Goal: Task Accomplishment & Management: Use online tool/utility

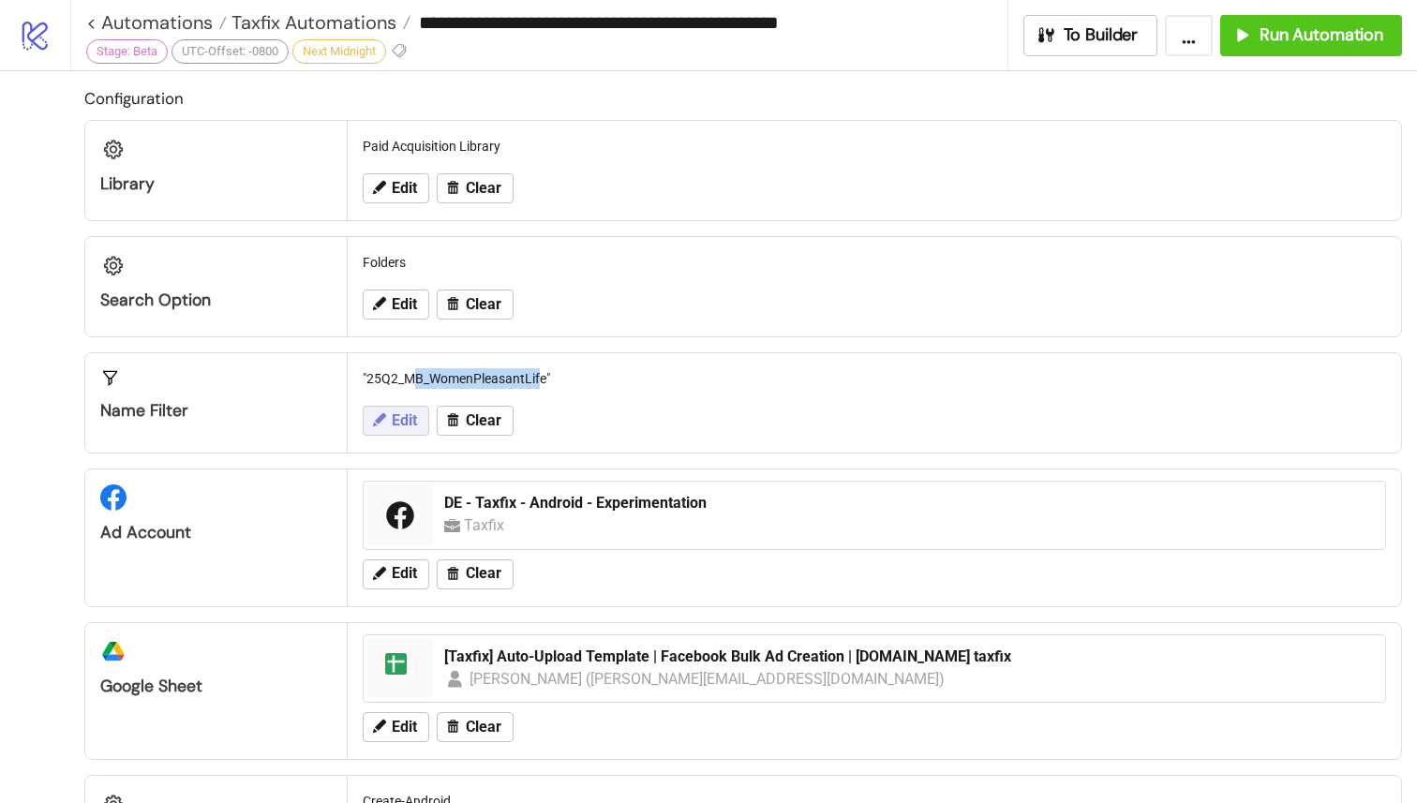
click at [404, 420] on span "Edit" at bounding box center [404, 420] width 25 height 17
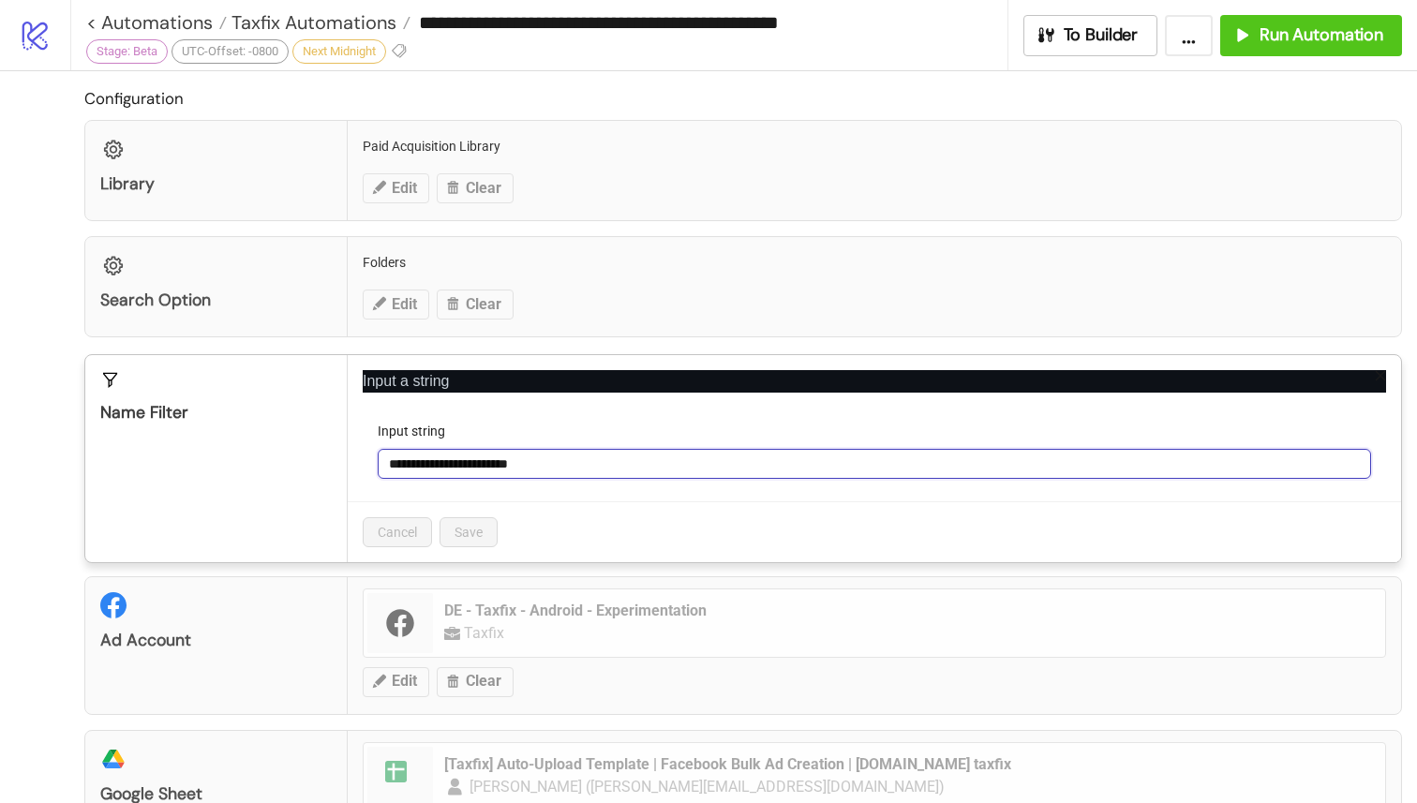
click at [544, 459] on input "**********" at bounding box center [874, 464] width 993 height 30
click at [451, 463] on input "**********" at bounding box center [874, 464] width 993 height 30
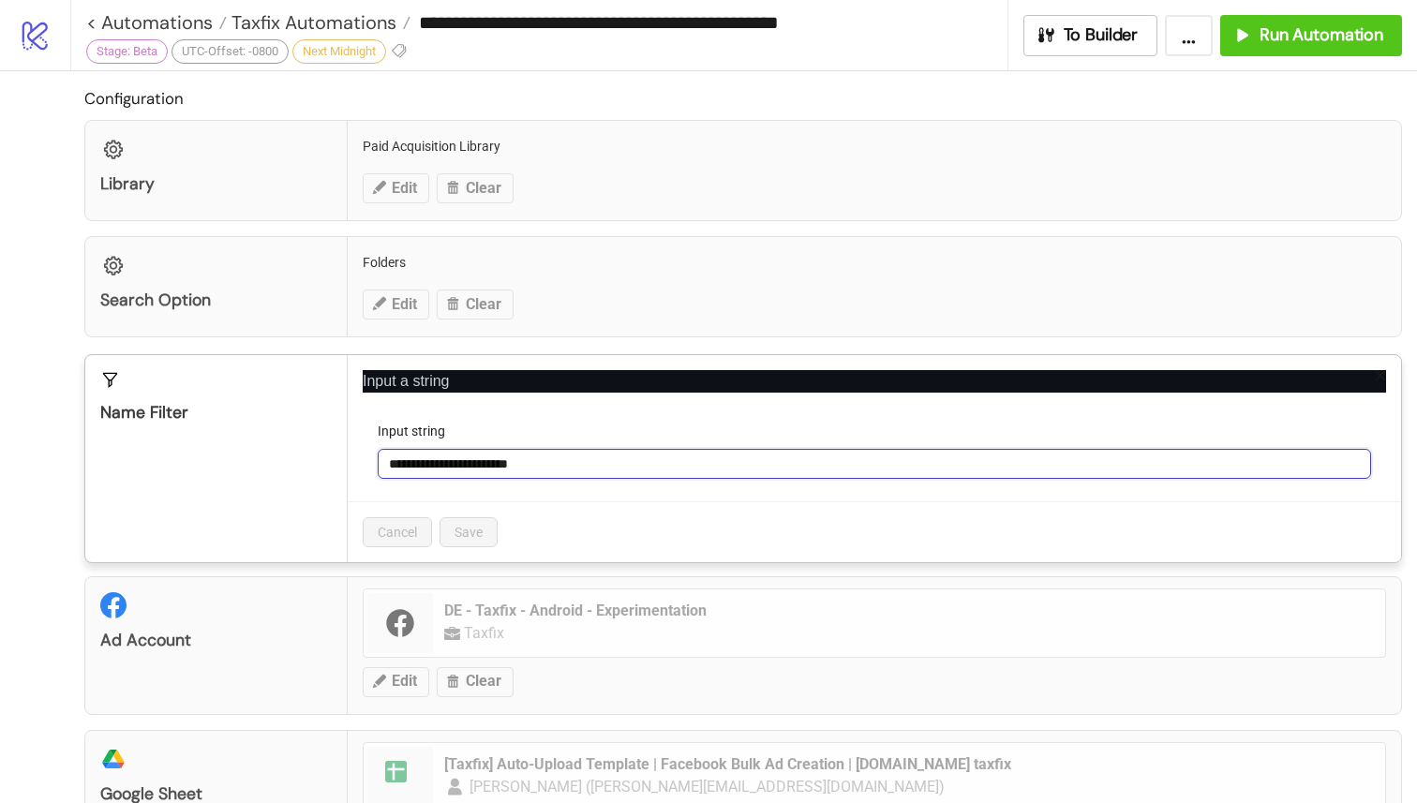
click at [451, 463] on input "**********" at bounding box center [874, 464] width 993 height 30
paste input "text"
type input "**********"
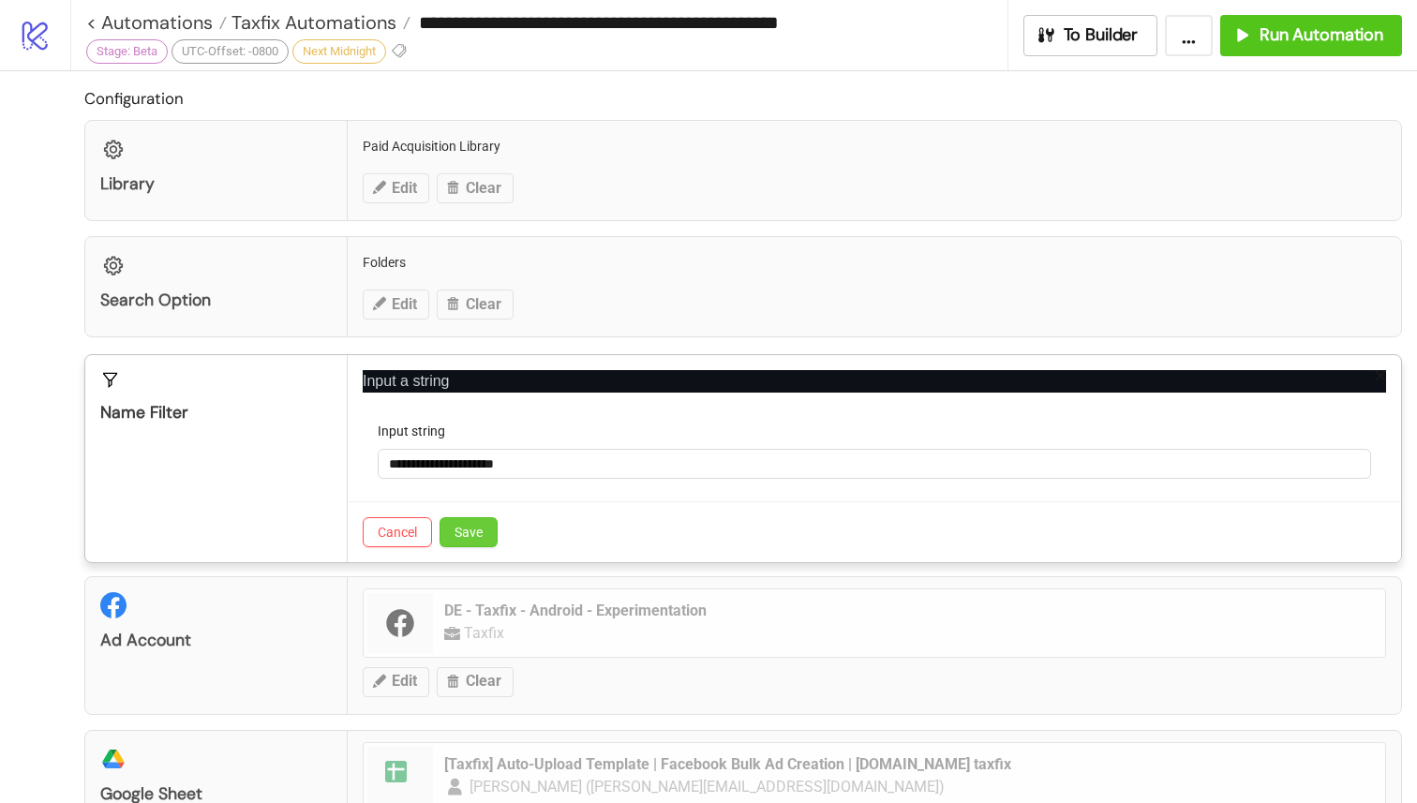
click at [490, 536] on button "Save" at bounding box center [468, 532] width 58 height 30
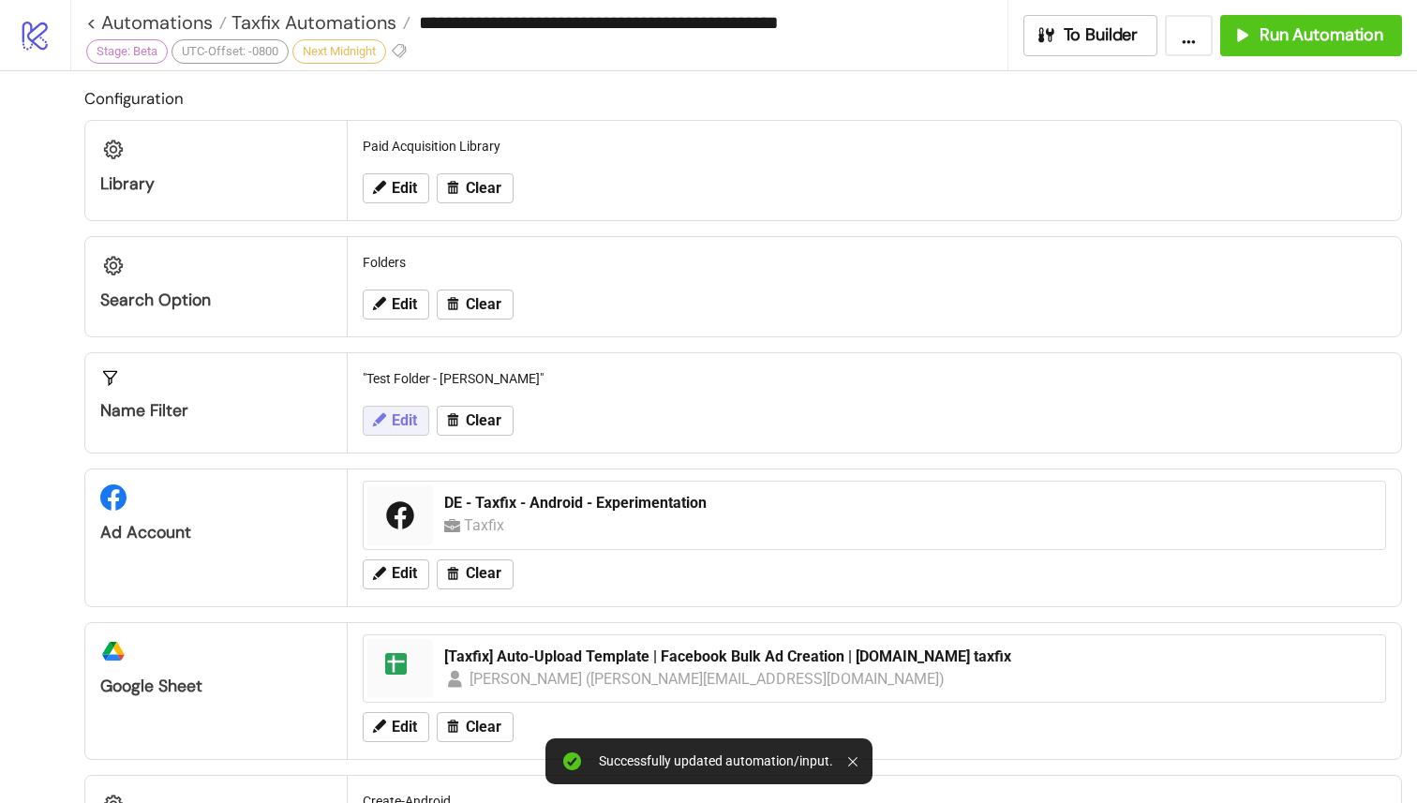
click at [407, 425] on span "Edit" at bounding box center [404, 420] width 25 height 17
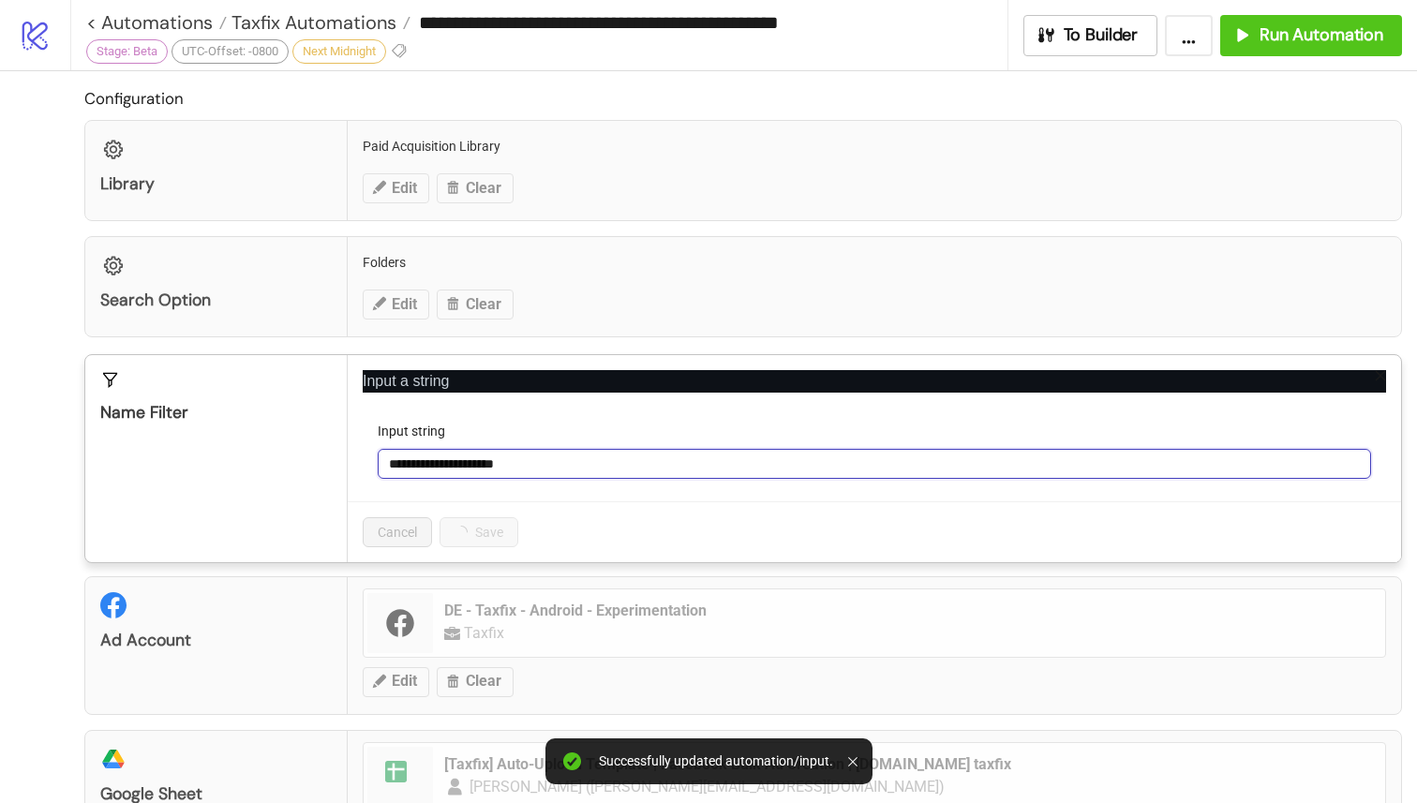
click at [553, 465] on input "**********" at bounding box center [874, 464] width 993 height 30
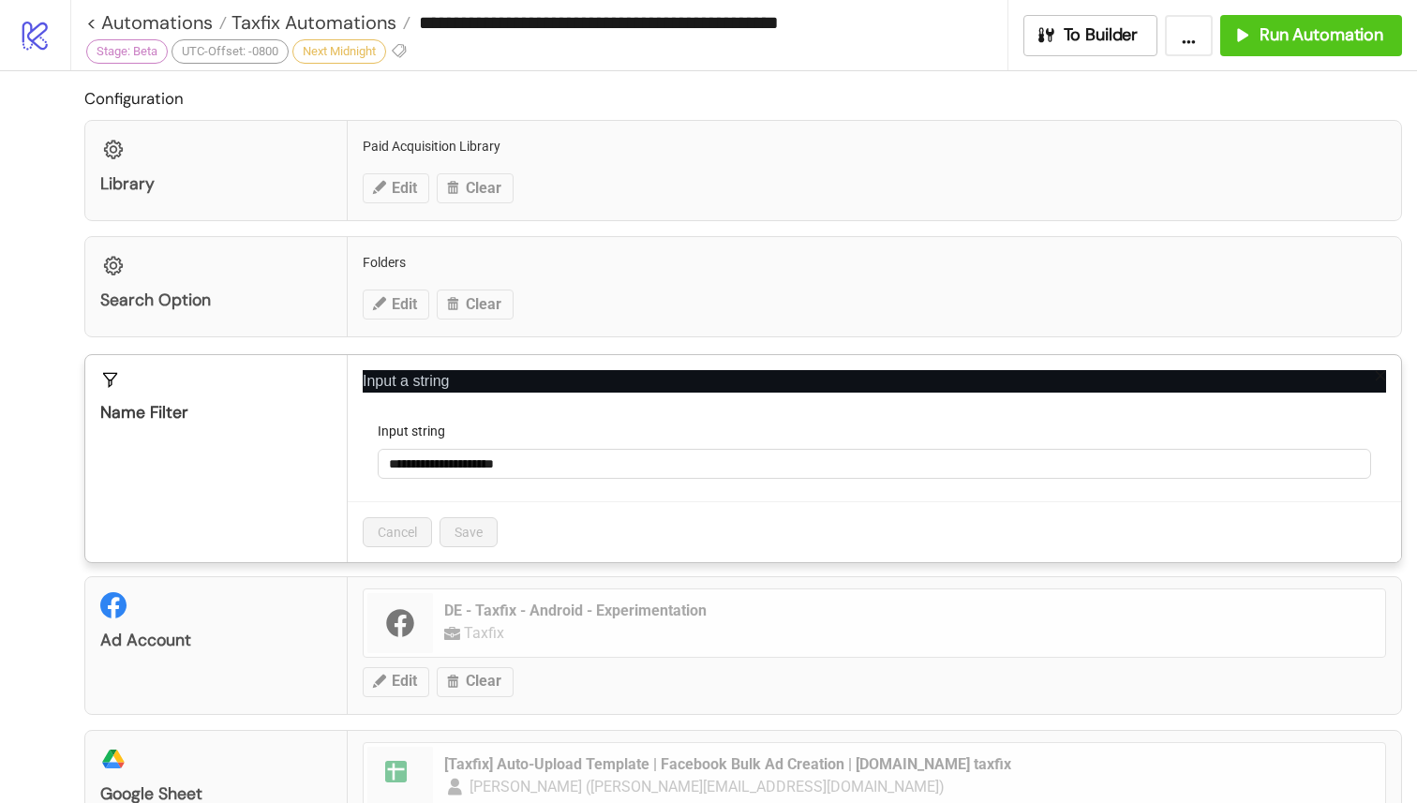
click at [717, 593] on div "**********" at bounding box center [708, 401] width 1417 height 803
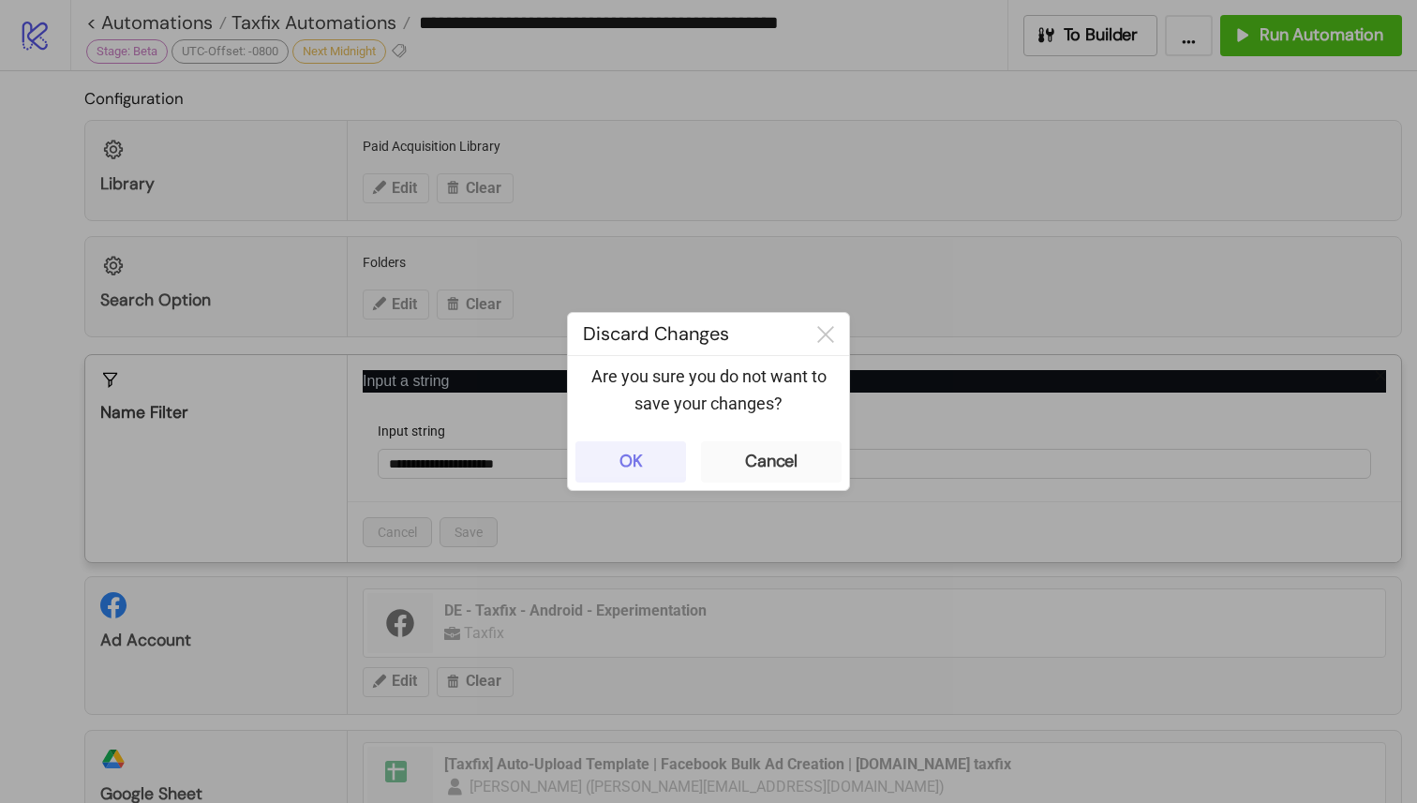
click at [658, 468] on button "OK" at bounding box center [630, 461] width 111 height 41
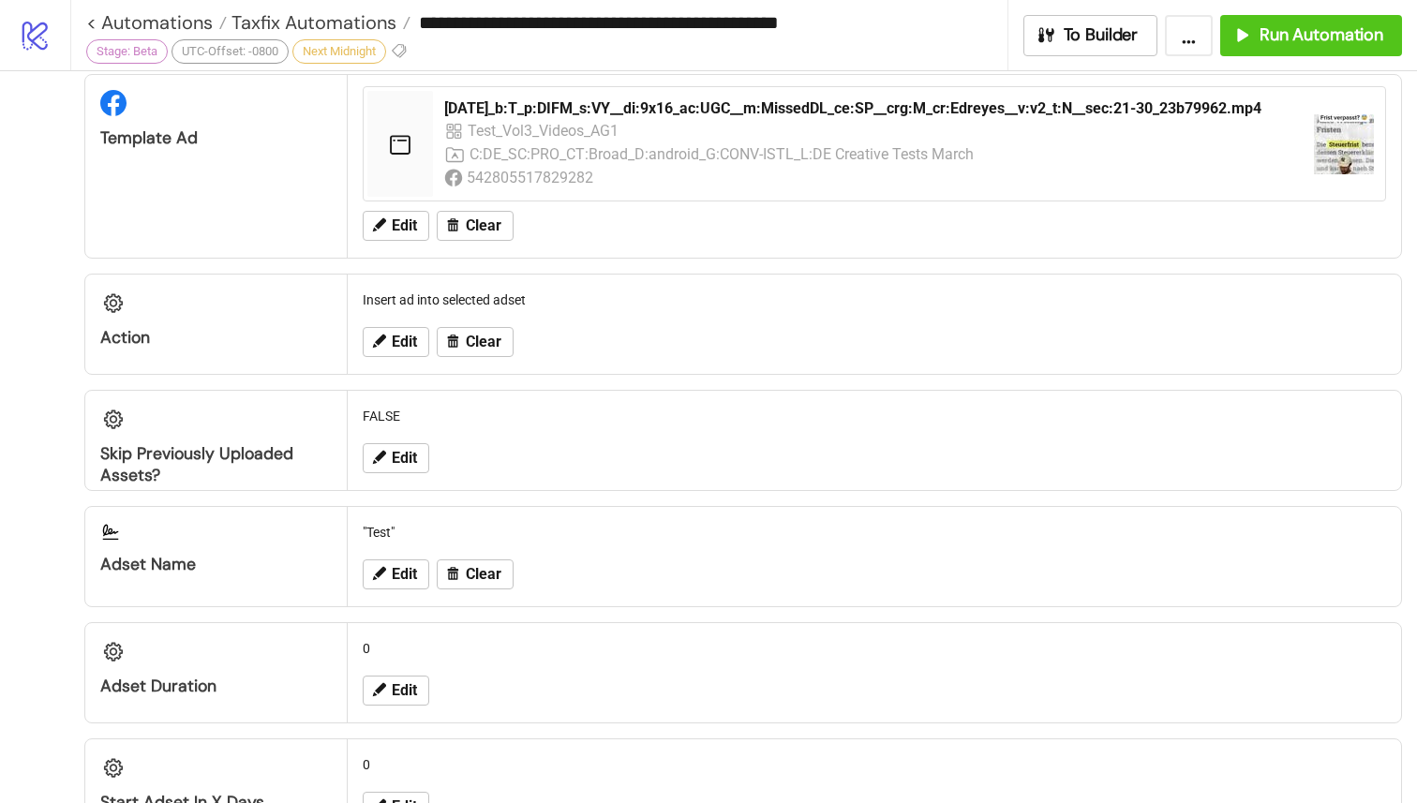
scroll to position [995, 0]
click at [407, 352] on button "Edit" at bounding box center [396, 340] width 67 height 30
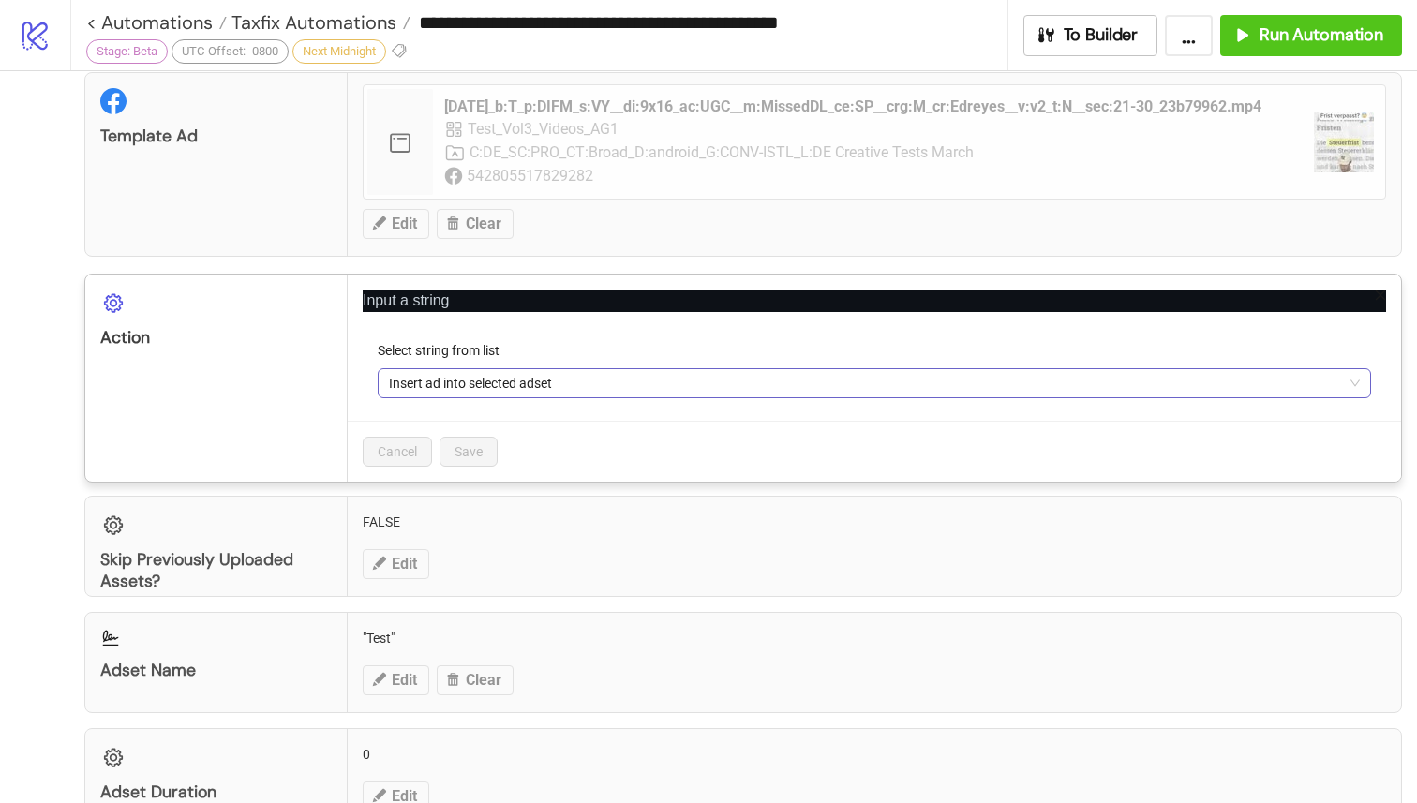
click at [437, 388] on span "Insert ad into selected adset" at bounding box center [874, 383] width 971 height 28
click at [9, 378] on div "Configuration Library Paid Acquisition Library Edit Clear Search Option Folders…" at bounding box center [708, 432] width 1417 height 2713
click at [1374, 293] on icon "close" at bounding box center [1380, 295] width 13 height 13
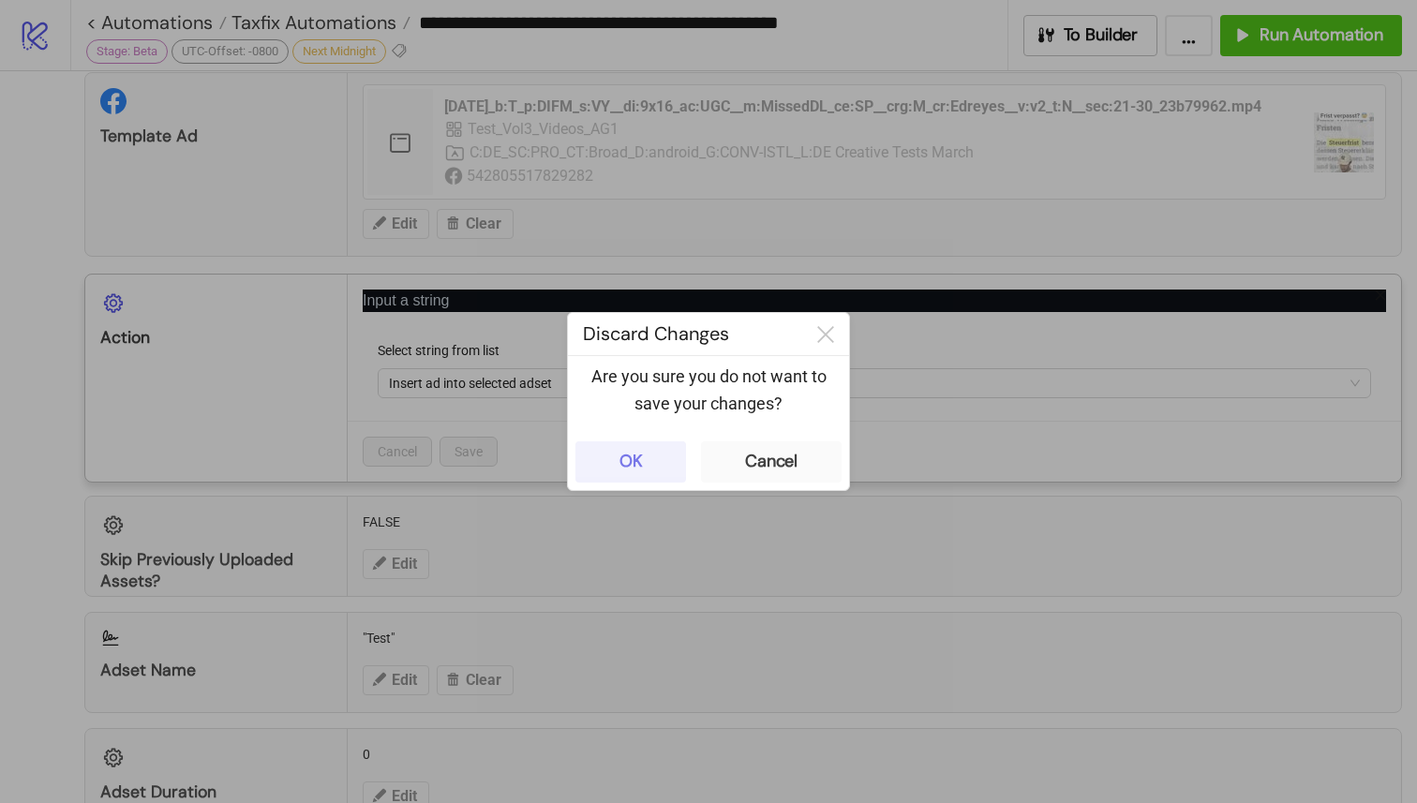
click at [657, 475] on button "OK" at bounding box center [630, 461] width 111 height 41
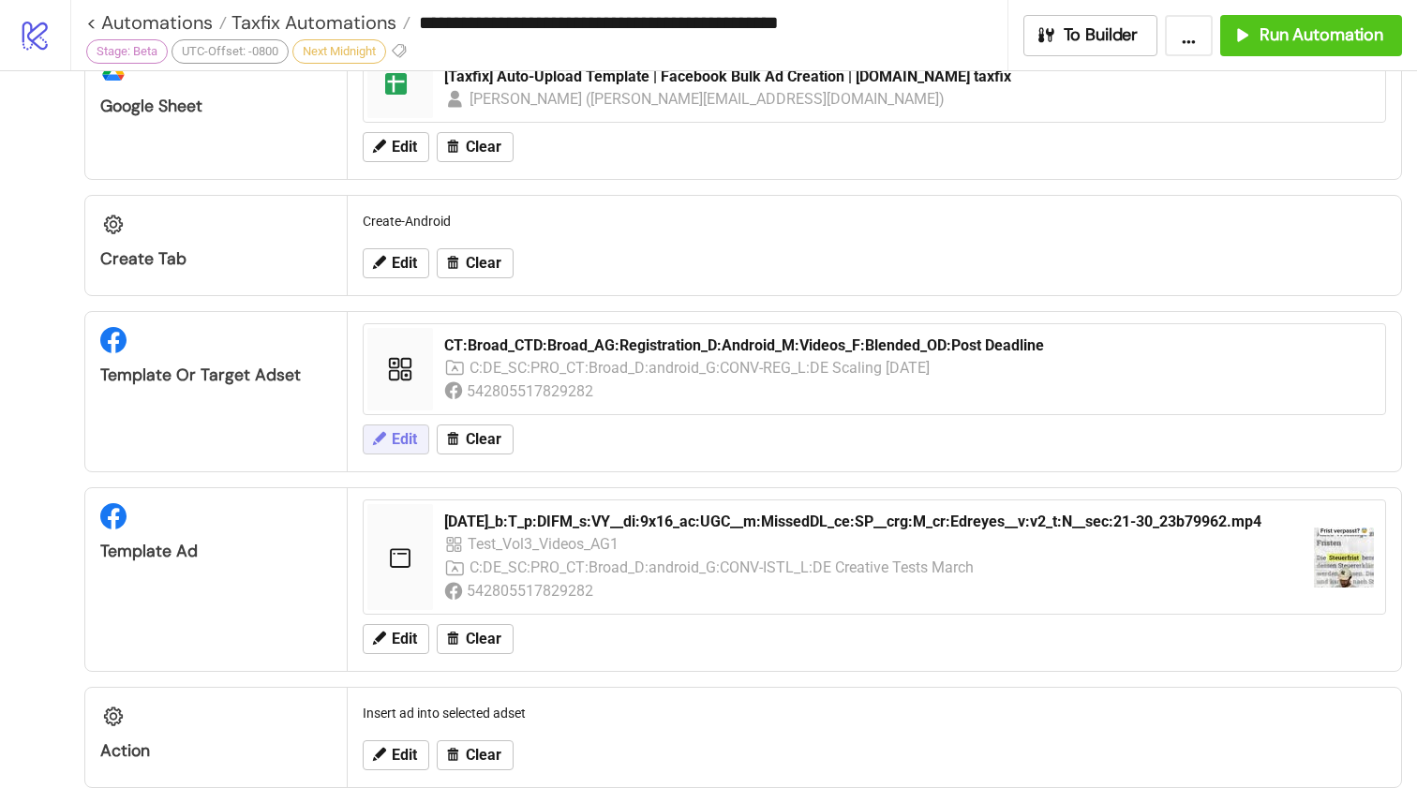
scroll to position [582, 0]
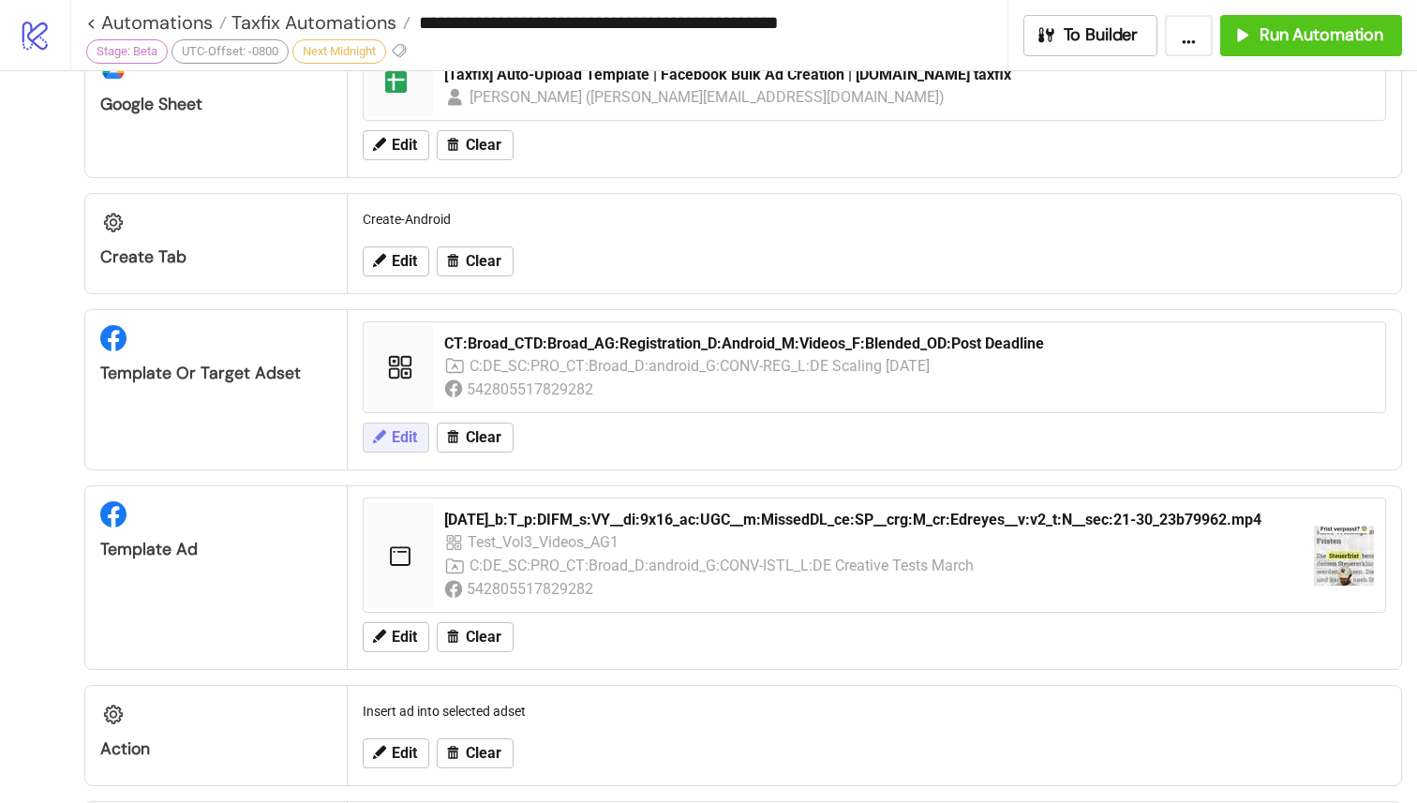
click at [397, 443] on span "Edit" at bounding box center [404, 437] width 25 height 17
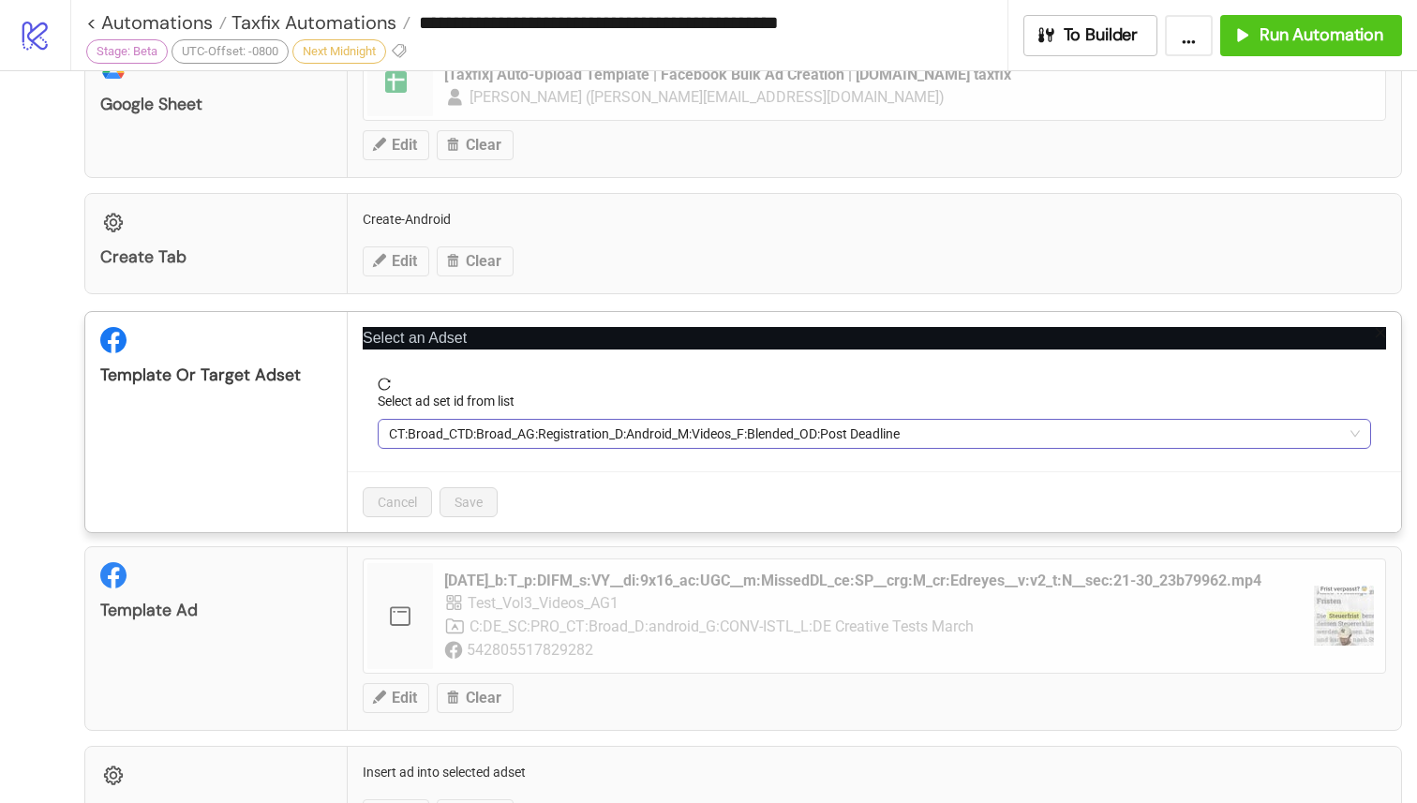
click at [434, 436] on span "CT:Broad_CTD:Broad_AG:Registration_D:Android_M:Videos_F:Blended_OD:Post Deadline" at bounding box center [874, 434] width 971 height 28
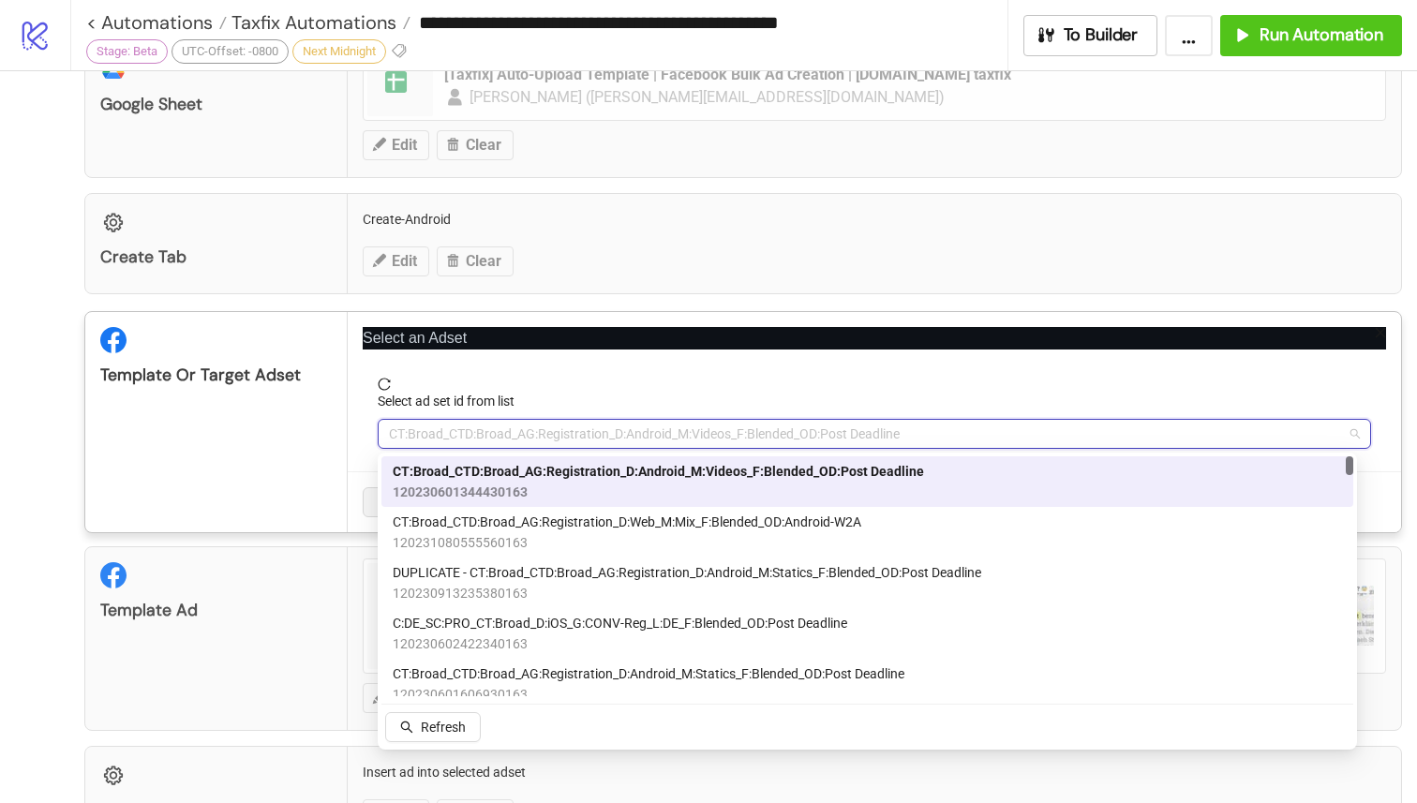
click at [434, 436] on span "CT:Broad_CTD:Broad_AG:Registration_D:Android_M:Videos_F:Blended_OD:Post Deadline" at bounding box center [874, 434] width 971 height 28
paste input "**********"
type input "**********"
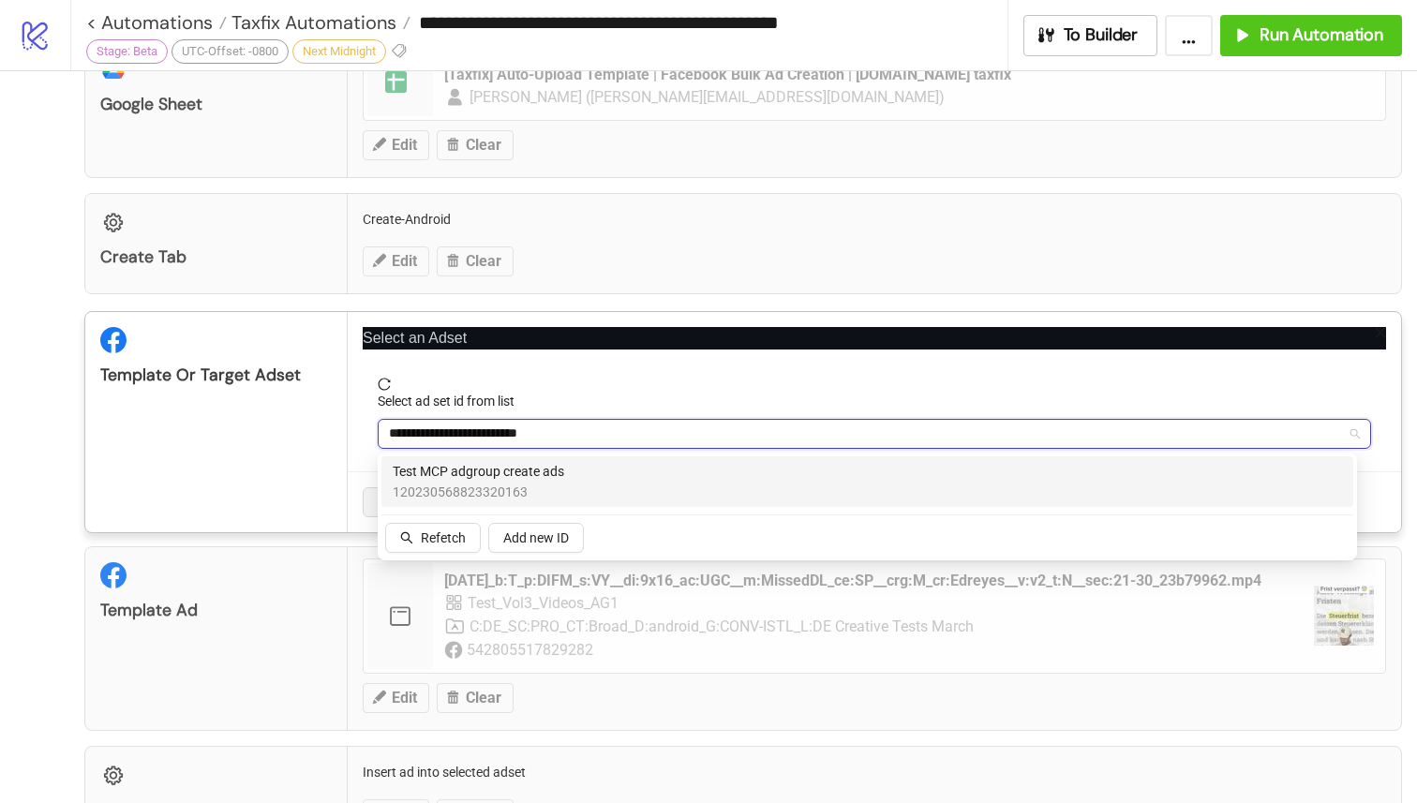
click at [450, 474] on span "Test MCP adgroup create ads" at bounding box center [478, 471] width 171 height 21
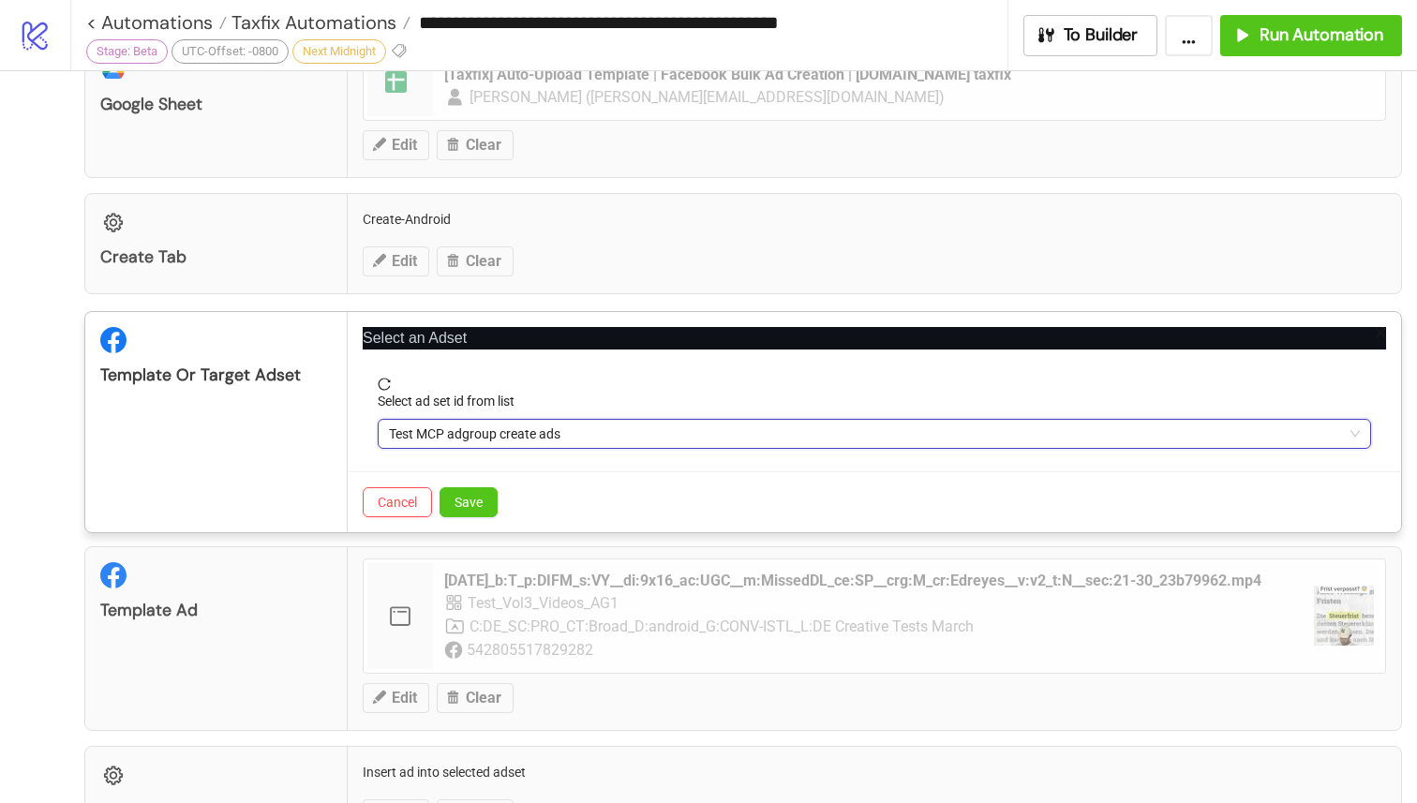
click at [114, 588] on div "Template Ad 25-08-01_b:T_p:DIFM_s:VY__di:9x16_ac:UGC__m:MissedDL_ce:SP__crg:M_c…" at bounding box center [743, 638] width 1318 height 185
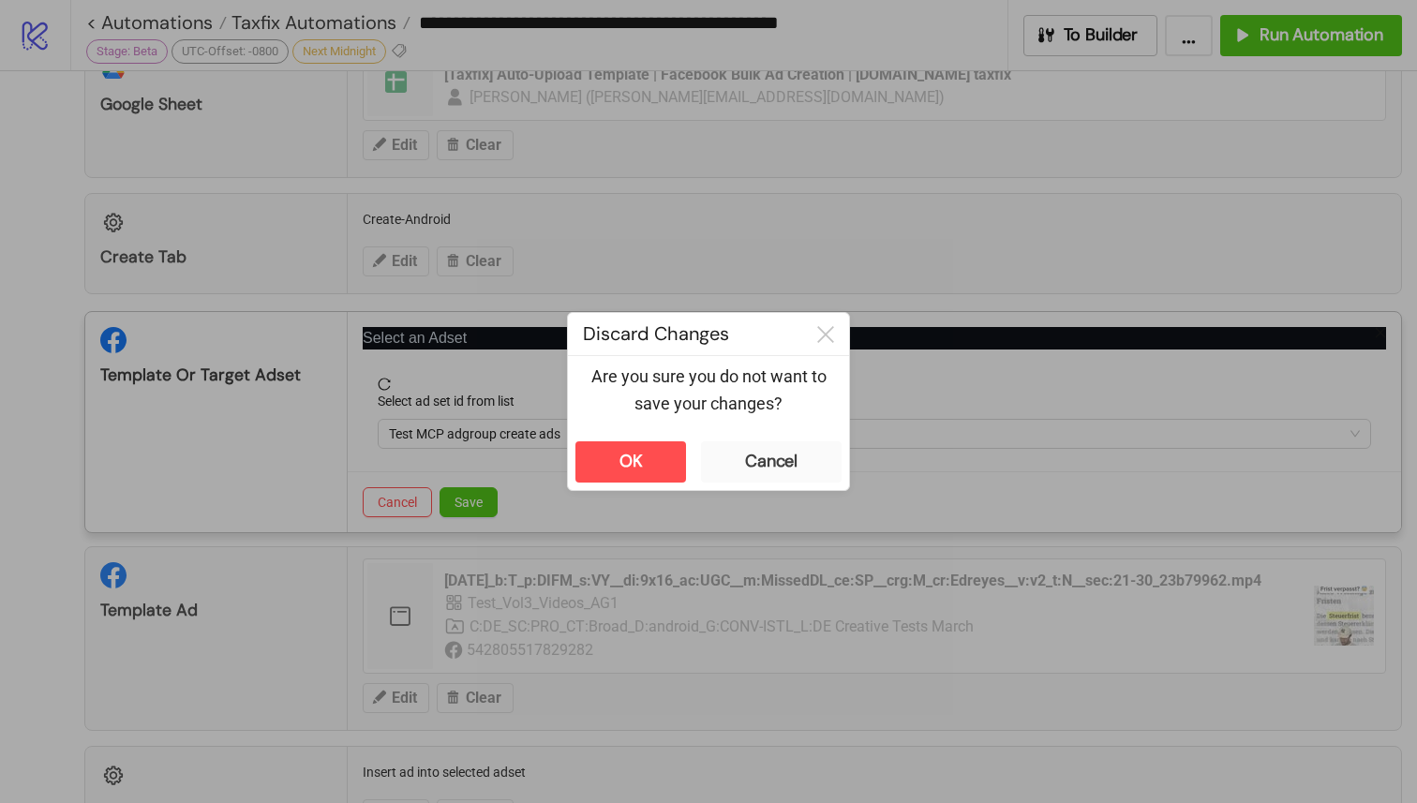
click at [65, 573] on div "**********" at bounding box center [708, 401] width 1417 height 803
click at [825, 328] on icon at bounding box center [825, 334] width 17 height 17
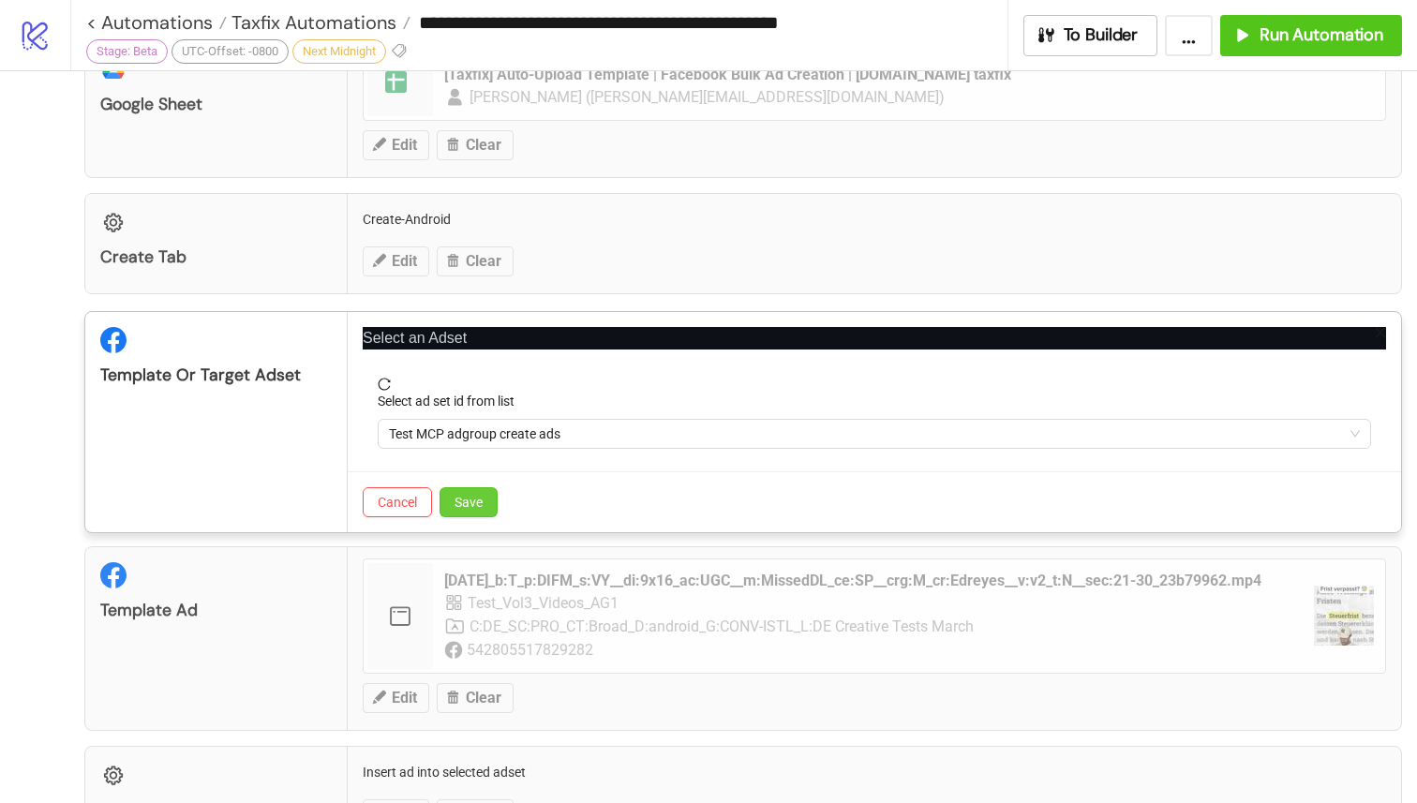
click at [487, 503] on button "Save" at bounding box center [468, 502] width 58 height 30
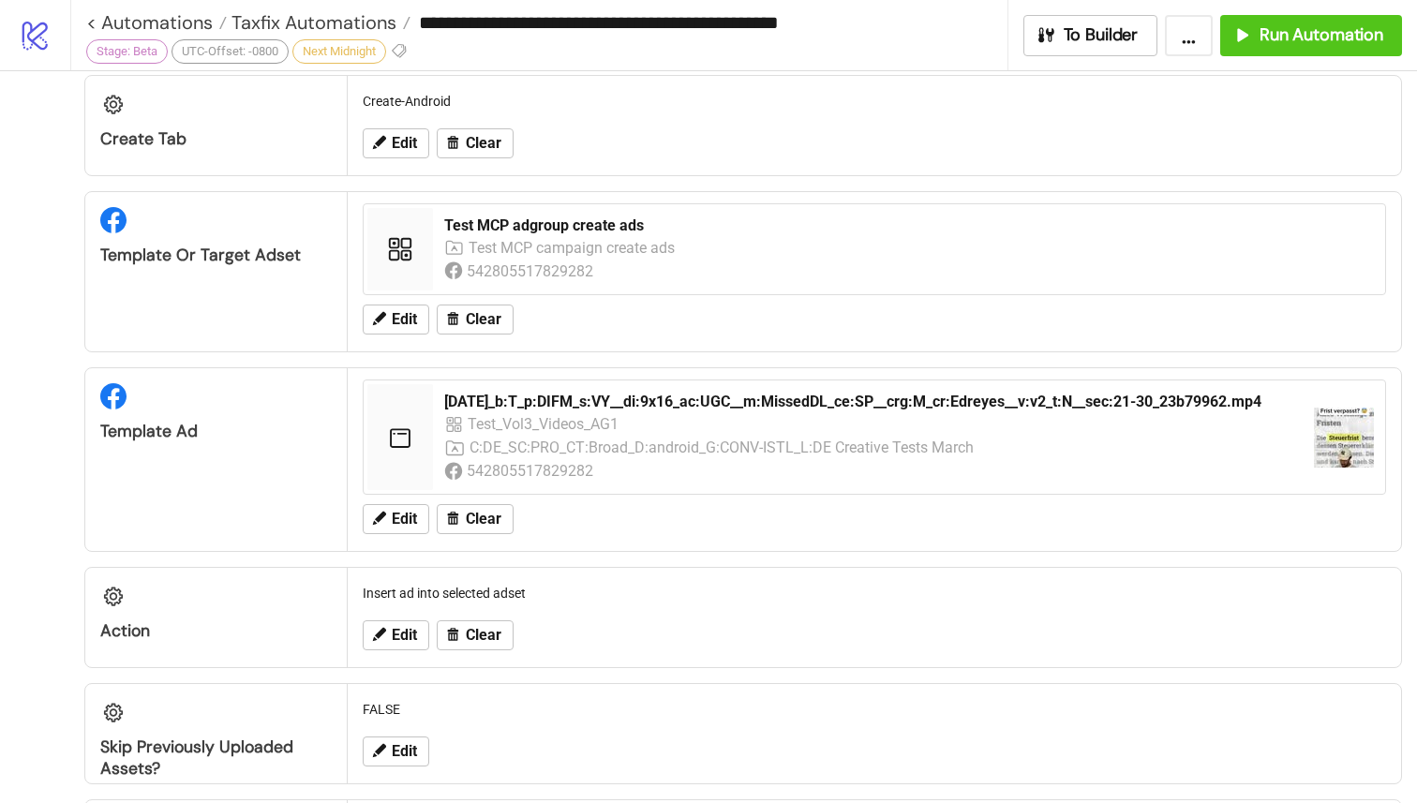
scroll to position [701, 0]
click at [417, 520] on span "Edit" at bounding box center [404, 518] width 25 height 17
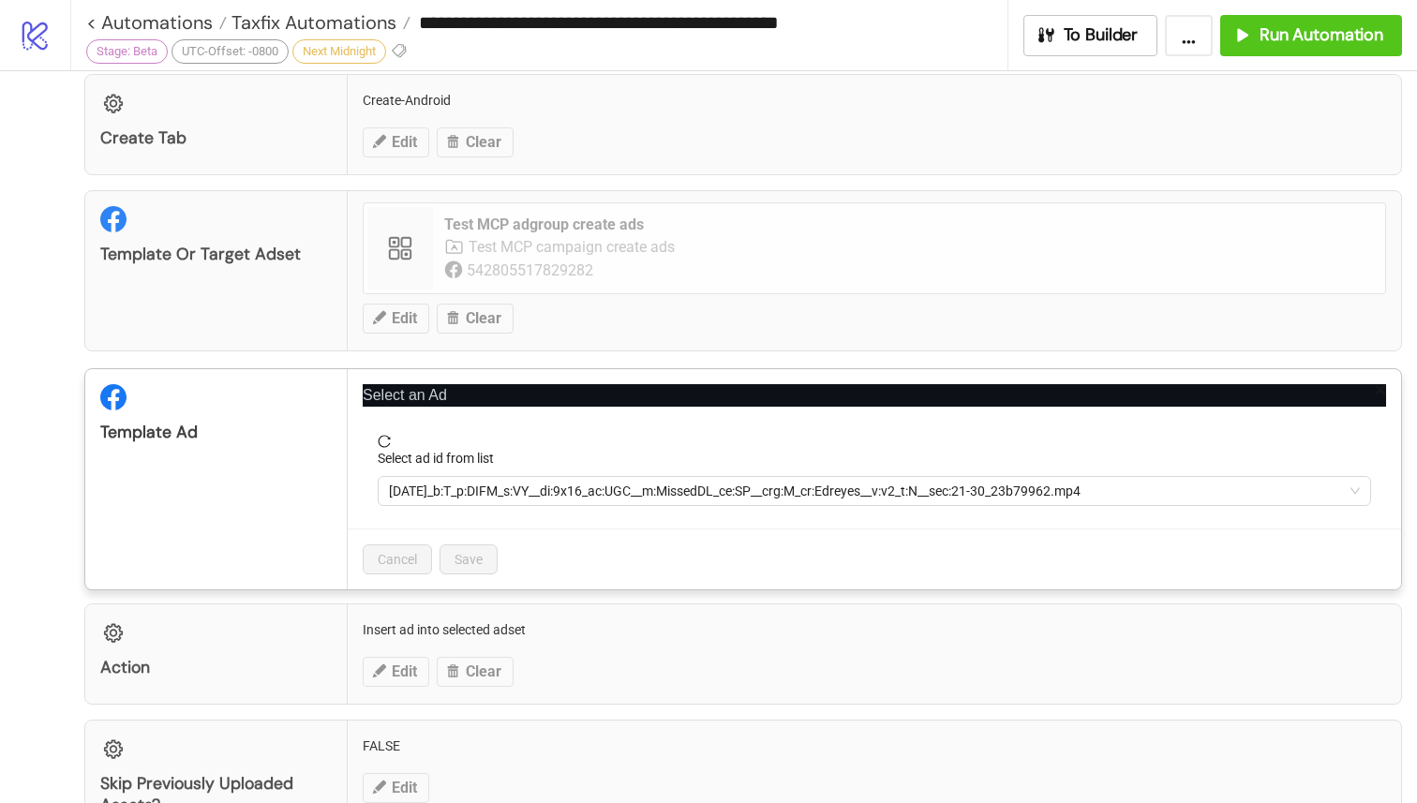
click at [567, 505] on div "25-08-01_b:T_p:DIFM_s:VY__di:9x16_ac:UGC__m:MissedDL_ce:SP__crg:M_cr:Edreyes__v…" at bounding box center [874, 491] width 993 height 30
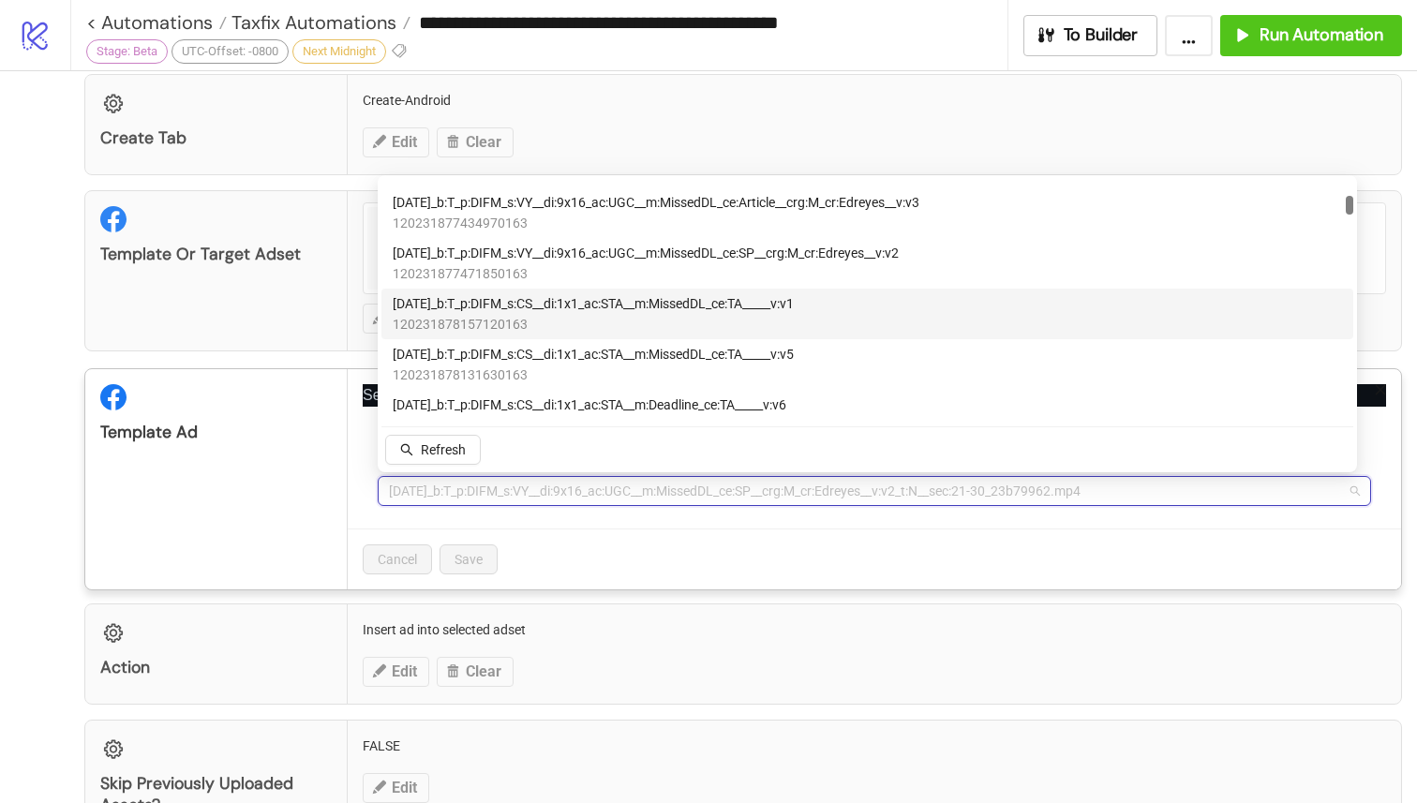
scroll to position [529, 0]
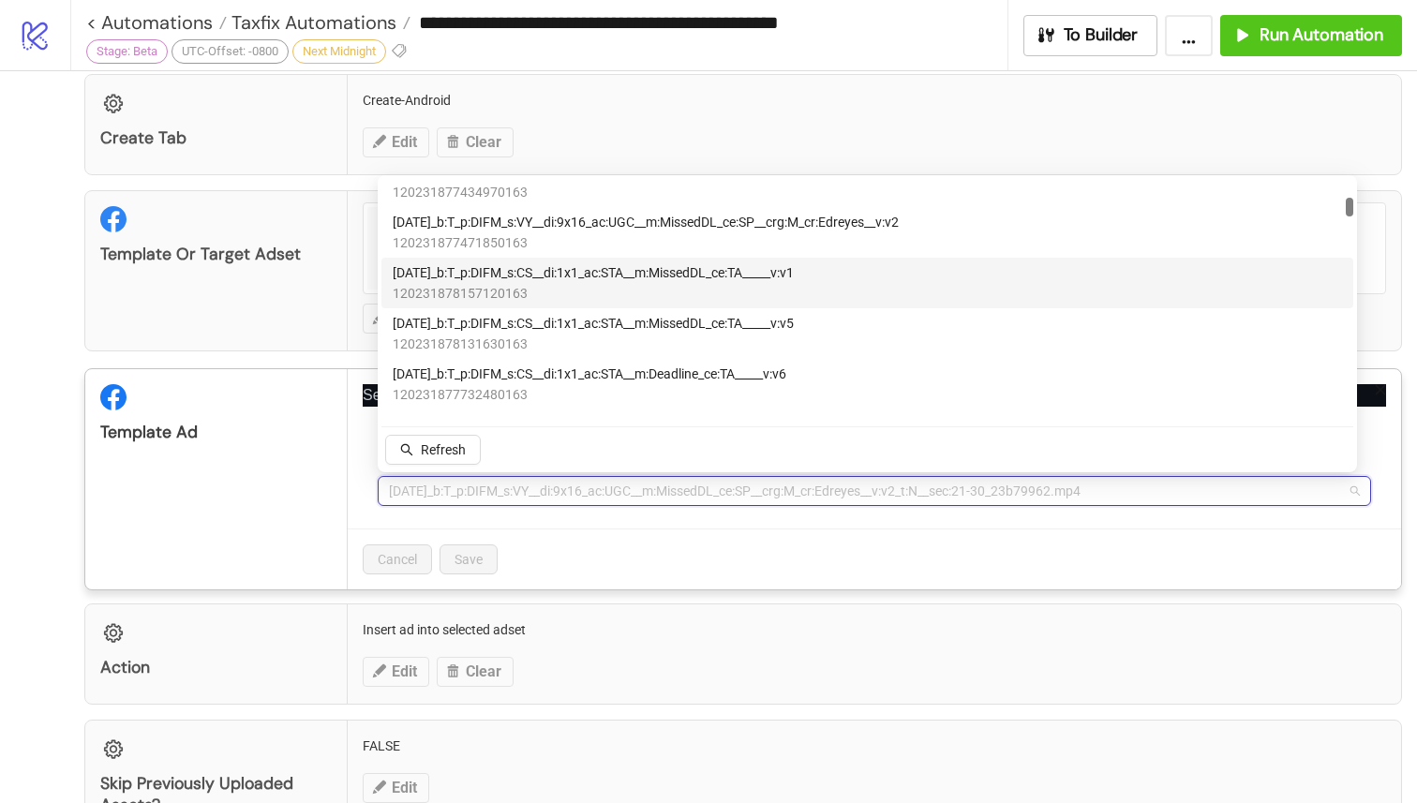
click at [794, 277] on span "[DATE]_b:T_p:DIFM_s:CS__di:1x1_ac:STA__m:MissedDL_ce:TA_____v:v1" at bounding box center [593, 272] width 401 height 21
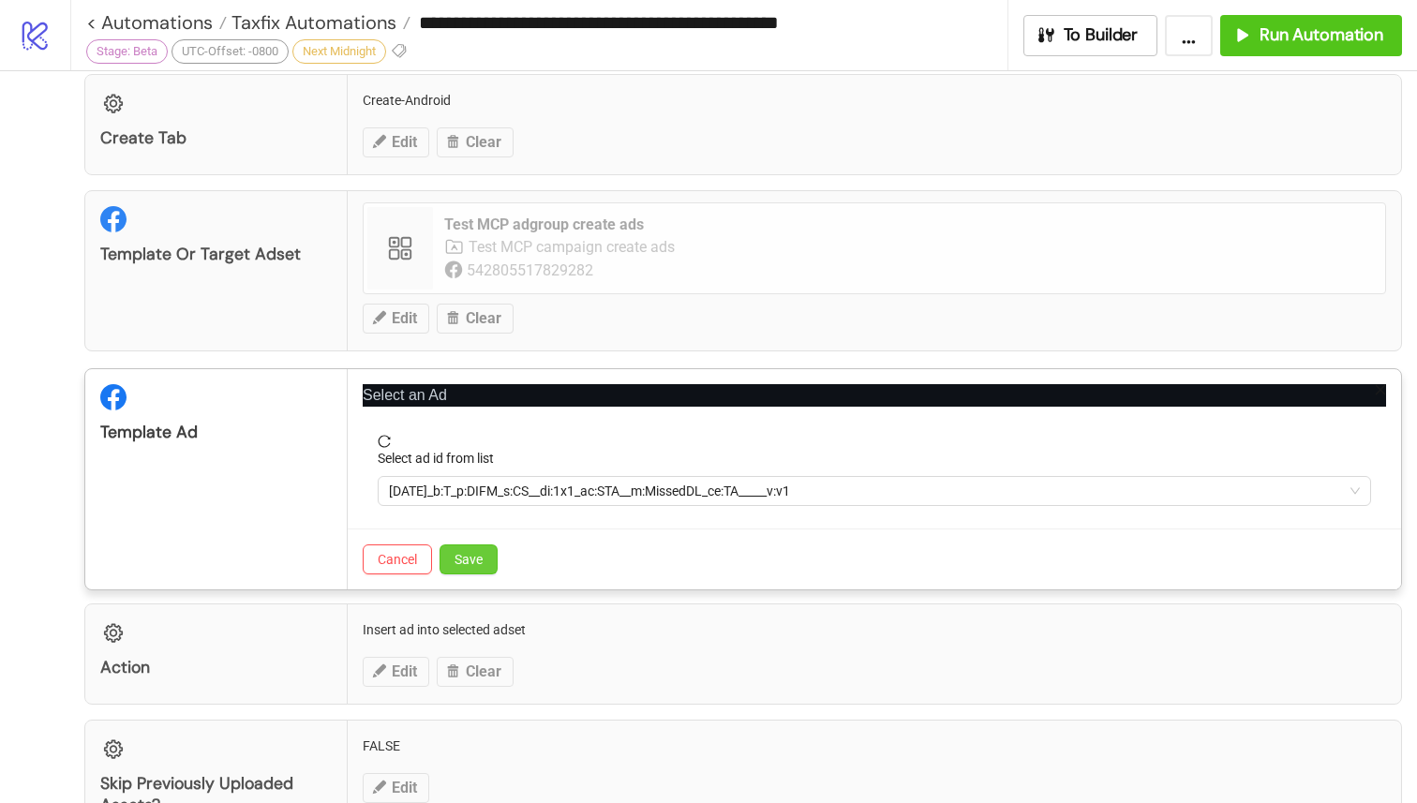
click at [468, 560] on span "Save" at bounding box center [468, 559] width 28 height 15
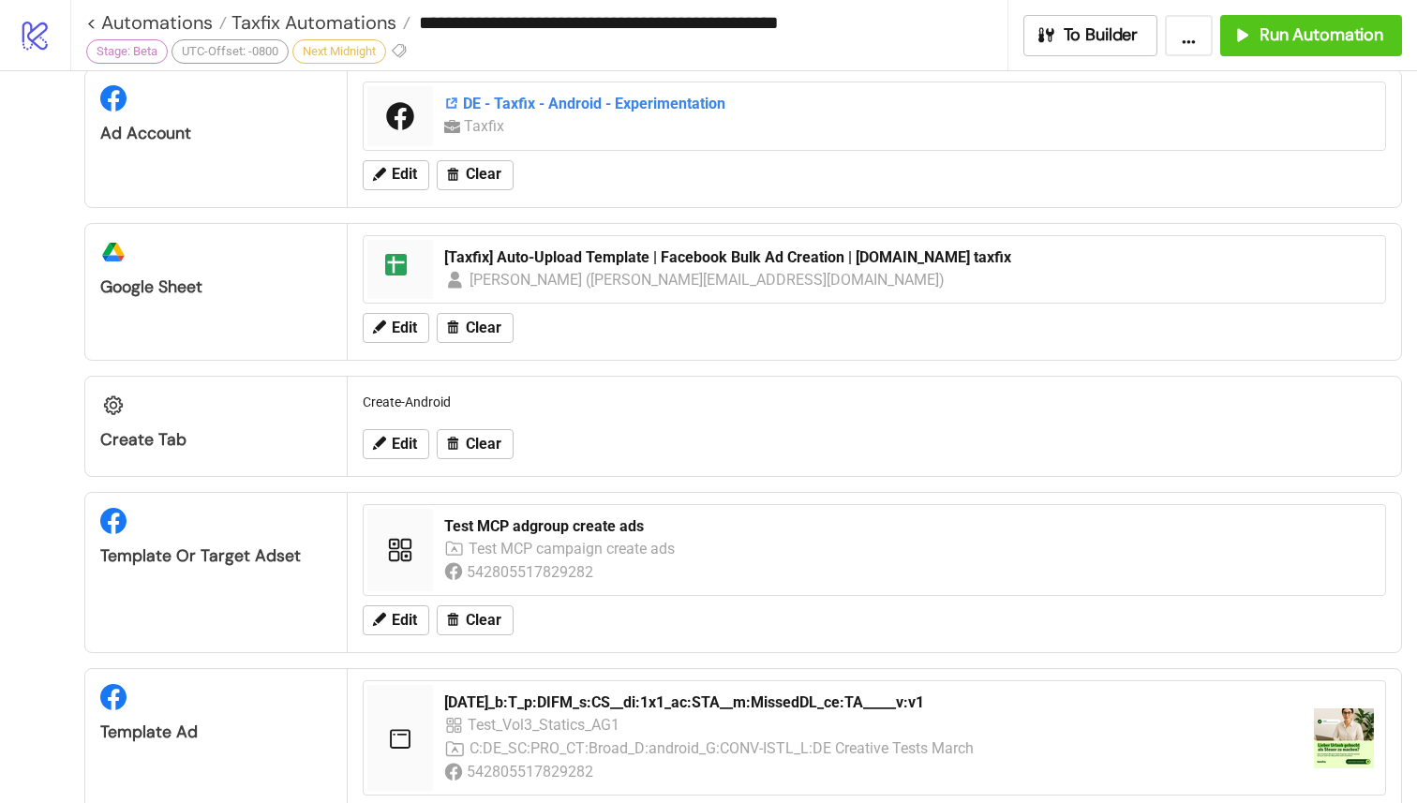
scroll to position [409, 0]
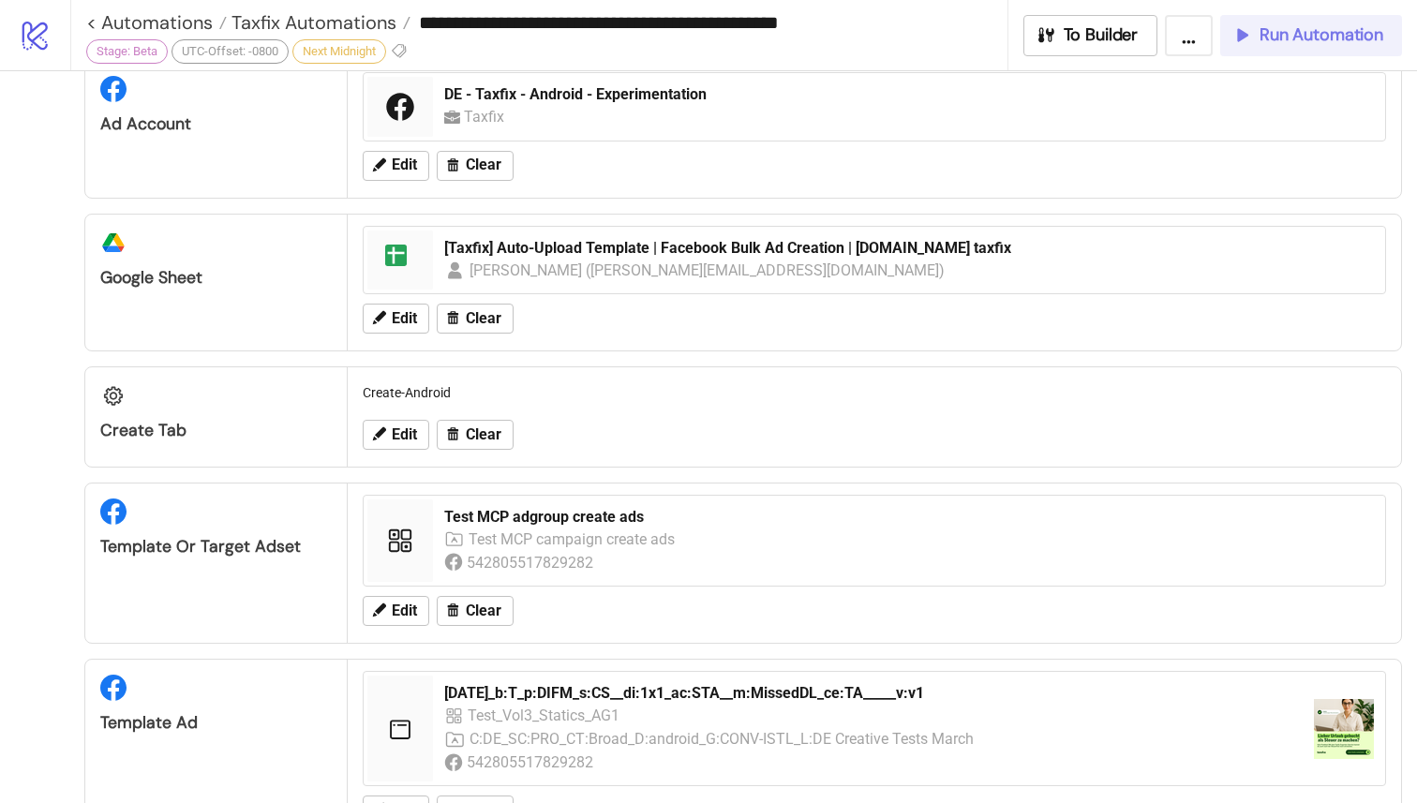
click at [1261, 42] on span "Run Automation" at bounding box center [1321, 35] width 124 height 22
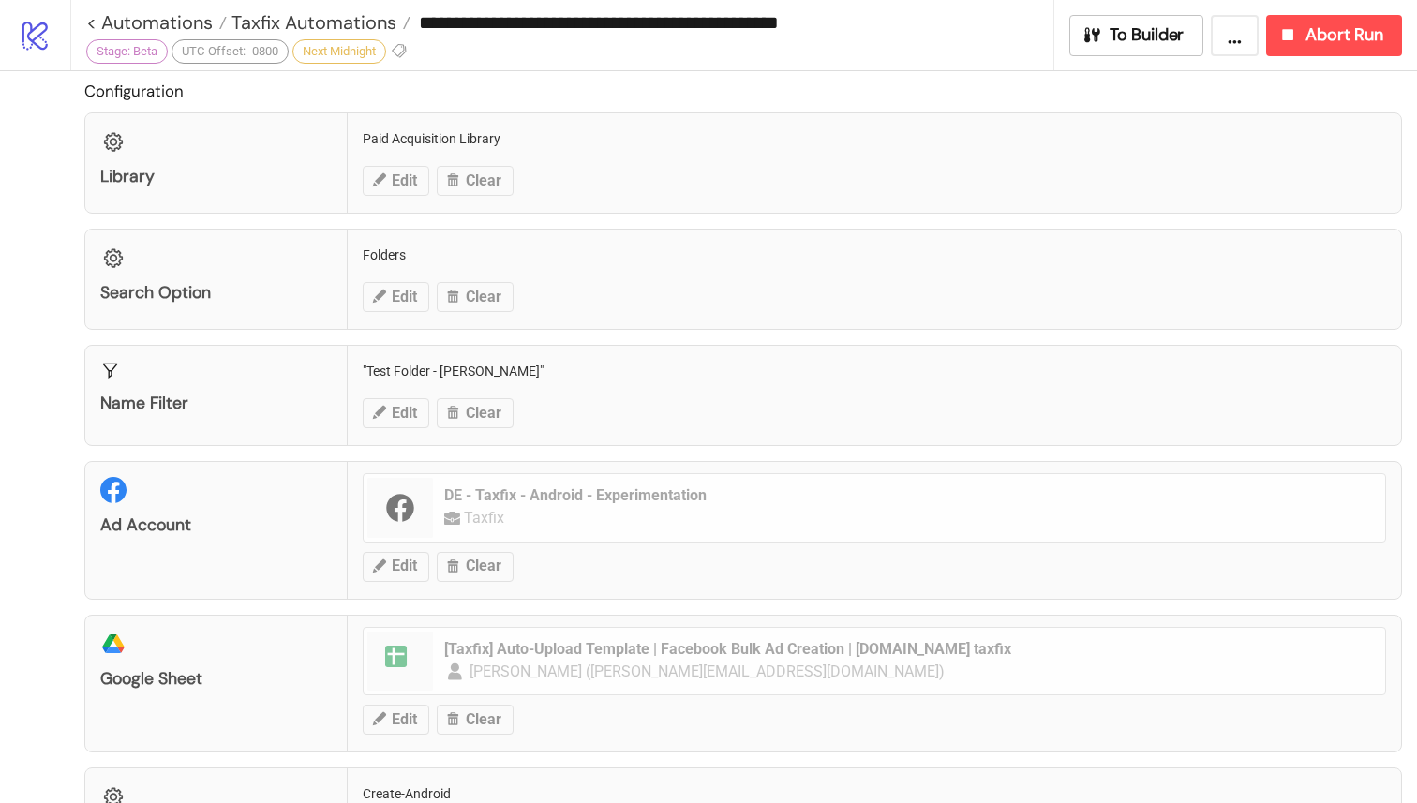
scroll to position [0, 0]
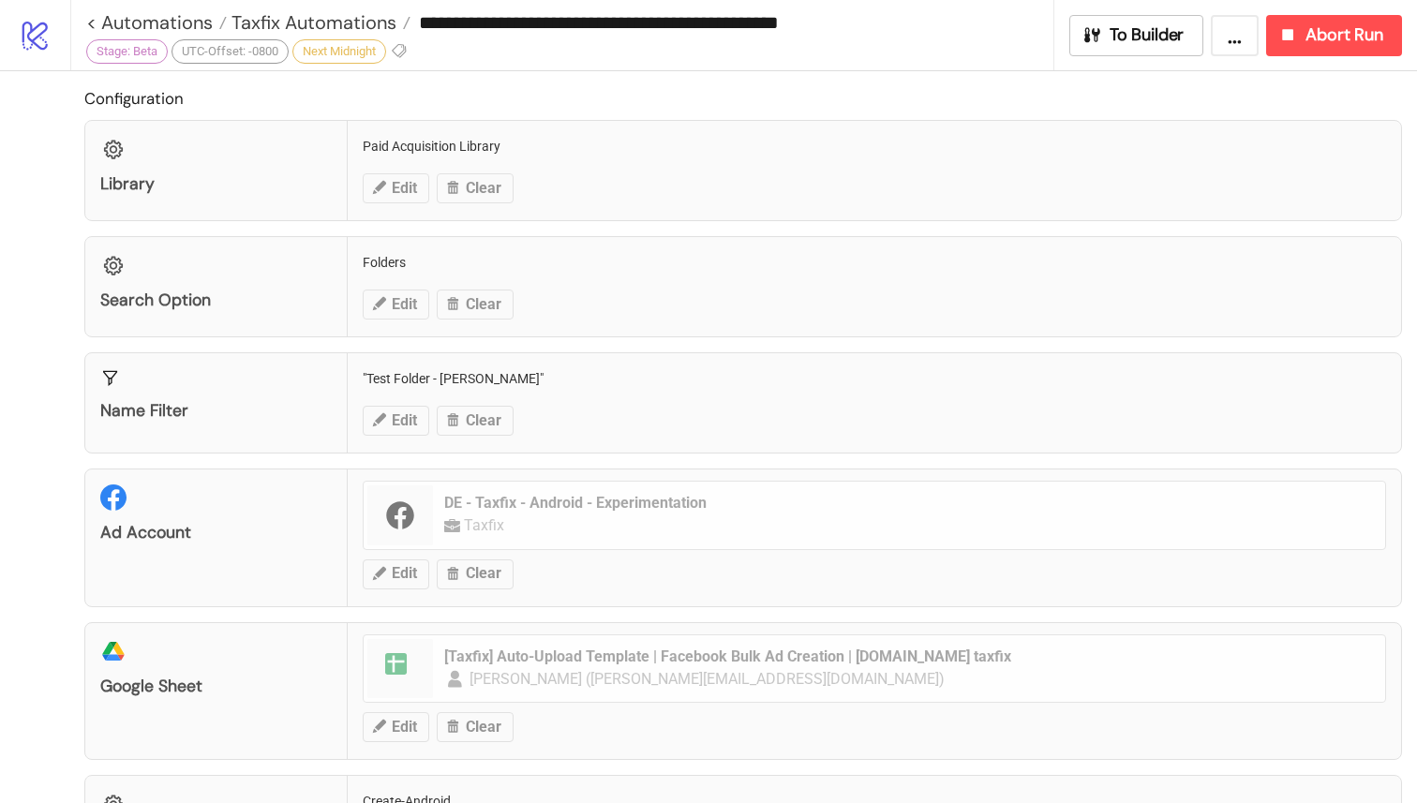
click at [1234, 40] on button "..." at bounding box center [1235, 35] width 48 height 41
click at [961, 107] on h2 "Configuration" at bounding box center [743, 98] width 1318 height 24
click at [841, 95] on h2 "Configuration" at bounding box center [743, 98] width 1318 height 24
click at [978, 109] on h2 "Configuration" at bounding box center [743, 98] width 1318 height 24
click at [1225, 35] on button "..." at bounding box center [1235, 35] width 48 height 41
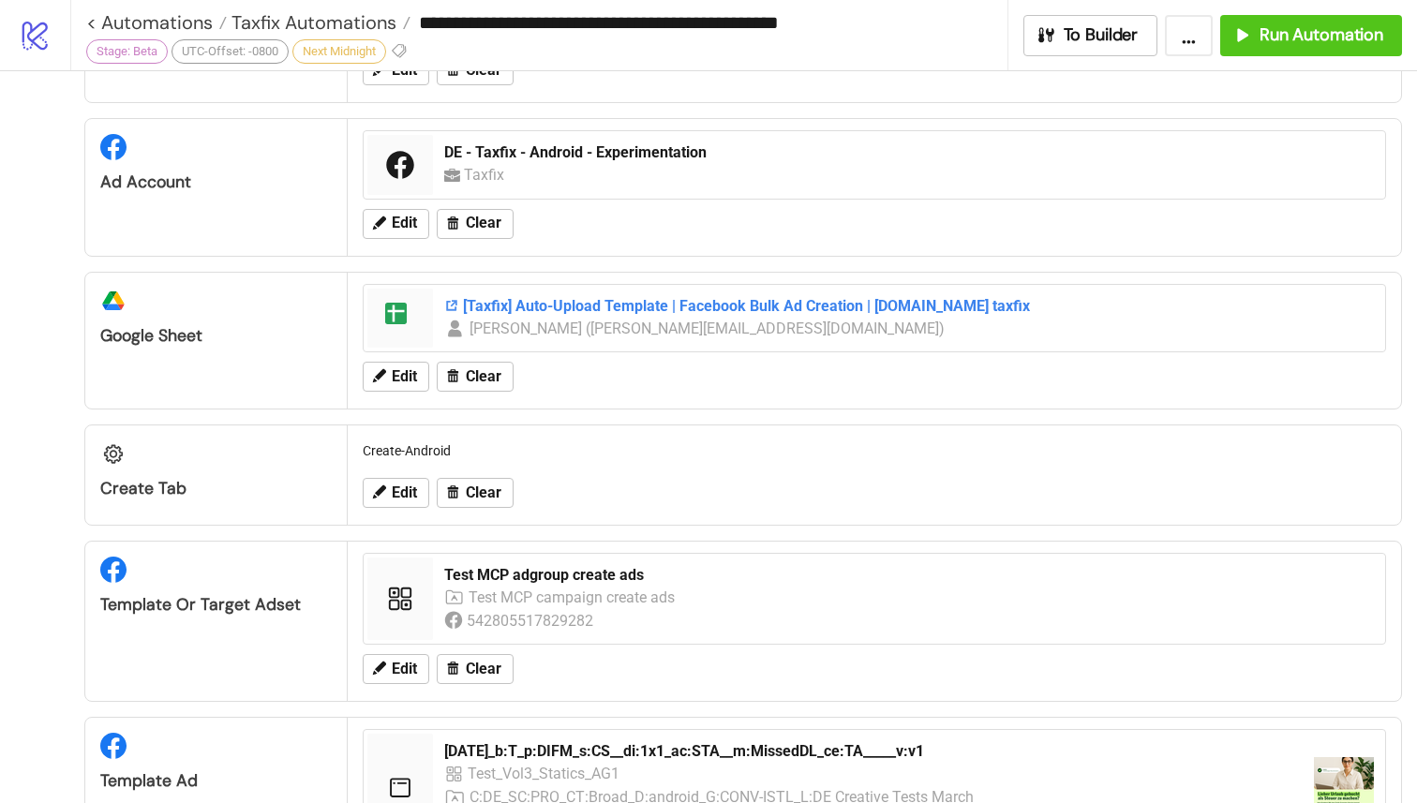
scroll to position [336, 0]
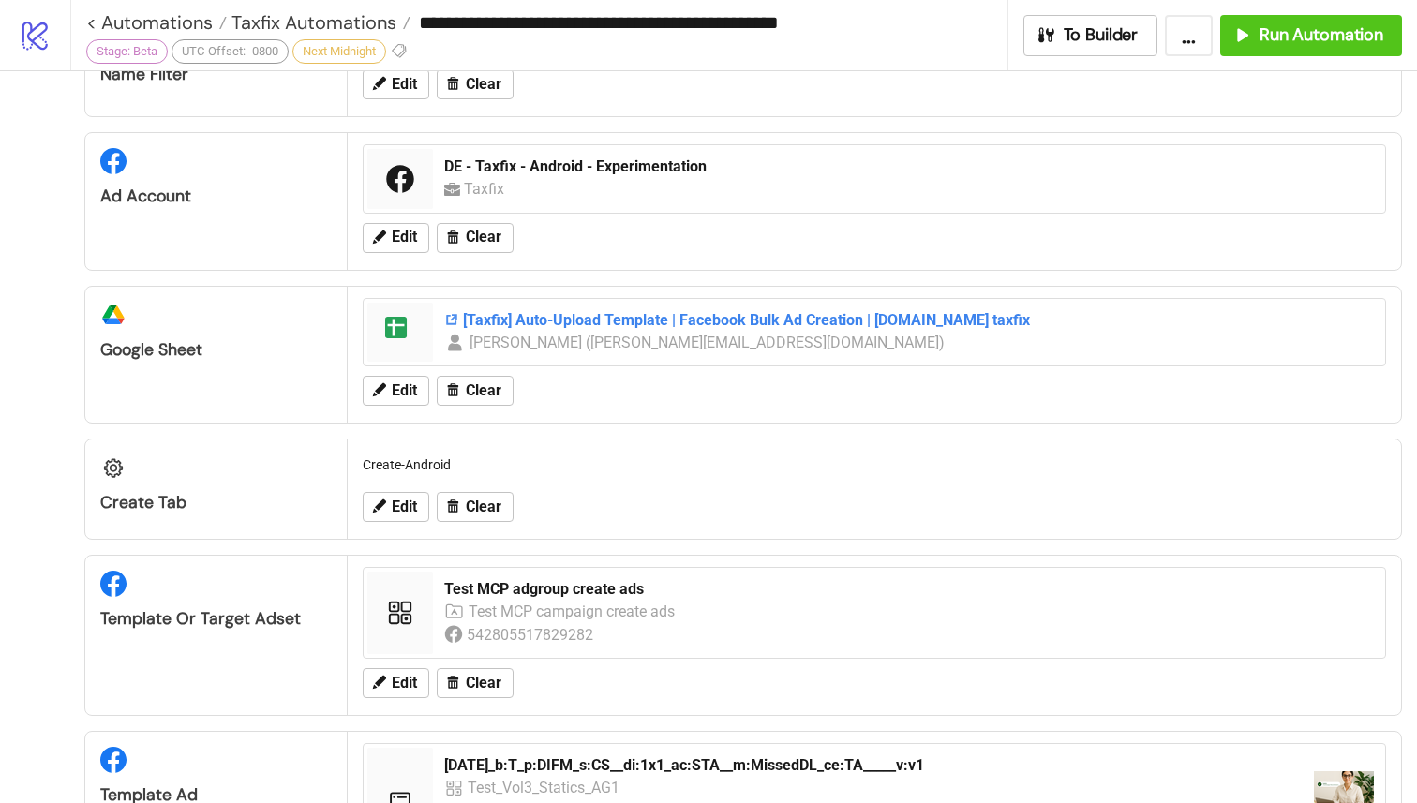
click at [663, 321] on div "[Taxfix] Auto-Upload Template | Facebook Bulk Ad Creation | [DOMAIN_NAME] taxfix" at bounding box center [909, 320] width 930 height 21
click at [405, 393] on span "Edit" at bounding box center [404, 390] width 25 height 17
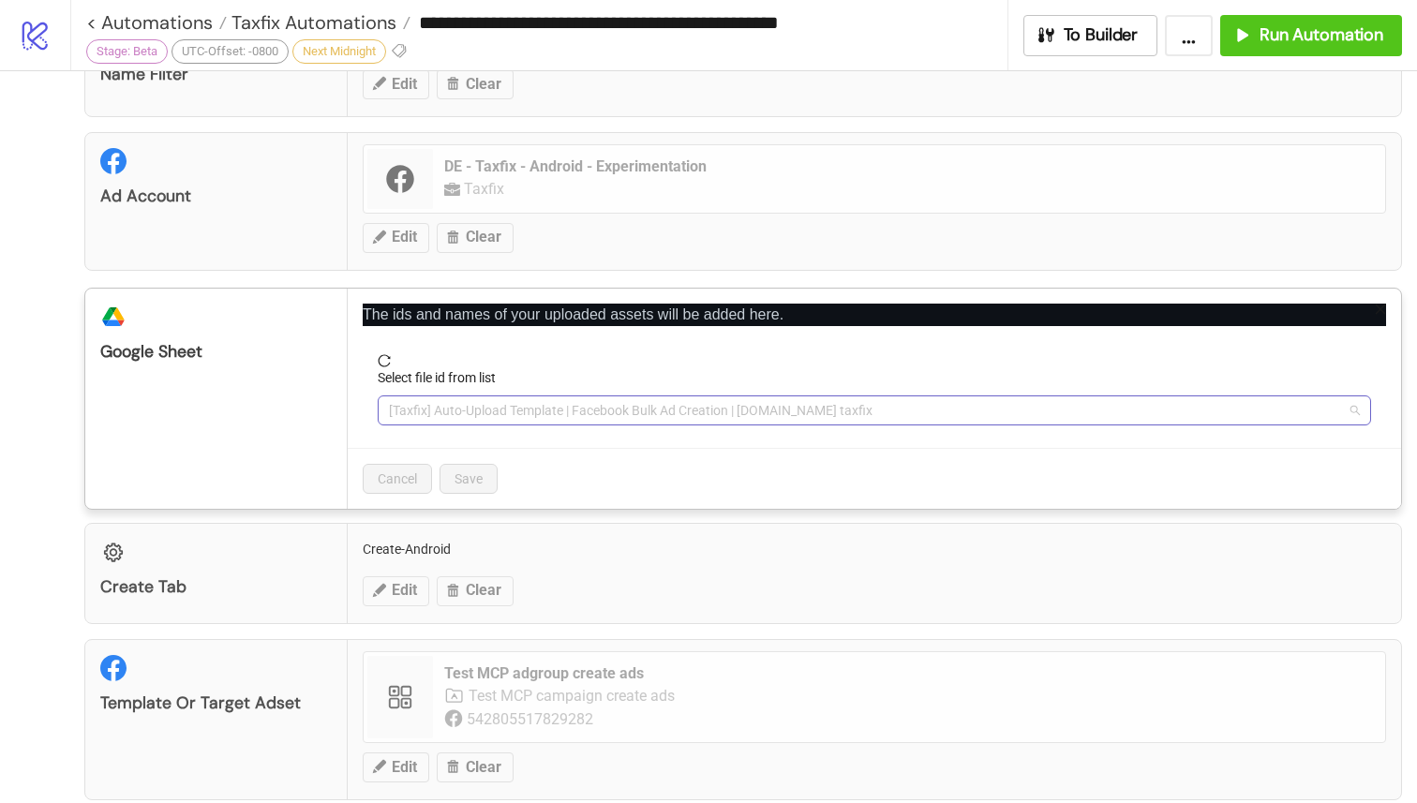
click at [588, 411] on span "[Taxfix] Auto-Upload Template | Facebook Bulk Ad Creation | [DOMAIN_NAME] taxfix" at bounding box center [874, 410] width 971 height 28
click at [508, 410] on span "[Taxfix] Auto-Upload Template | Facebook Bulk Ad Creation | [DOMAIN_NAME] taxfix" at bounding box center [874, 410] width 971 height 28
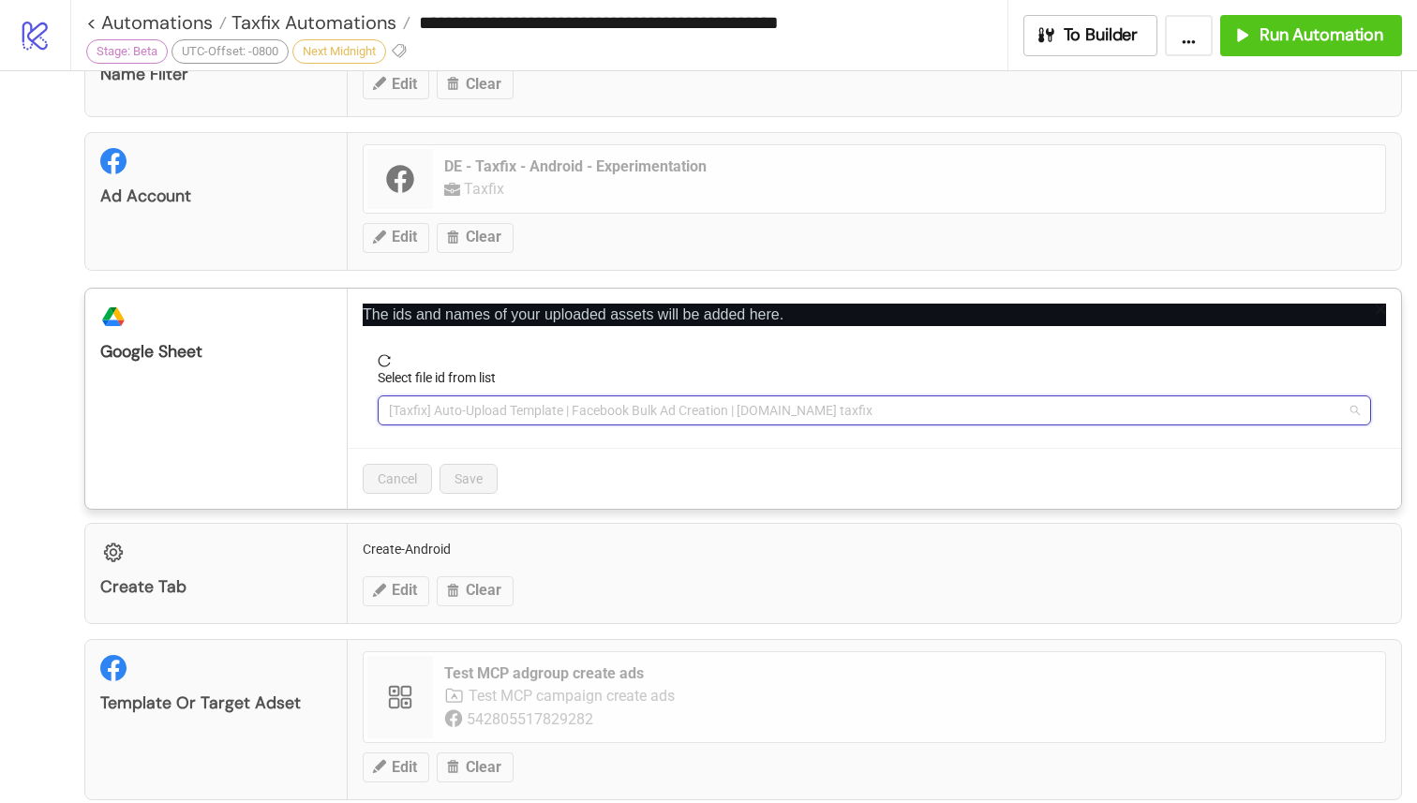
click at [508, 410] on span "[Taxfix] Auto-Upload Template | Facebook Bulk Ad Creation | [DOMAIN_NAME] taxfix" at bounding box center [874, 410] width 971 height 28
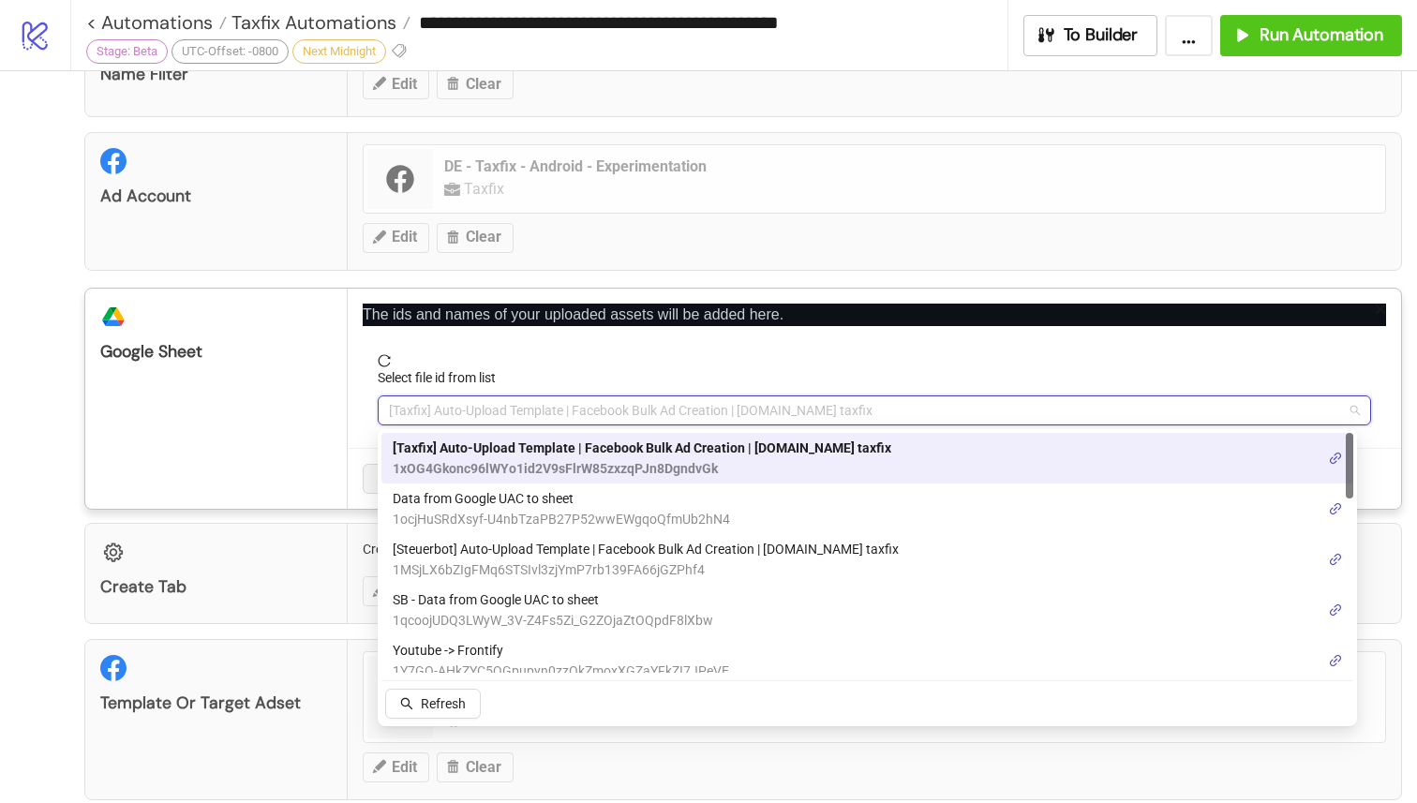
click at [252, 422] on div "platform/google_drive Google Sheet" at bounding box center [216, 399] width 262 height 220
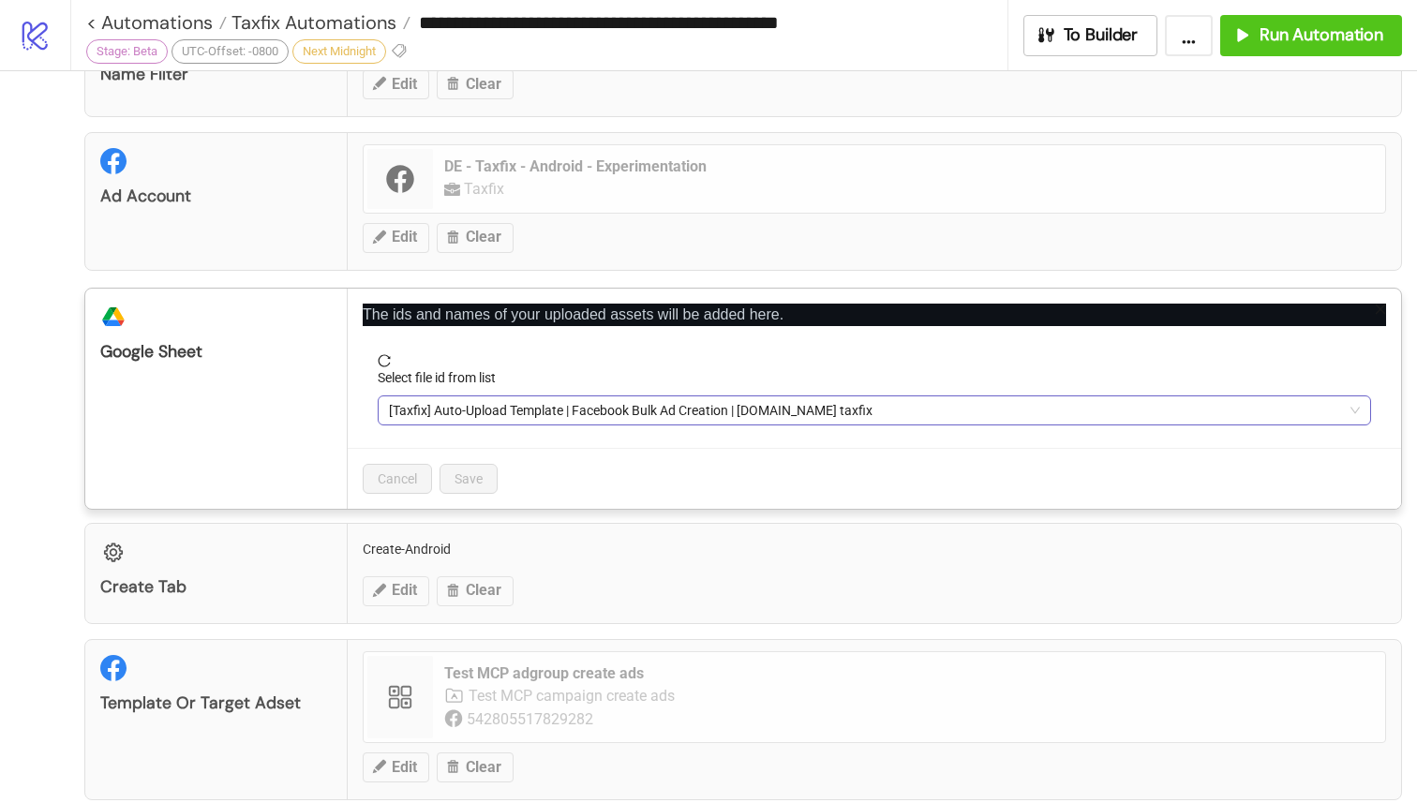
click at [562, 407] on span "[Taxfix] Auto-Upload Template | Facebook Bulk Ad Creation | [DOMAIN_NAME] taxfix" at bounding box center [874, 410] width 971 height 28
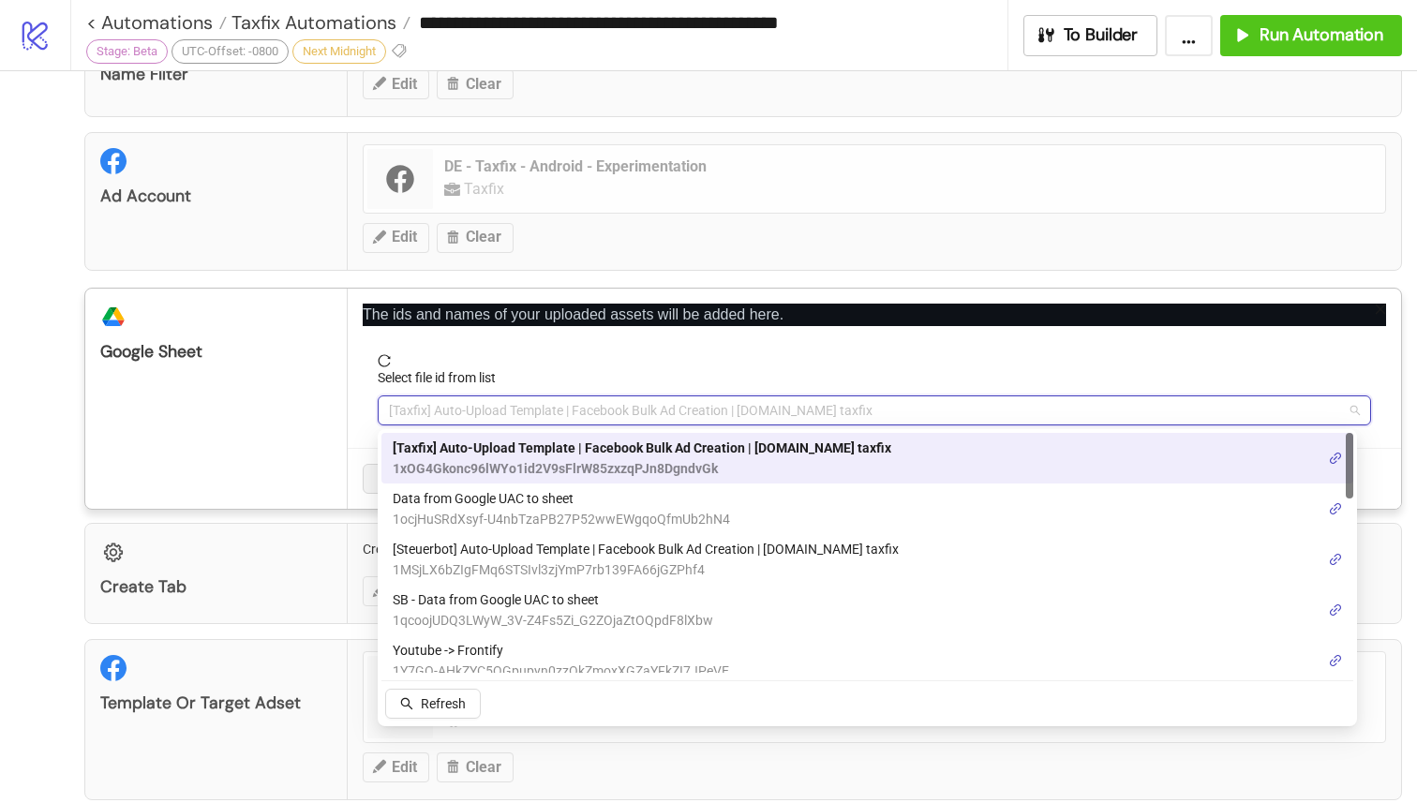
click at [562, 407] on span "[Taxfix] Auto-Upload Template | Facebook Bulk Ad Creation | [DOMAIN_NAME] taxfix" at bounding box center [874, 410] width 971 height 28
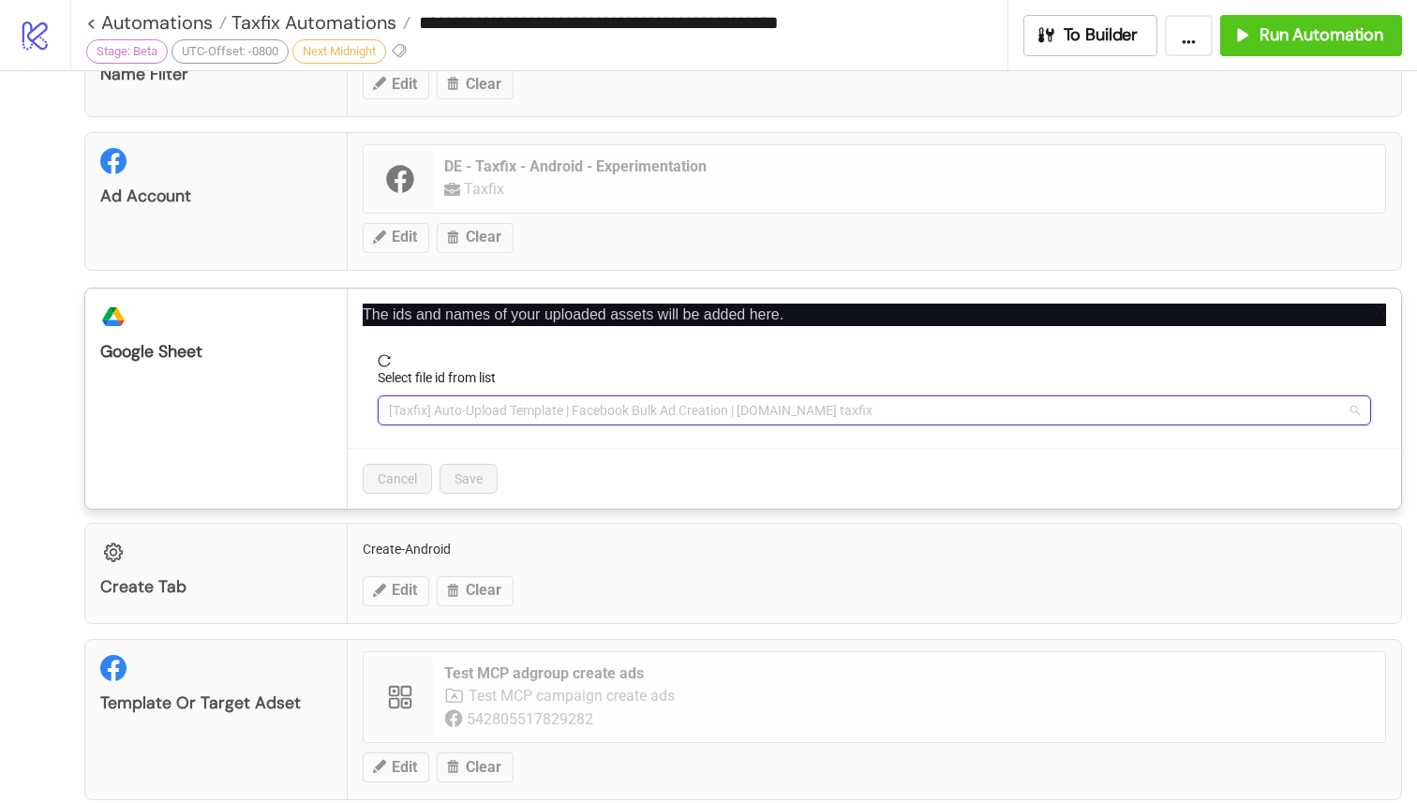
click at [562, 407] on span "[Taxfix] Auto-Upload Template | Facebook Bulk Ad Creation | [DOMAIN_NAME] taxfix" at bounding box center [874, 410] width 971 height 28
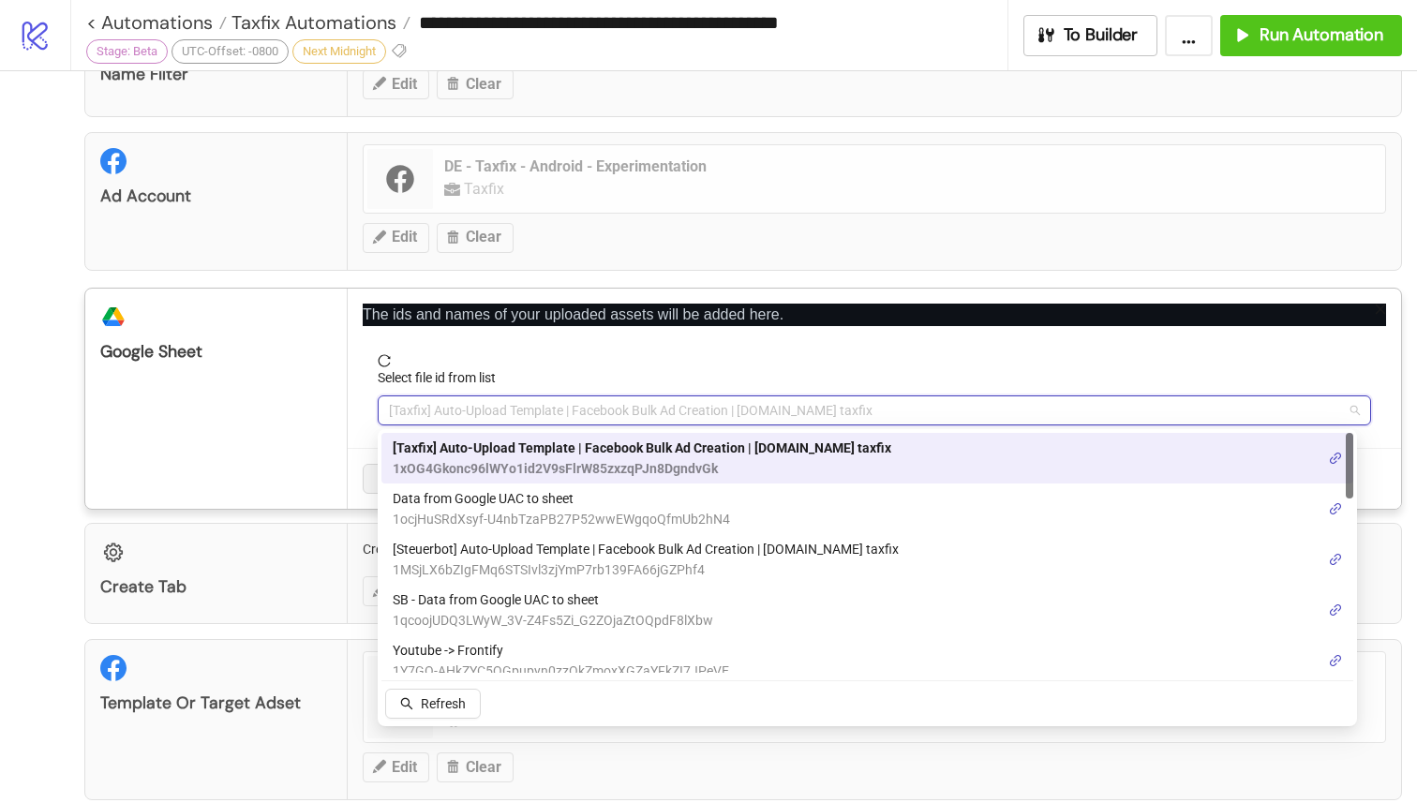
paste input "**********"
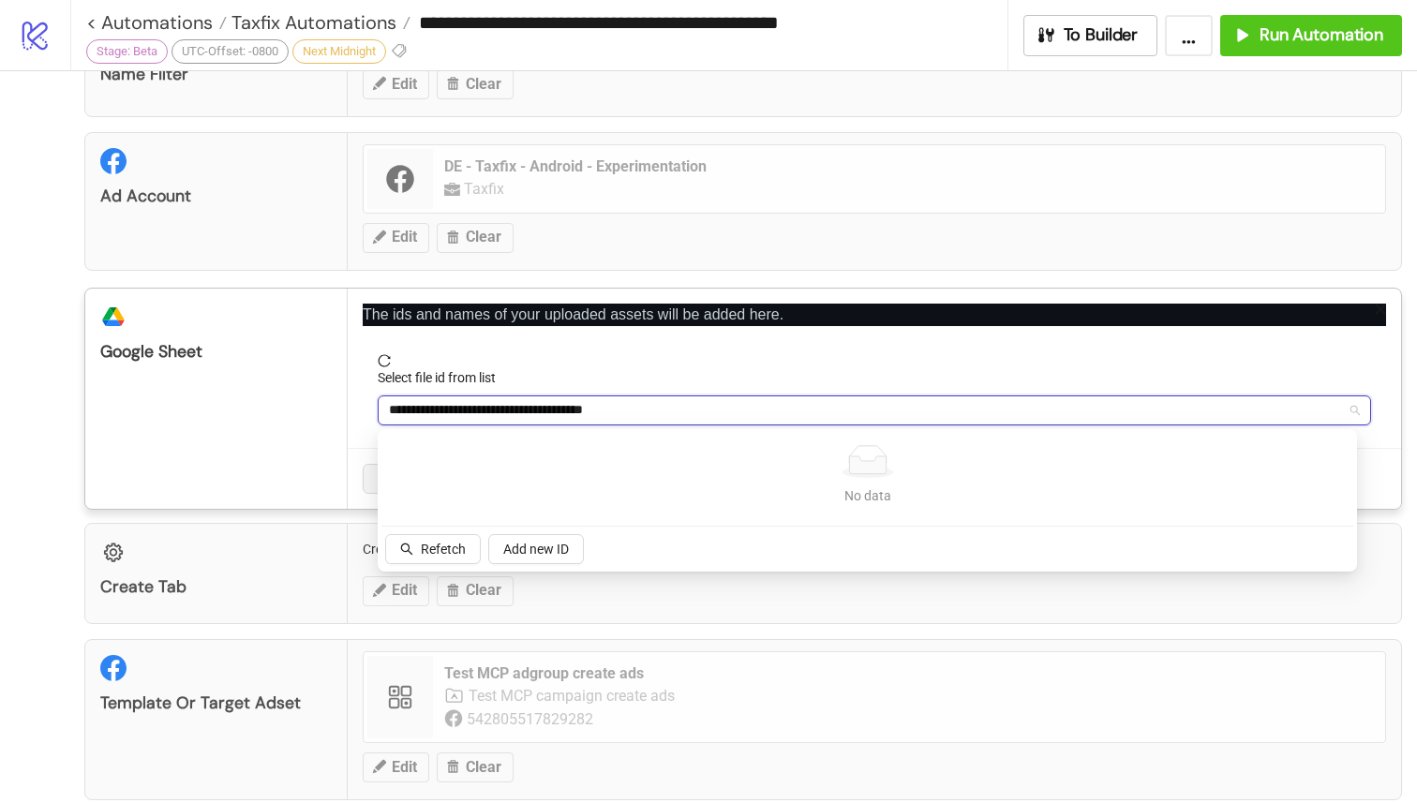
type input "**********"
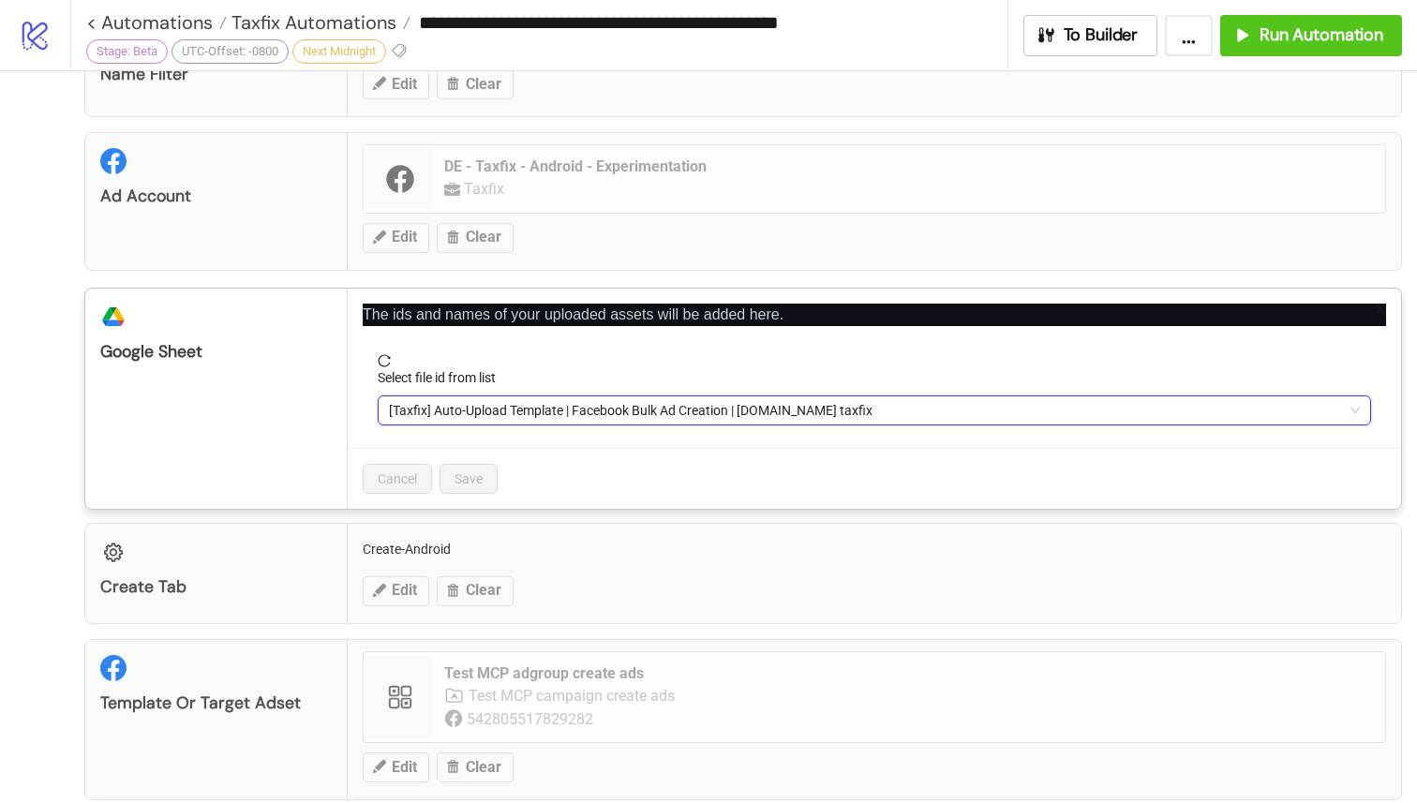
click at [538, 410] on span "[Taxfix] Auto-Upload Template | Facebook Bulk Ad Creation | [DOMAIN_NAME] taxfix" at bounding box center [874, 410] width 971 height 28
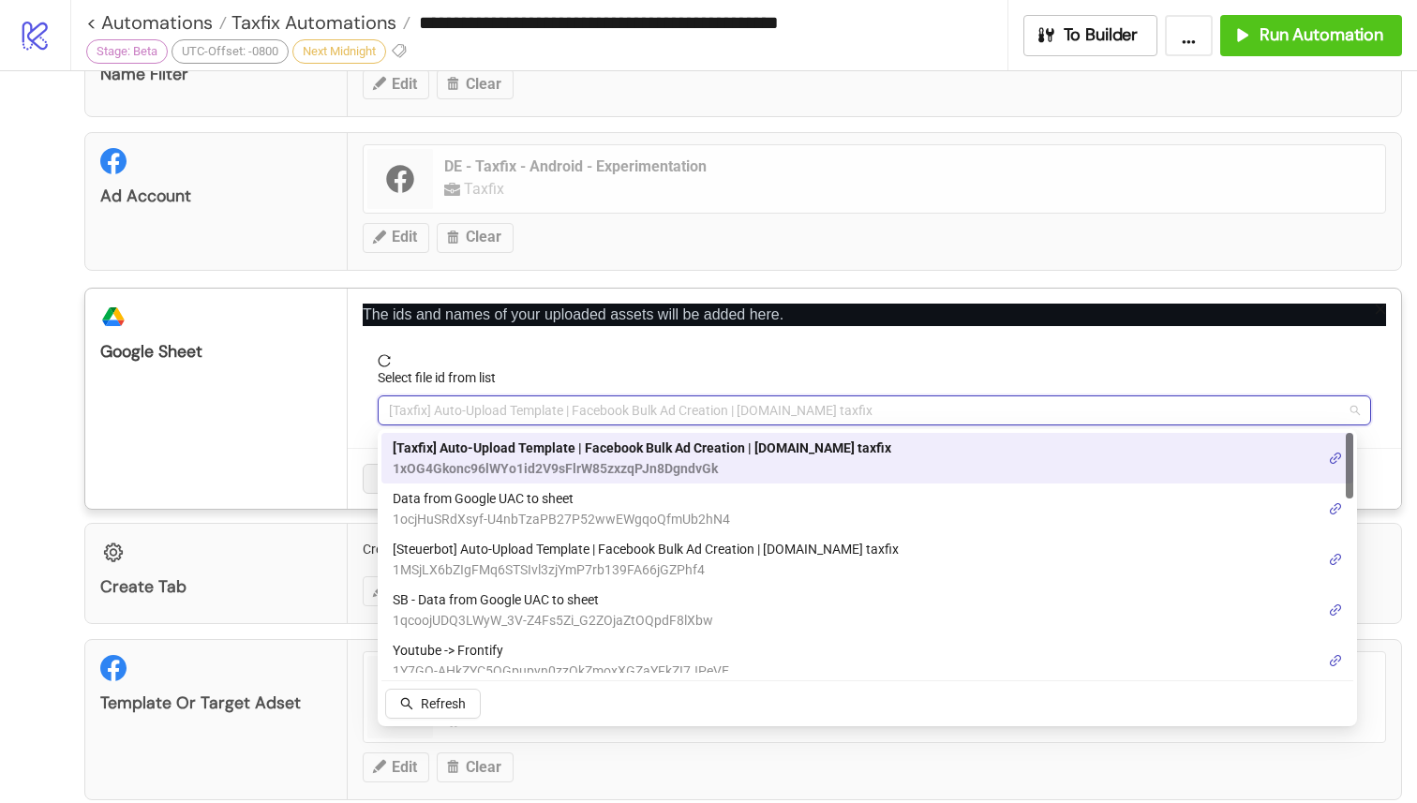
click at [538, 410] on span "[Taxfix] Auto-Upload Template | Facebook Bulk Ad Creation | [DOMAIN_NAME] taxfix" at bounding box center [874, 410] width 971 height 28
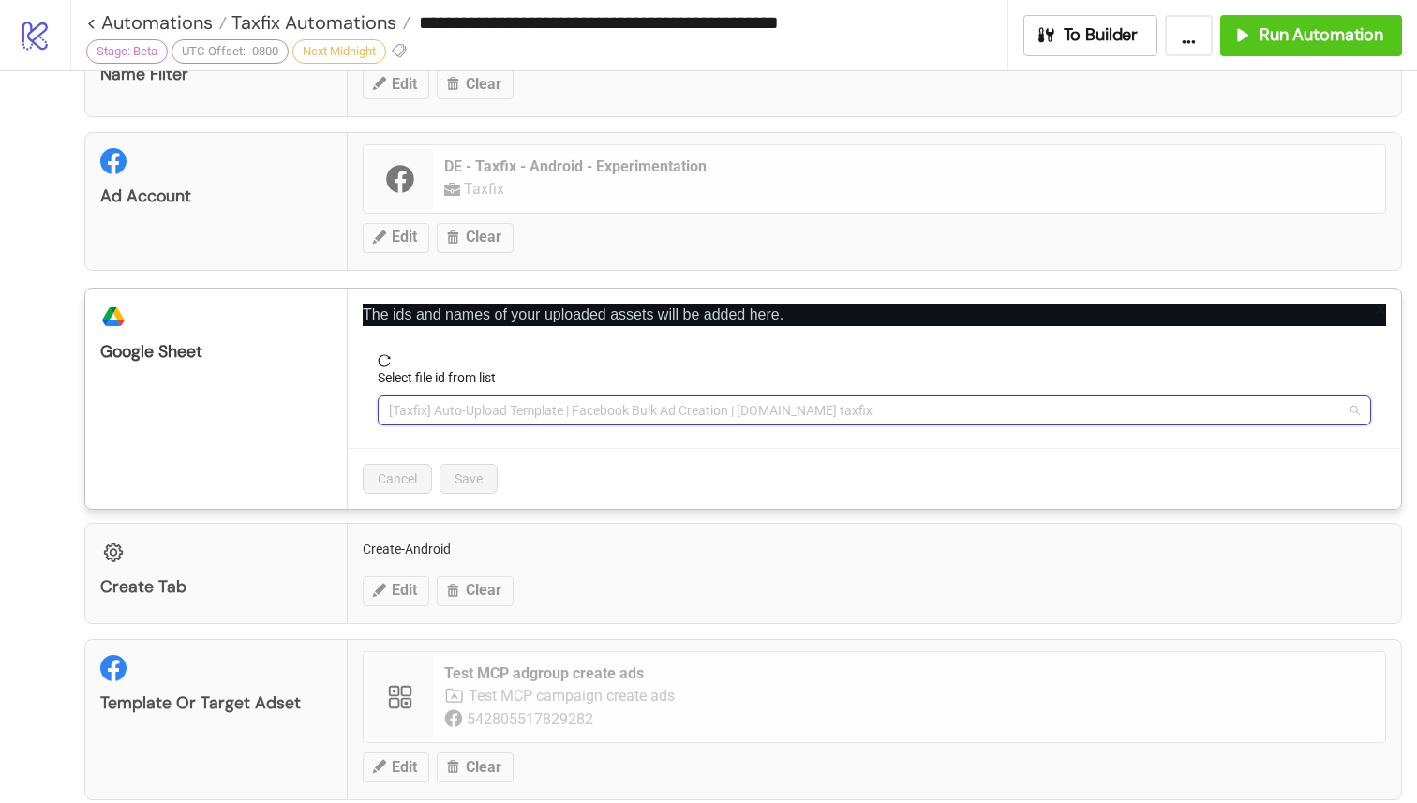
click at [538, 410] on span "[Taxfix] Auto-Upload Template | Facebook Bulk Ad Creation | [DOMAIN_NAME] taxfix" at bounding box center [874, 410] width 971 height 28
click at [547, 410] on span "[Taxfix] Auto-Upload Template | Facebook Bulk Ad Creation | [DOMAIN_NAME] taxfix" at bounding box center [874, 410] width 971 height 28
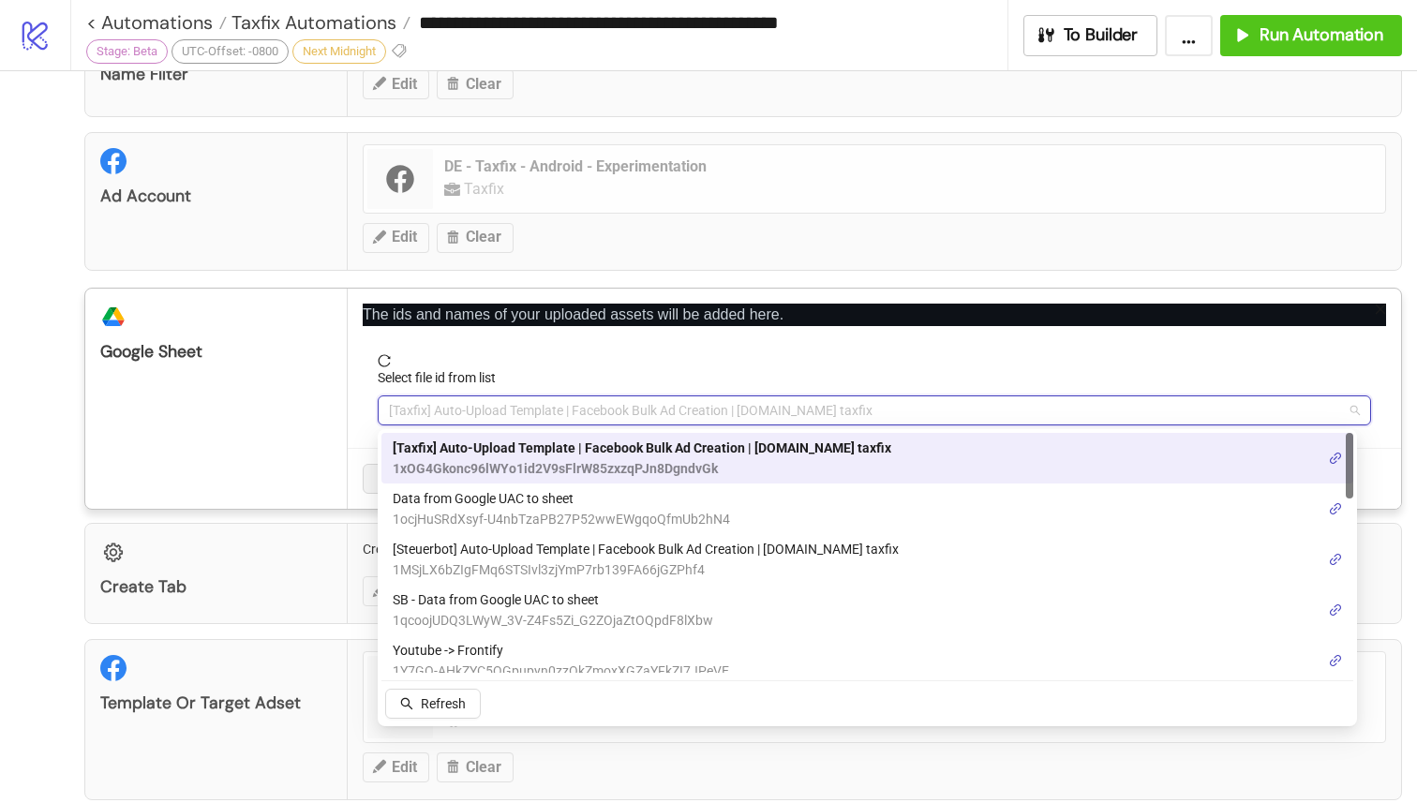
paste input "**********"
type input "**********"
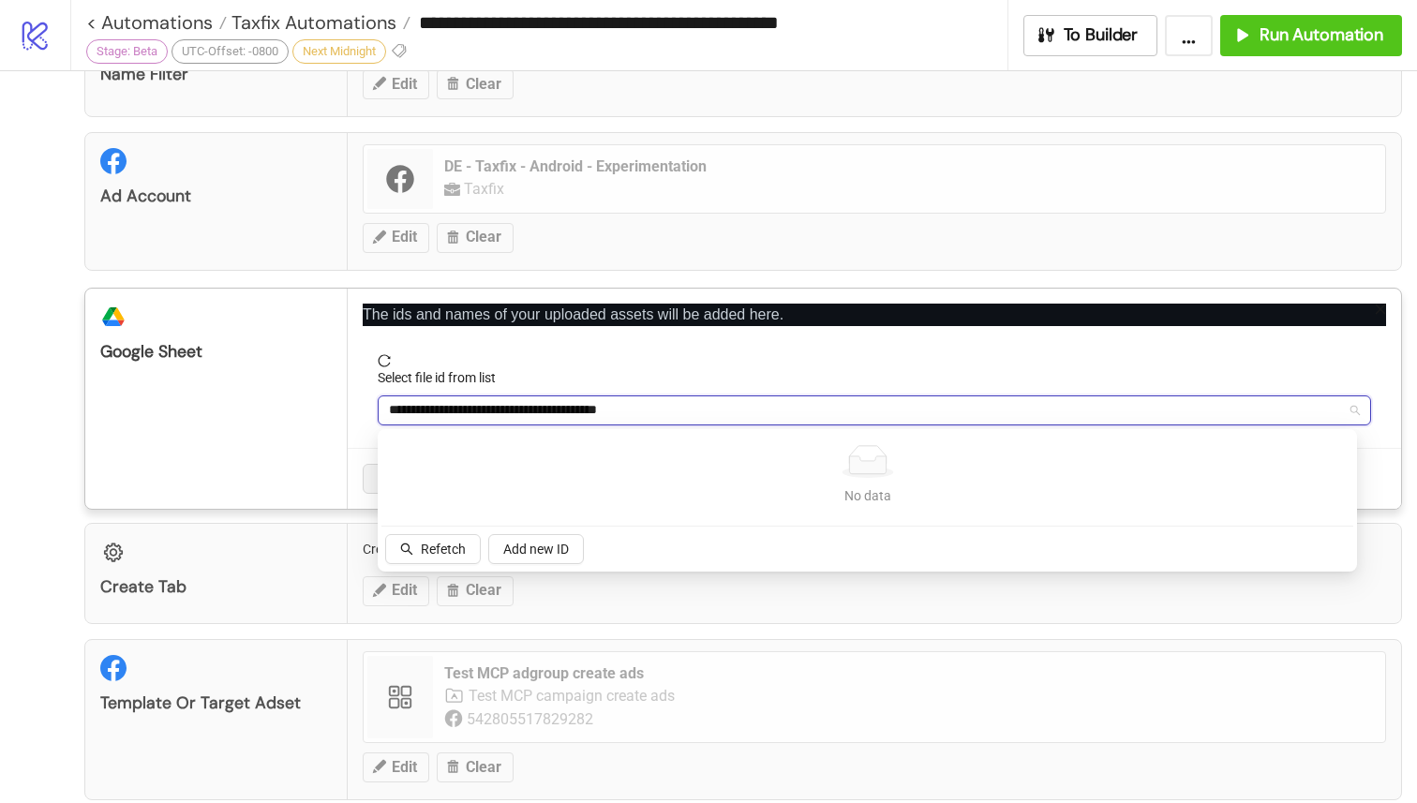
click at [588, 411] on input "**********" at bounding box center [866, 410] width 954 height 28
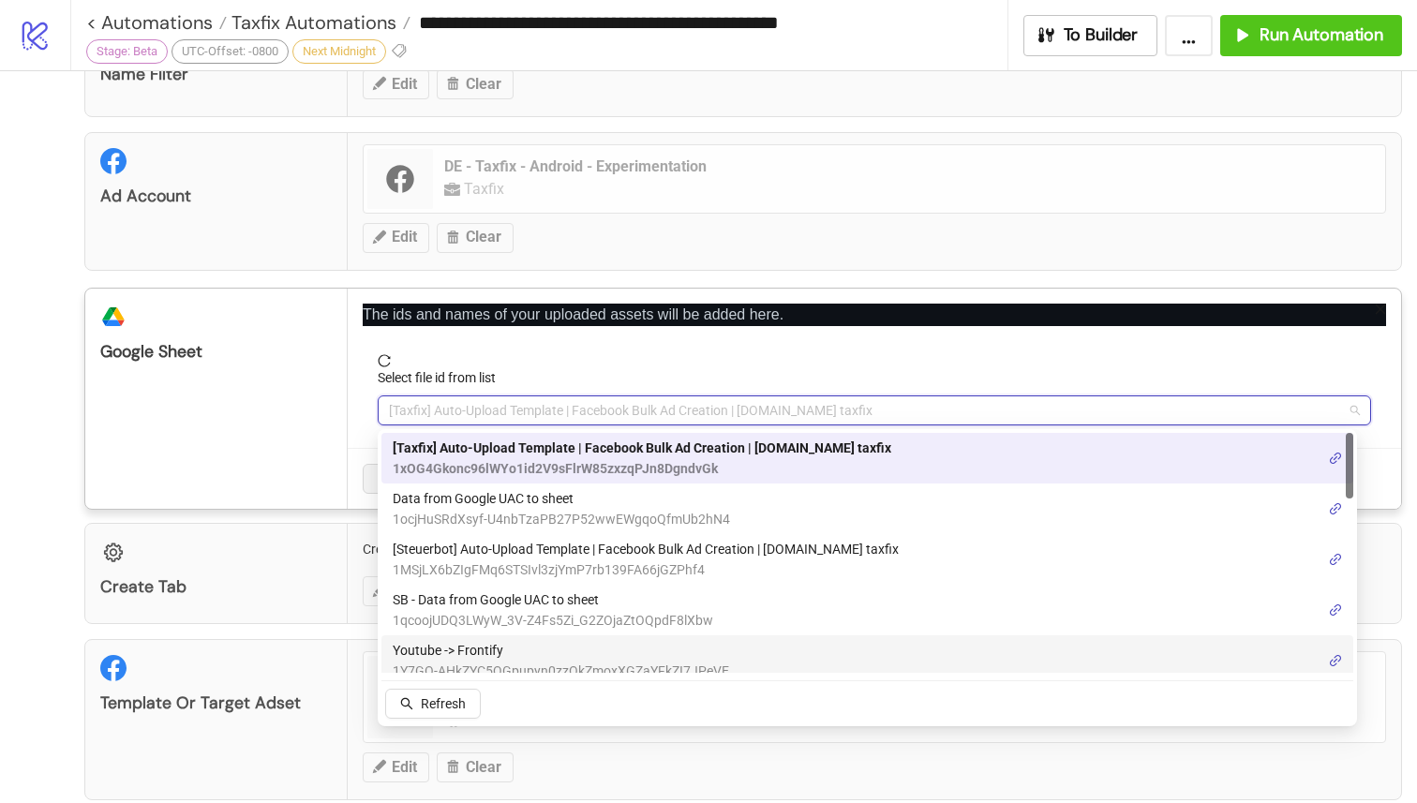
paste input "**********"
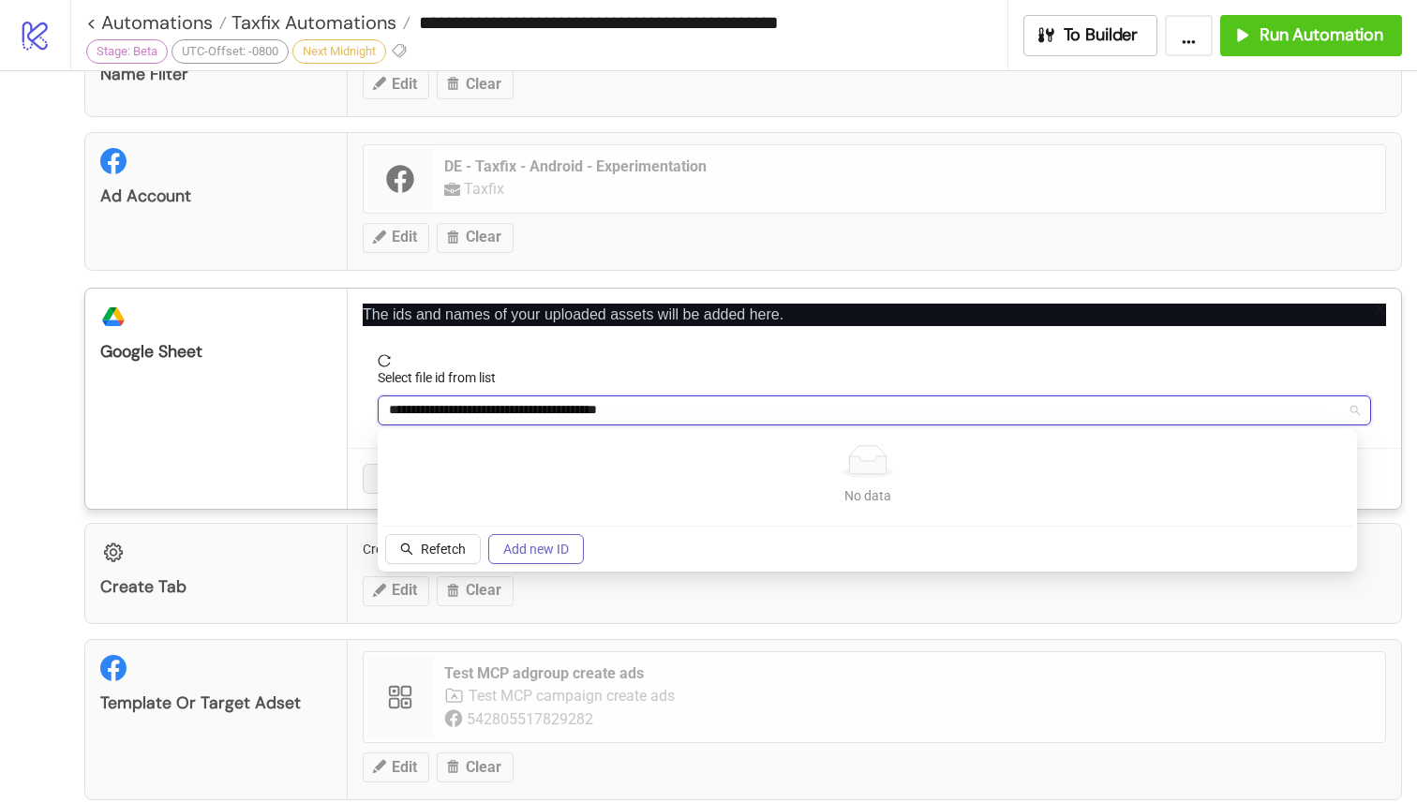
type input "**********"
click at [535, 549] on span "Add new ID" at bounding box center [536, 549] width 66 height 15
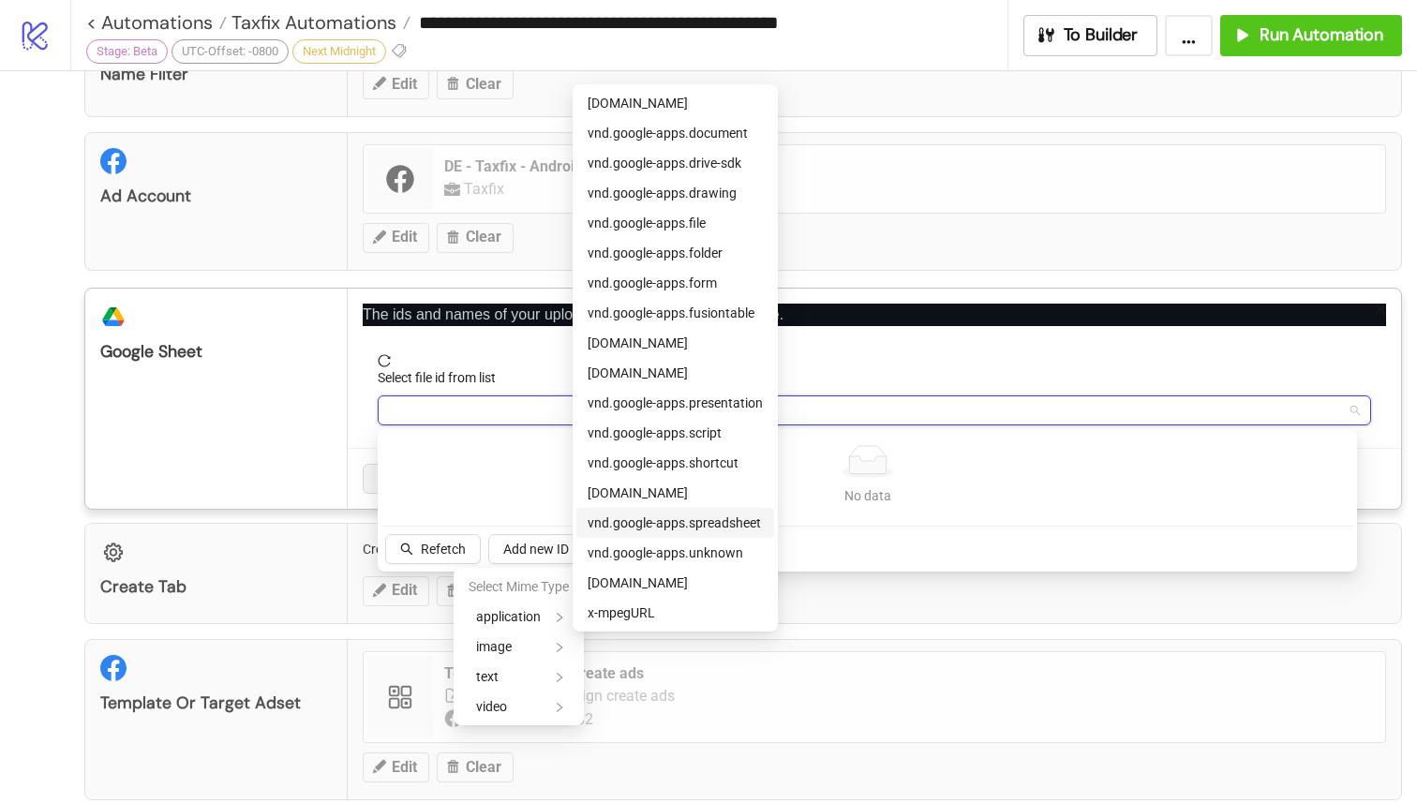
click at [652, 527] on span "vnd.google-apps.spreadsheet" at bounding box center [674, 522] width 173 height 15
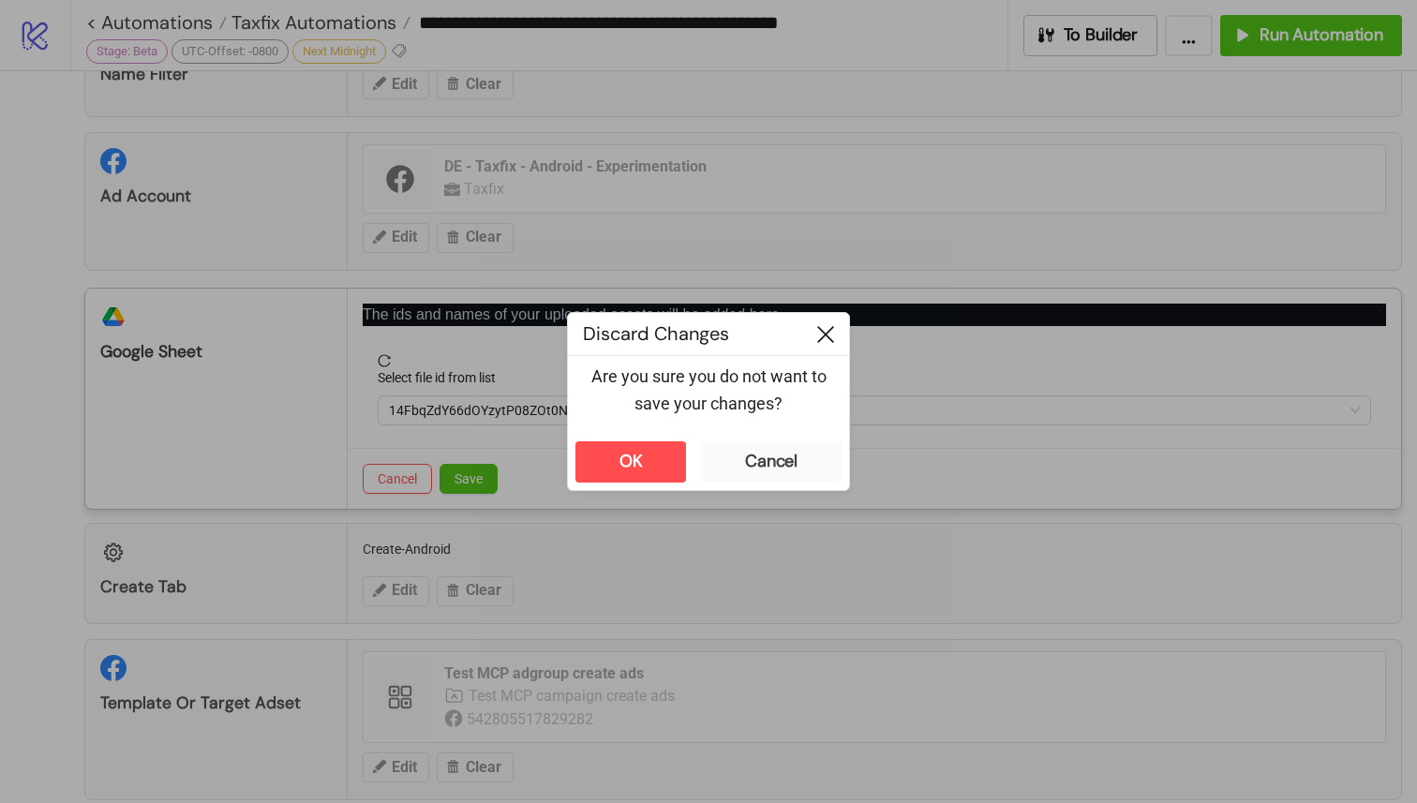
click at [822, 330] on icon at bounding box center [825, 334] width 17 height 17
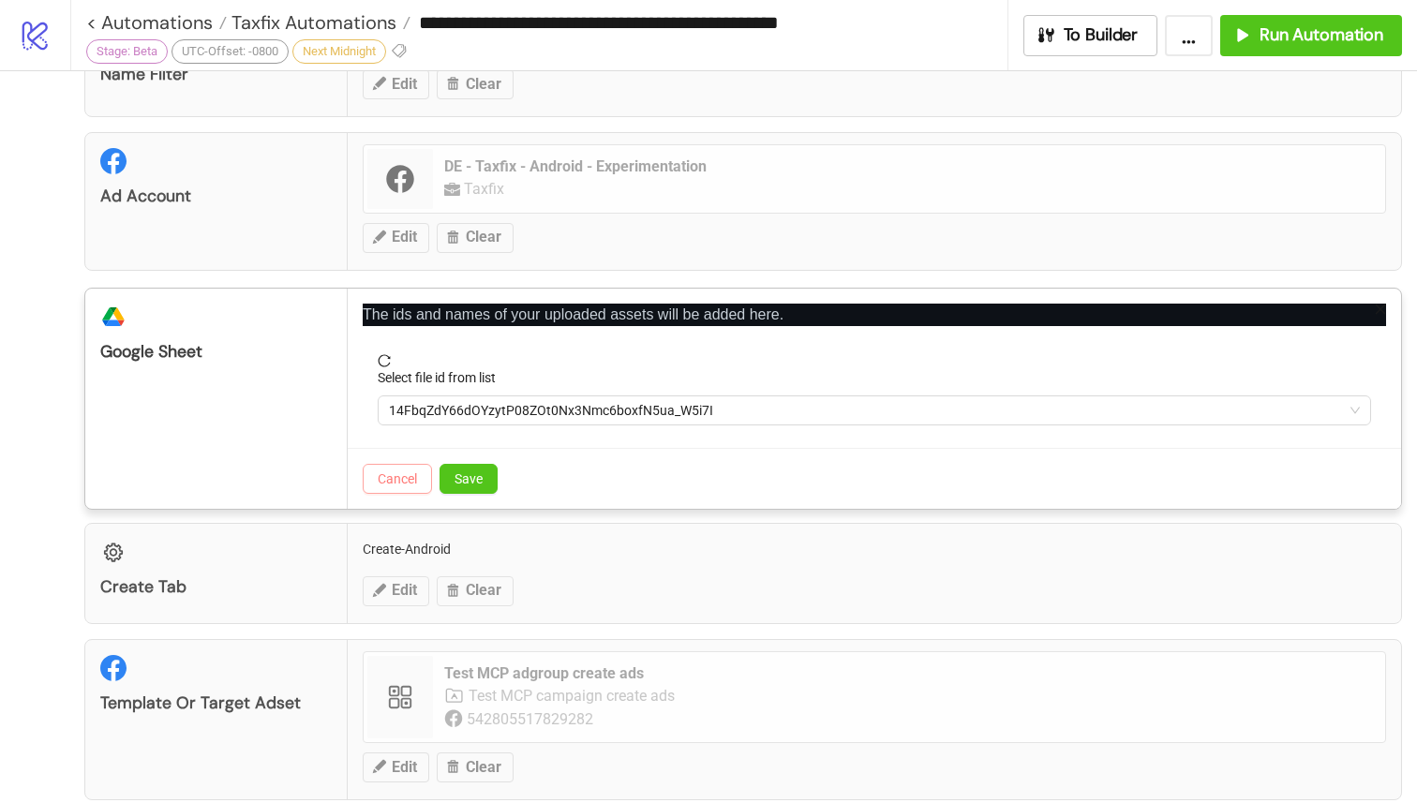
click at [424, 481] on button "Cancel" at bounding box center [397, 479] width 69 height 30
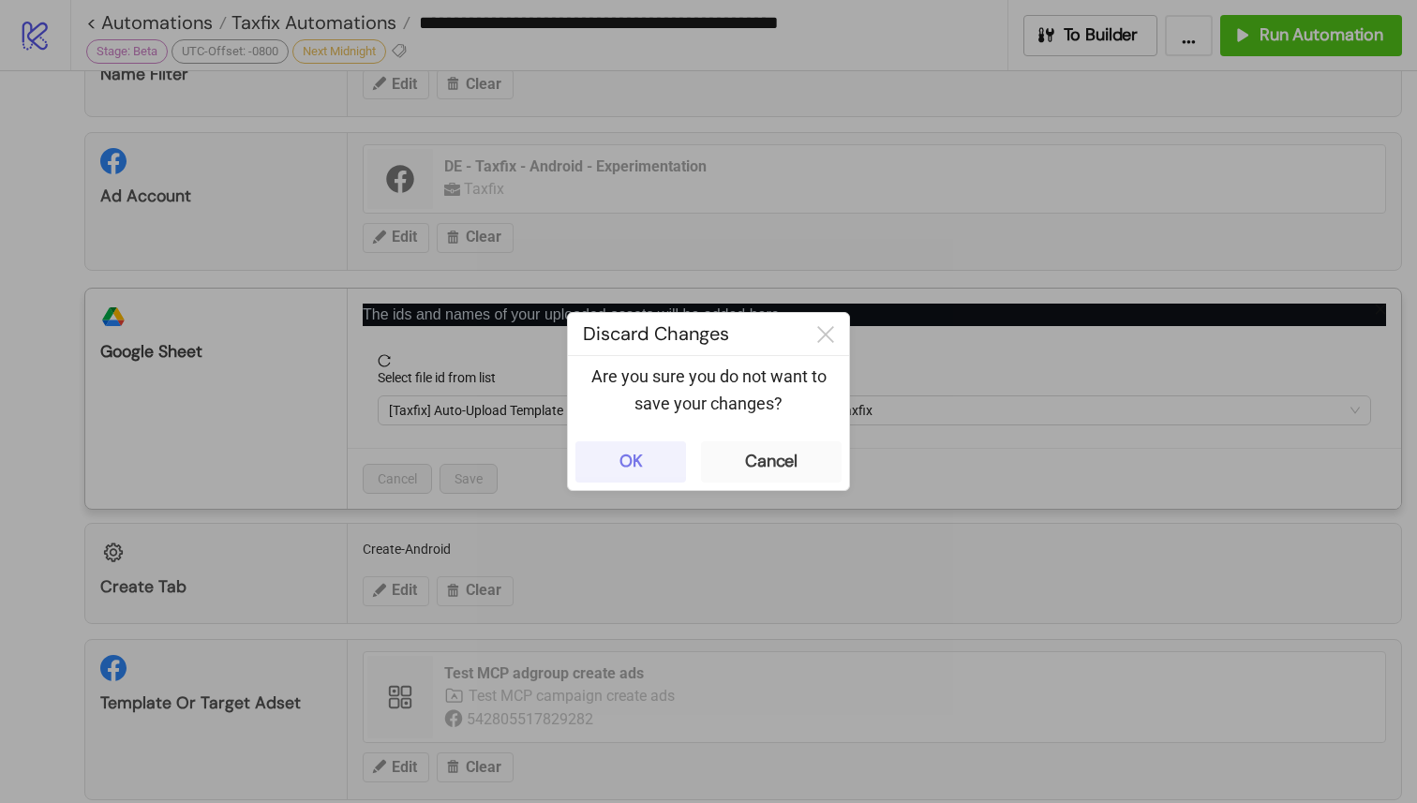
click at [666, 471] on button "OK" at bounding box center [630, 461] width 111 height 41
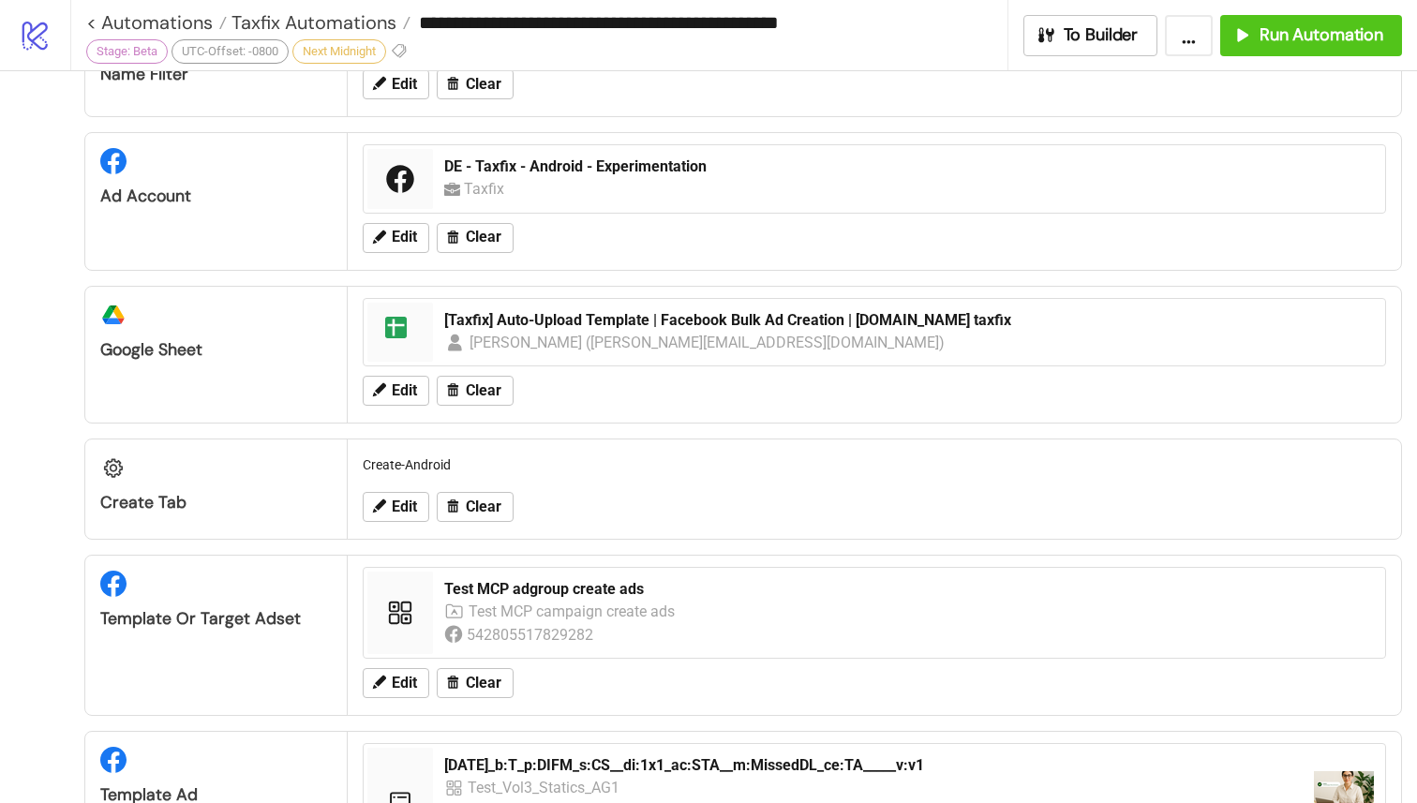
click at [514, 336] on div "Omar Masoud (omar@kitchn.io)" at bounding box center [707, 342] width 476 height 23
click at [404, 382] on span "Edit" at bounding box center [404, 390] width 25 height 17
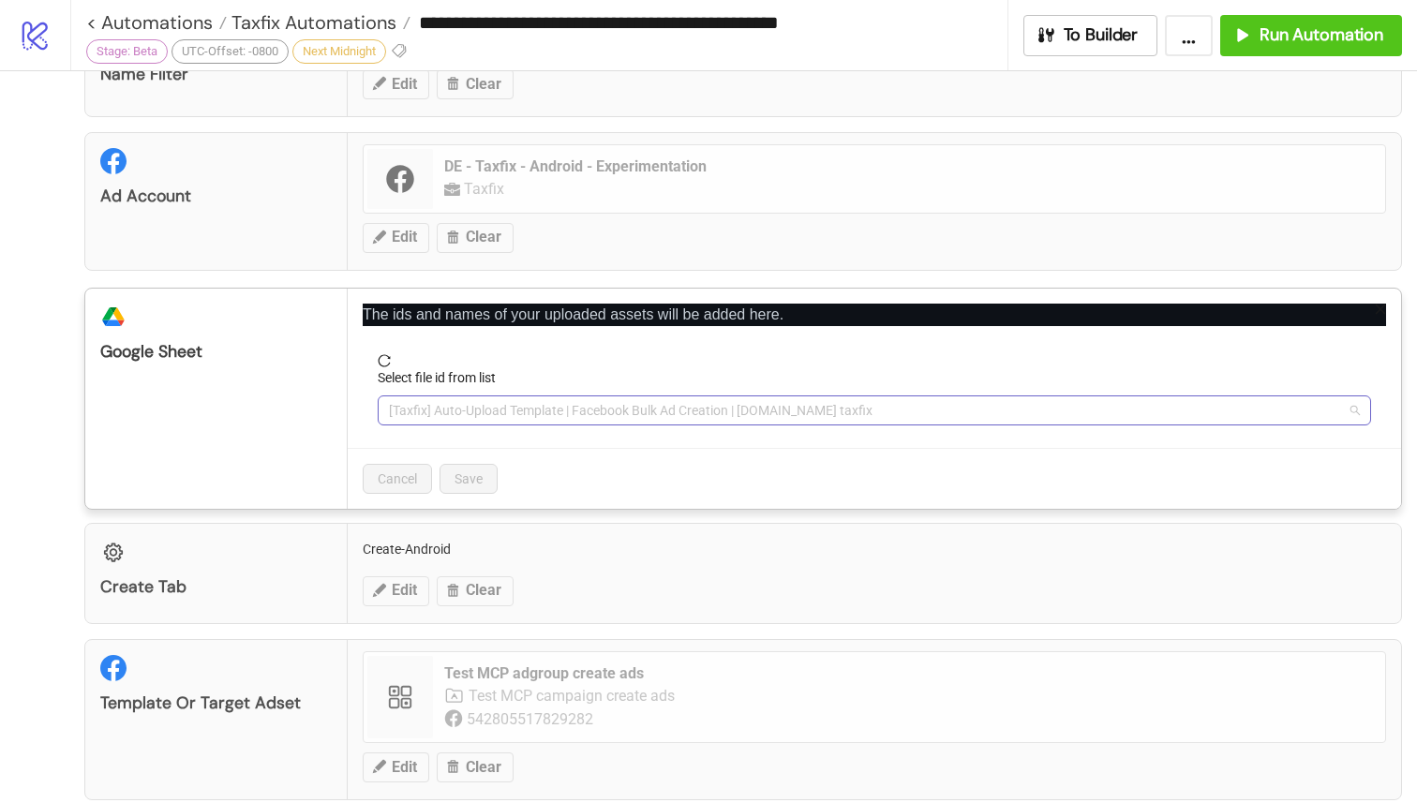
click at [453, 411] on span "[Taxfix] Auto-Upload Template | Facebook Bulk Ad Creation | Kitchn.io taxfix" at bounding box center [874, 410] width 971 height 28
click at [500, 417] on span "[Taxfix] Auto-Upload Template | Facebook Bulk Ad Creation | Kitchn.io taxfix" at bounding box center [874, 410] width 971 height 28
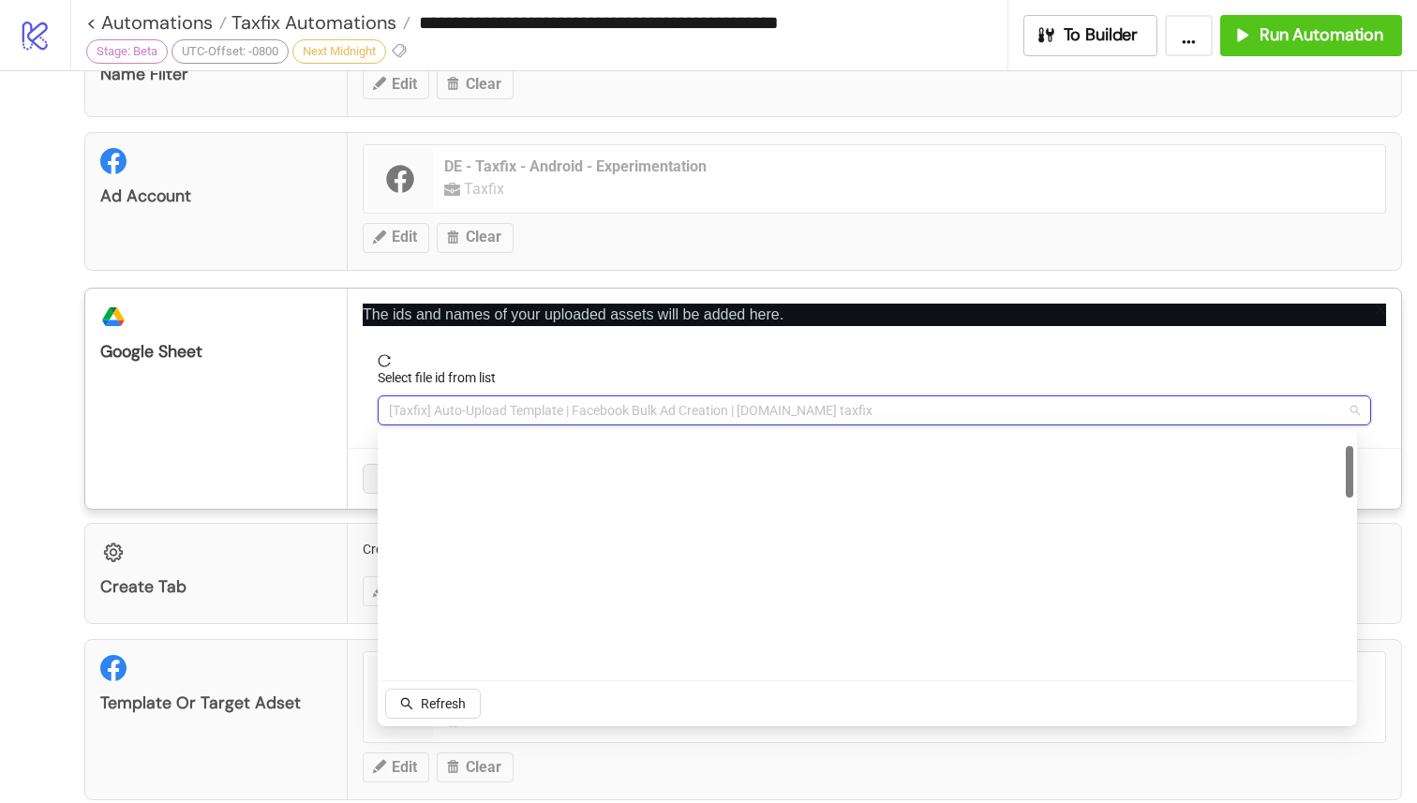
scroll to position [0, 0]
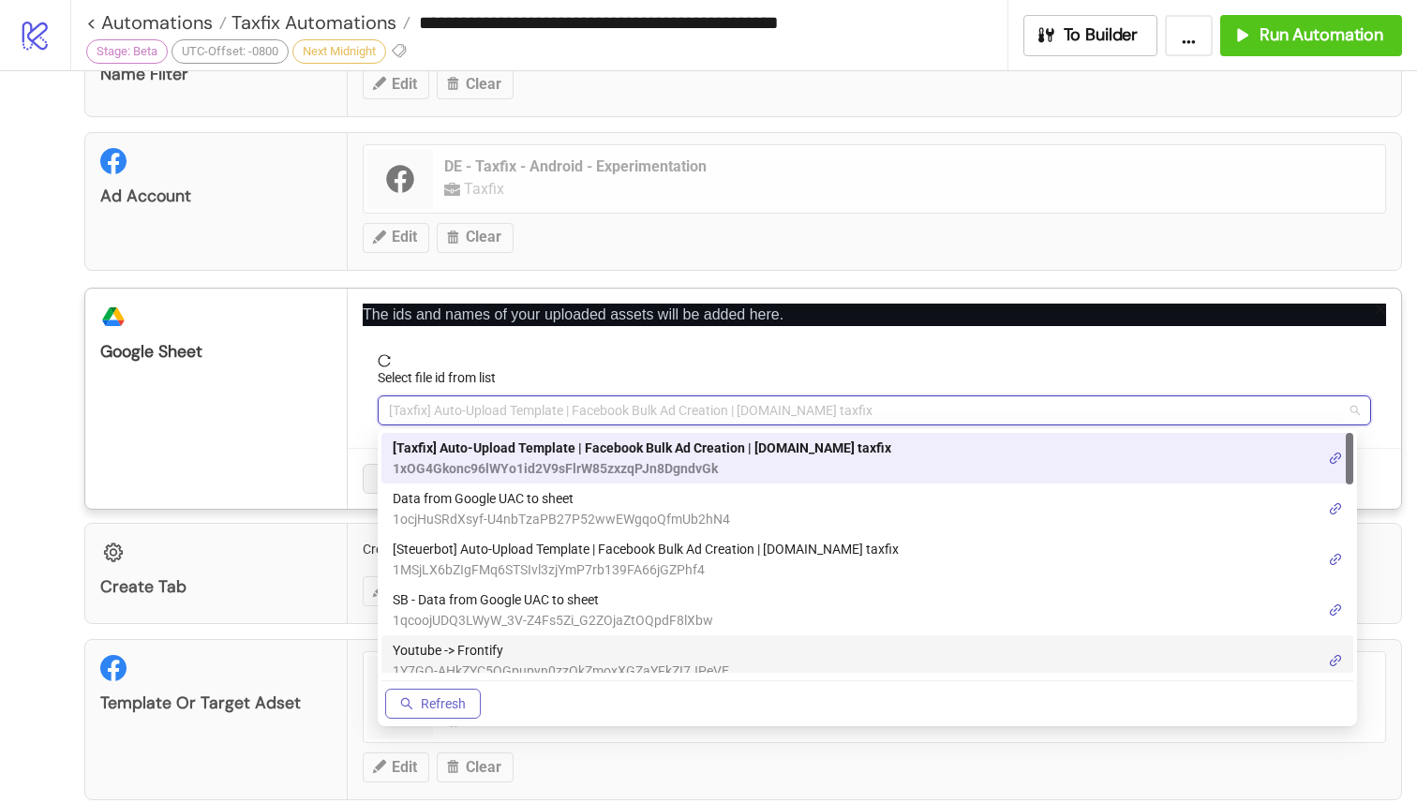
click at [462, 704] on span "Refresh" at bounding box center [443, 703] width 45 height 15
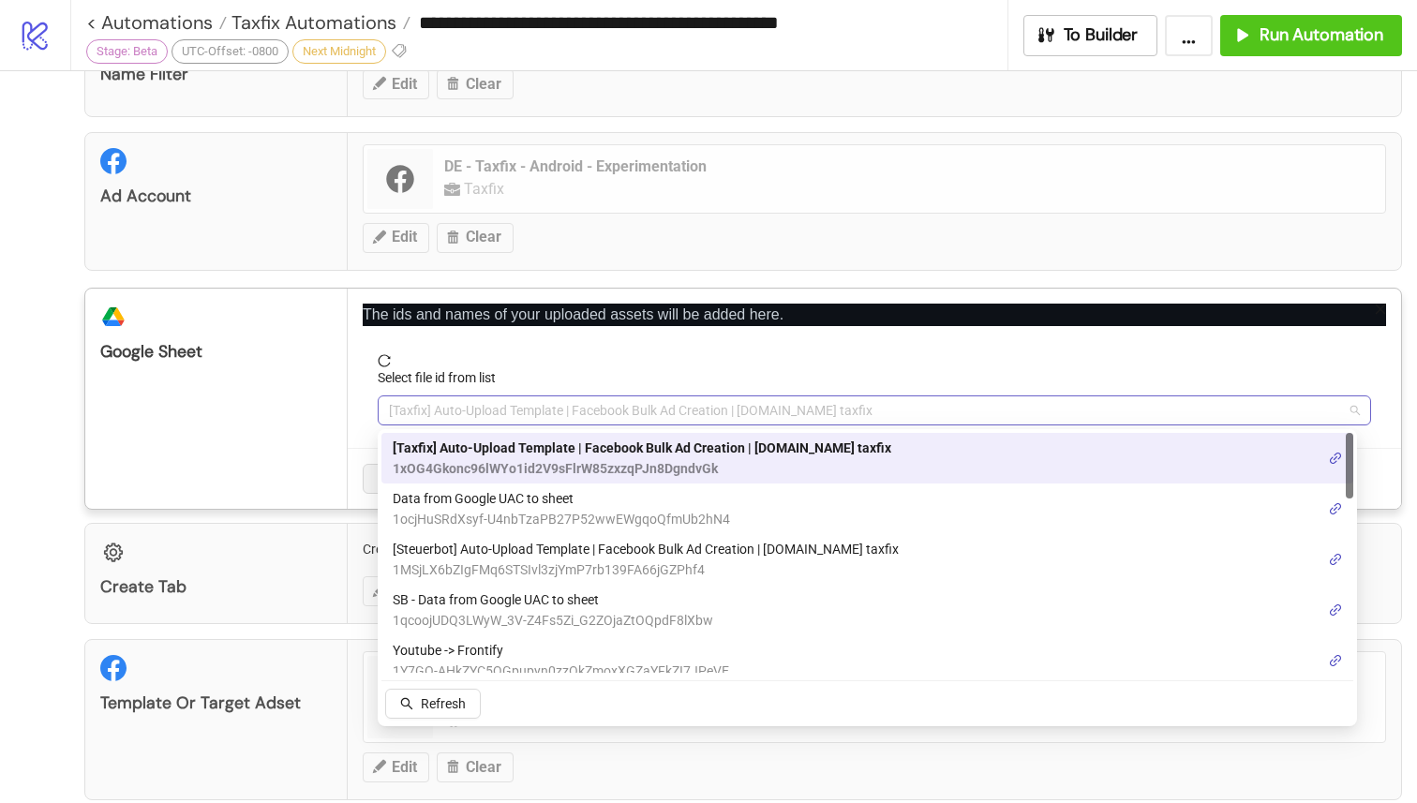
click at [496, 420] on span "[Taxfix] Auto-Upload Template | Facebook Bulk Ad Creation | Kitchn.io taxfix" at bounding box center [874, 410] width 971 height 28
paste input "**********"
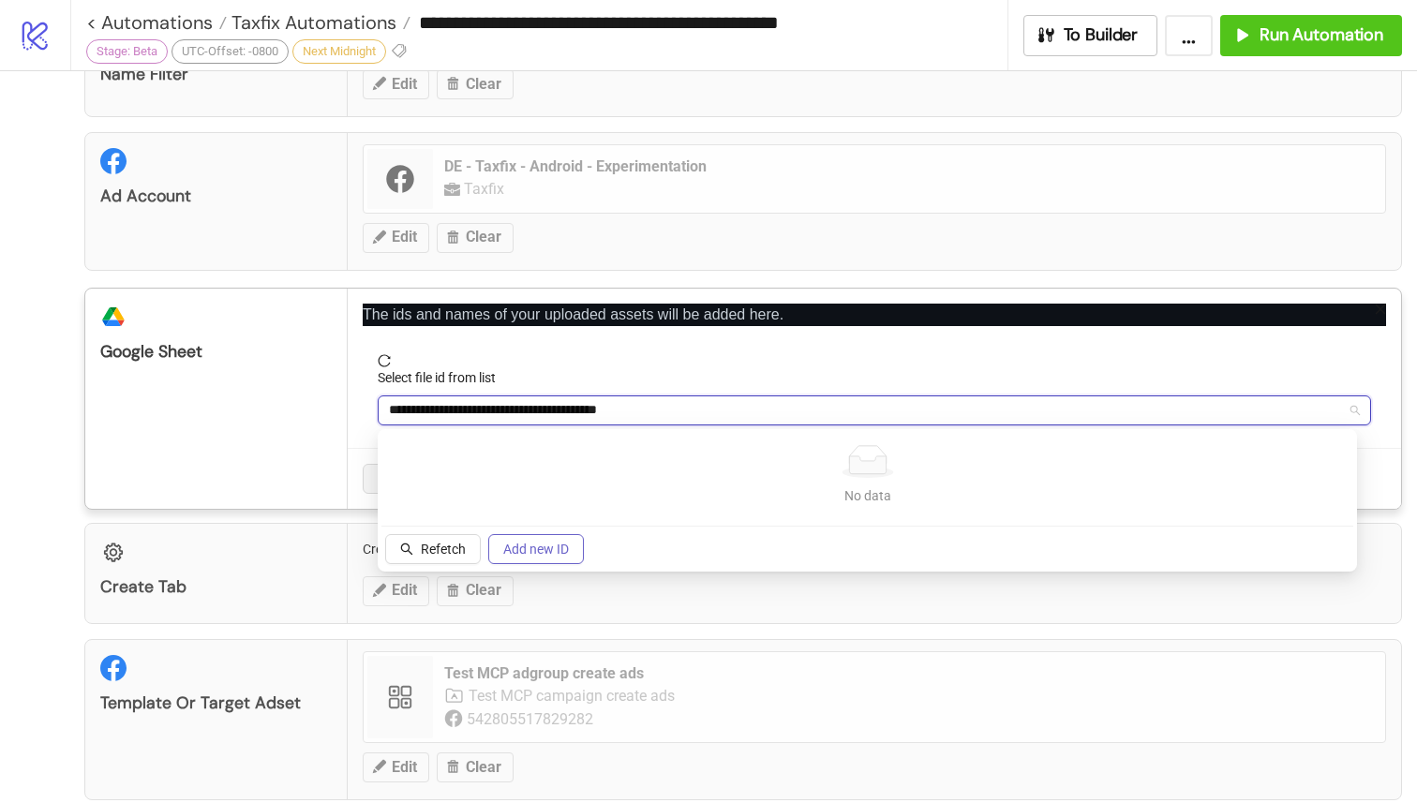
type input "**********"
click at [540, 548] on span "Add new ID" at bounding box center [536, 549] width 66 height 15
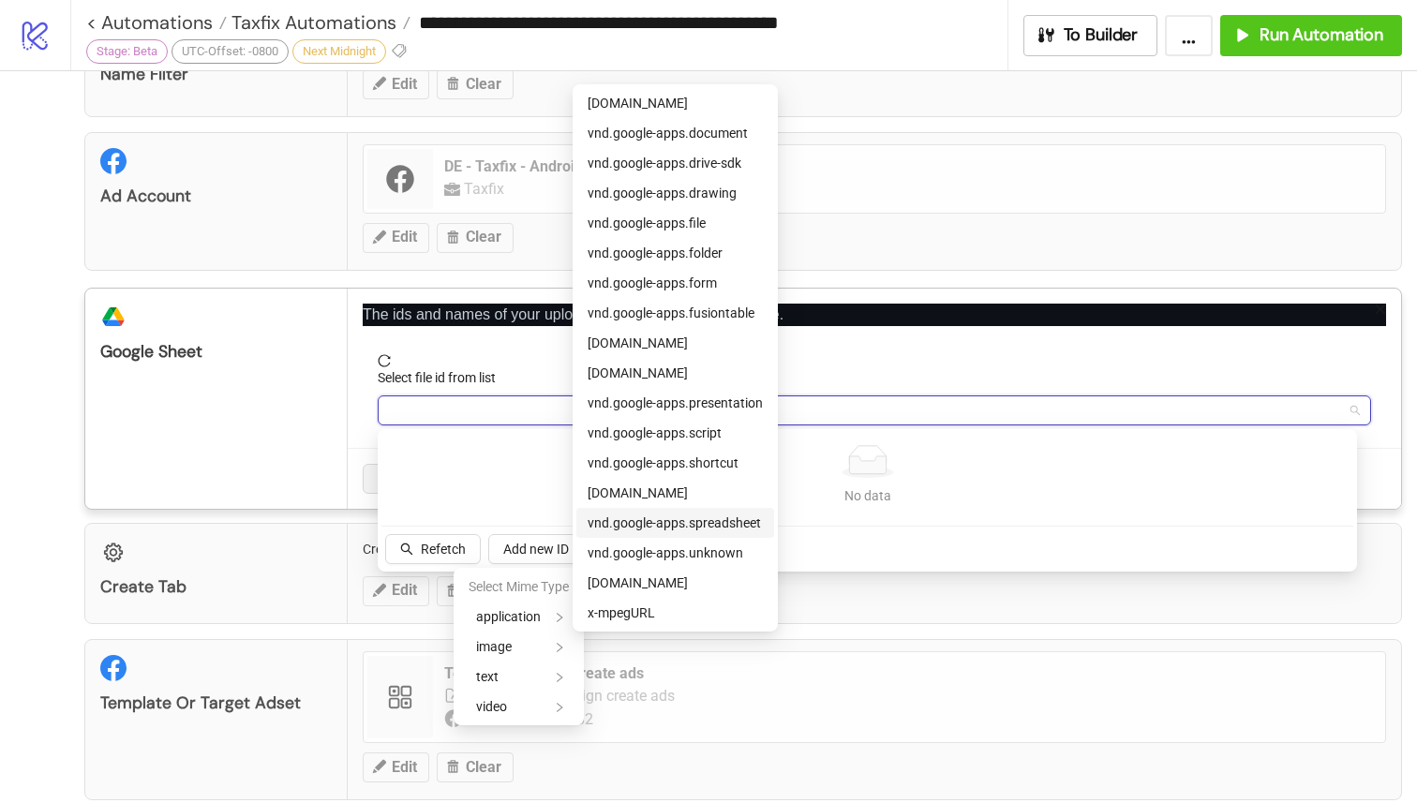
click at [683, 518] on span "vnd.google-apps.spreadsheet" at bounding box center [674, 522] width 173 height 15
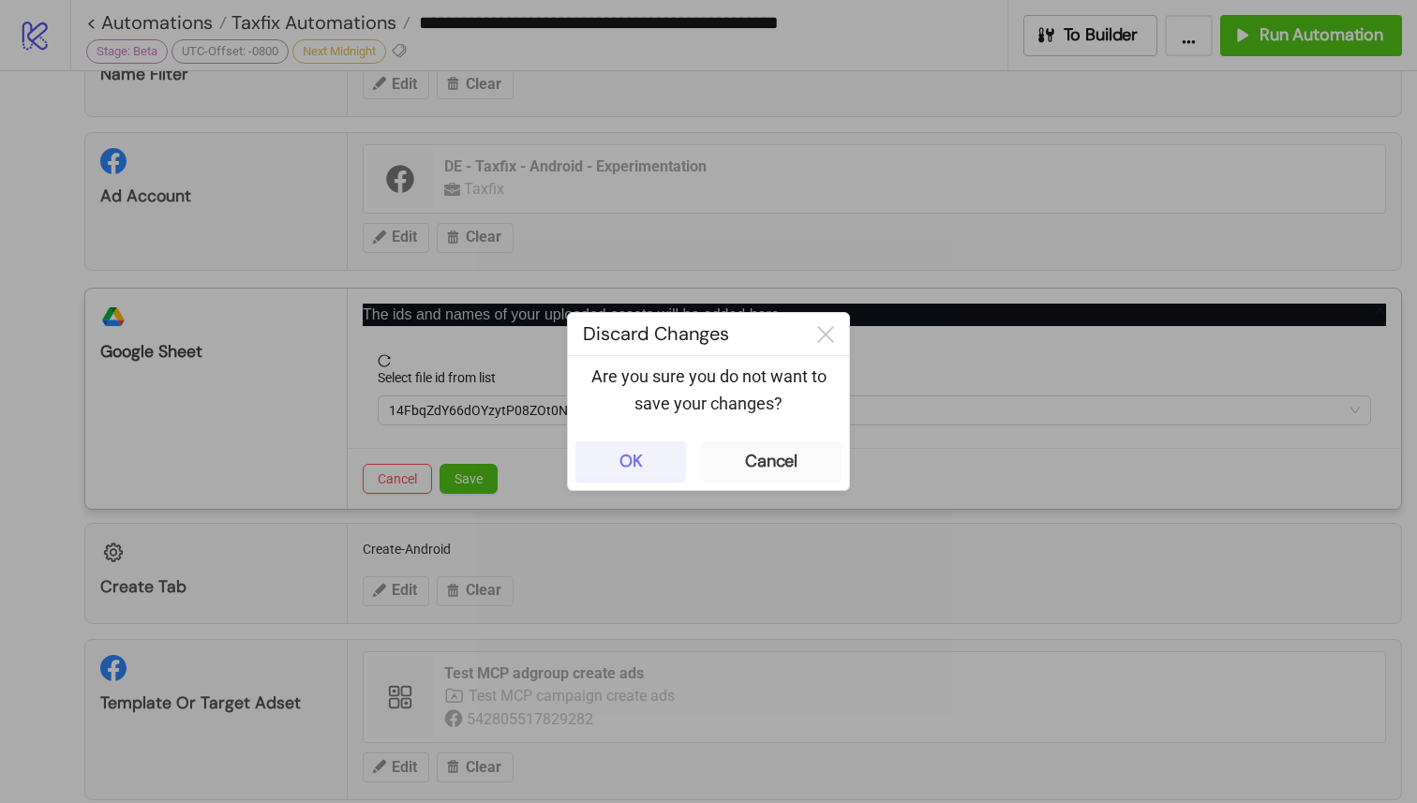
click at [658, 471] on button "OK" at bounding box center [630, 461] width 111 height 41
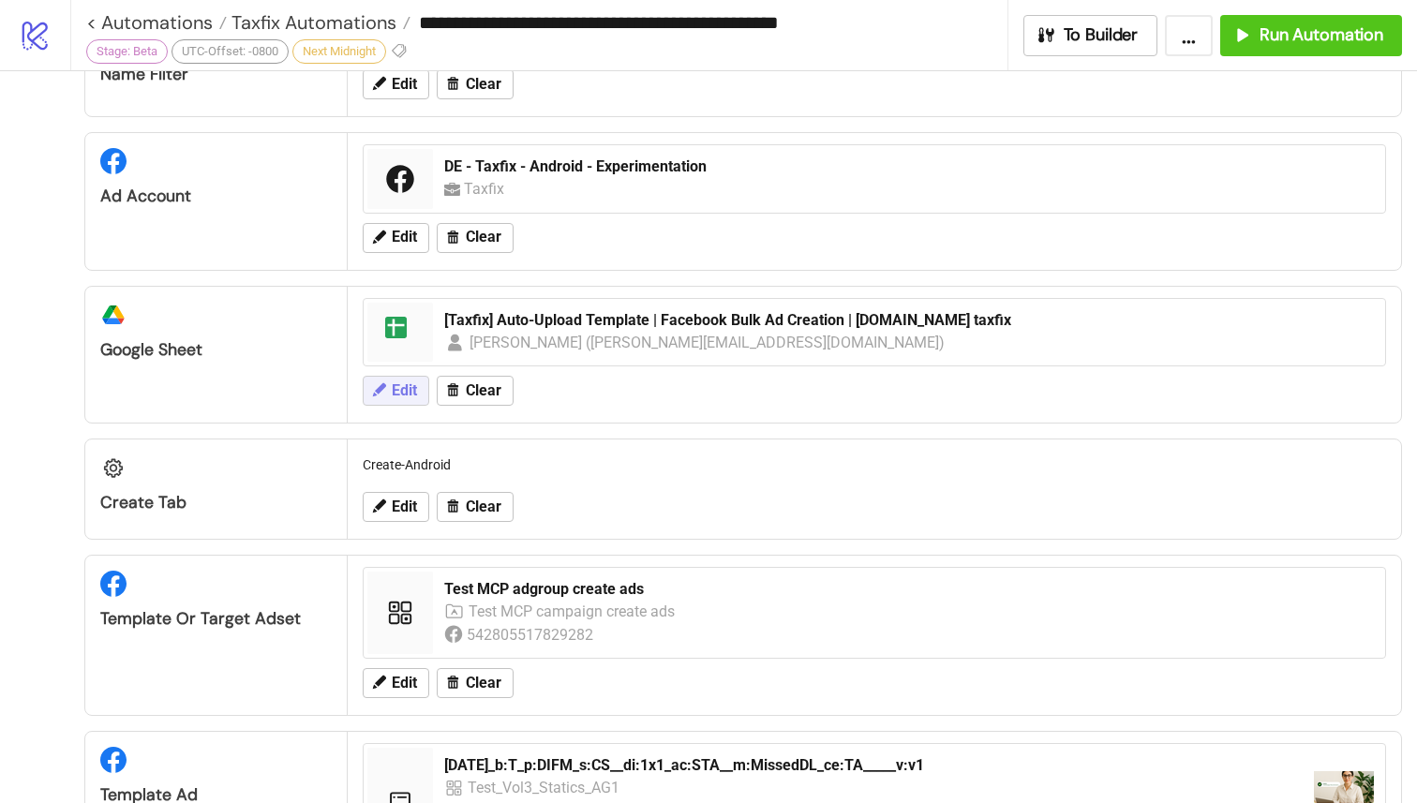
click at [404, 395] on span "Edit" at bounding box center [404, 390] width 25 height 17
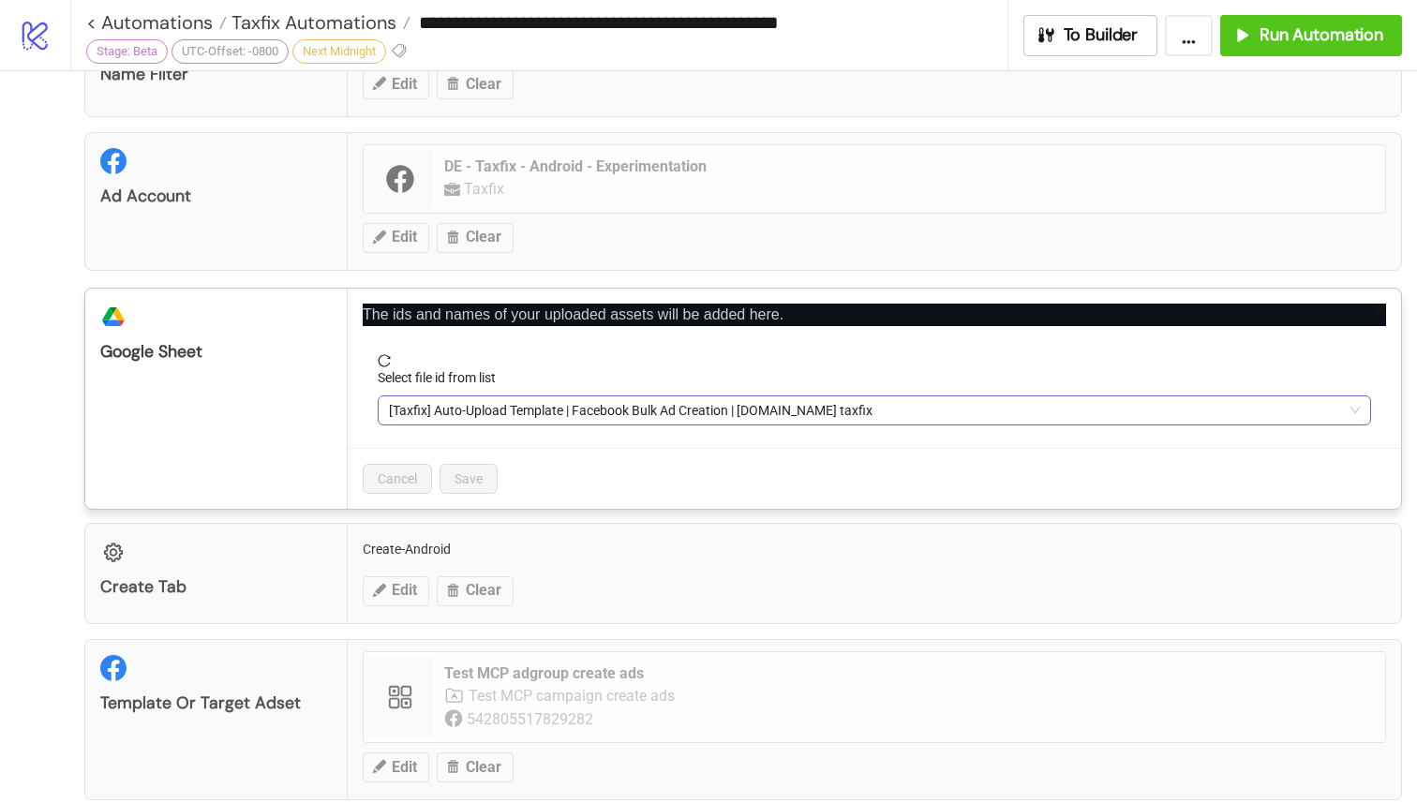
click at [458, 410] on span "[Taxfix] Auto-Upload Template | Facebook Bulk Ad Creation | Kitchn.io taxfix" at bounding box center [874, 410] width 971 height 28
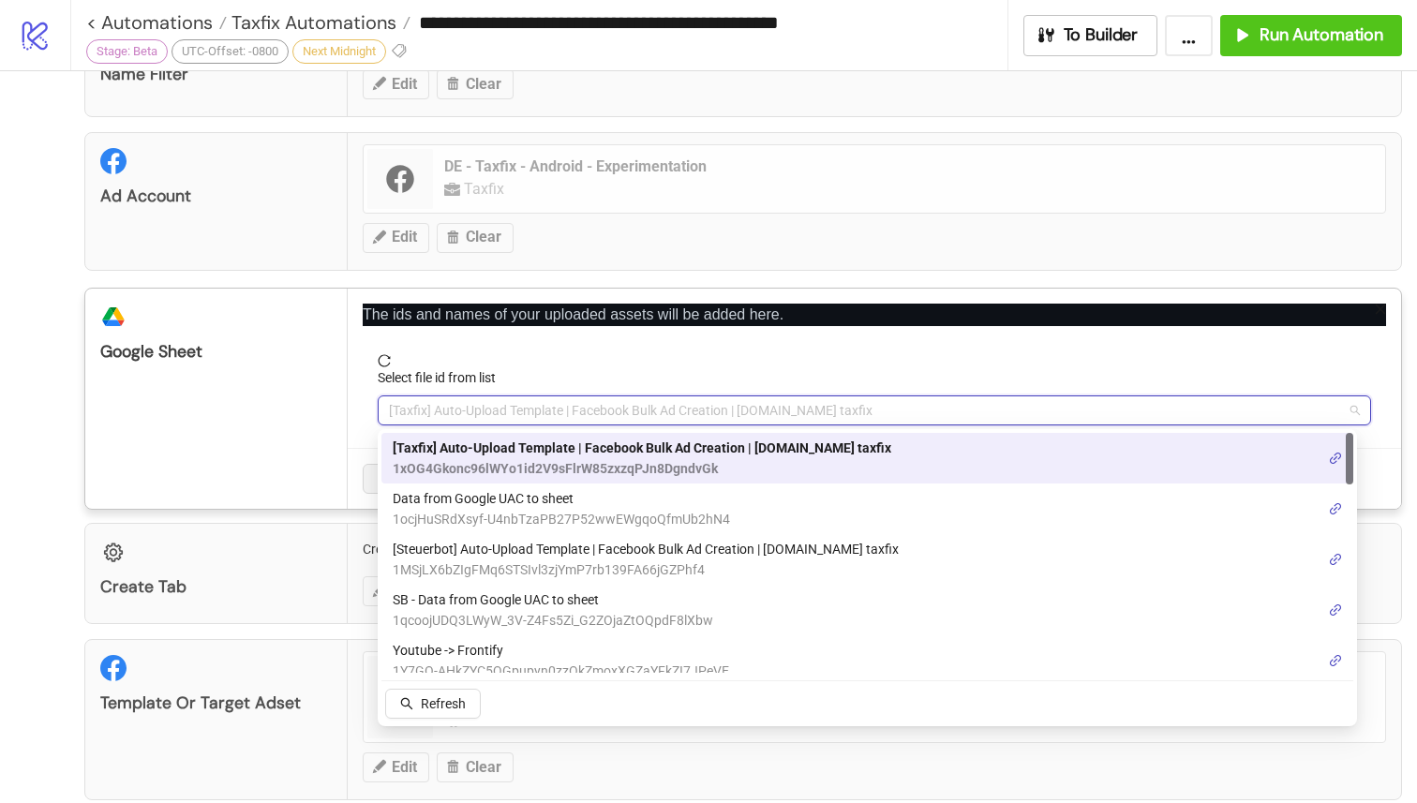
click at [304, 448] on div "platform/google_drive Google Sheet" at bounding box center [216, 399] width 262 height 220
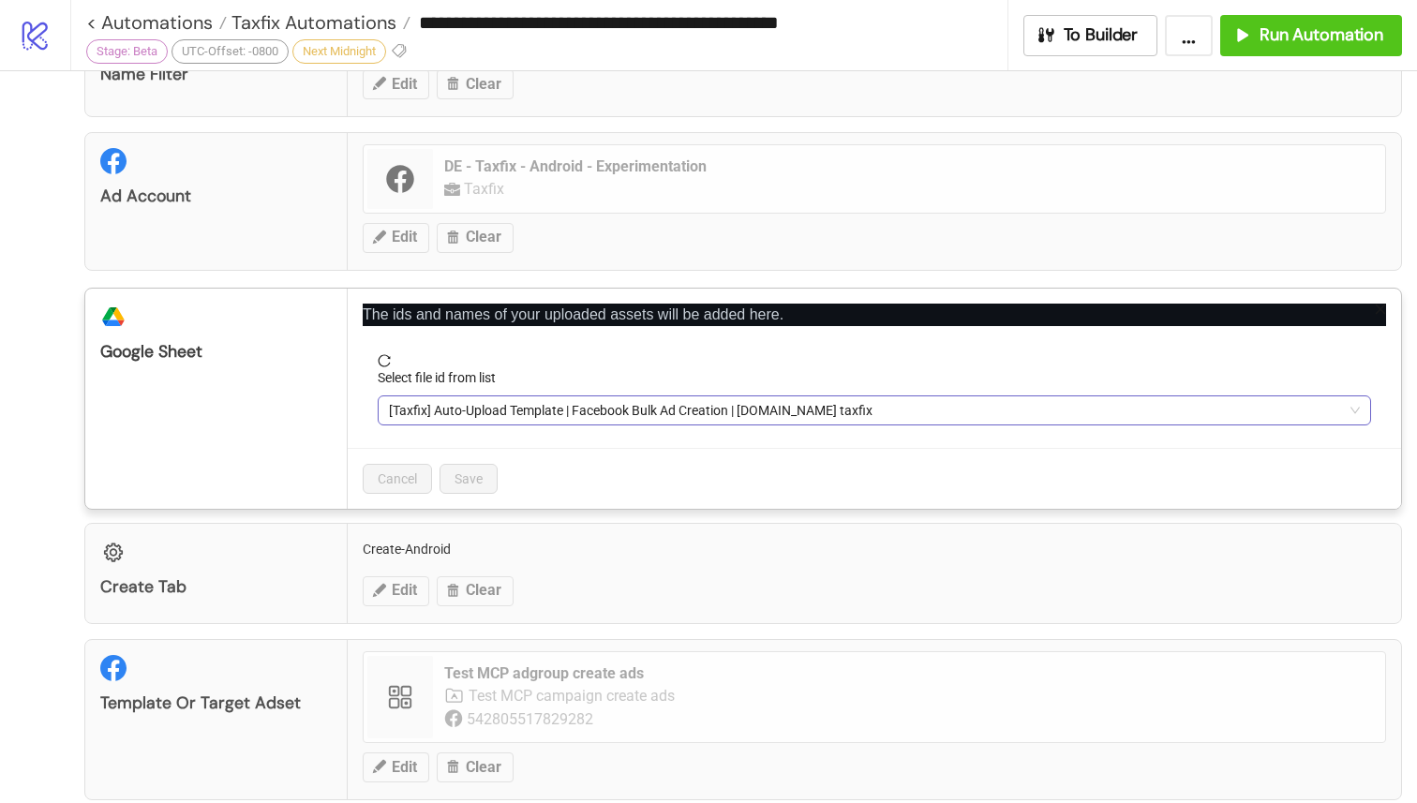
click at [548, 406] on span "[Taxfix] Auto-Upload Template | Facebook Bulk Ad Creation | Kitchn.io taxfix" at bounding box center [874, 410] width 971 height 28
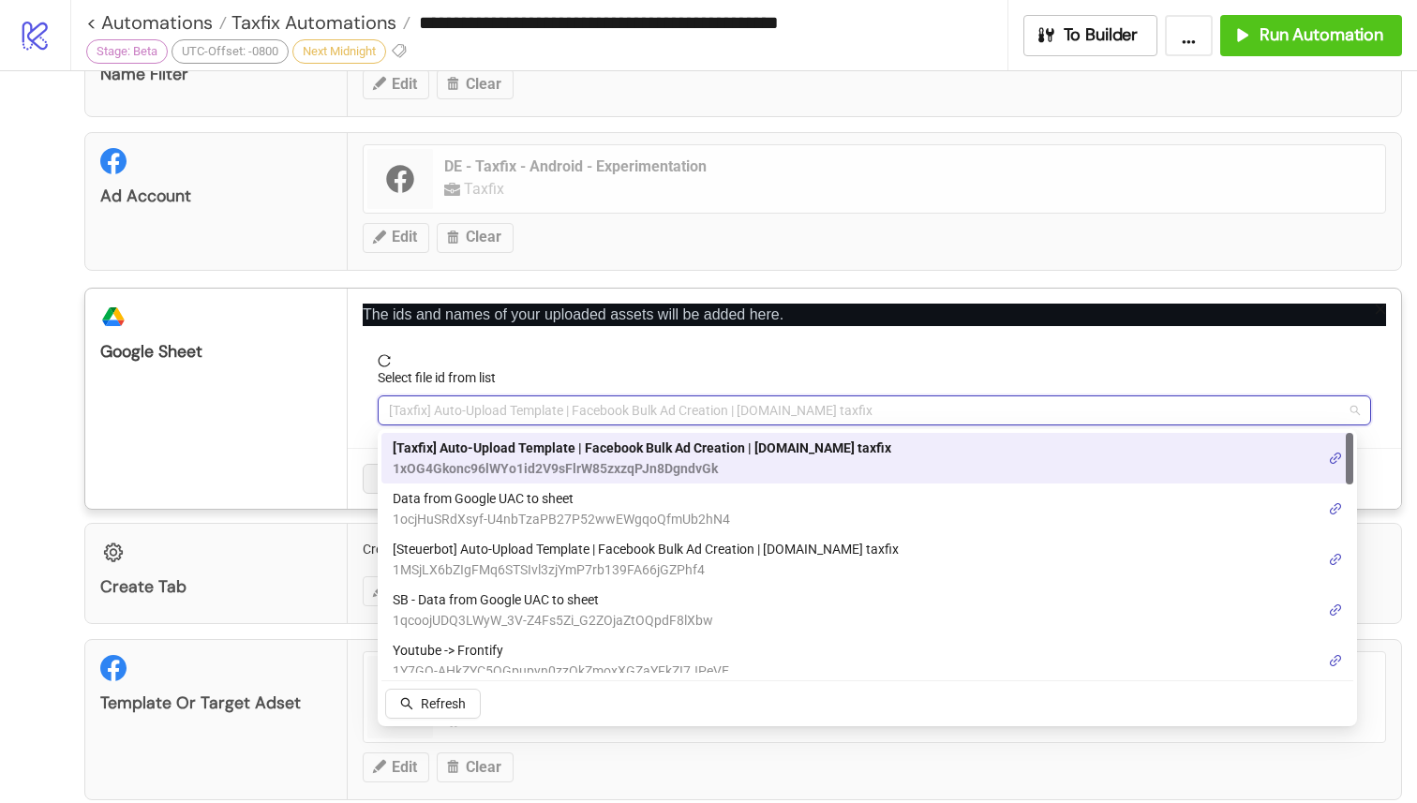
paste input "**********"
type input "**********"
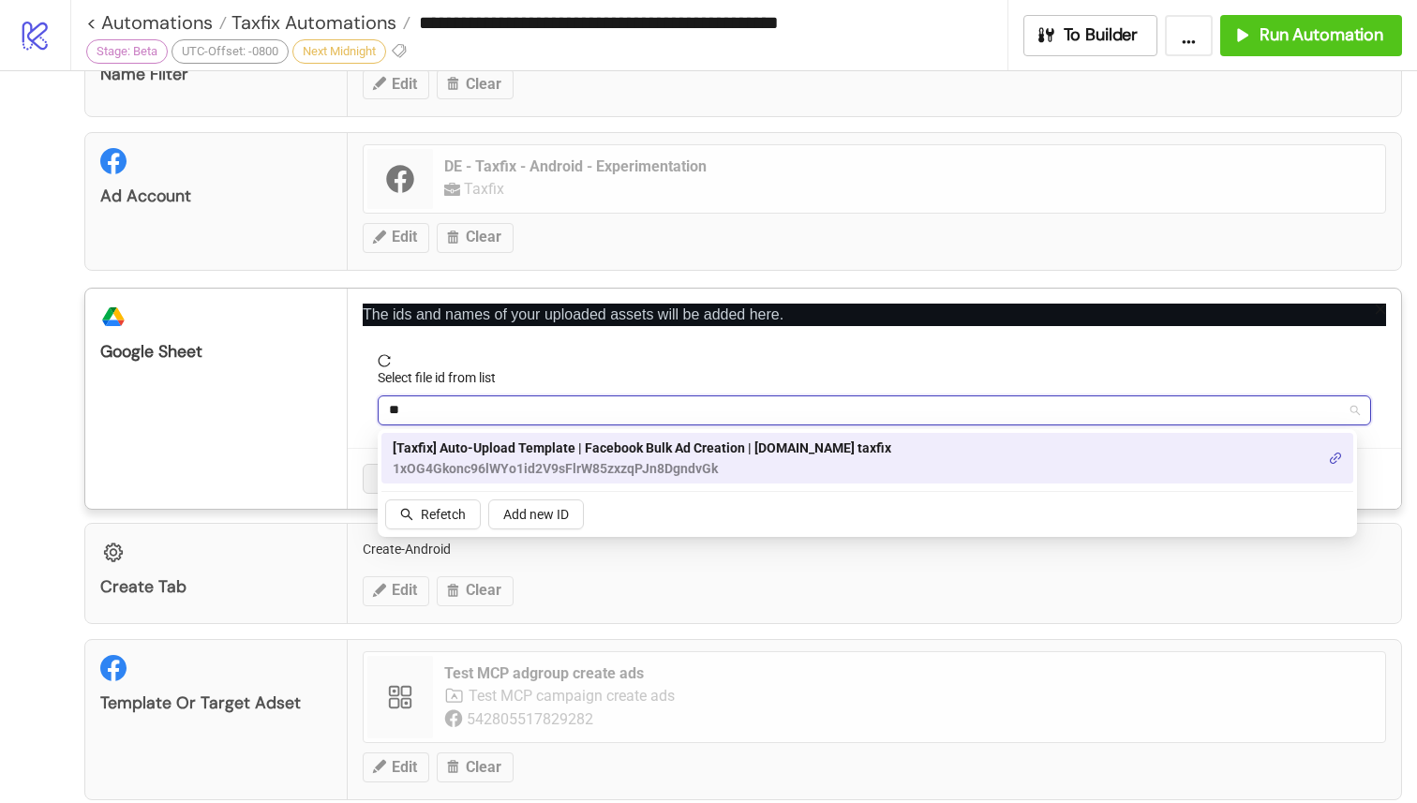
type input "*"
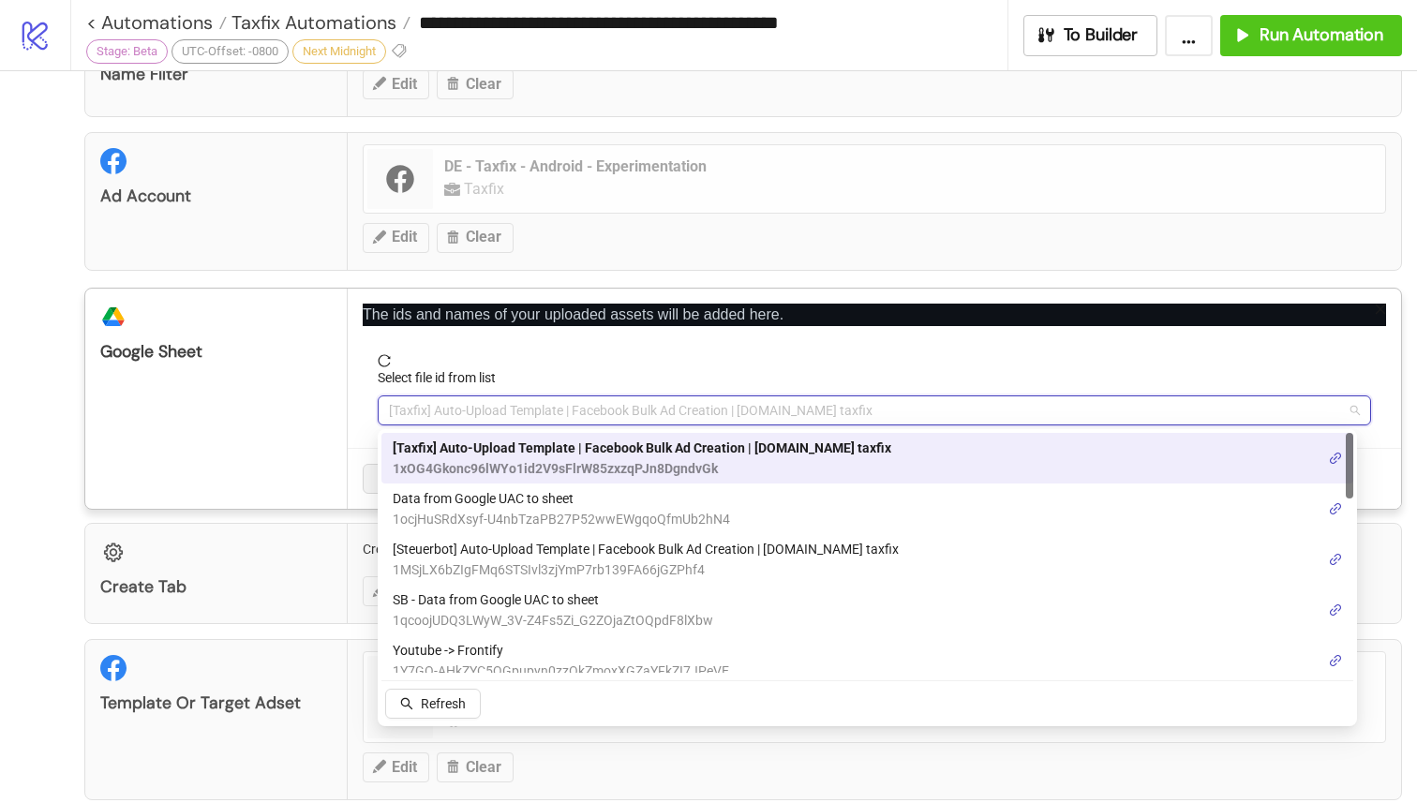
click at [291, 422] on div "platform/google_drive Google Sheet" at bounding box center [216, 399] width 262 height 220
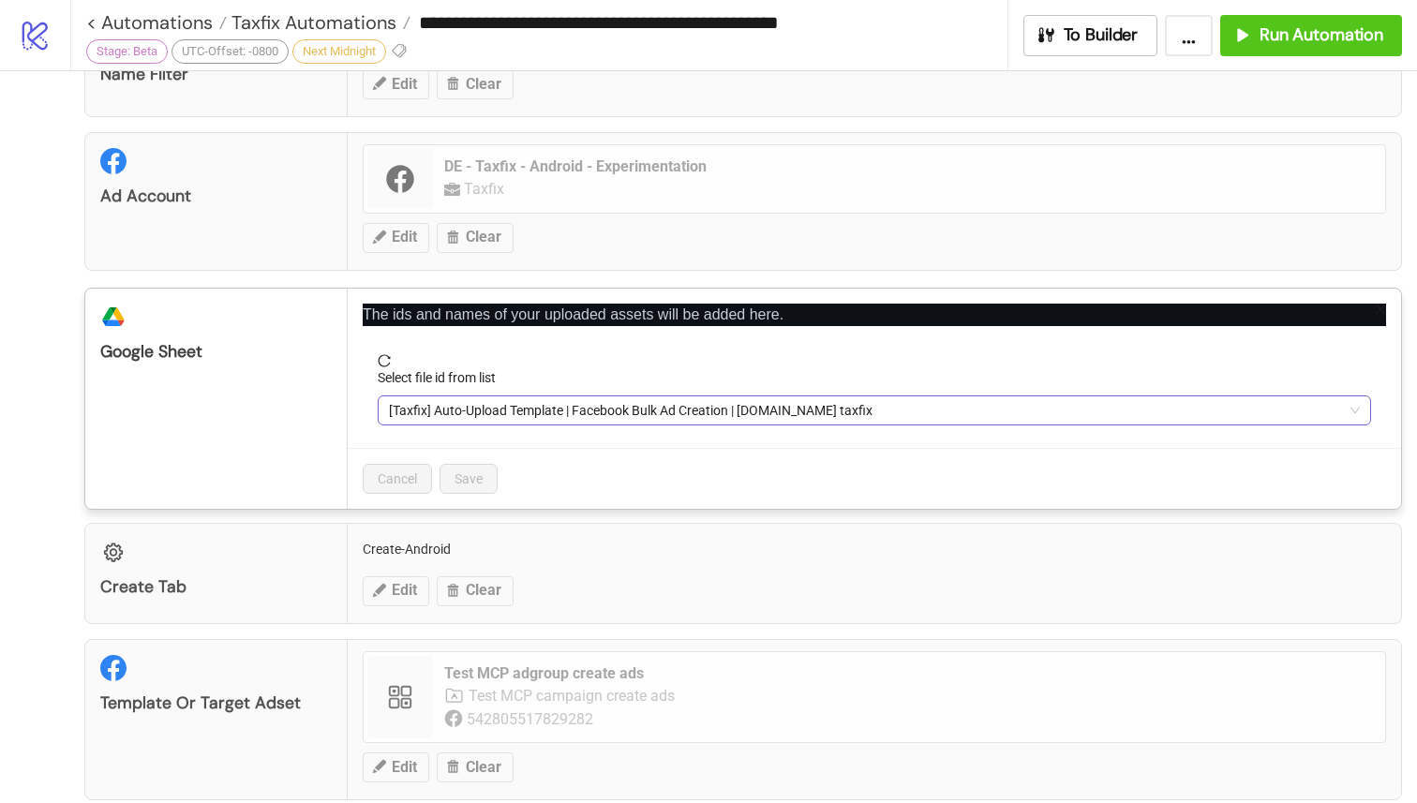
click at [623, 408] on span "[Taxfix] Auto-Upload Template | Facebook Bulk Ad Creation | Kitchn.io taxfix" at bounding box center [874, 410] width 971 height 28
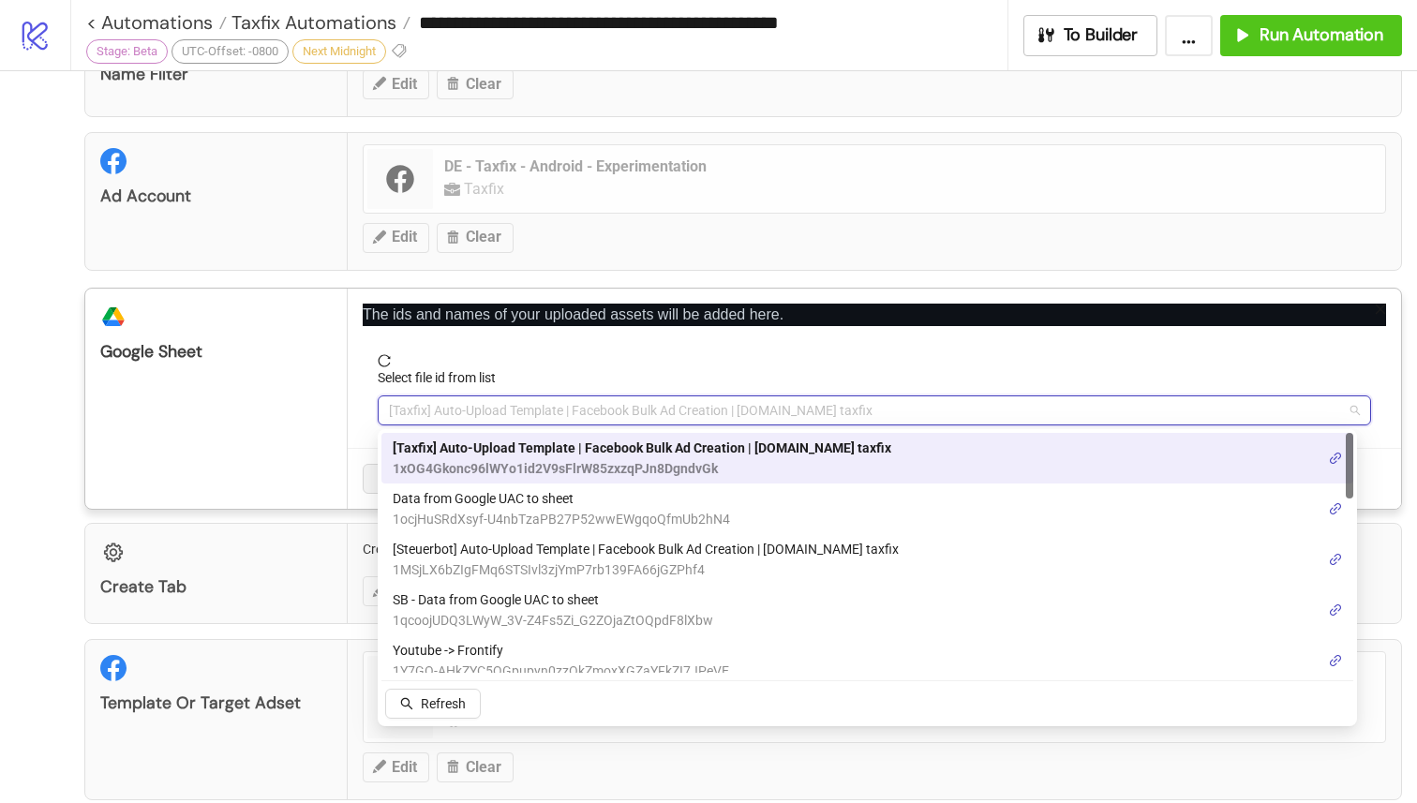
click at [623, 408] on span "[Taxfix] Auto-Upload Template | Facebook Bulk Ad Creation | Kitchn.io taxfix" at bounding box center [874, 410] width 971 height 28
click at [282, 457] on div "platform/google_drive Google Sheet" at bounding box center [216, 399] width 262 height 220
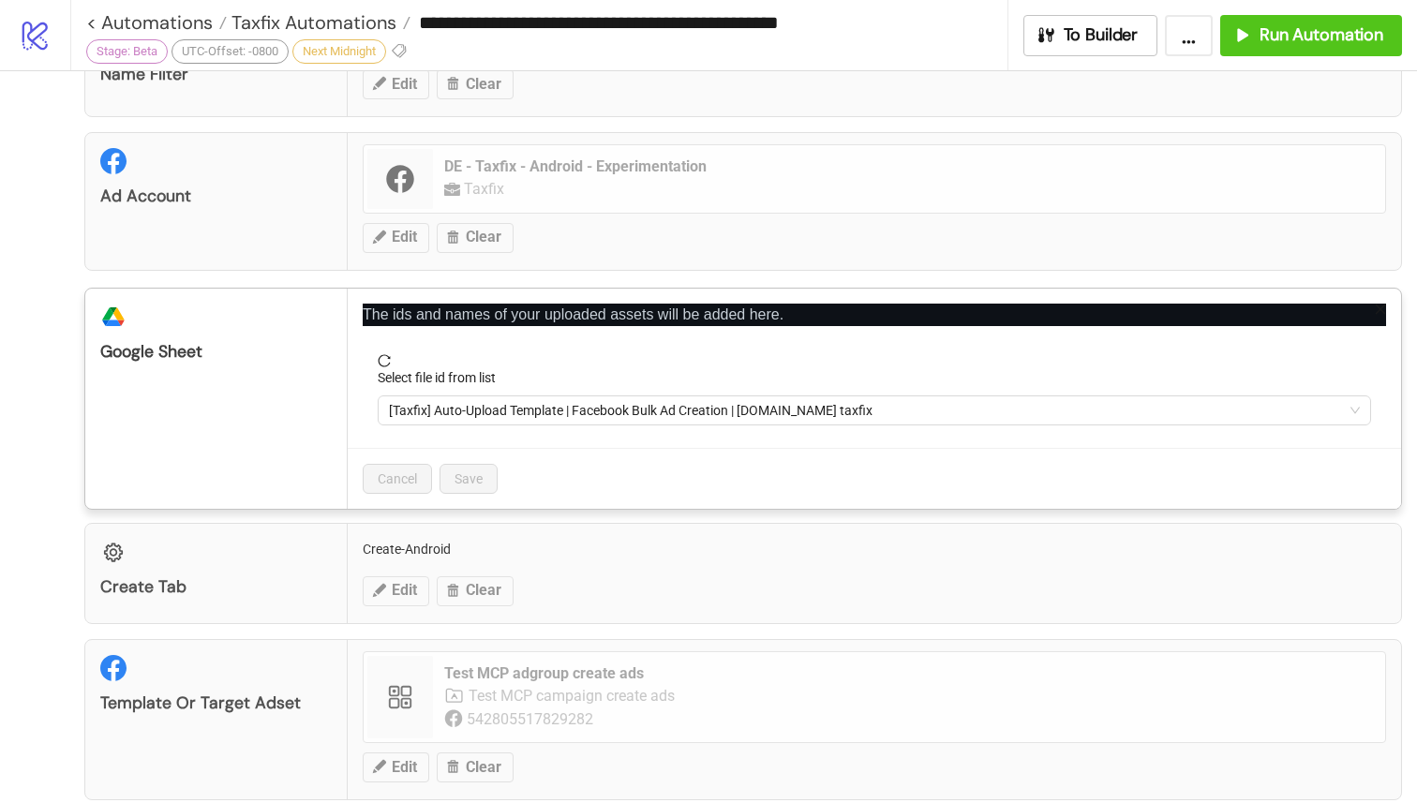
click at [1363, 275] on div "**********" at bounding box center [708, 401] width 1417 height 803
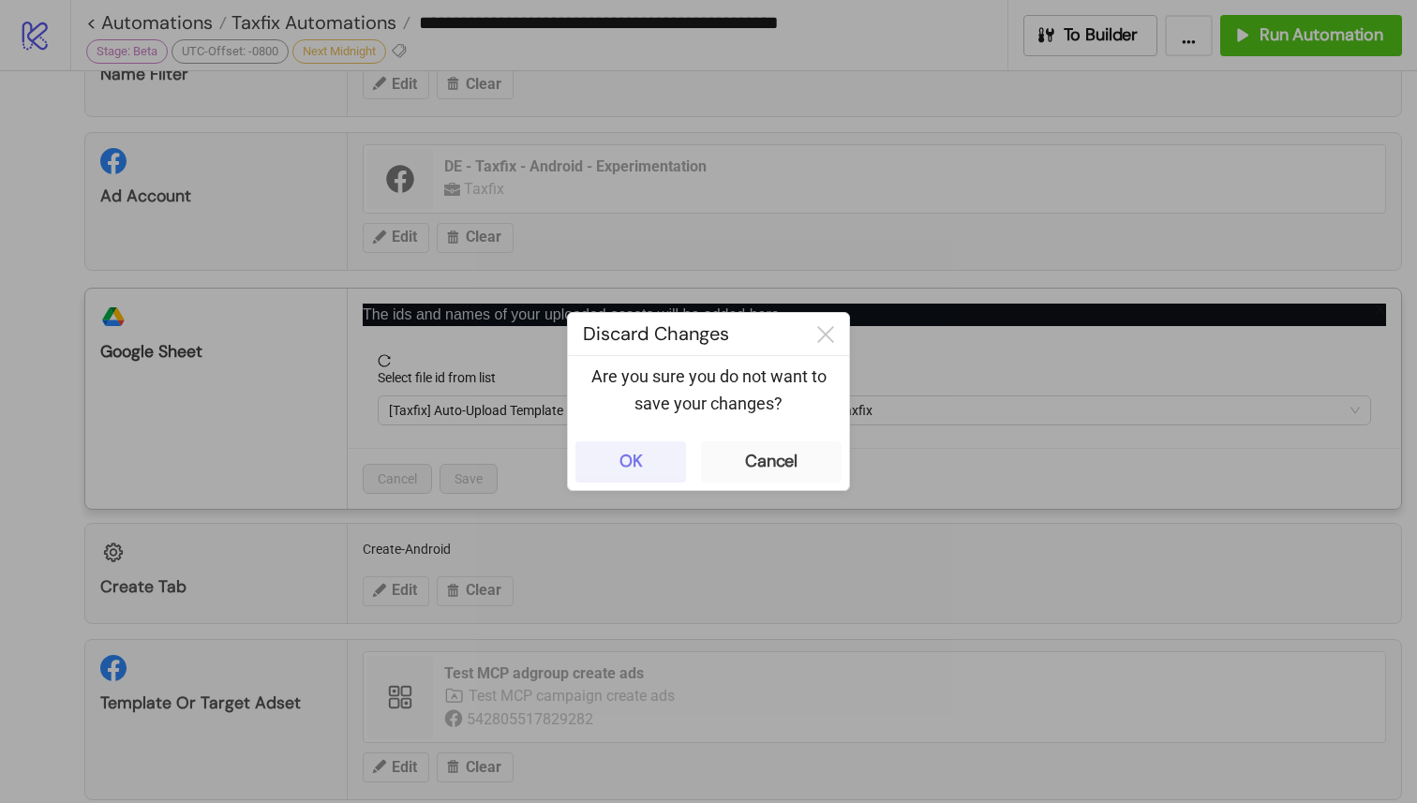
click at [640, 449] on button "OK" at bounding box center [630, 461] width 111 height 41
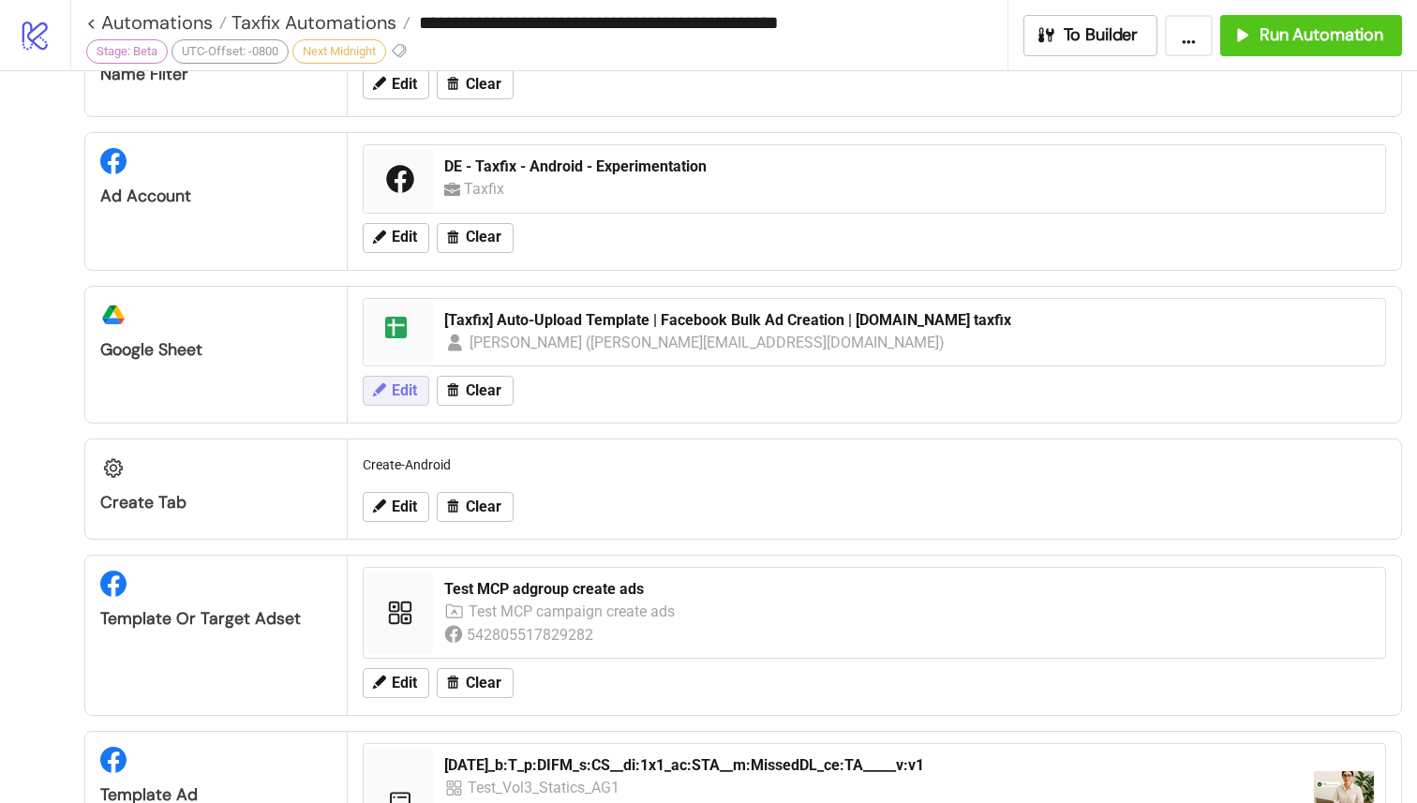
click at [398, 392] on span "Edit" at bounding box center [404, 390] width 25 height 17
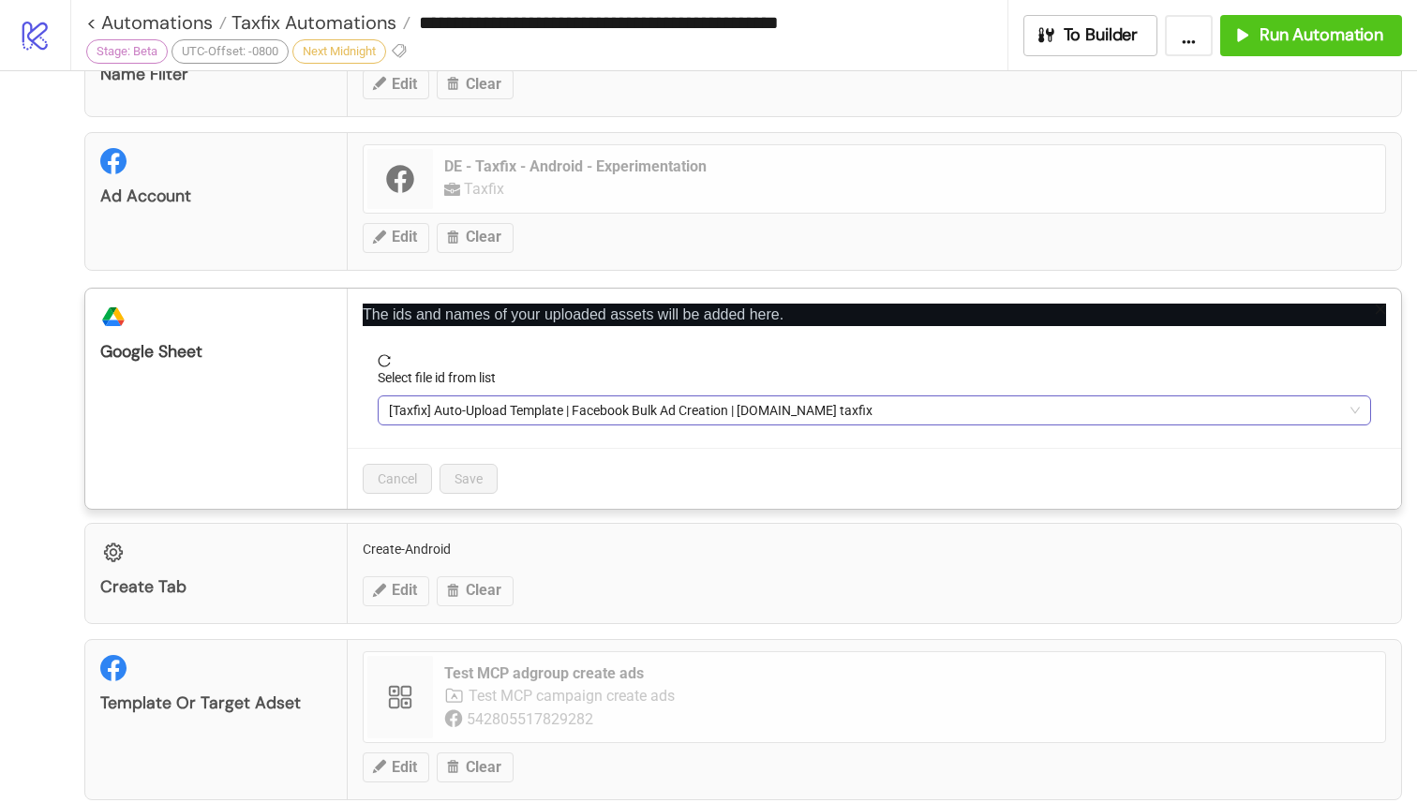
click at [492, 410] on span "[Taxfix] Auto-Upload Template | Facebook Bulk Ad Creation | Kitchn.io taxfix" at bounding box center [874, 410] width 971 height 28
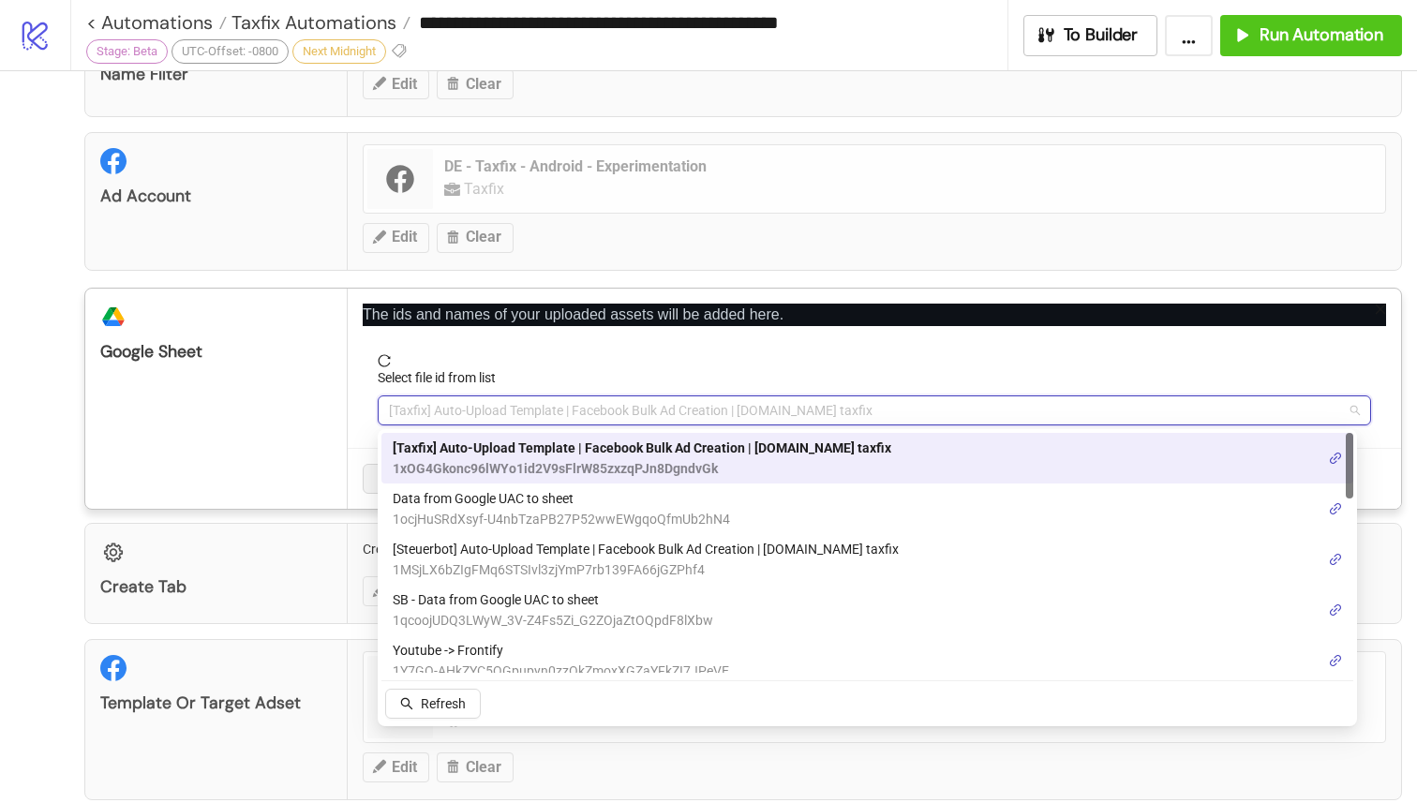
paste input "**********"
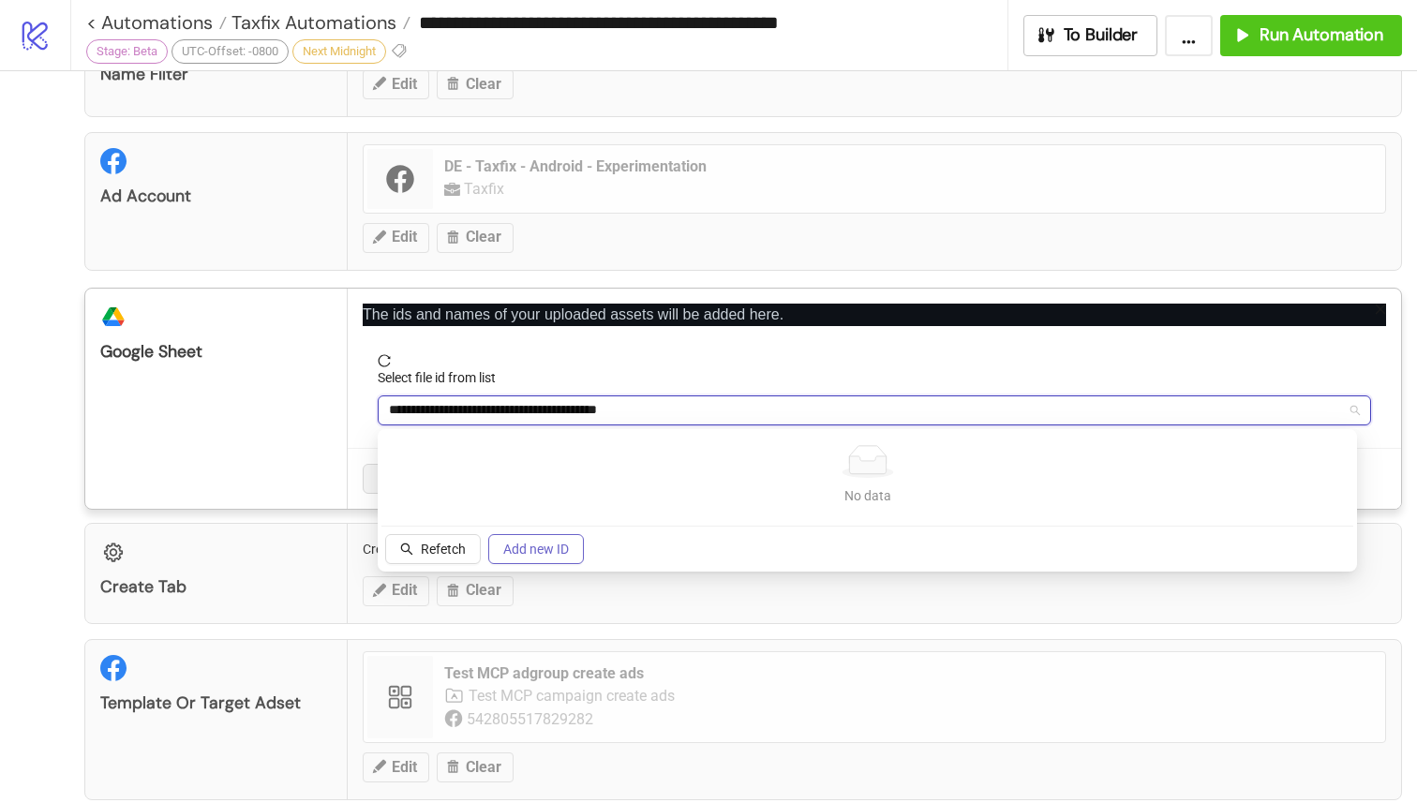
type input "**********"
click at [532, 558] on button "Add new ID" at bounding box center [536, 549] width 96 height 30
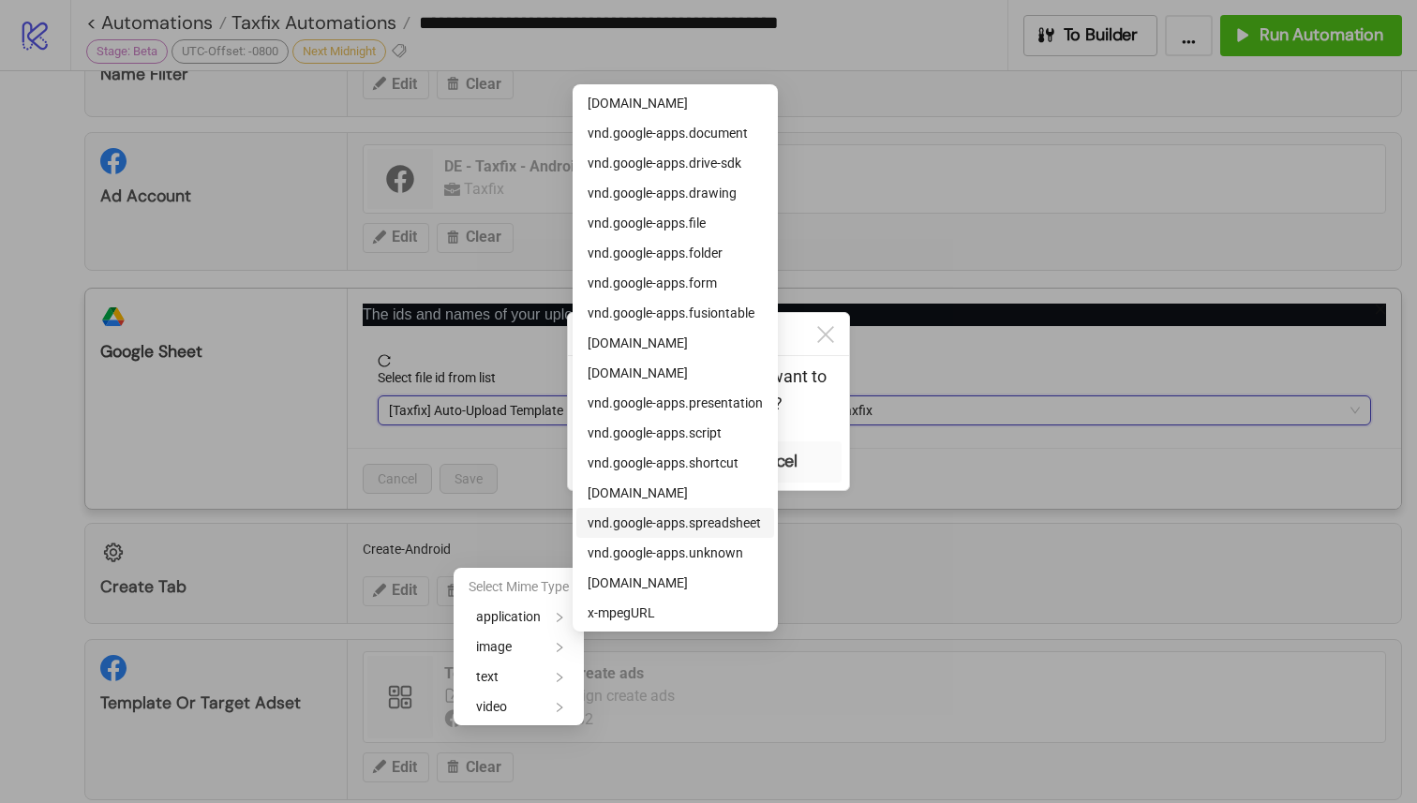
click at [711, 515] on span "vnd.google-apps.spreadsheet" at bounding box center [674, 522] width 173 height 15
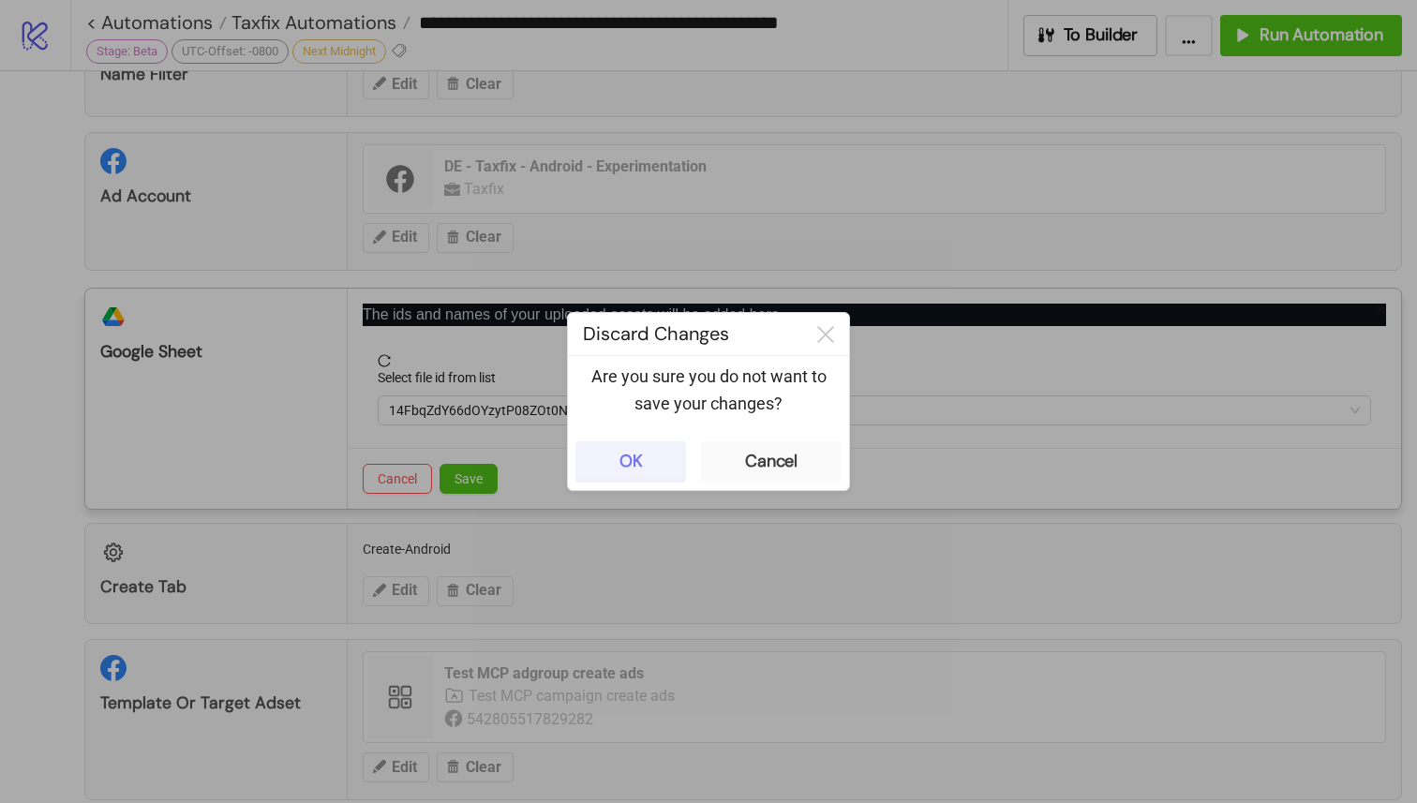
click at [673, 472] on button "OK" at bounding box center [630, 461] width 111 height 41
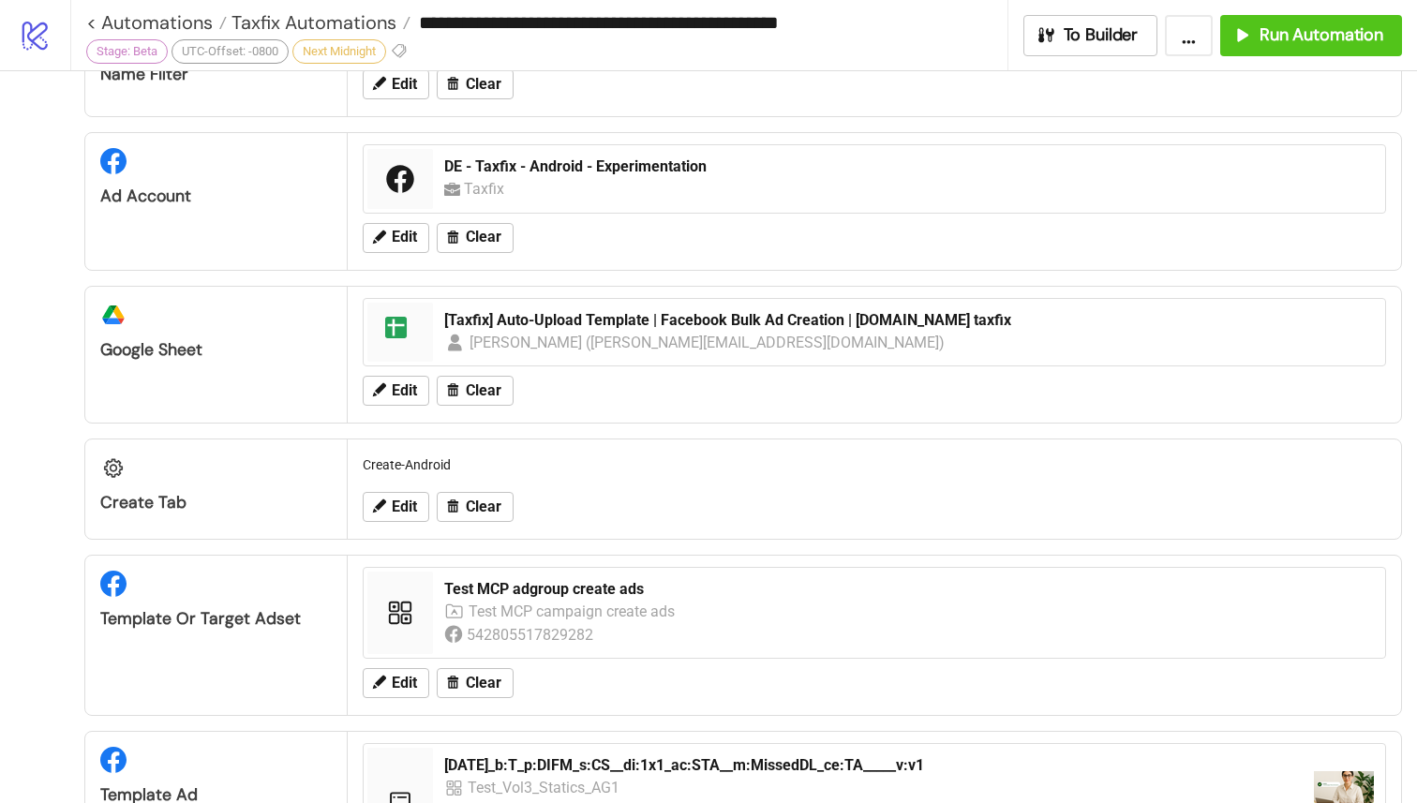
click at [583, 347] on div "Omar Masoud (omar@kitchn.io)" at bounding box center [707, 342] width 476 height 23
click at [383, 393] on icon at bounding box center [378, 389] width 17 height 17
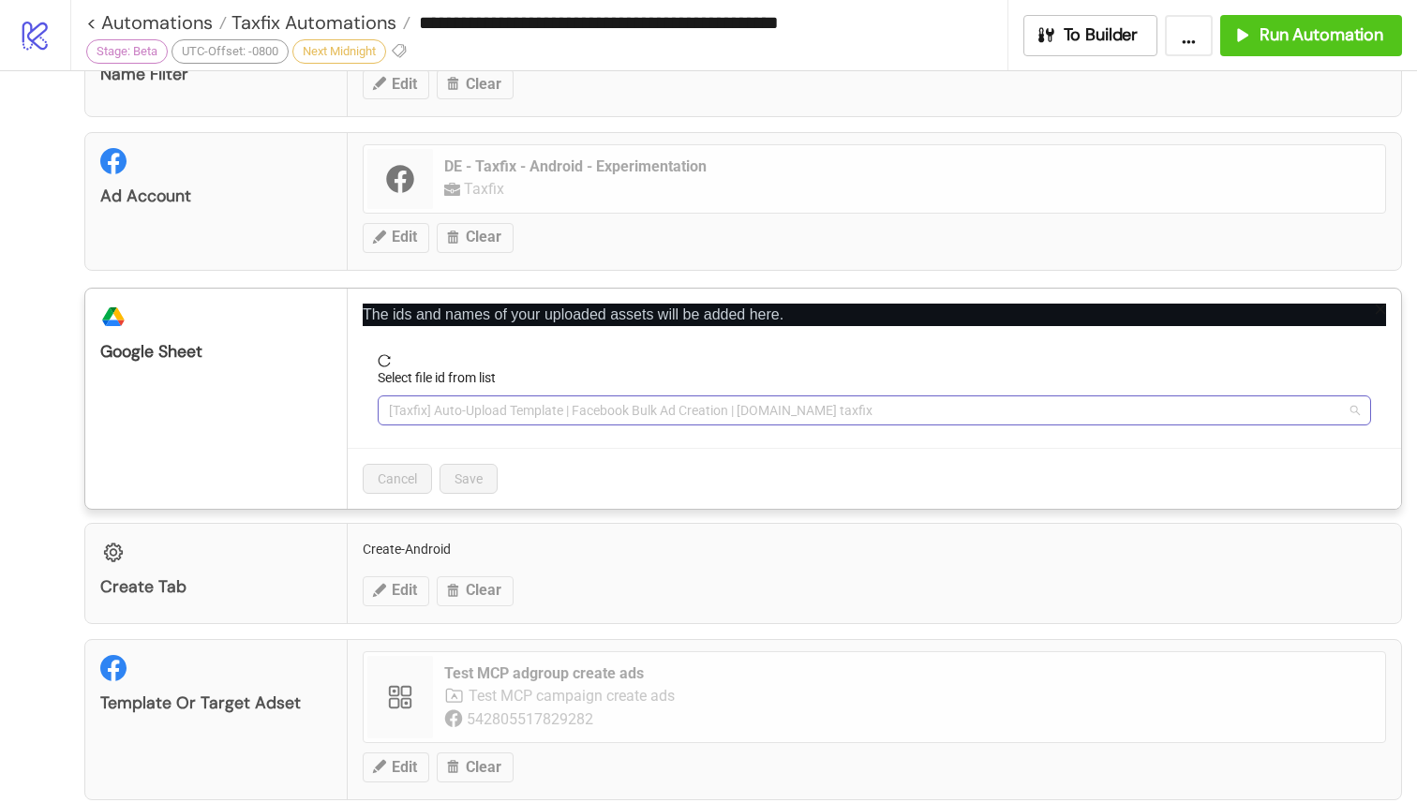
click at [633, 422] on span "[Taxfix] Auto-Upload Template | Facebook Bulk Ad Creation | Kitchn.io taxfix" at bounding box center [874, 410] width 971 height 28
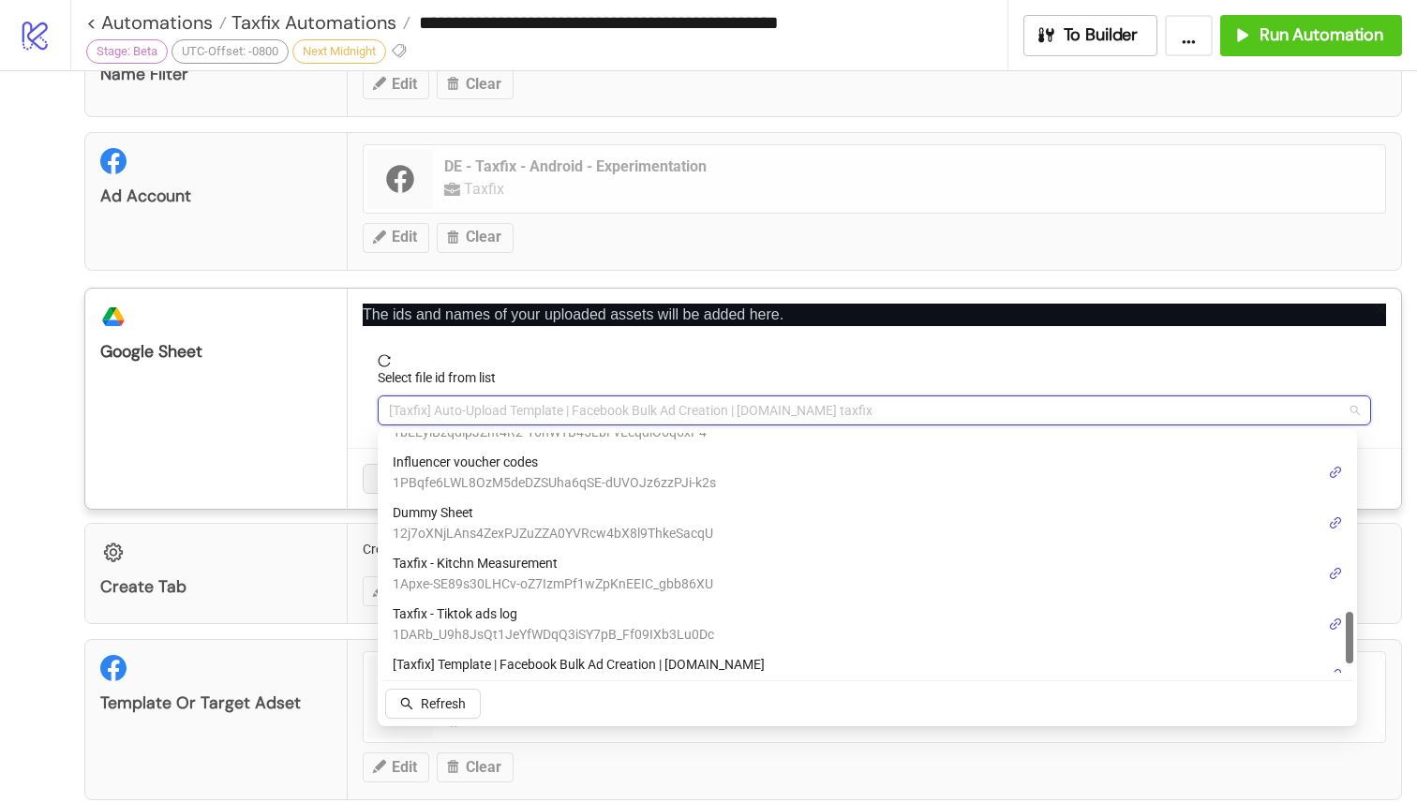
scroll to position [873, 0]
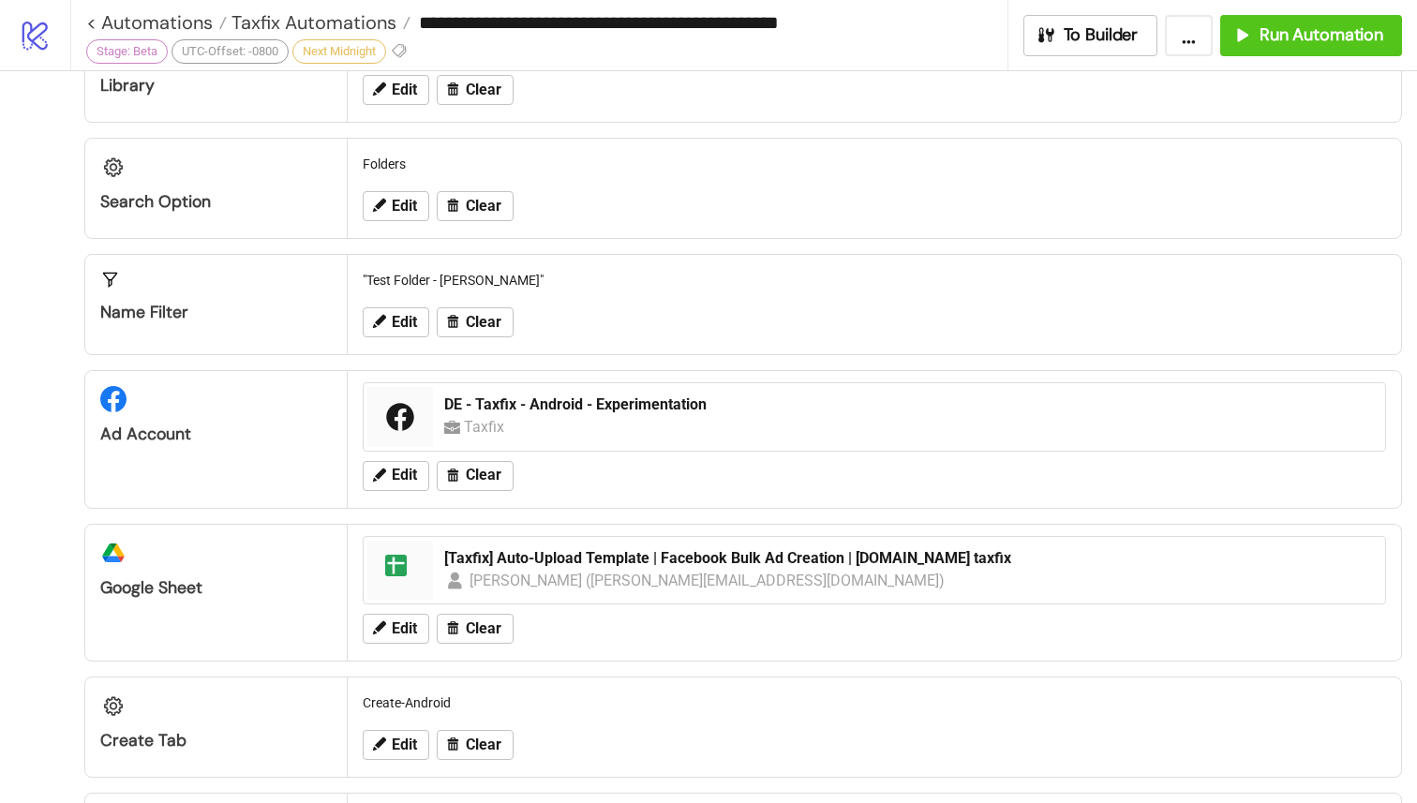
scroll to position [113, 0]
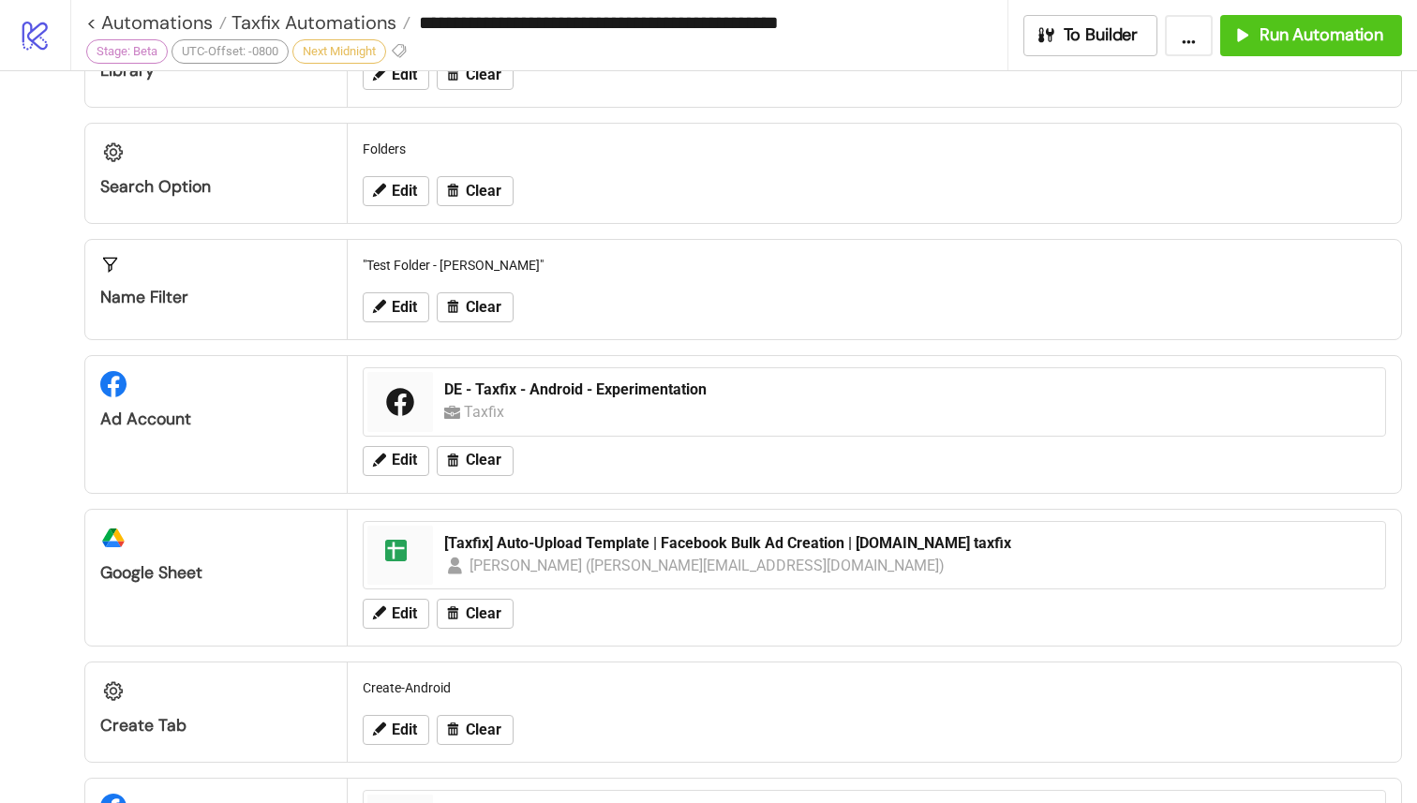
click at [1191, 40] on button "..." at bounding box center [1189, 35] width 48 height 41
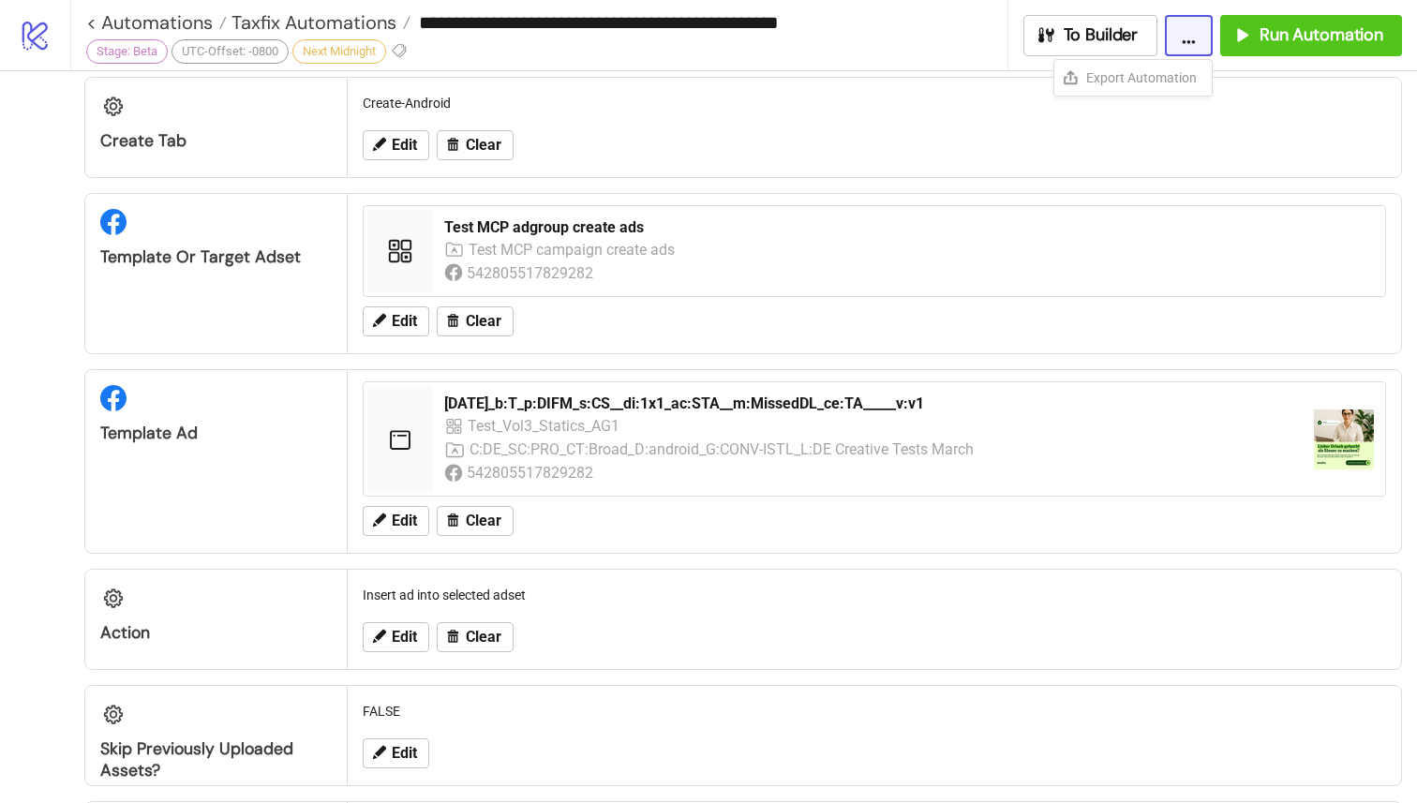
scroll to position [712, 0]
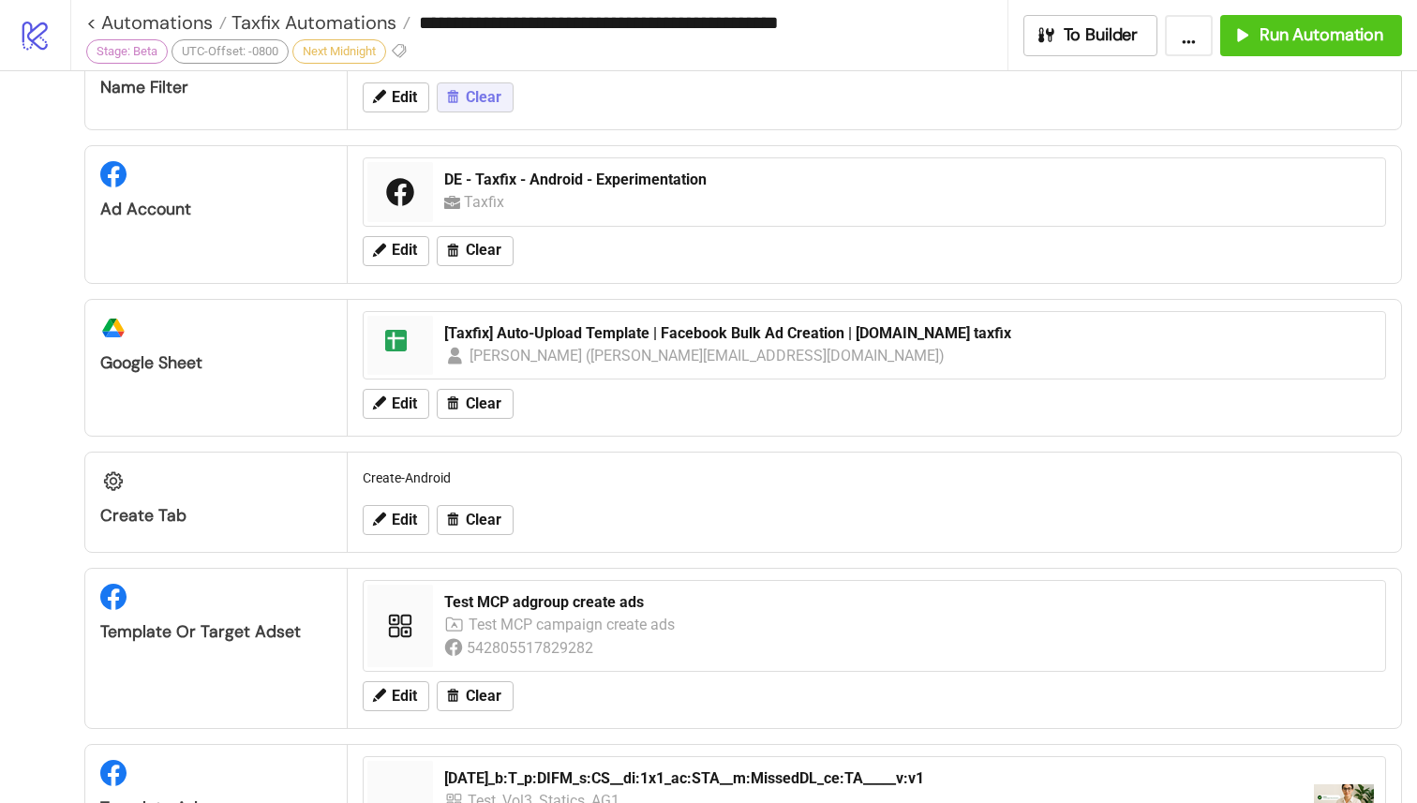
scroll to position [322, 0]
click at [399, 404] on span "Edit" at bounding box center [404, 404] width 25 height 17
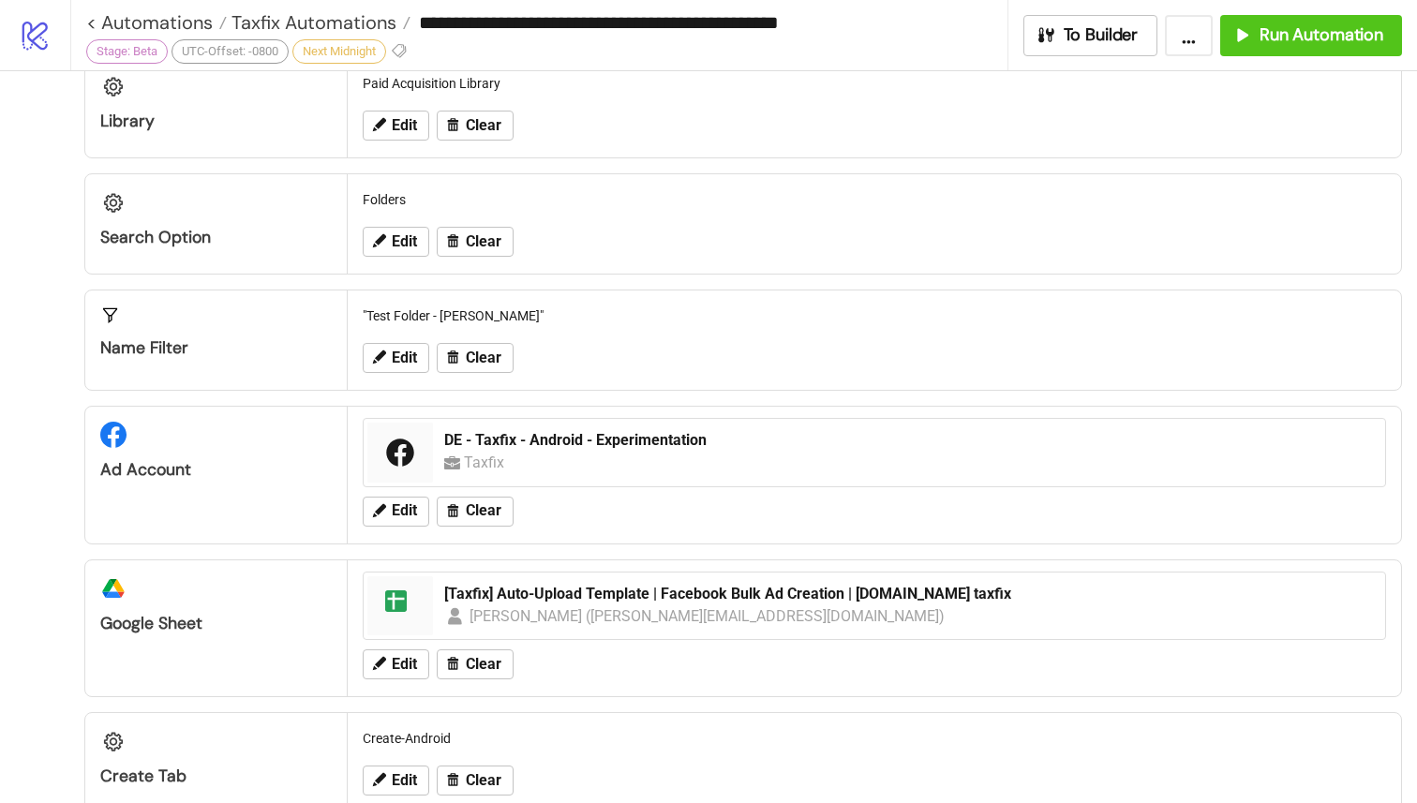
scroll to position [88, 0]
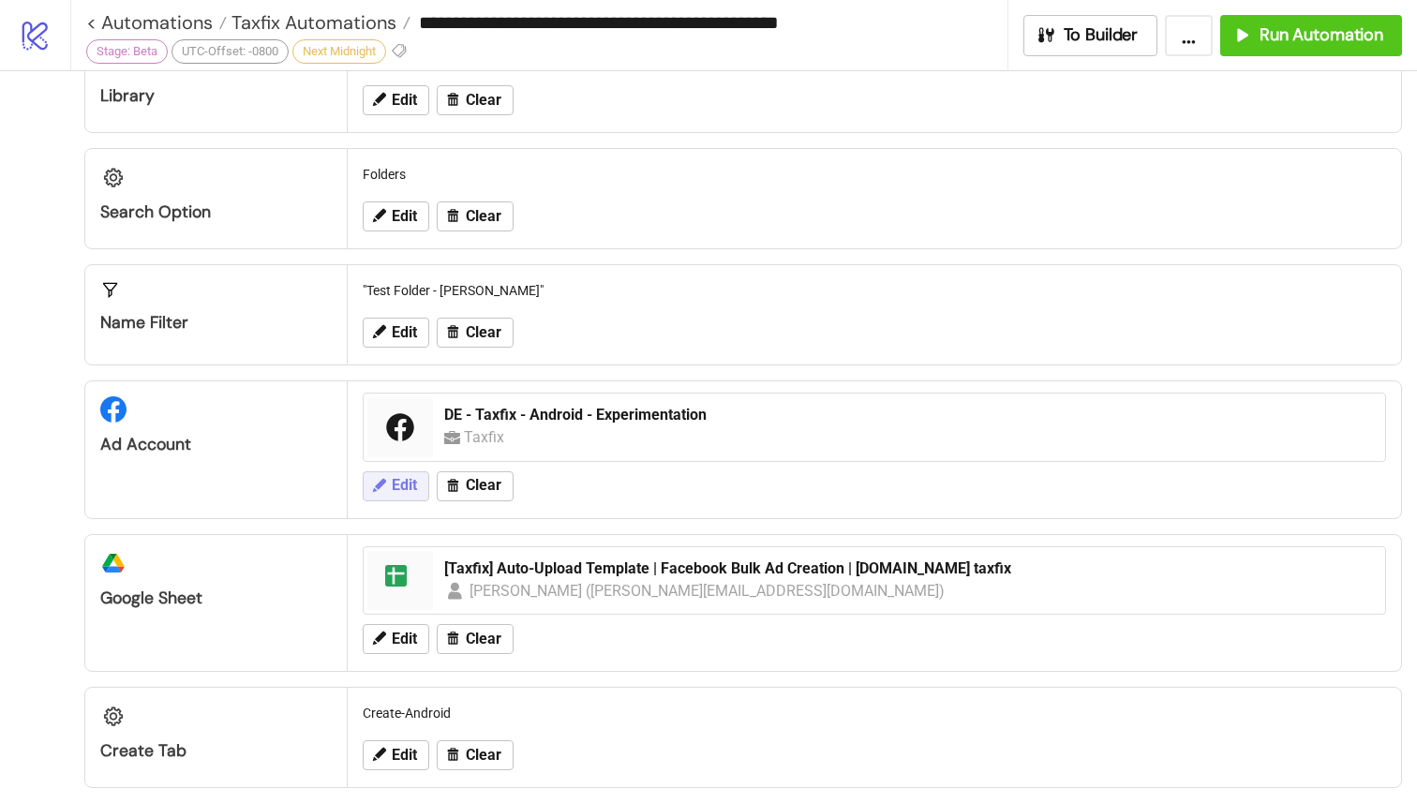
click at [415, 493] on span "Edit" at bounding box center [404, 485] width 25 height 17
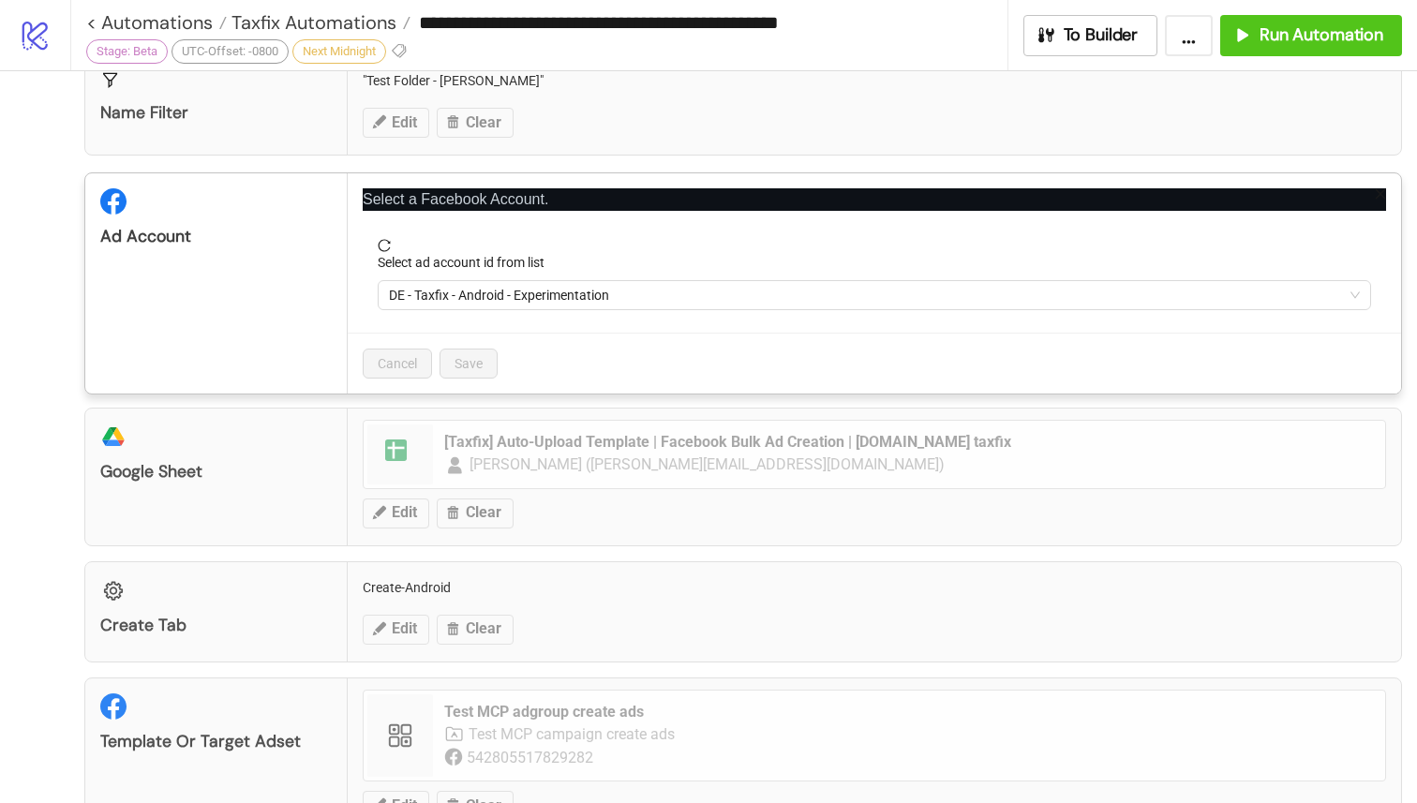
scroll to position [286, 0]
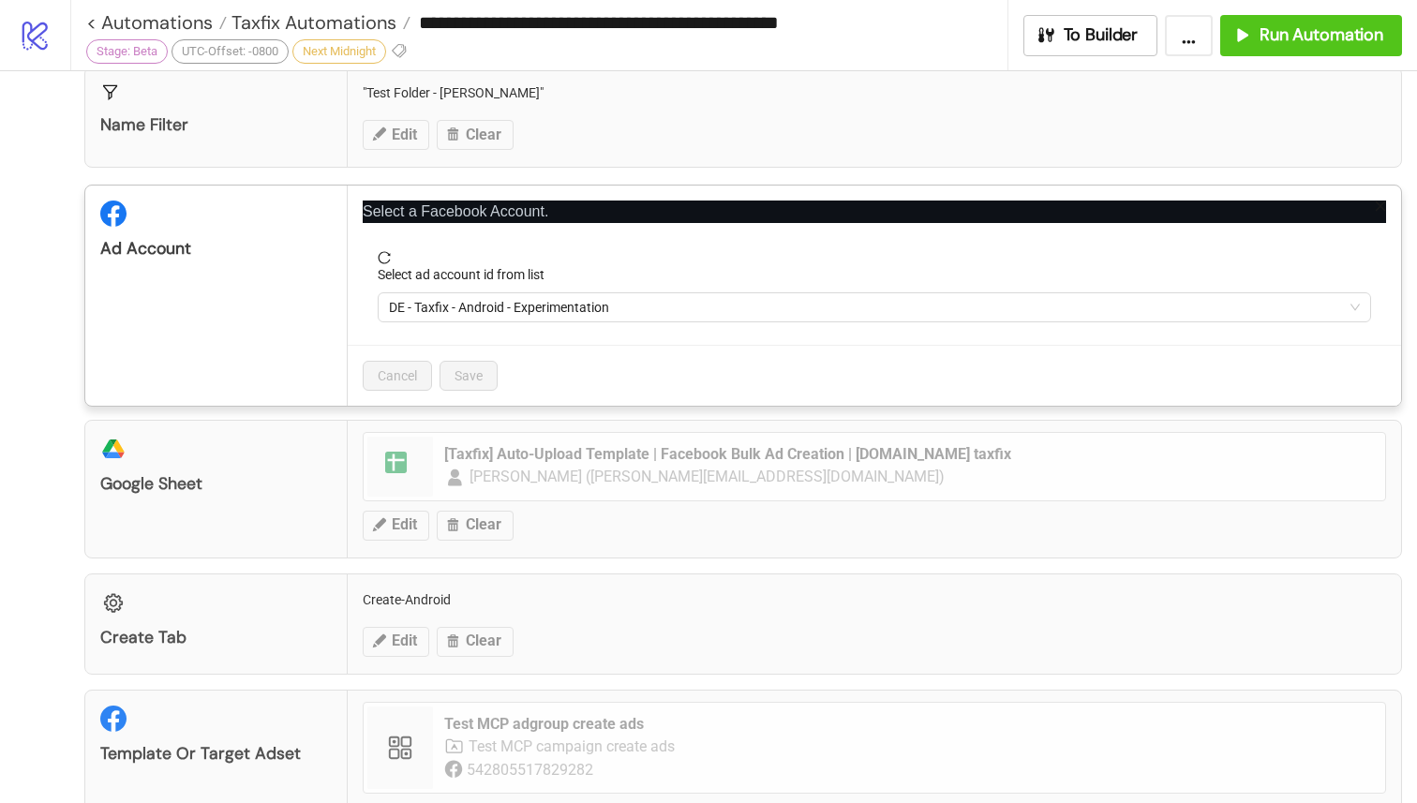
click at [203, 509] on div "**********" at bounding box center [708, 401] width 1417 height 803
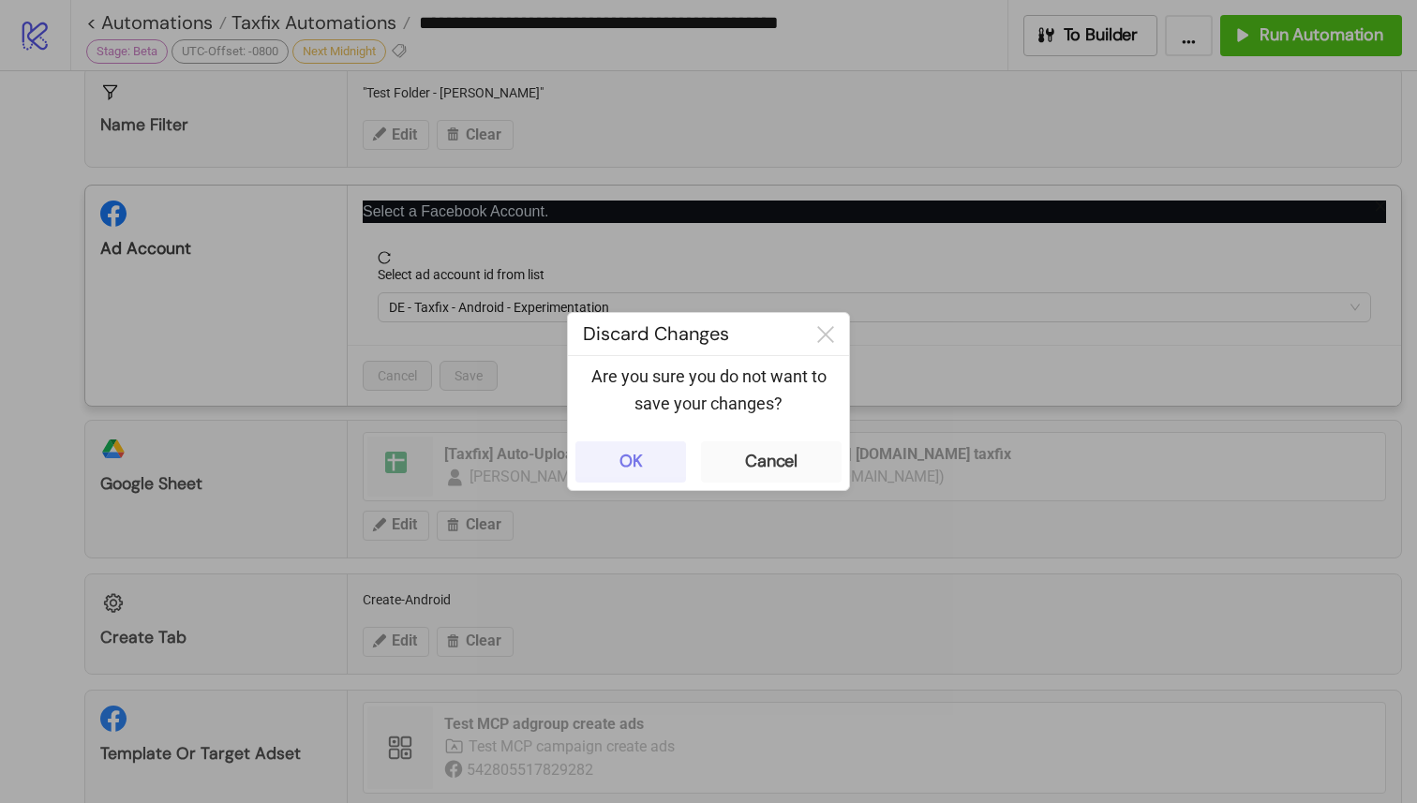
click at [641, 475] on button "OK" at bounding box center [630, 461] width 111 height 41
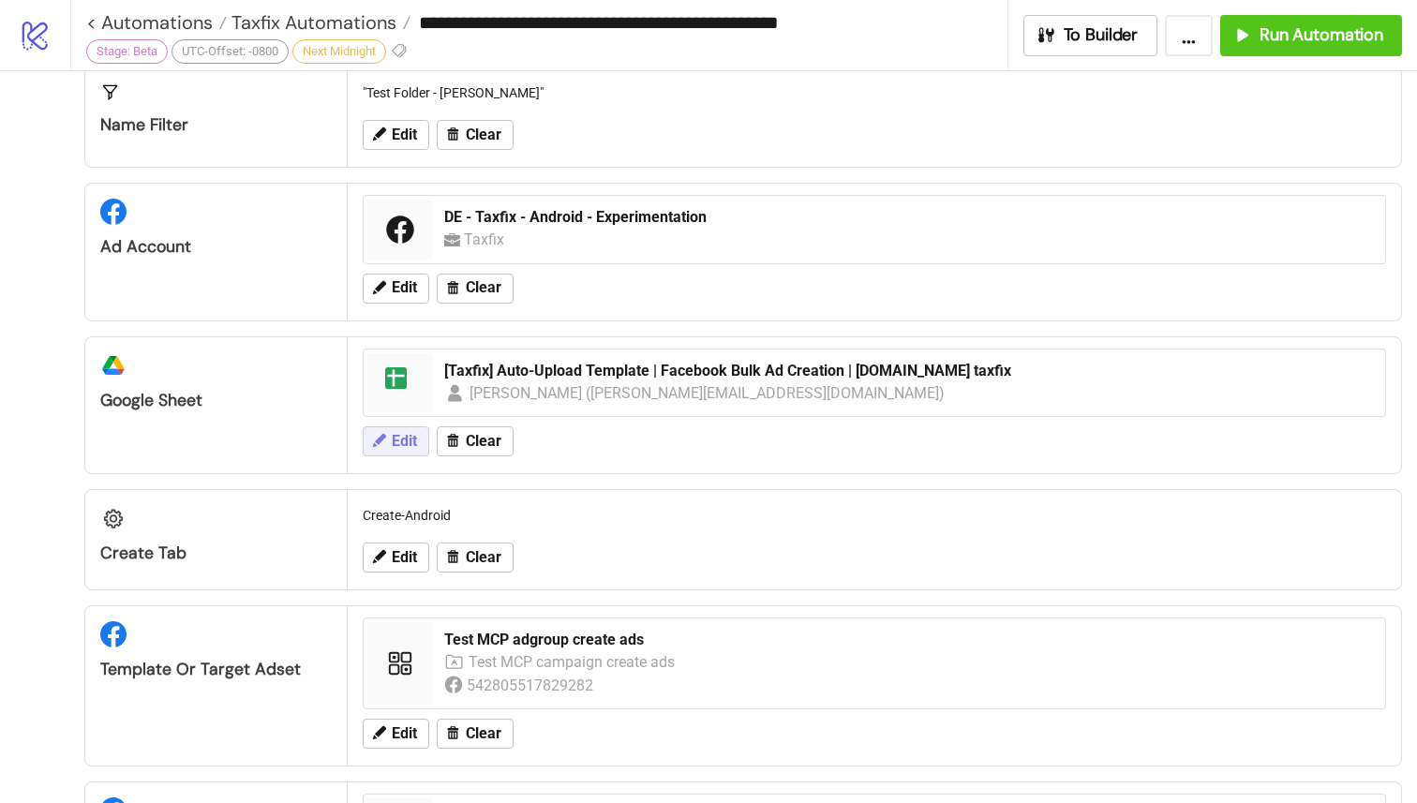
click at [414, 447] on span "Edit" at bounding box center [404, 441] width 25 height 17
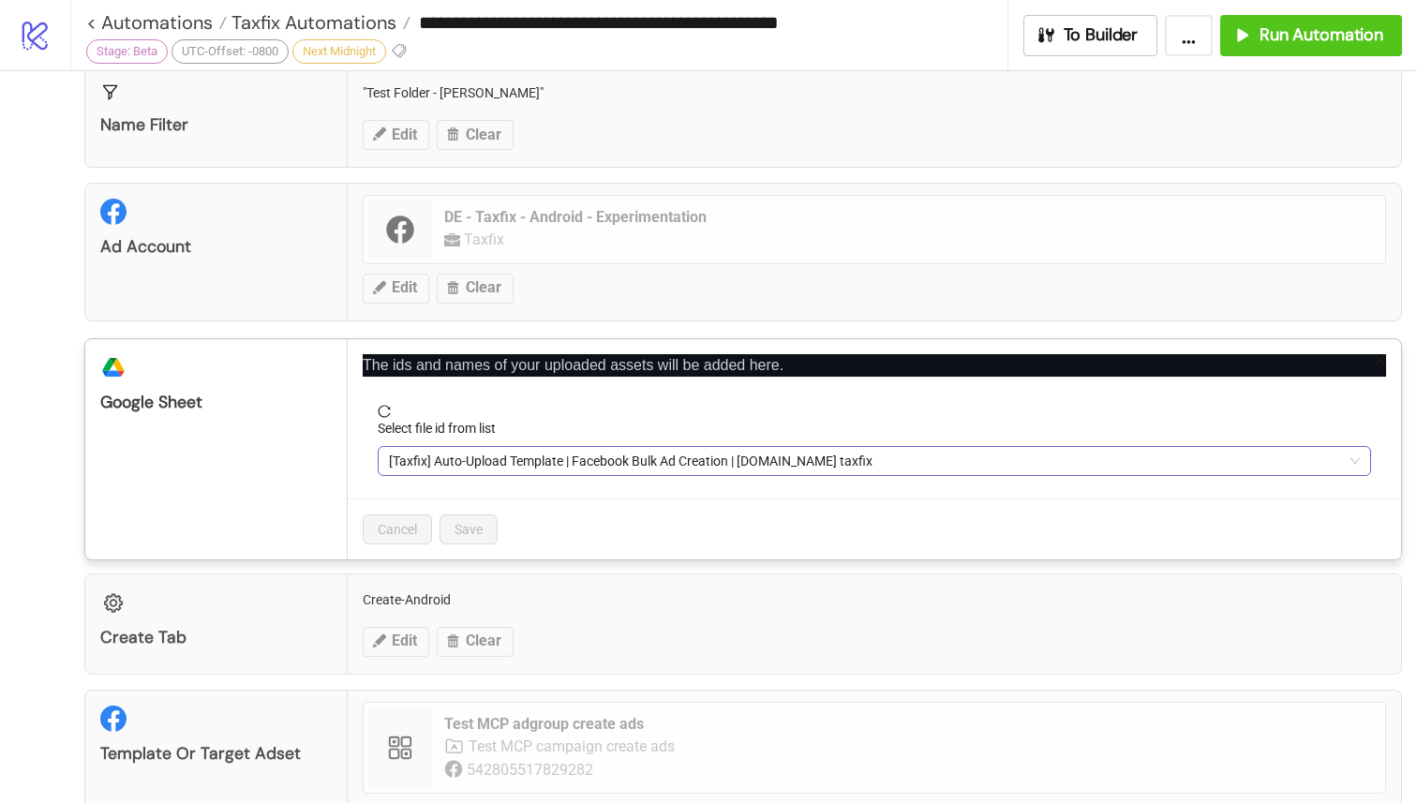
click at [787, 454] on span "[Taxfix] Auto-Upload Template | Facebook Bulk Ad Creation | [DOMAIN_NAME] taxfix" at bounding box center [874, 461] width 971 height 28
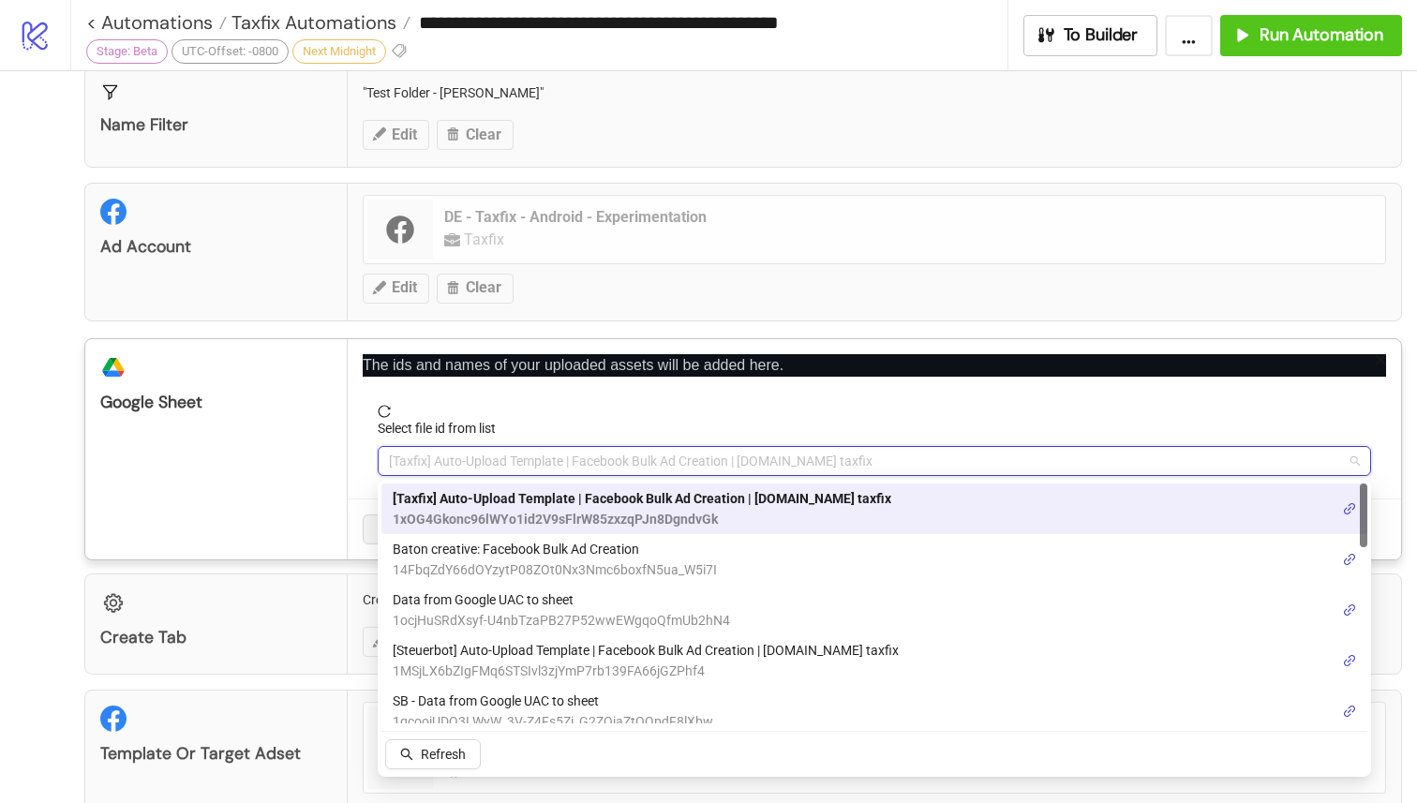
paste input "**********"
type input "**********"
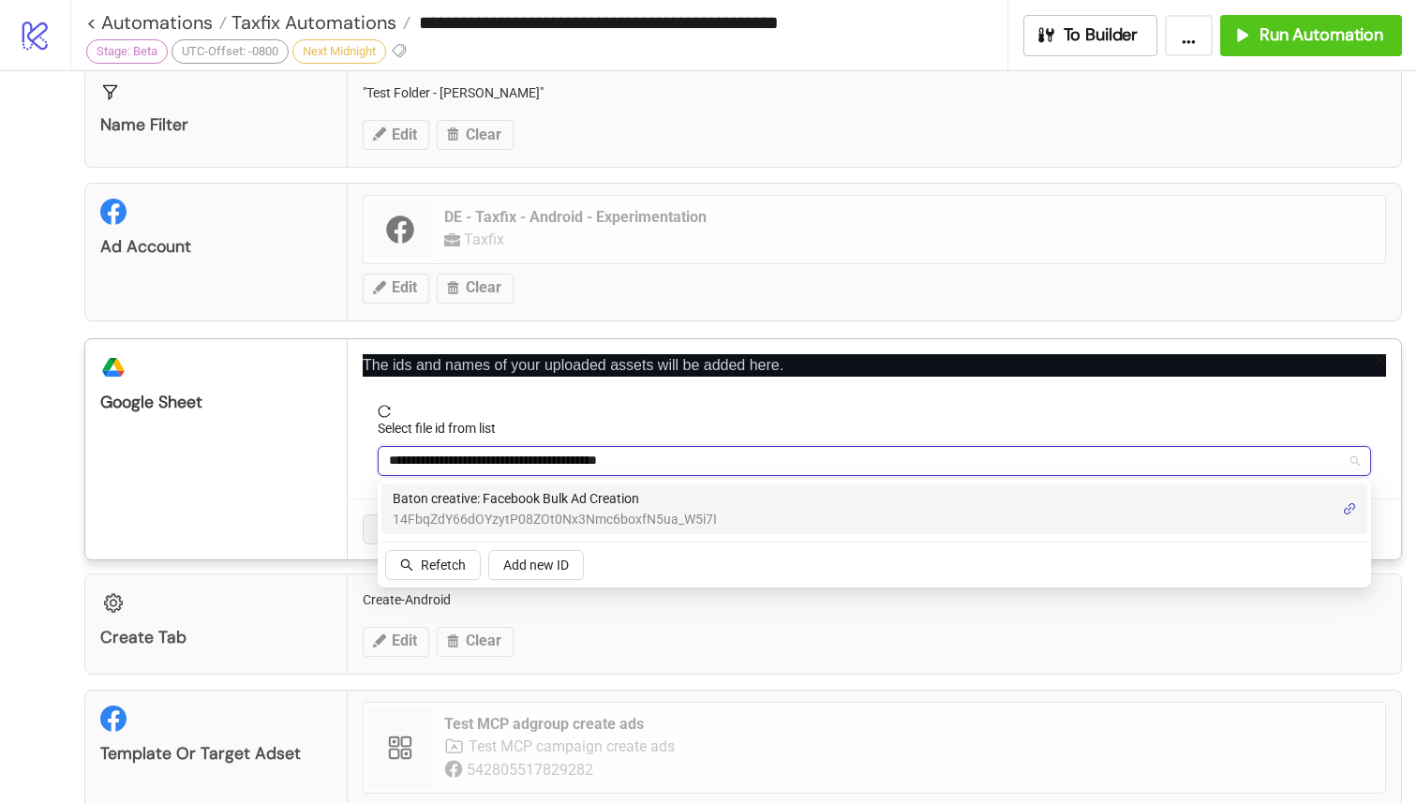
click at [616, 503] on span "Baton creative: Facebook Bulk Ad Creation" at bounding box center [555, 498] width 324 height 21
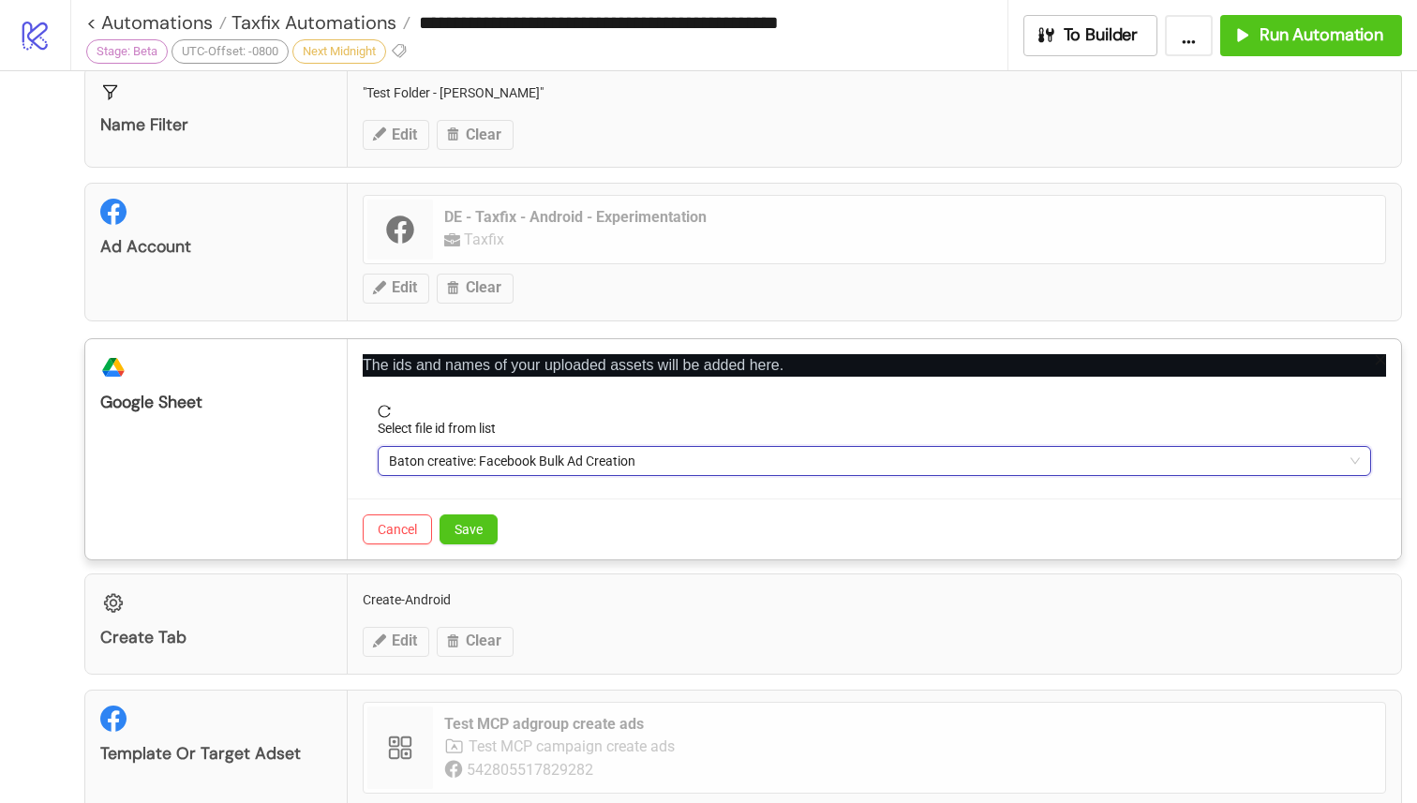
click at [500, 528] on div "Cancel Save" at bounding box center [874, 529] width 1053 height 61
click at [483, 528] on button "Save" at bounding box center [468, 529] width 58 height 30
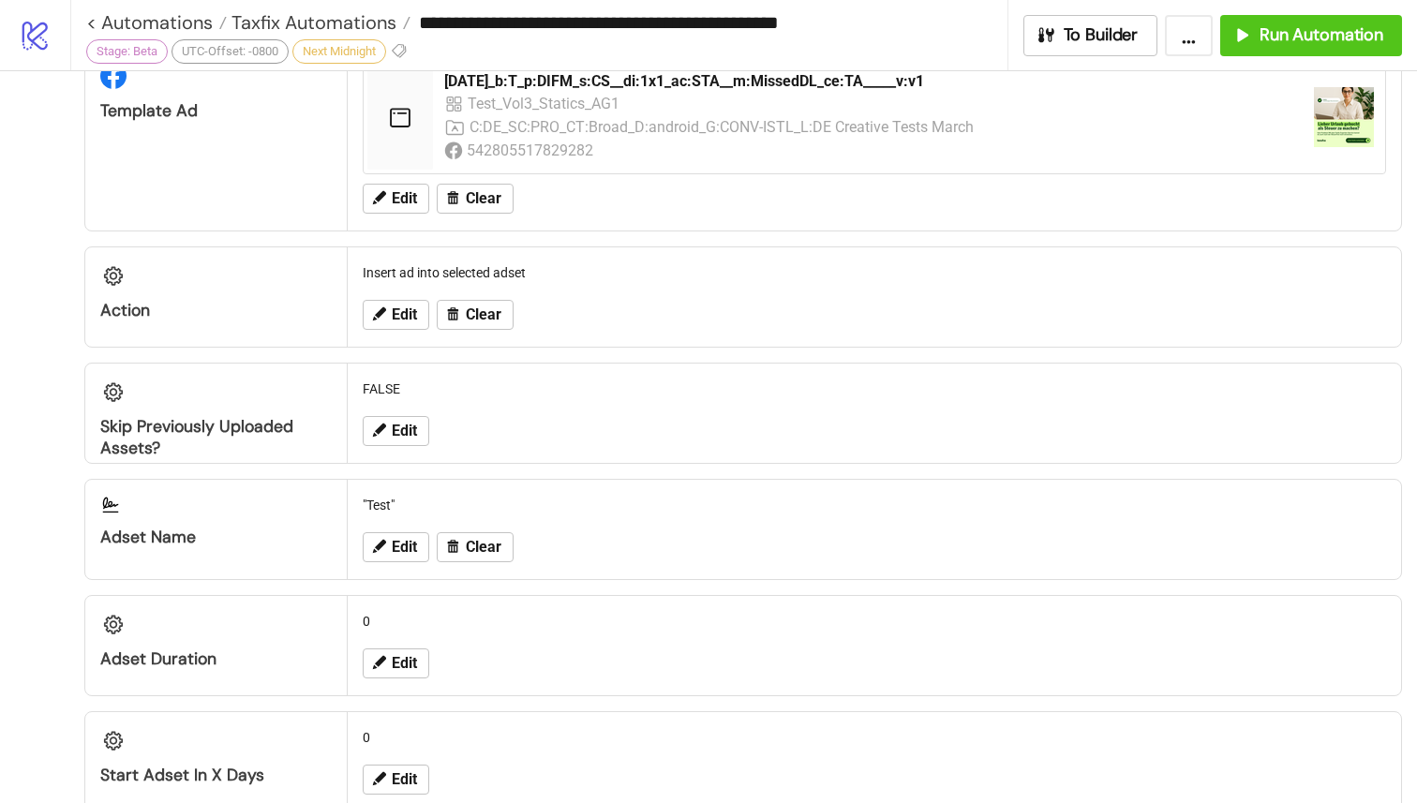
scroll to position [1025, 0]
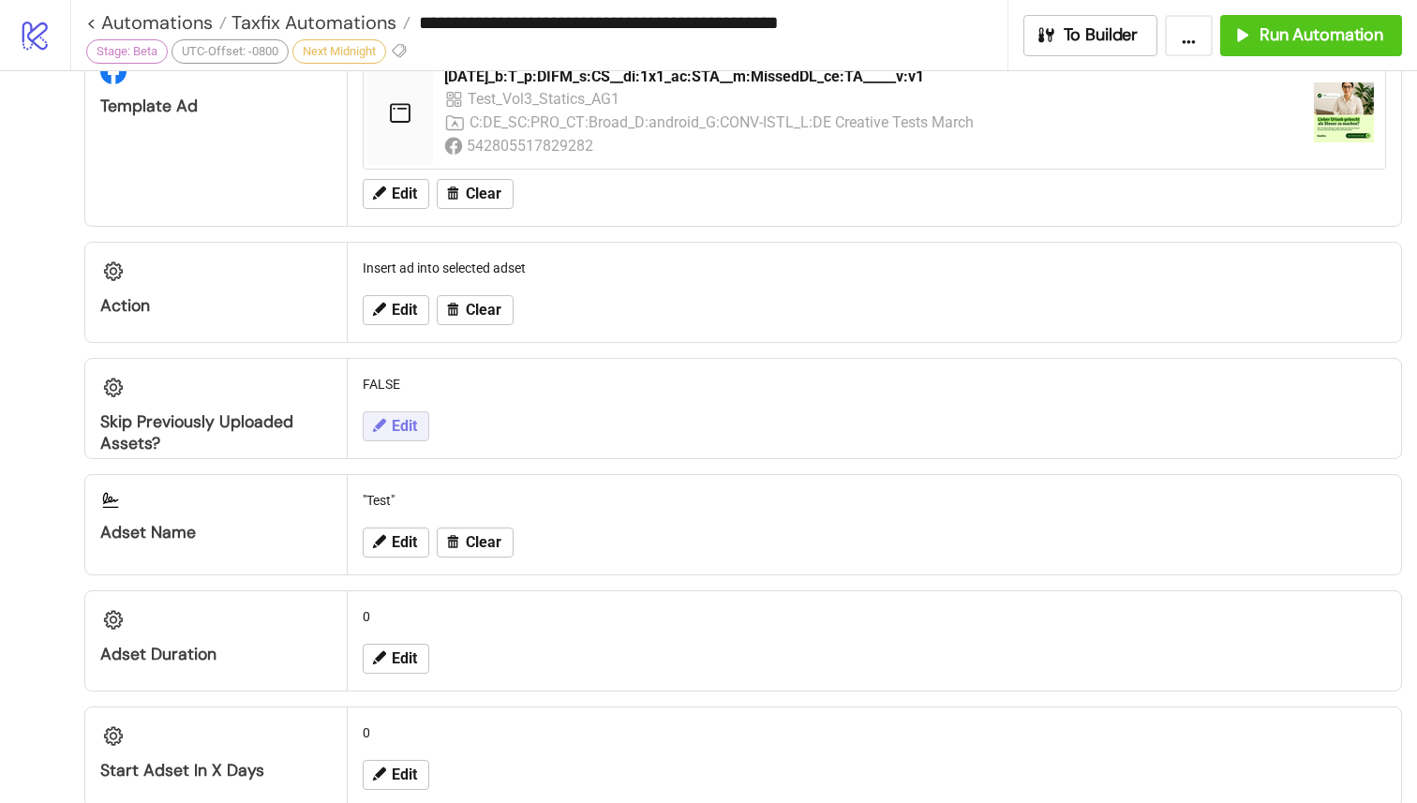
click at [423, 426] on button "Edit" at bounding box center [396, 426] width 67 height 30
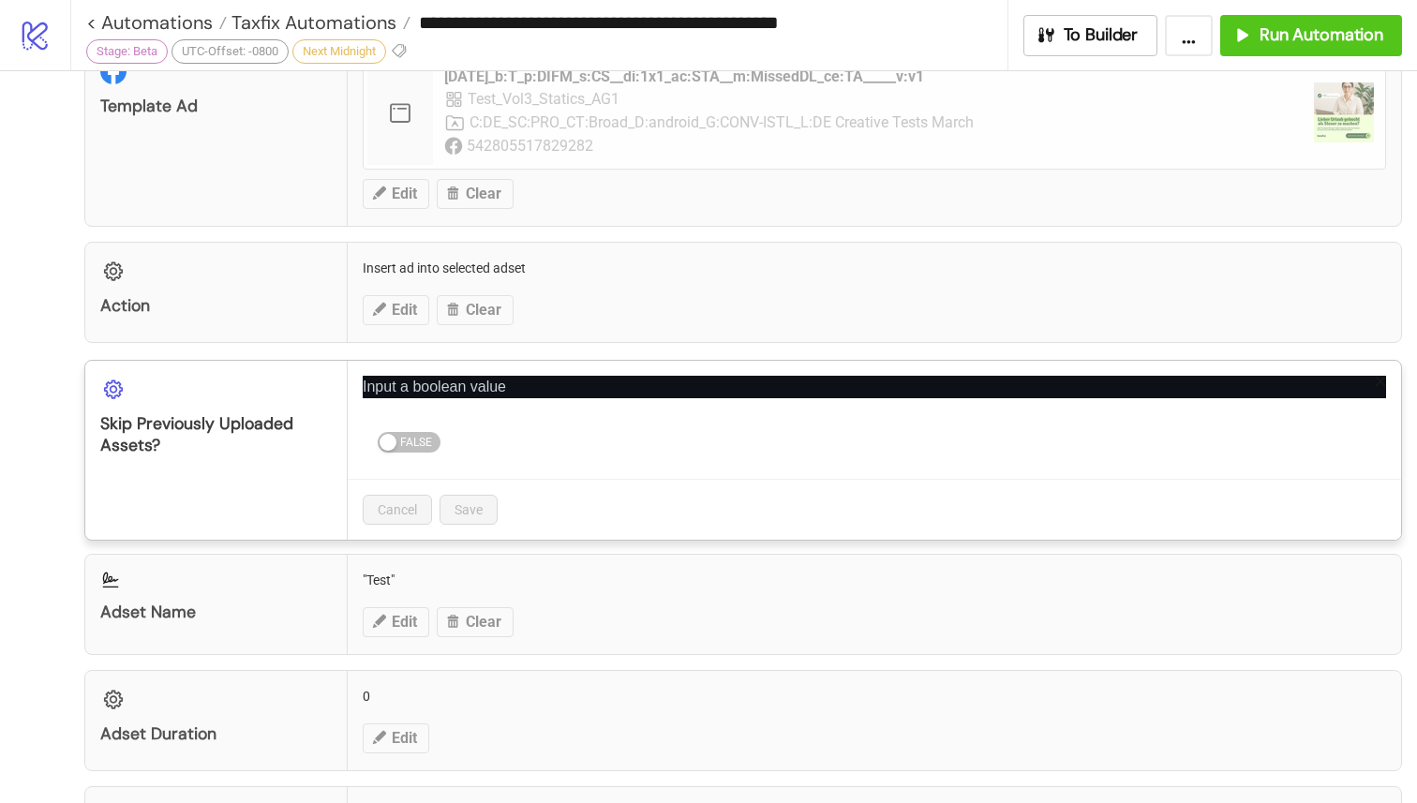
click at [690, 454] on div "TRUE FALSE" at bounding box center [874, 441] width 993 height 30
click at [1052, 303] on div "**********" at bounding box center [708, 401] width 1417 height 803
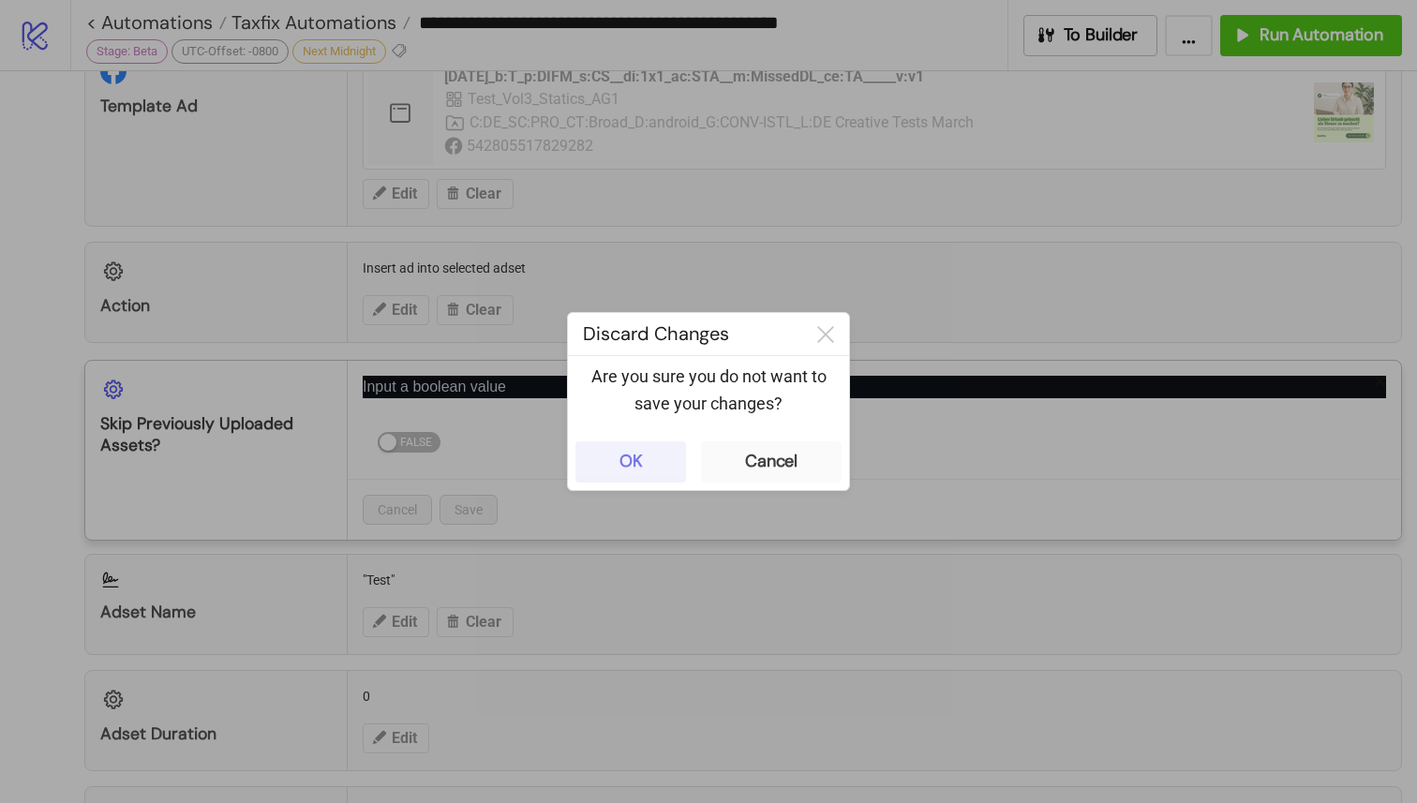
click at [635, 468] on div "OK" at bounding box center [630, 462] width 23 height 22
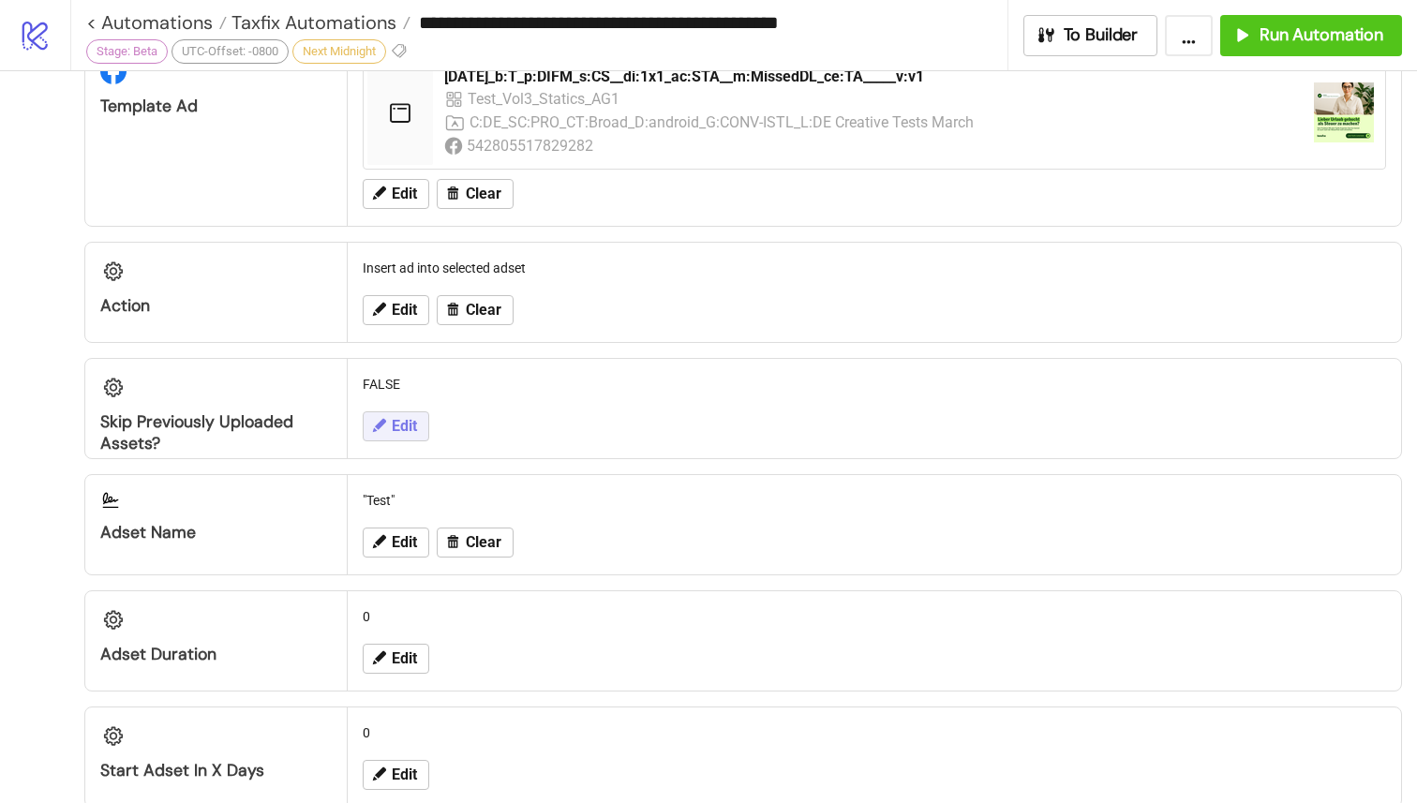
click at [388, 431] on button "Edit" at bounding box center [396, 426] width 67 height 30
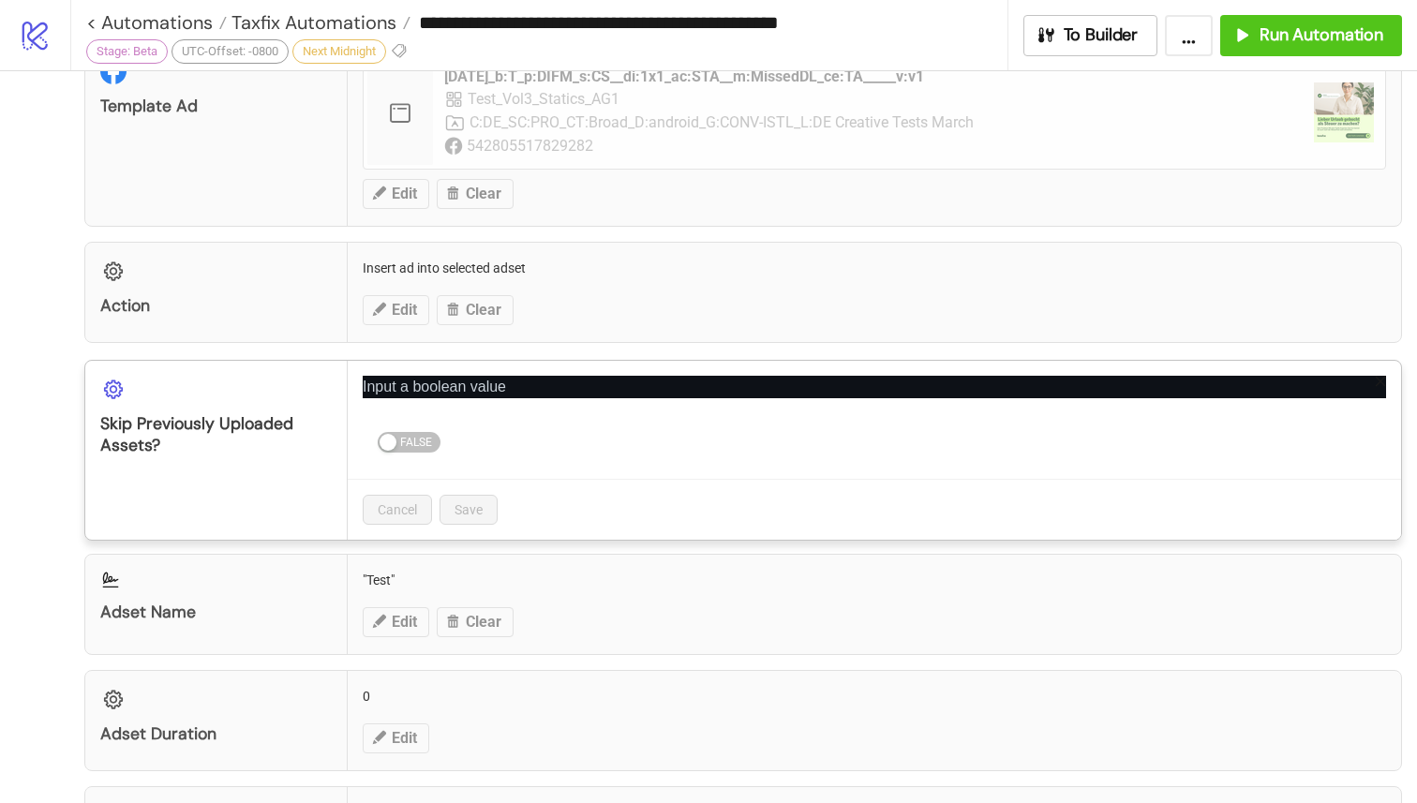
click at [405, 455] on div "TRUE FALSE" at bounding box center [874, 441] width 993 height 30
click at [410, 444] on span "TRUE FALSE" at bounding box center [409, 442] width 63 height 21
click at [861, 185] on div "**********" at bounding box center [708, 401] width 1417 height 803
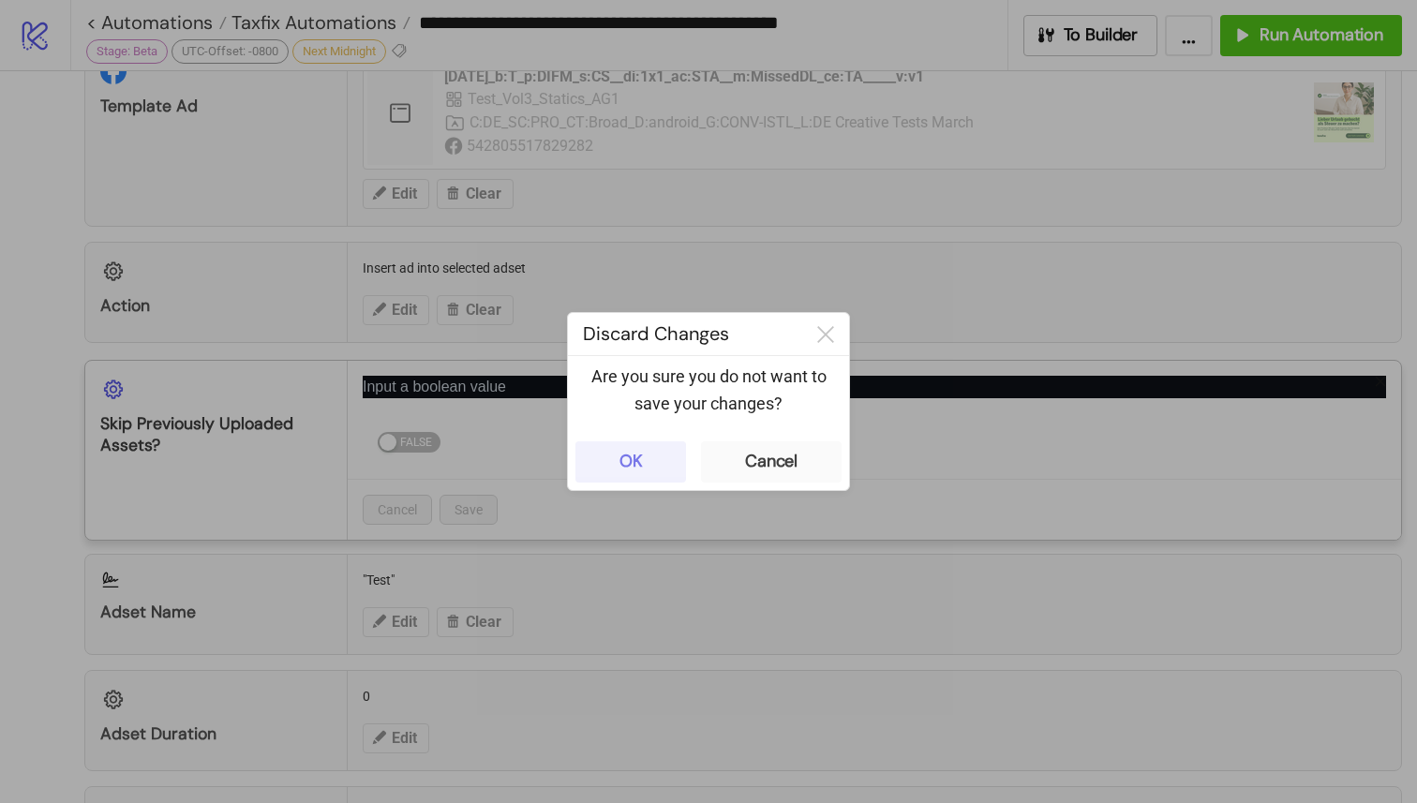
click at [637, 461] on div "OK" at bounding box center [630, 462] width 23 height 22
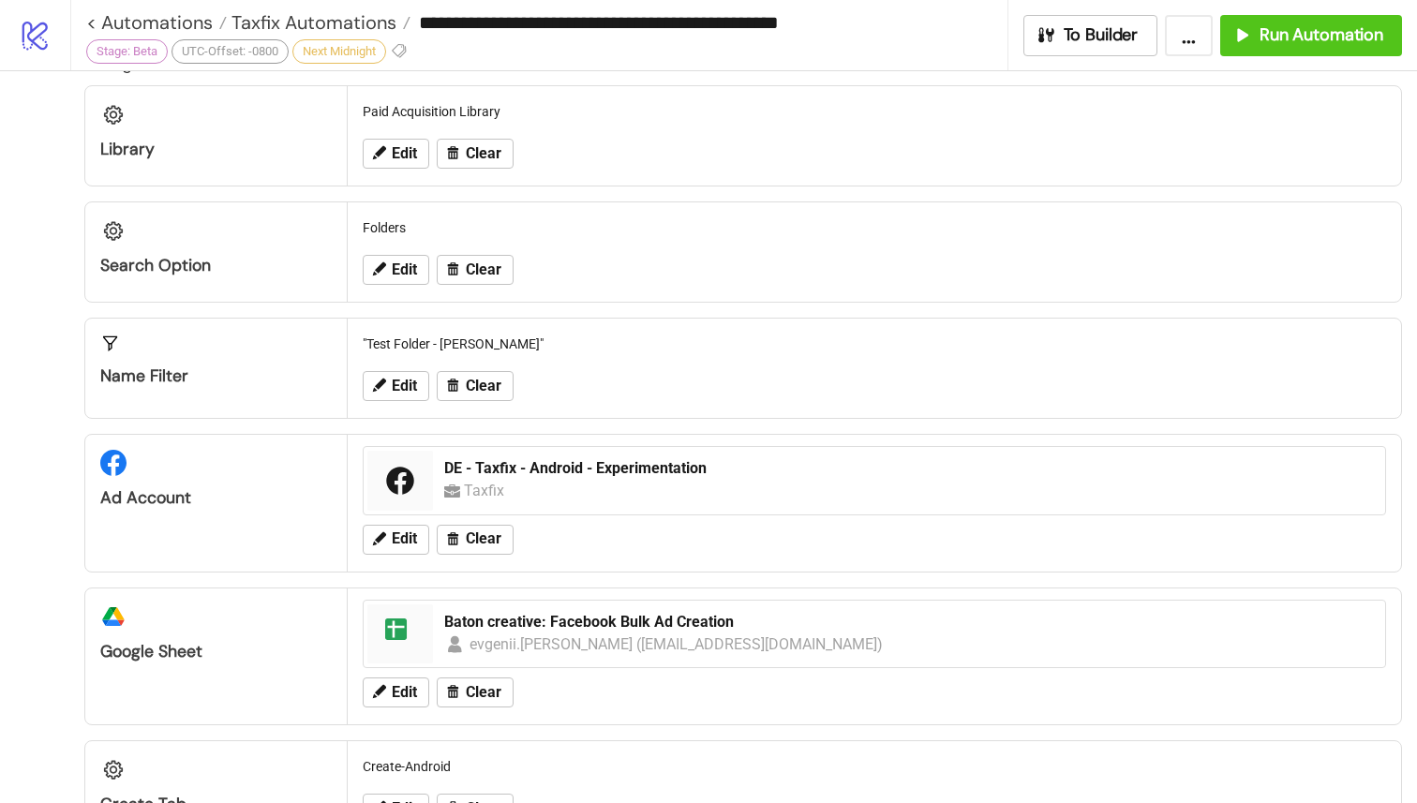
scroll to position [0, 0]
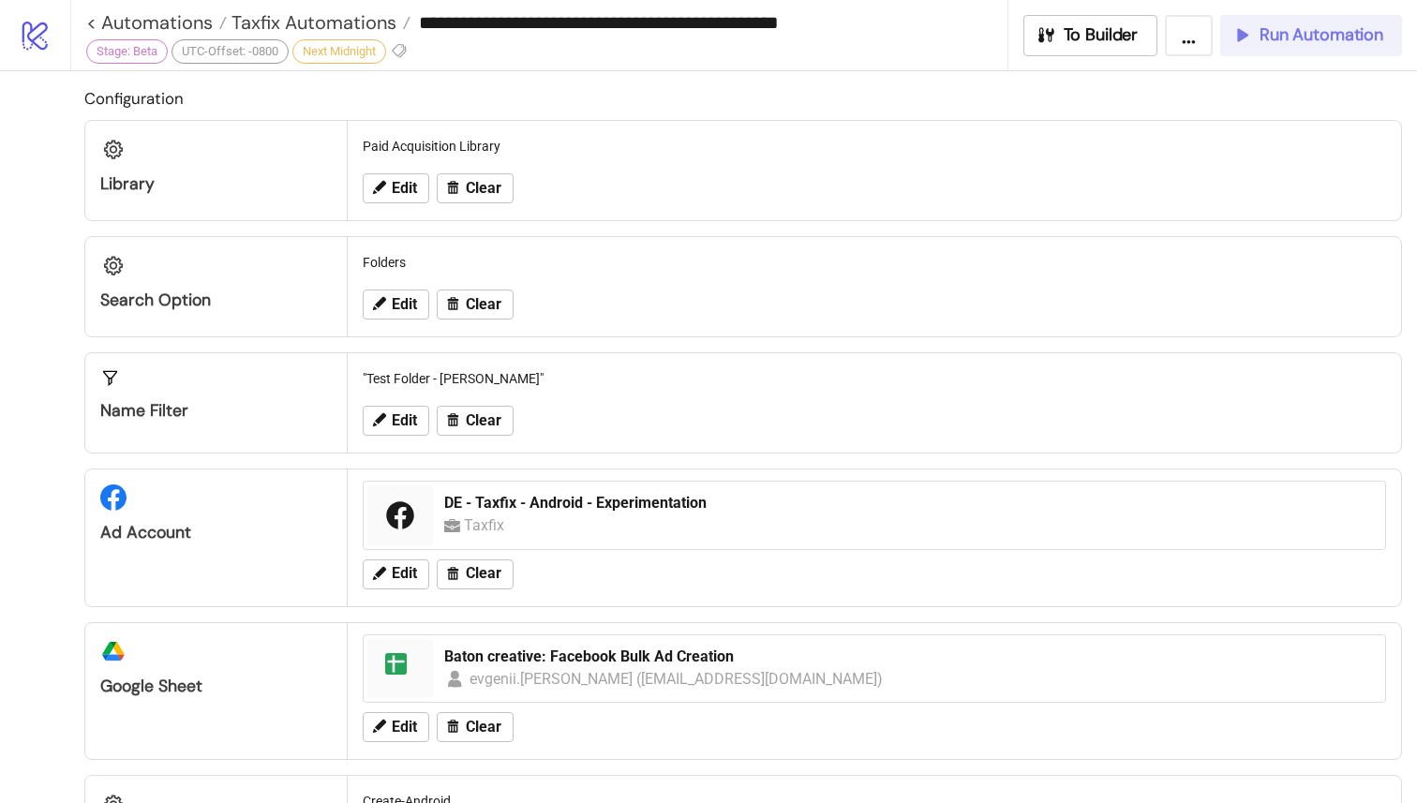
click at [1266, 50] on button "Run Automation" at bounding box center [1311, 35] width 182 height 41
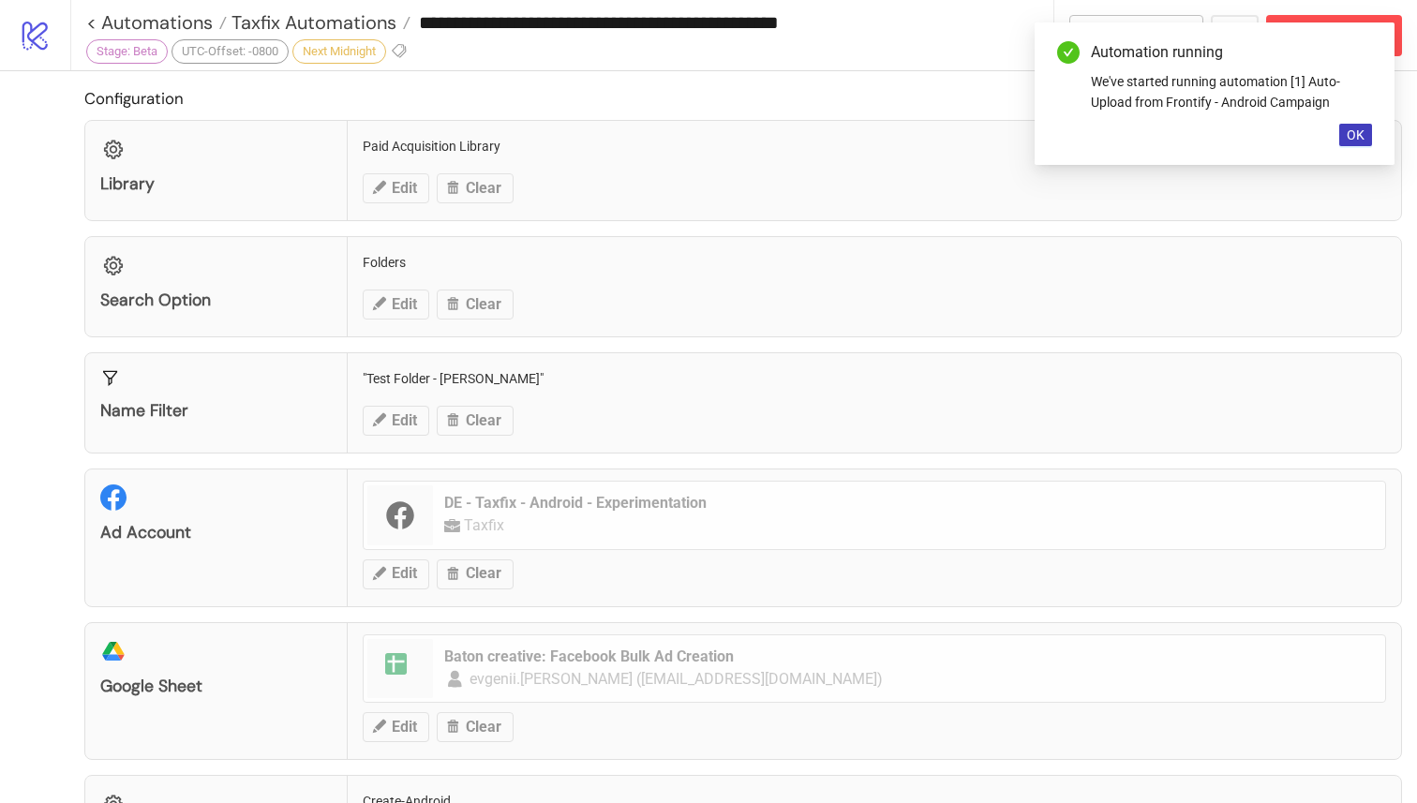
click at [1349, 122] on div "Automation running We've started running automation [1] Auto-Upload from Fronti…" at bounding box center [1215, 93] width 360 height 142
click at [1358, 130] on span "OK" at bounding box center [1356, 134] width 18 height 15
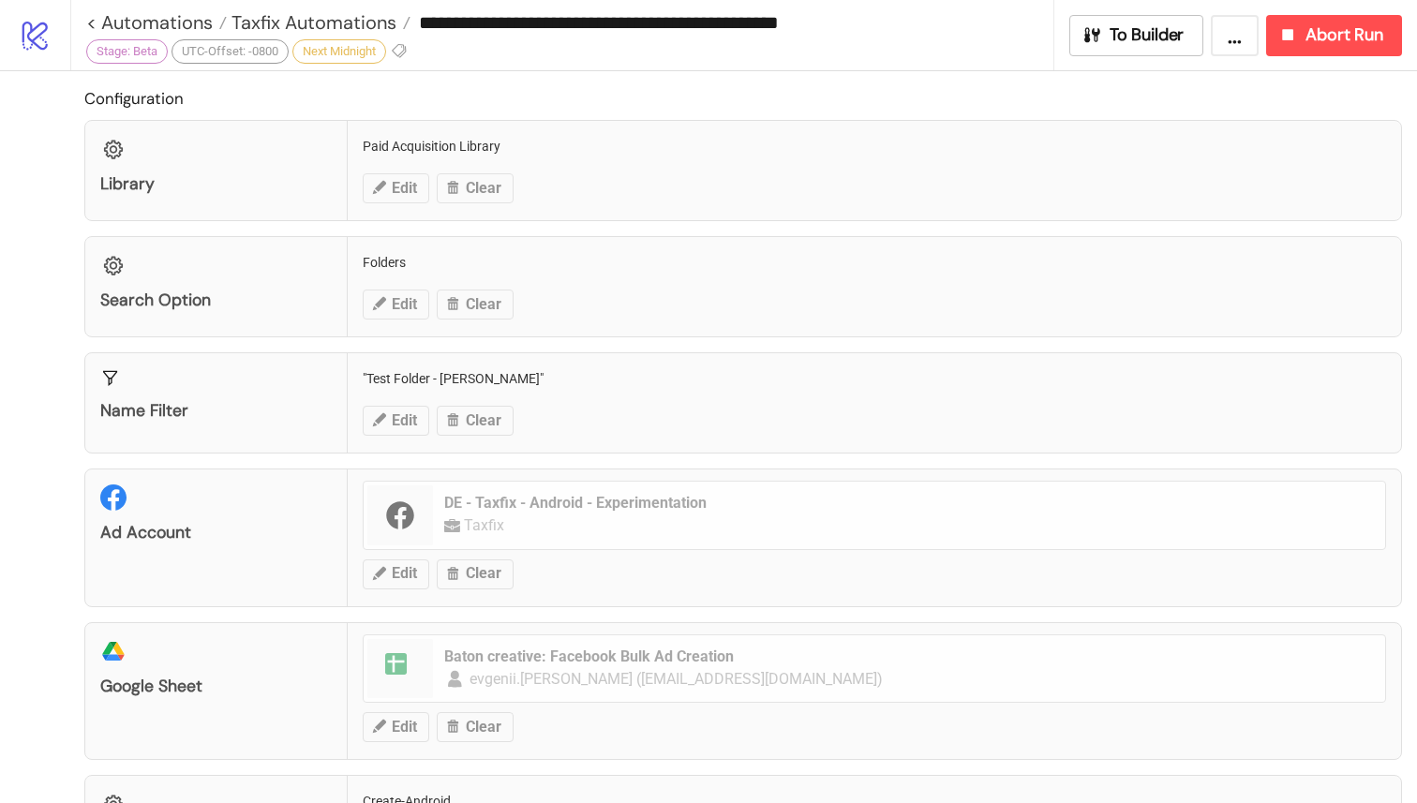
click at [1231, 52] on button "..." at bounding box center [1235, 35] width 48 height 41
click at [896, 55] on div "**********" at bounding box center [562, 35] width 984 height 70
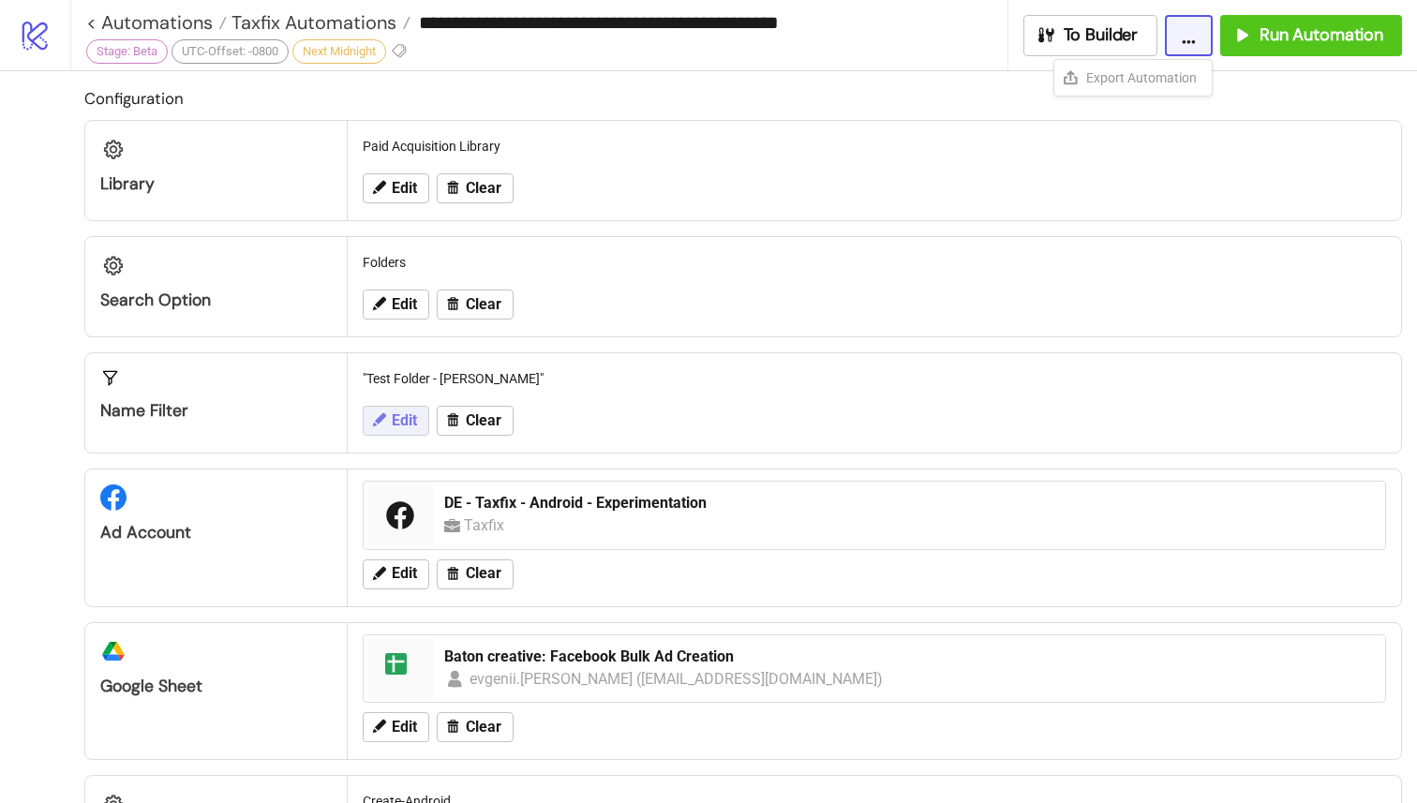
click at [401, 419] on span "Edit" at bounding box center [404, 420] width 25 height 17
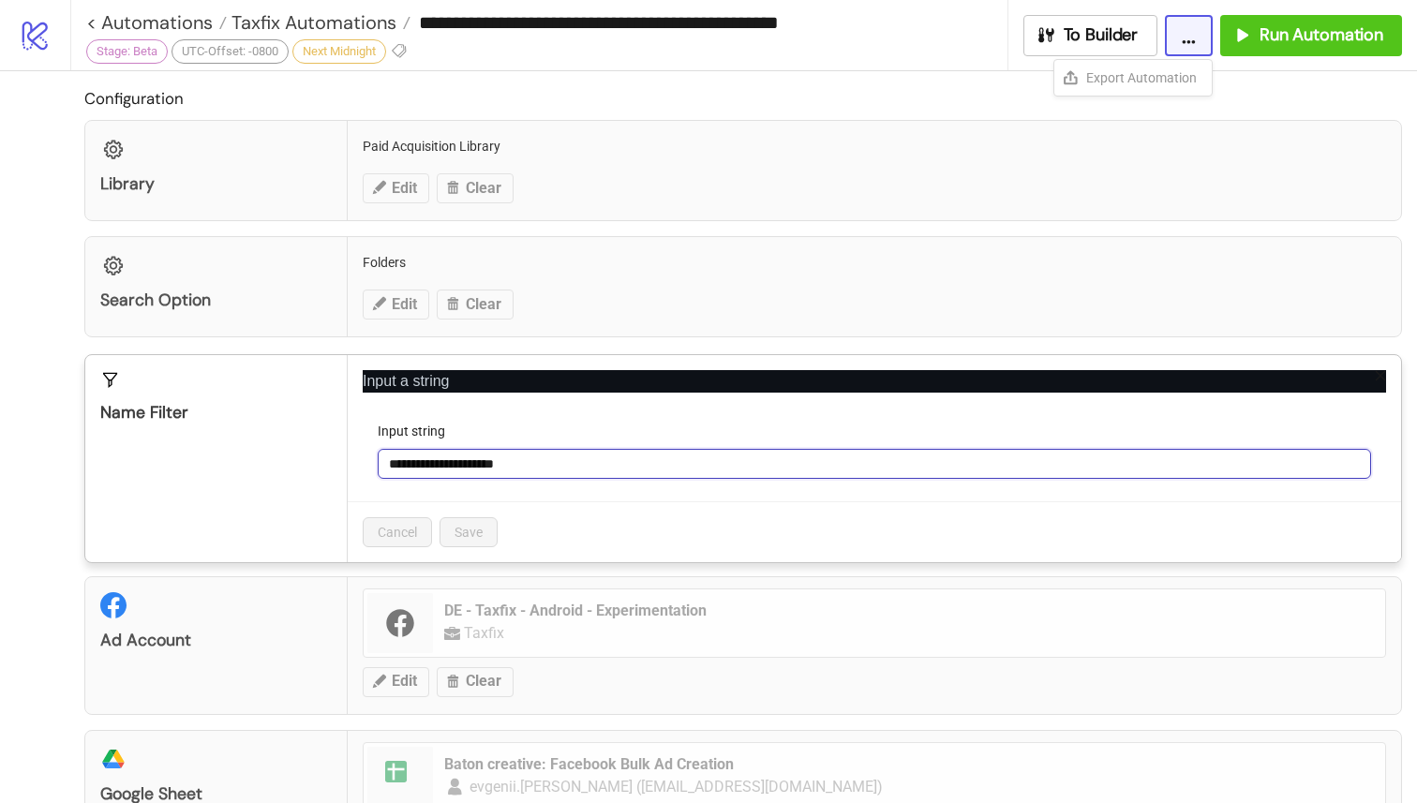
click at [427, 471] on input "**********" at bounding box center [874, 464] width 993 height 30
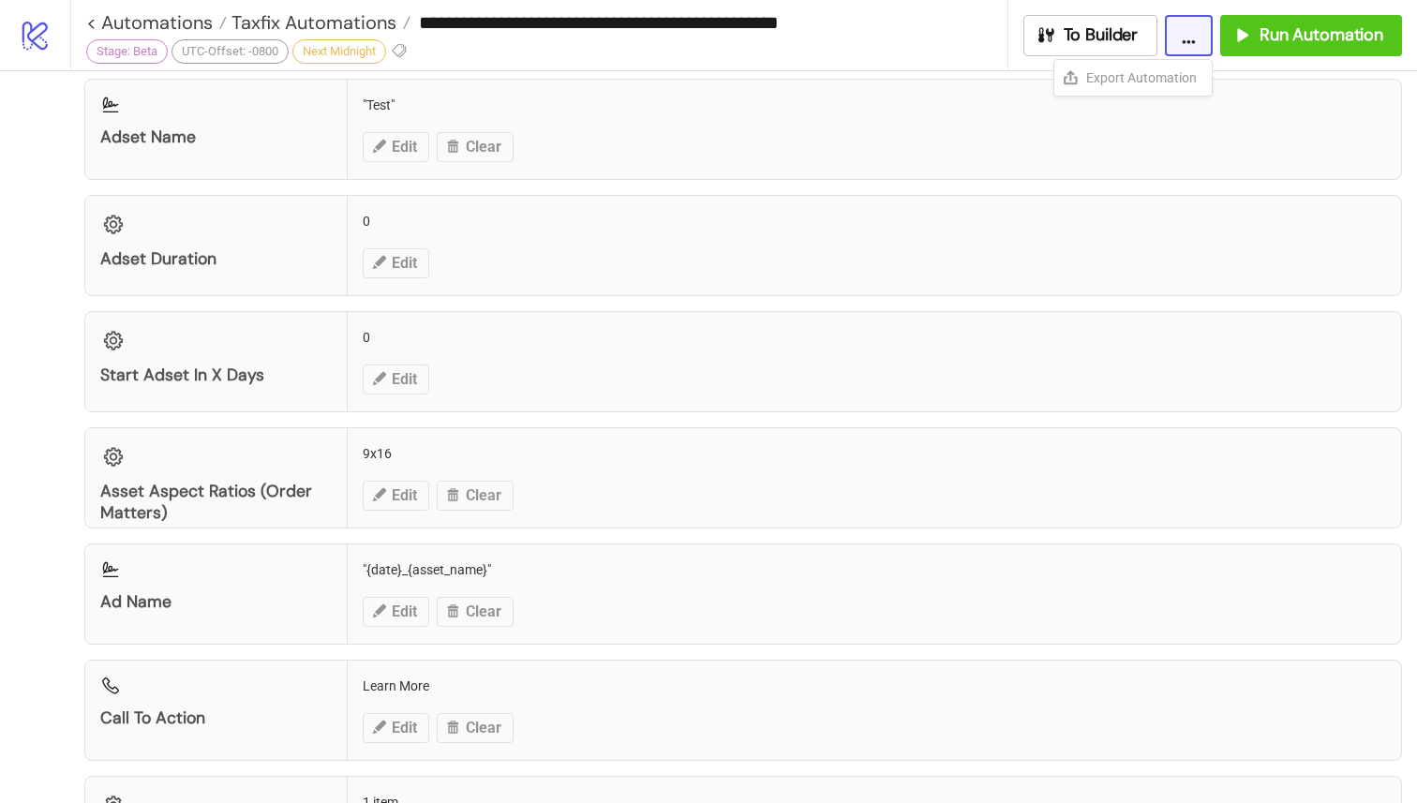
scroll to position [1530, 0]
click at [405, 500] on div "**********" at bounding box center [708, 401] width 1417 height 803
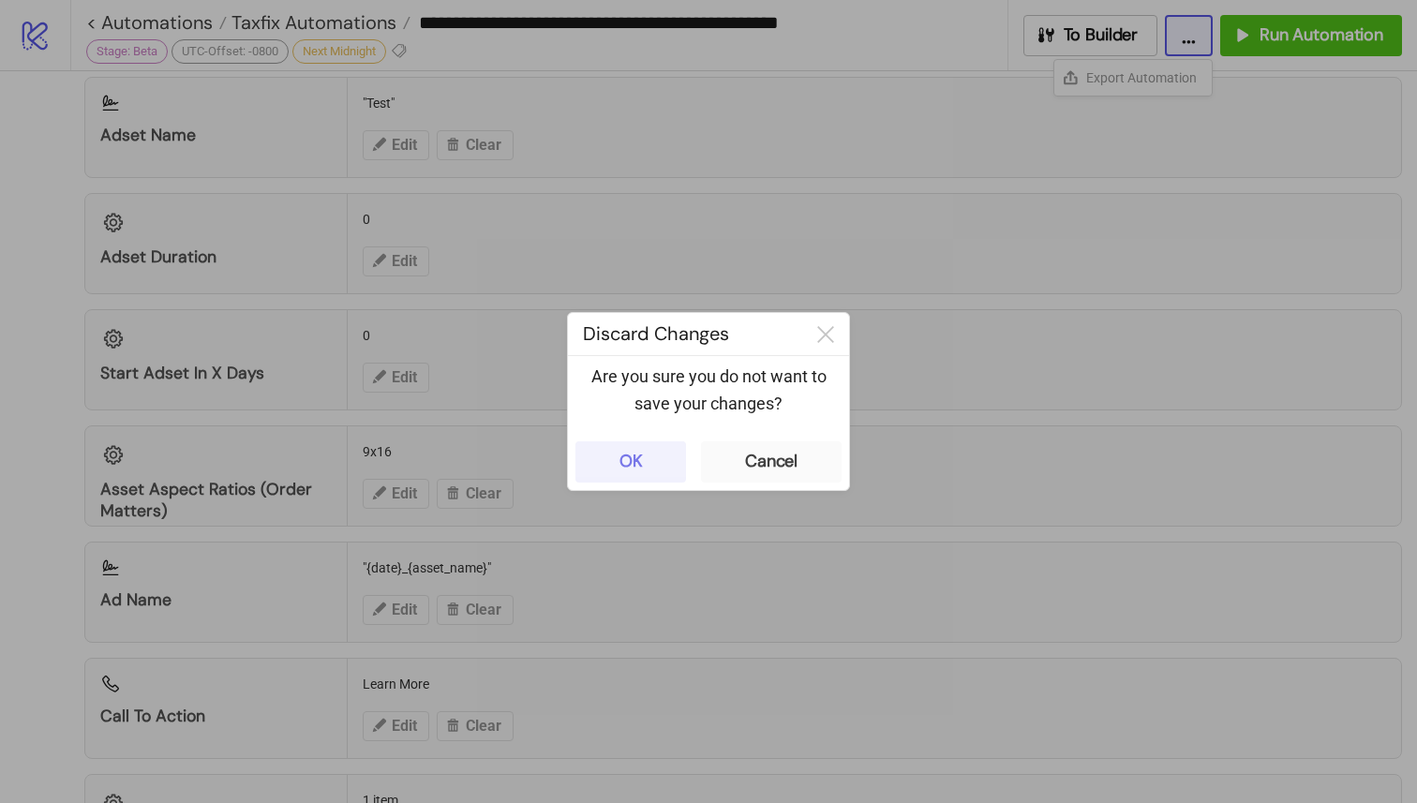
click at [603, 460] on button "OK" at bounding box center [630, 461] width 111 height 41
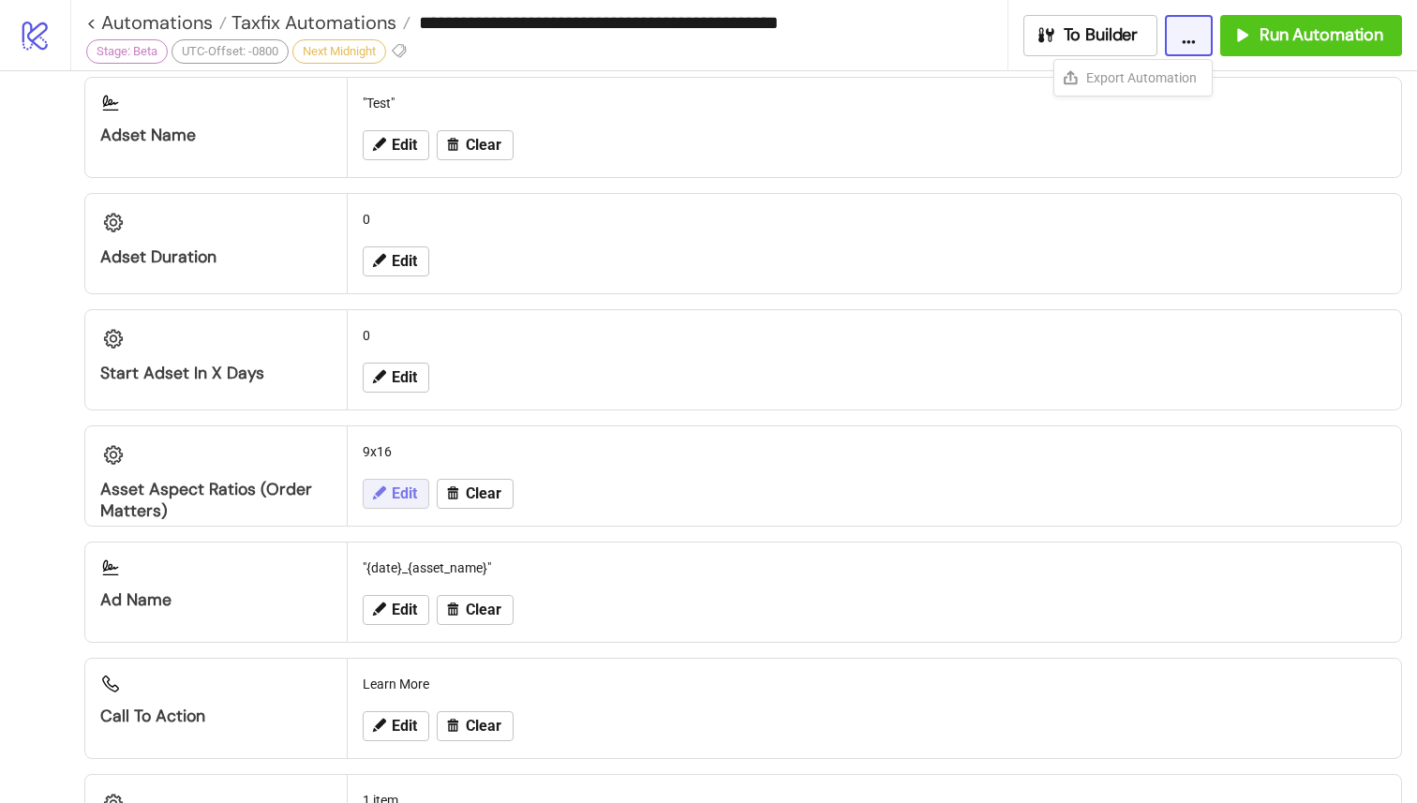
click at [393, 499] on span "Edit" at bounding box center [404, 493] width 25 height 17
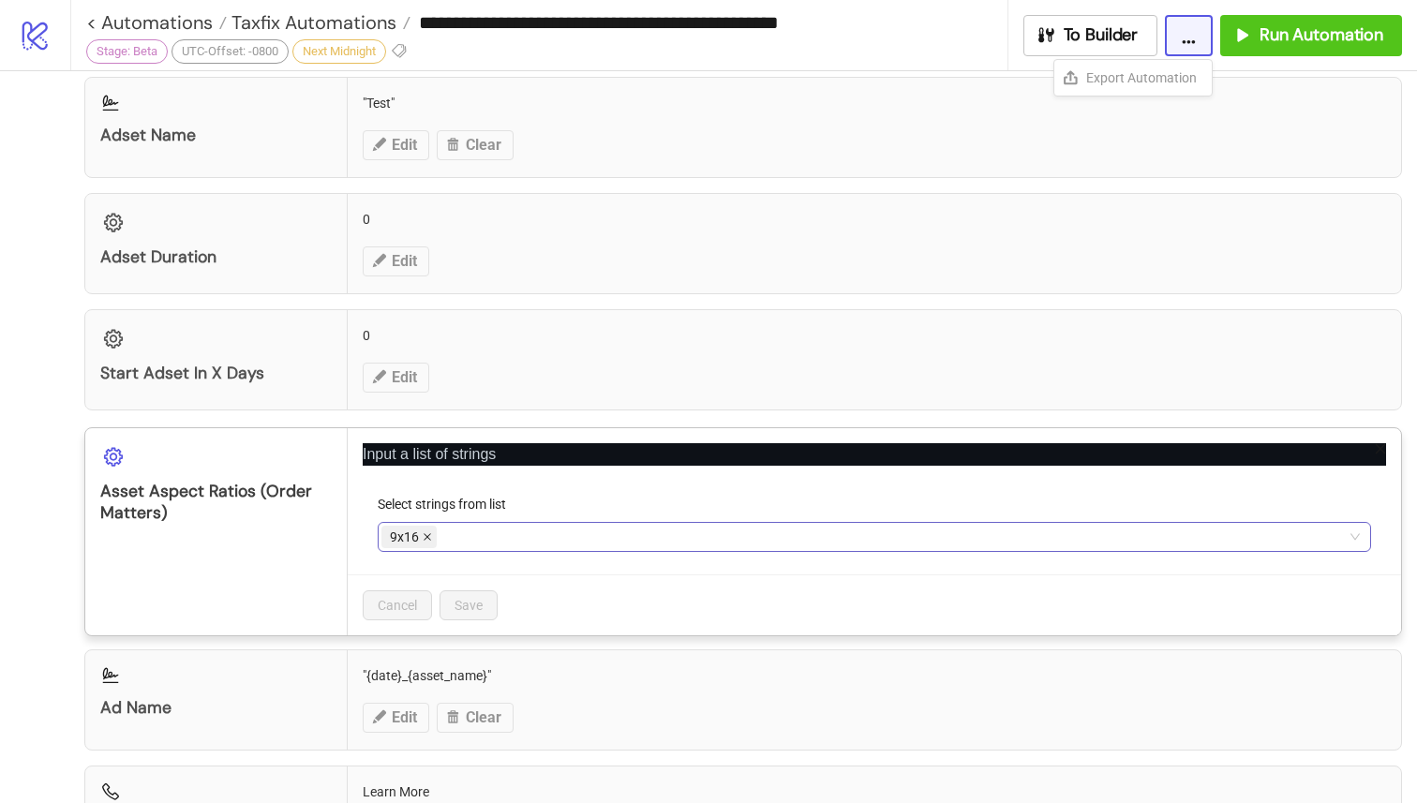
click at [425, 534] on icon "close" at bounding box center [427, 536] width 9 height 9
click at [424, 539] on div at bounding box center [864, 537] width 966 height 26
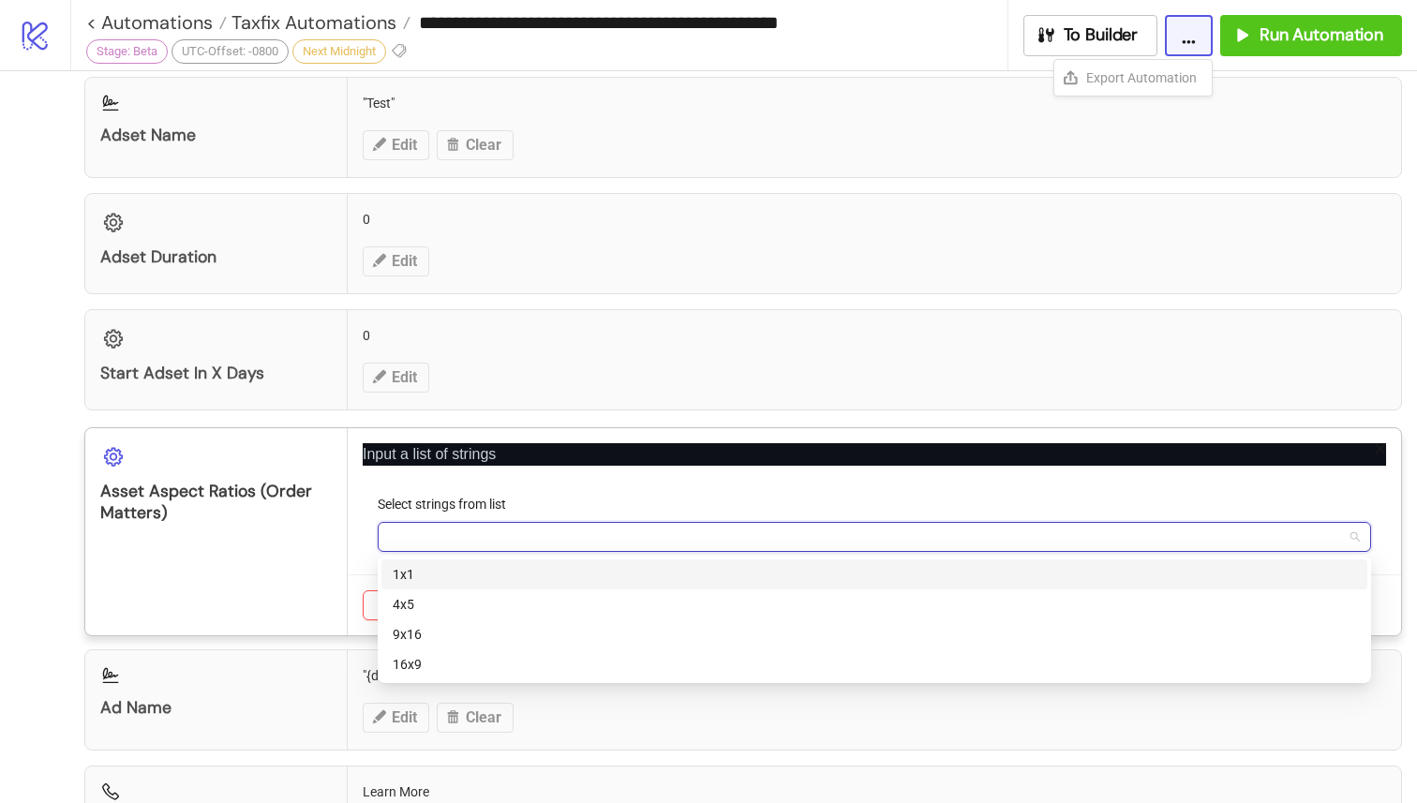
click at [420, 571] on div "1x1" at bounding box center [874, 574] width 963 height 21
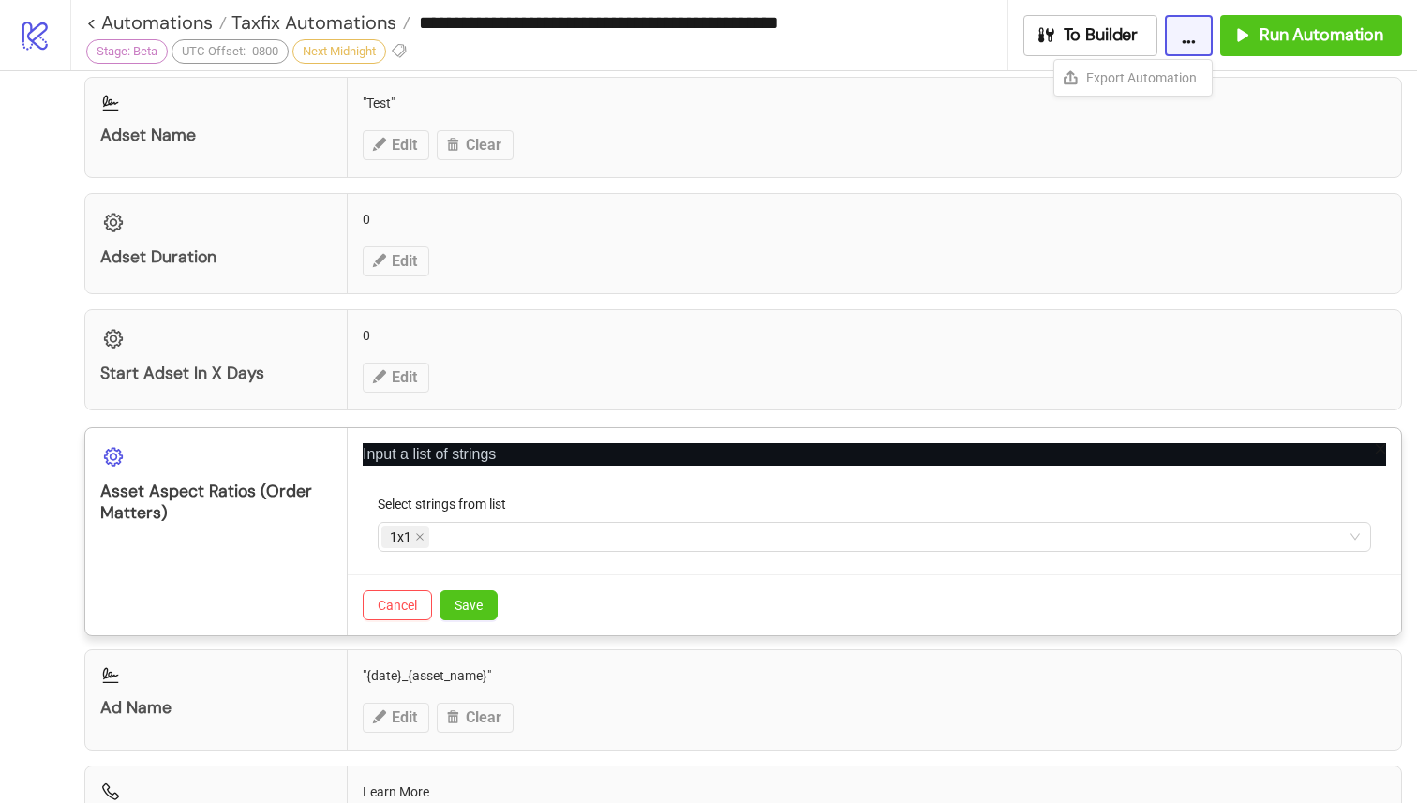
click at [296, 592] on div "Asset Aspect Ratios (Order Matters)" at bounding box center [216, 531] width 262 height 207
click at [461, 604] on span "Save" at bounding box center [468, 605] width 28 height 15
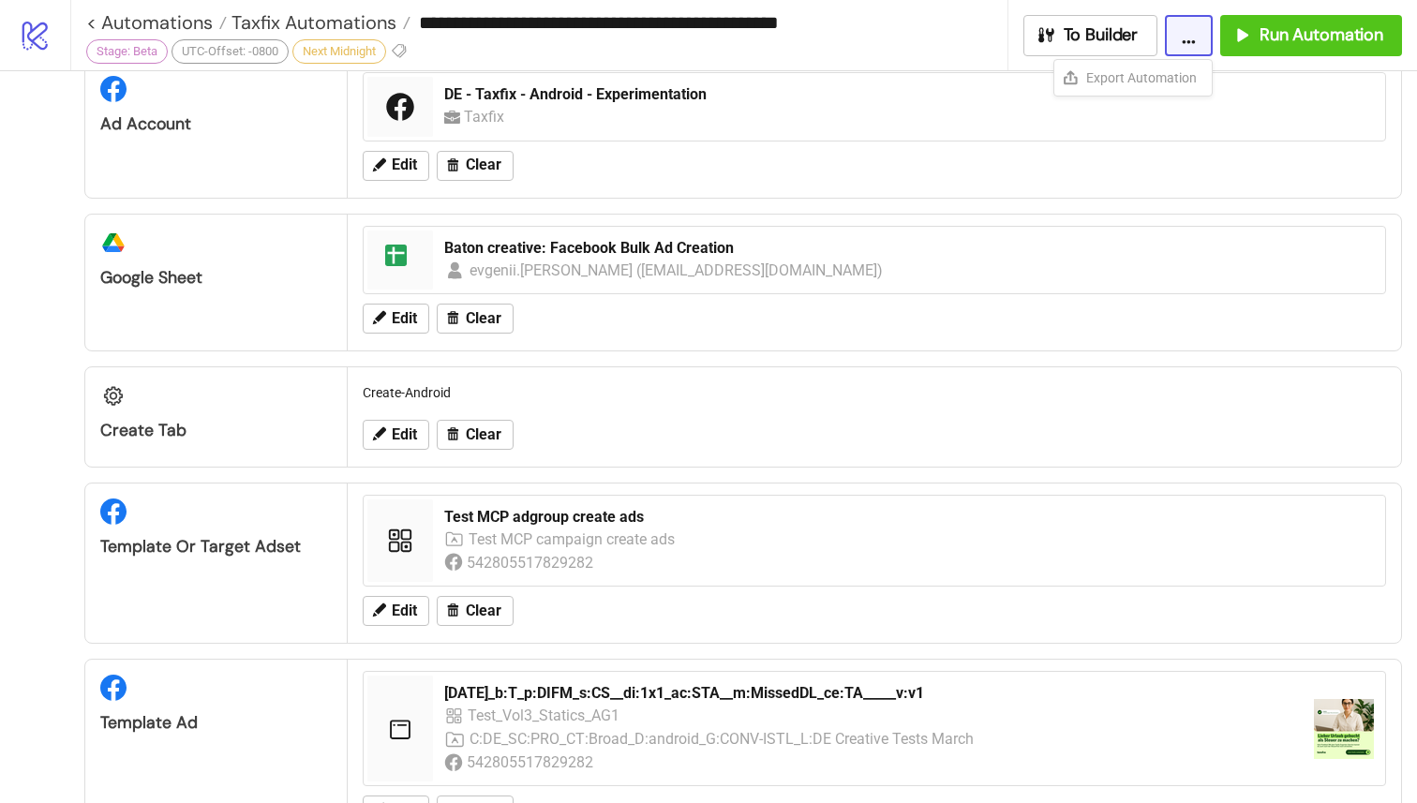
scroll to position [0, 0]
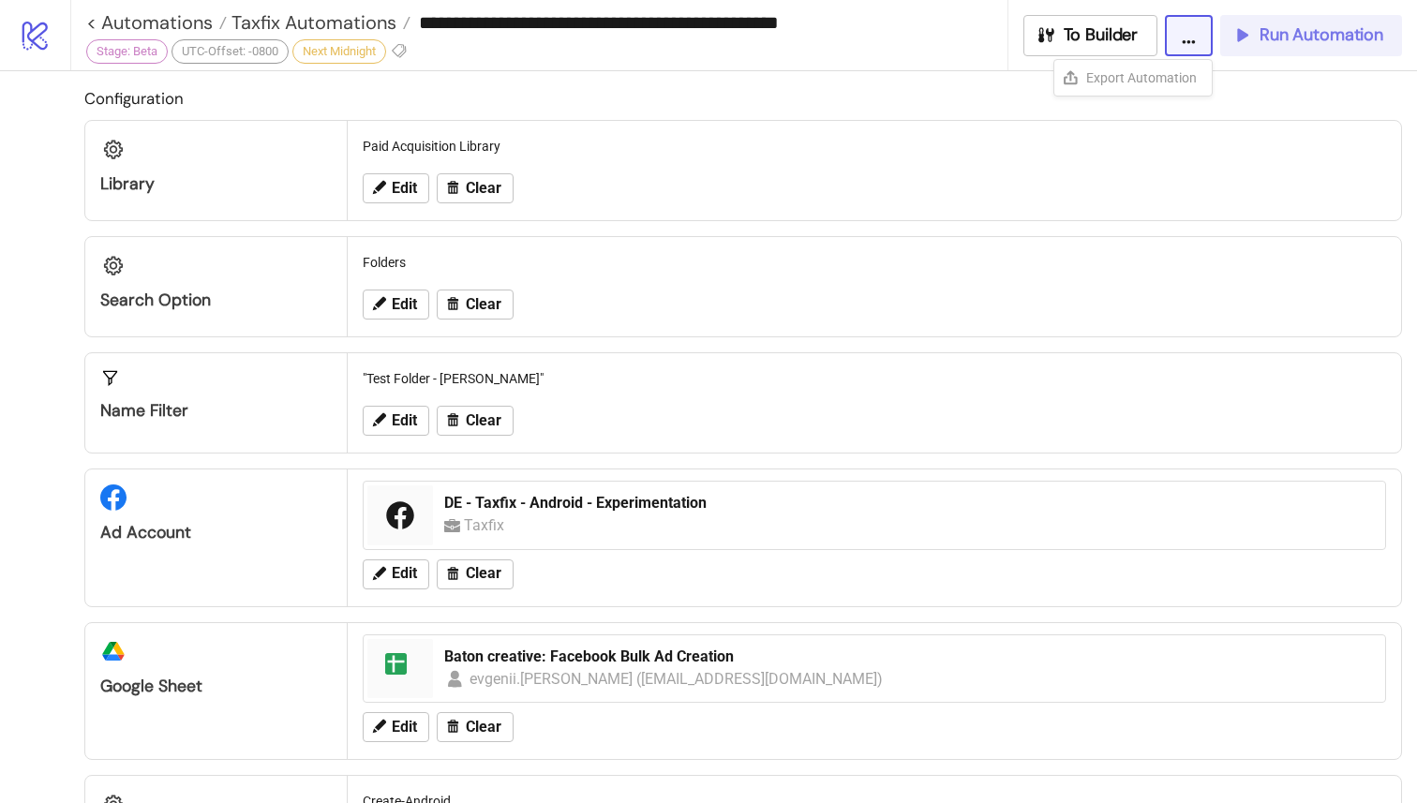
click at [1277, 44] on span "Run Automation" at bounding box center [1321, 35] width 124 height 22
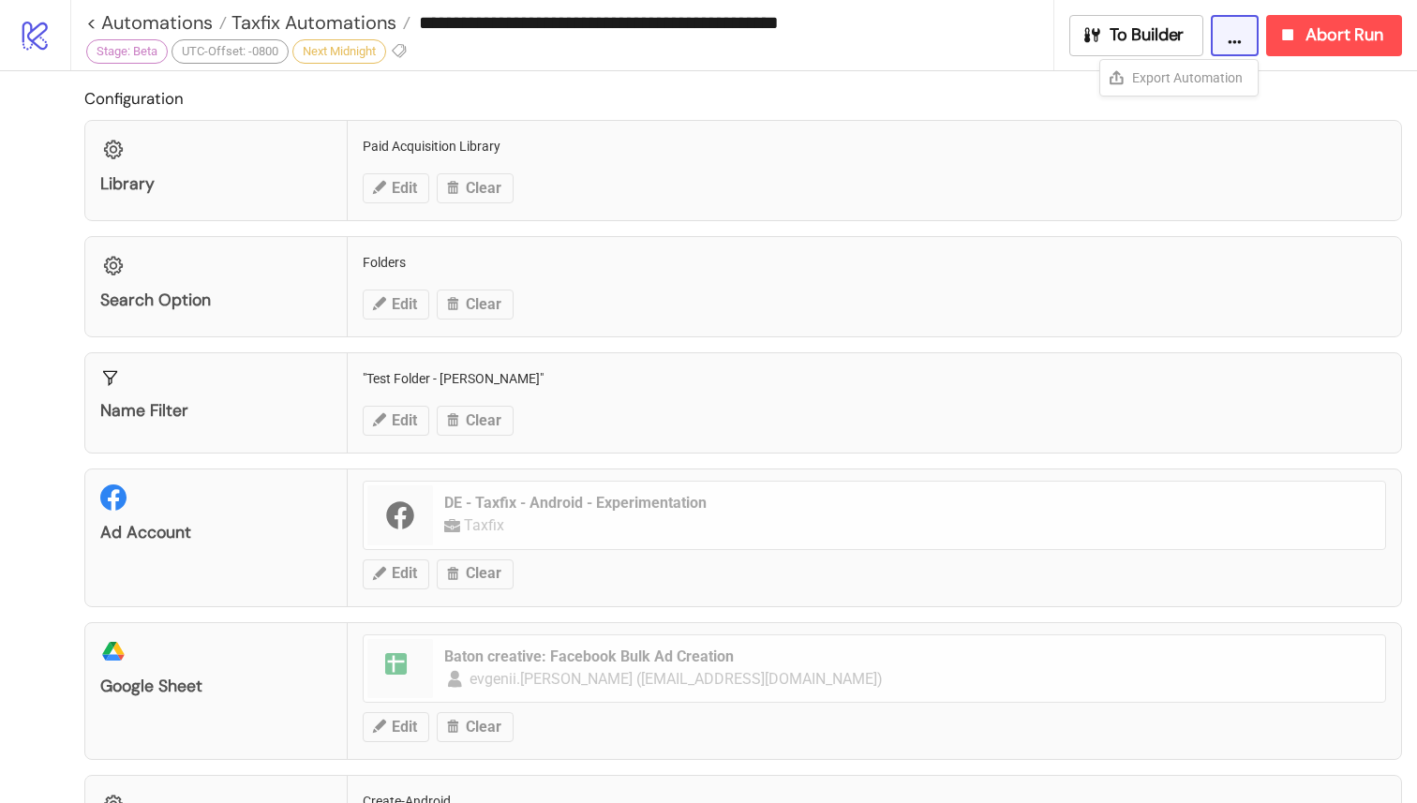
click at [955, 284] on div "Search Option Folders Edit Clear" at bounding box center [743, 286] width 1318 height 101
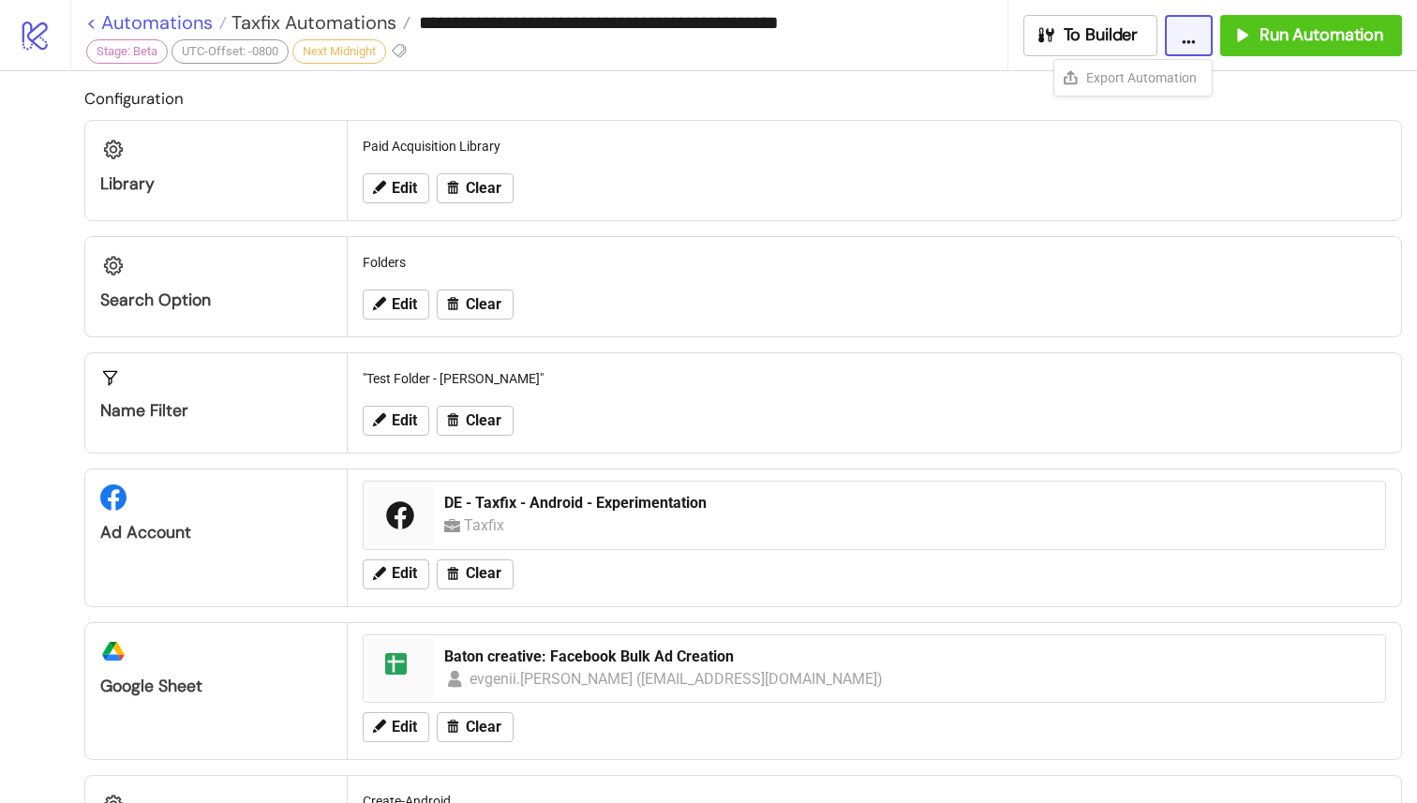
click at [104, 17] on link "< Automations" at bounding box center [156, 22] width 141 height 19
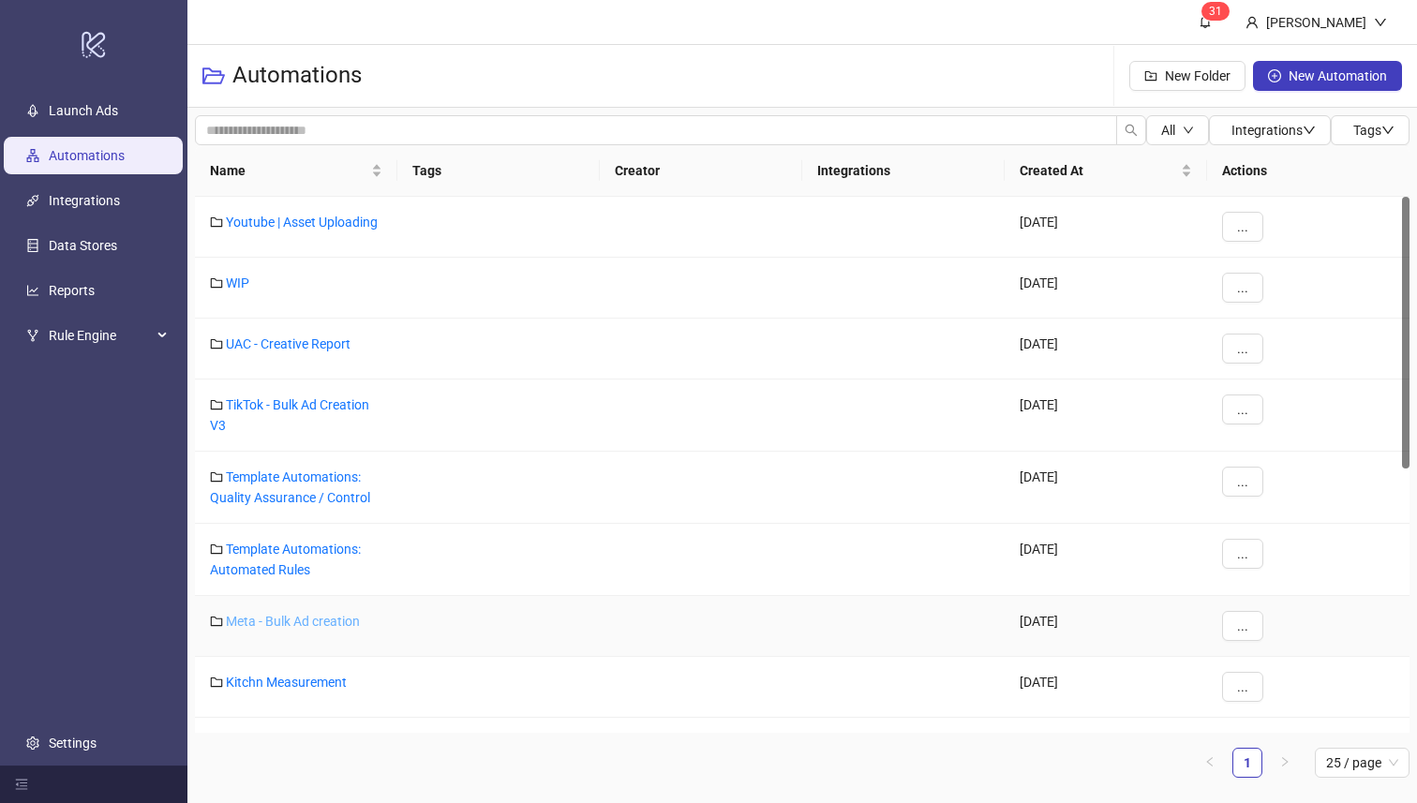
click at [341, 626] on link "Meta - Bulk Ad creation" at bounding box center [293, 621] width 134 height 15
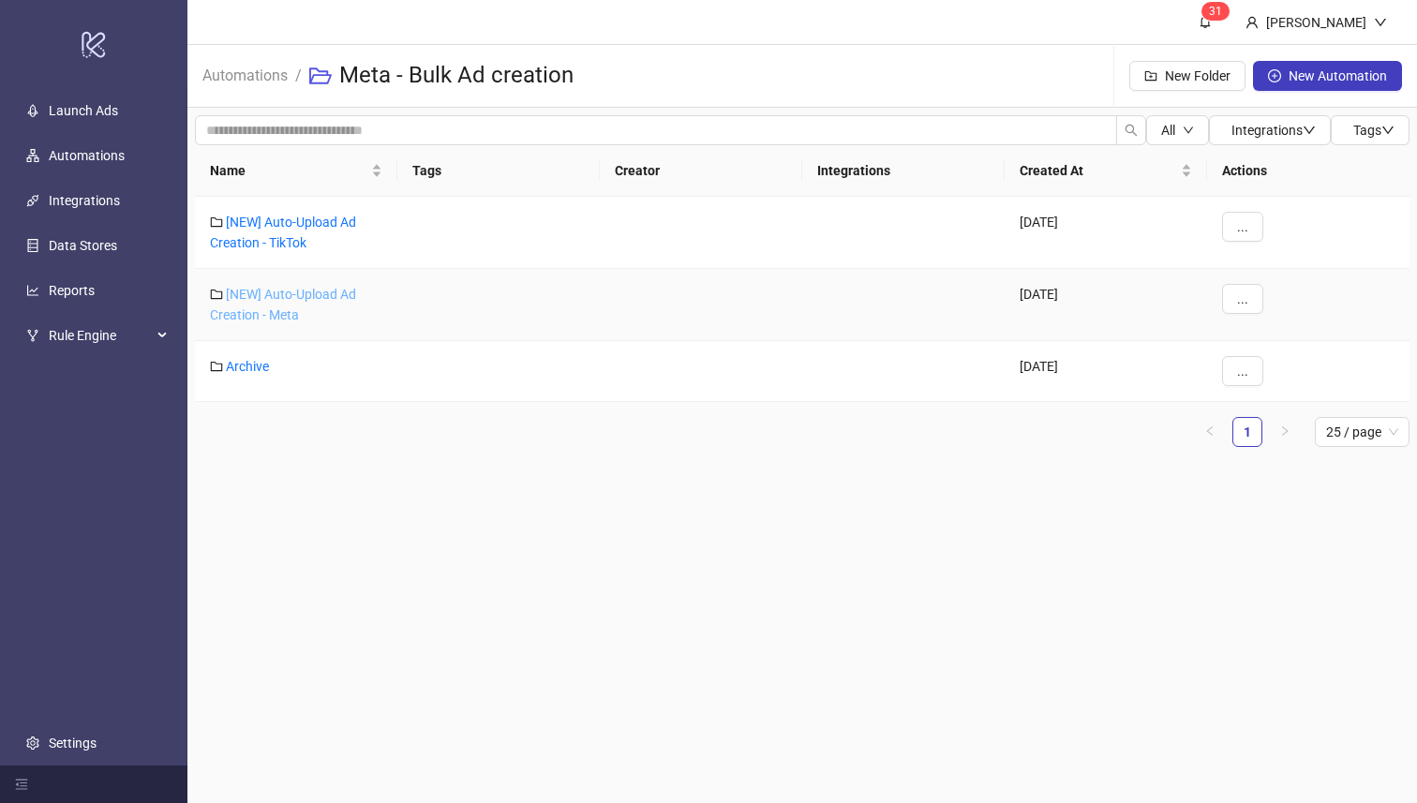
click at [287, 299] on link "[NEW] Auto-Upload Ad Creation - Meta" at bounding box center [283, 305] width 146 height 36
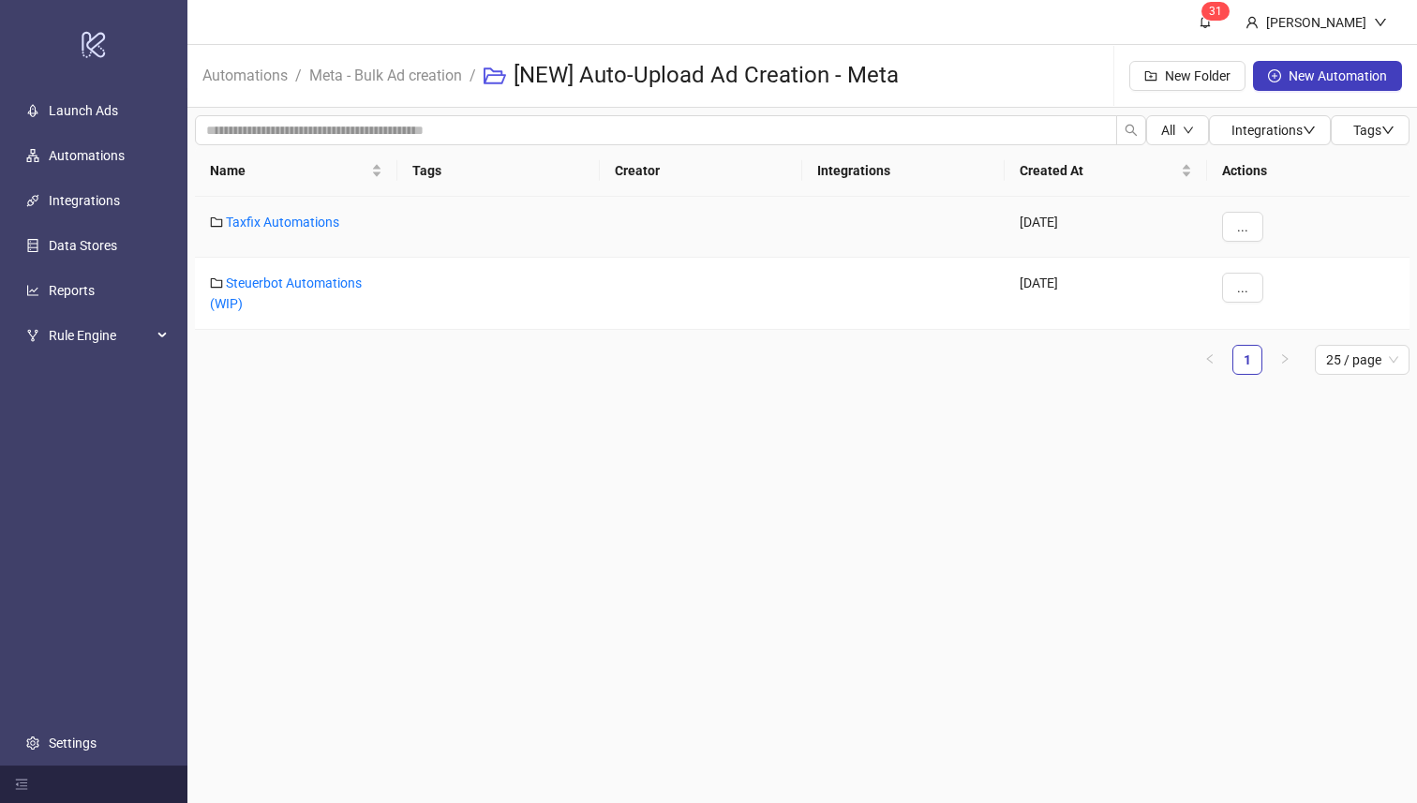
click at [300, 212] on div "Taxfix Automations" at bounding box center [296, 227] width 202 height 61
click at [295, 218] on link "Taxfix Automations" at bounding box center [282, 222] width 113 height 15
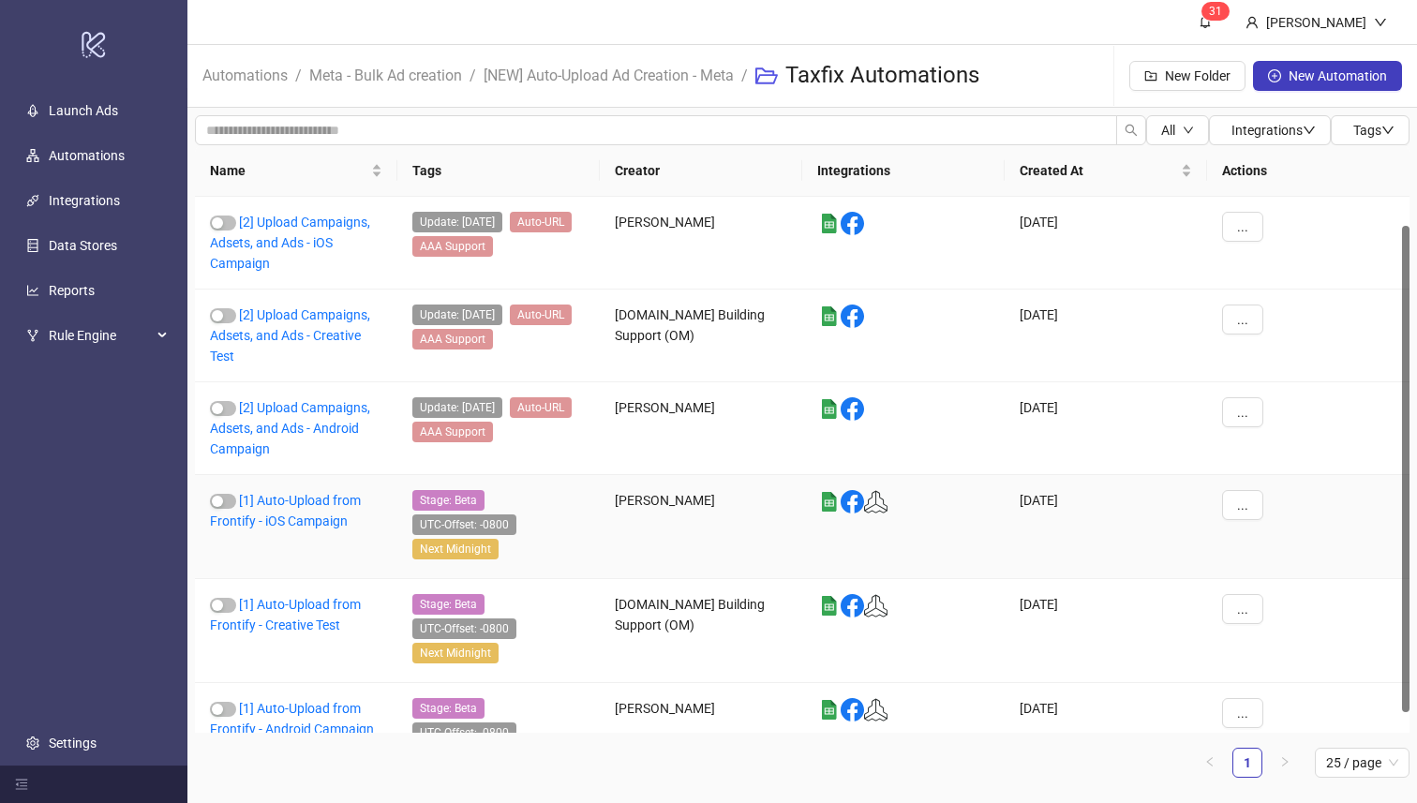
scroll to position [54, 0]
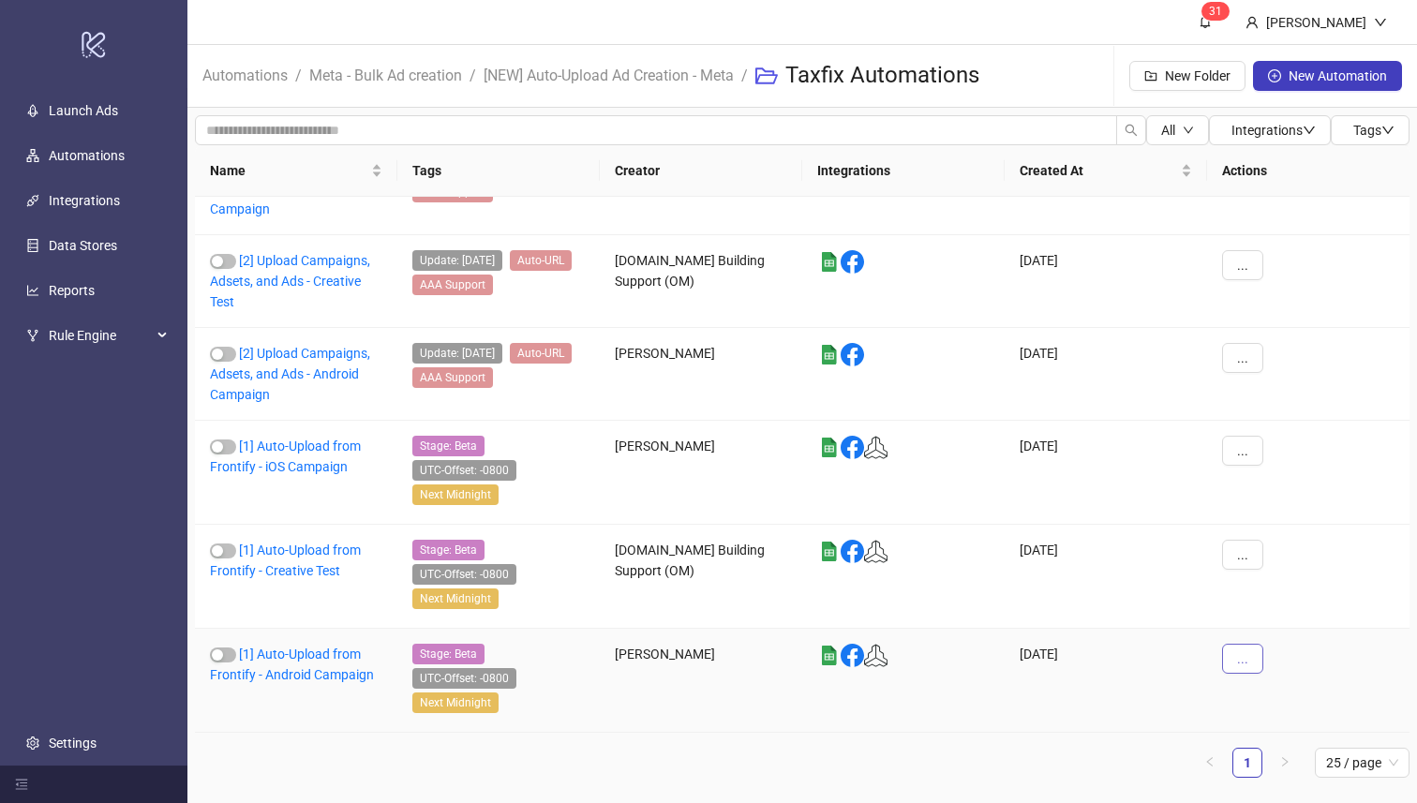
click at [1245, 653] on span "..." at bounding box center [1242, 658] width 11 height 15
click at [1275, 465] on span "View" at bounding box center [1285, 471] width 54 height 21
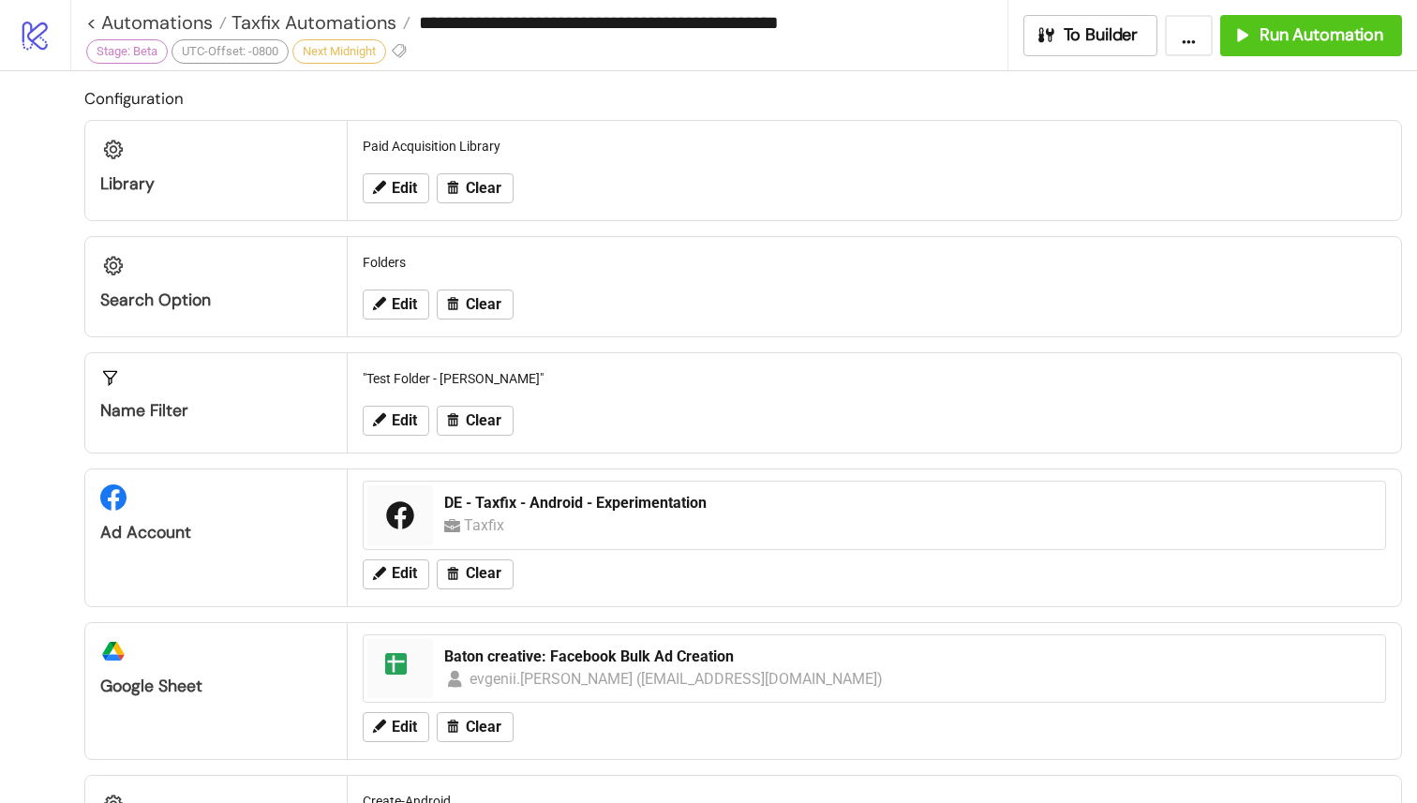
click at [1184, 49] on button "..." at bounding box center [1189, 35] width 48 height 41
click at [932, 46] on div "**********" at bounding box center [539, 35] width 938 height 70
click at [1192, 47] on button "..." at bounding box center [1189, 35] width 48 height 41
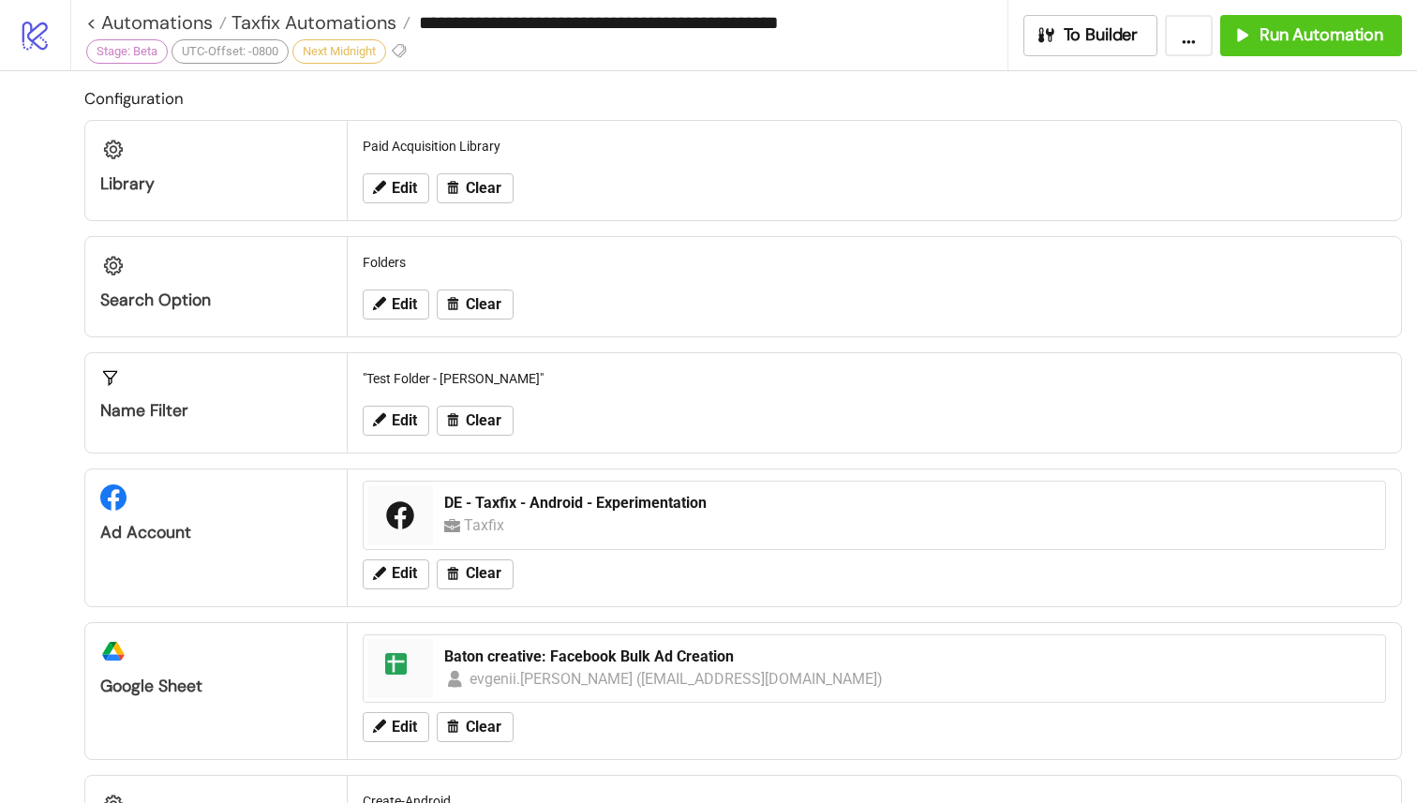
click at [1187, 44] on button "..." at bounding box center [1189, 35] width 48 height 41
click at [879, 94] on h2 "Configuration" at bounding box center [743, 98] width 1318 height 24
click at [906, 64] on div "**********" at bounding box center [539, 35] width 938 height 70
click at [1209, 30] on button "..." at bounding box center [1189, 35] width 48 height 41
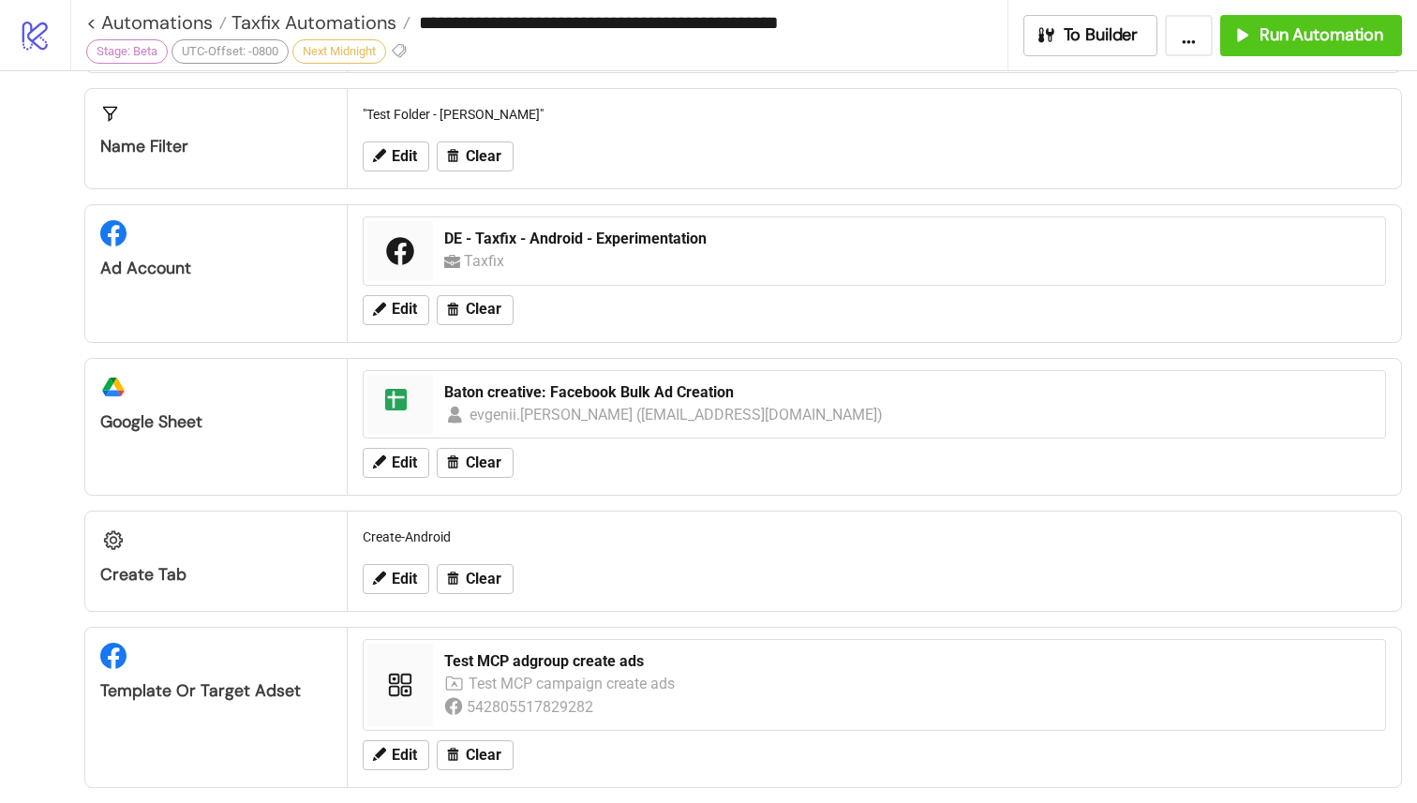
scroll to position [236, 0]
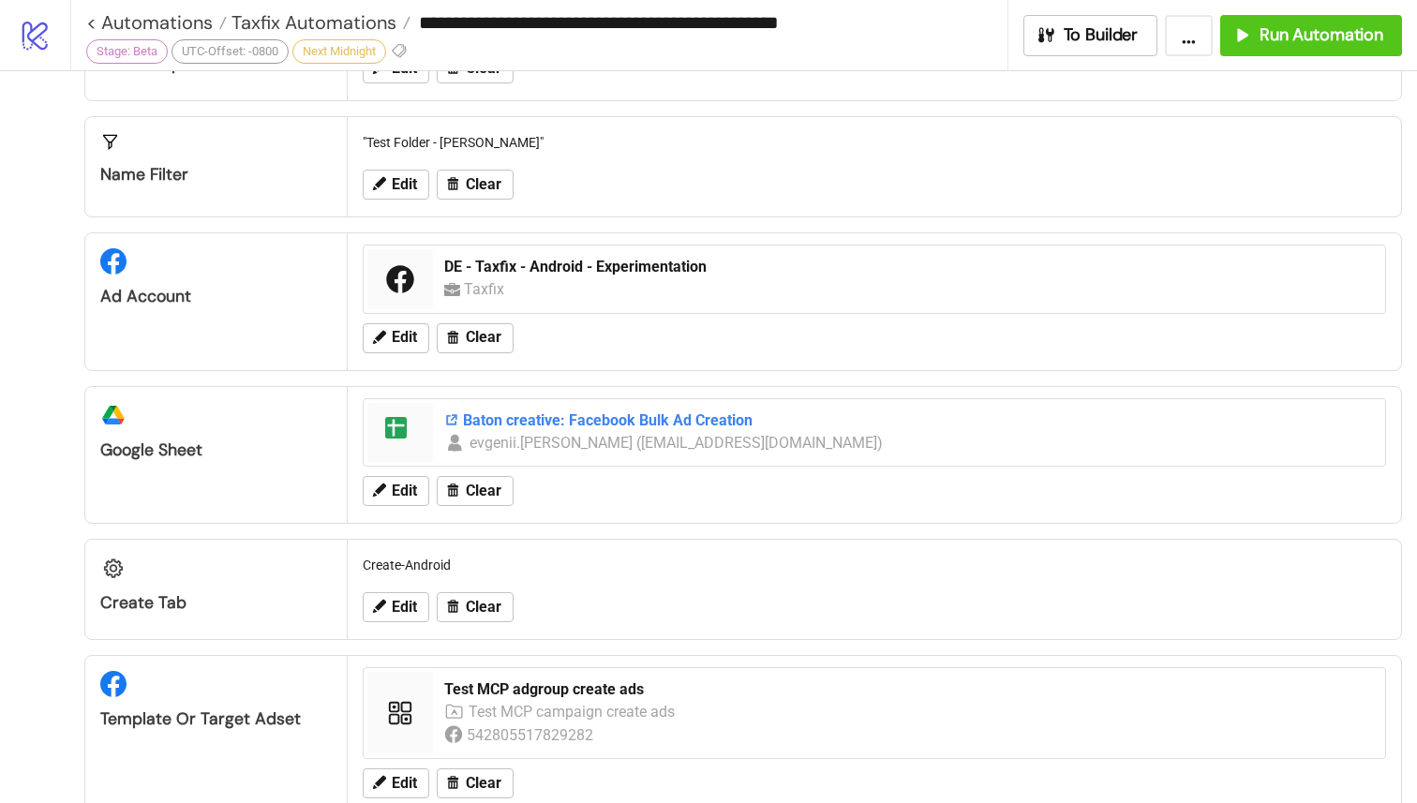
click at [674, 418] on div "Baton creative: Facebook Bulk Ad Creation" at bounding box center [909, 420] width 930 height 21
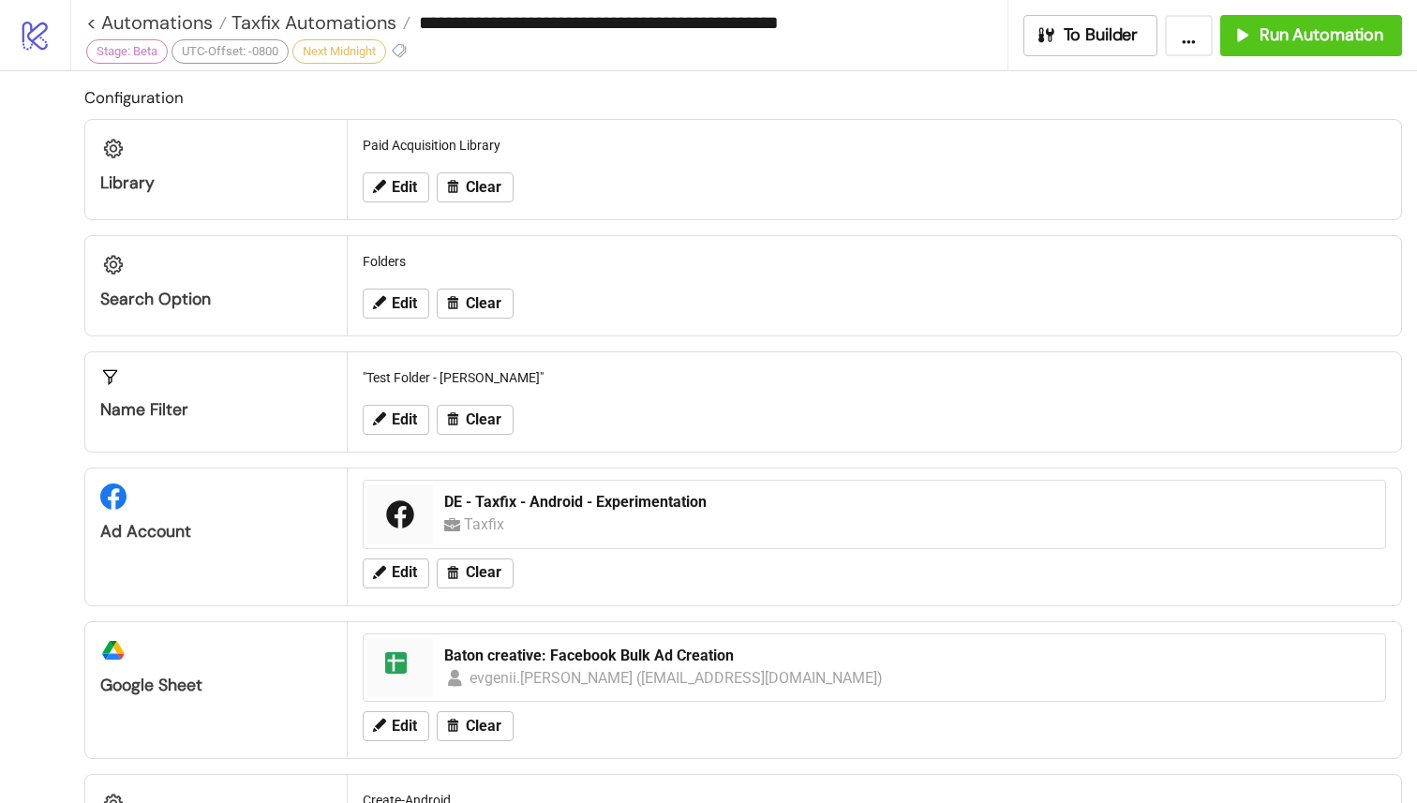
scroll to position [0, 0]
click at [1255, 41] on div "Run Automation" at bounding box center [1307, 35] width 152 height 22
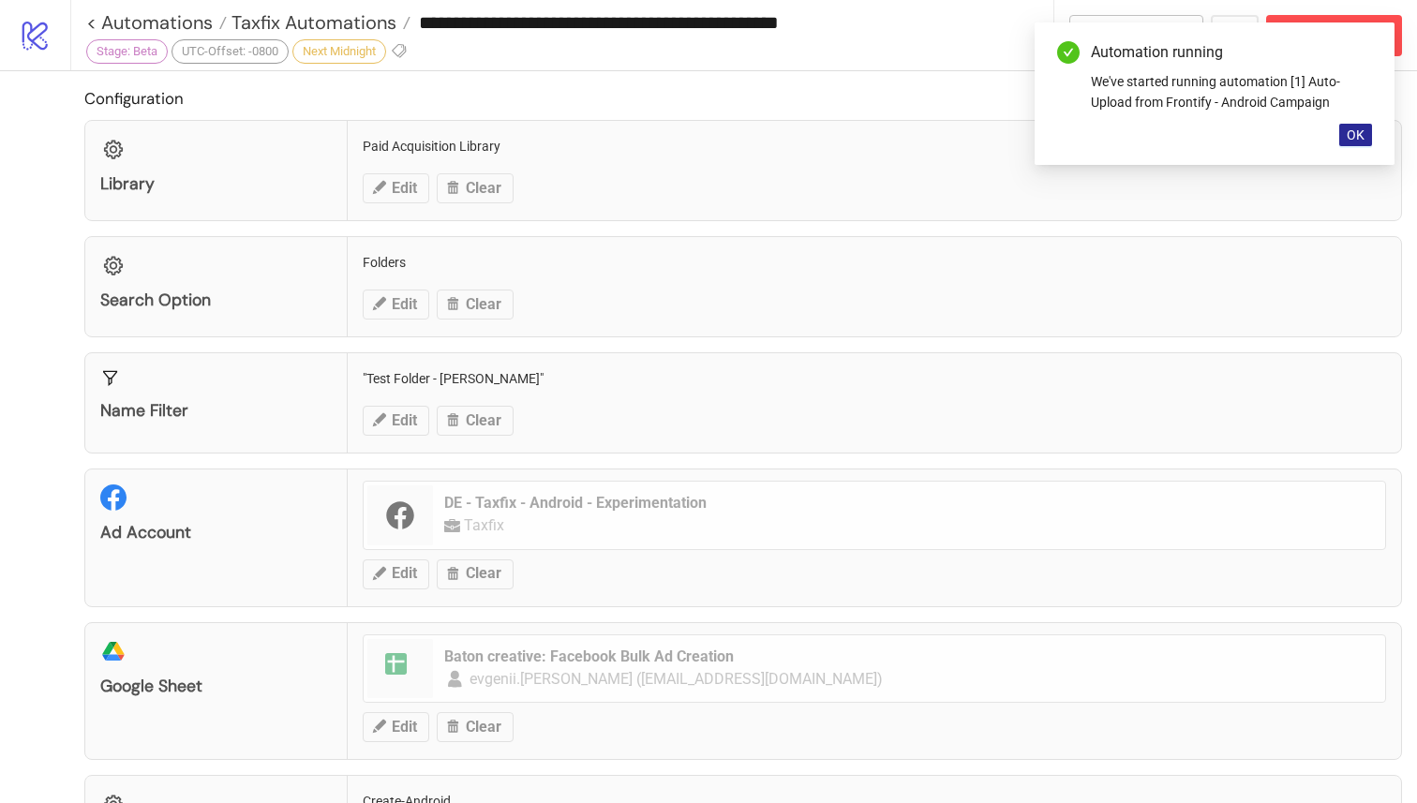
click at [1341, 133] on button "OK" at bounding box center [1355, 135] width 33 height 22
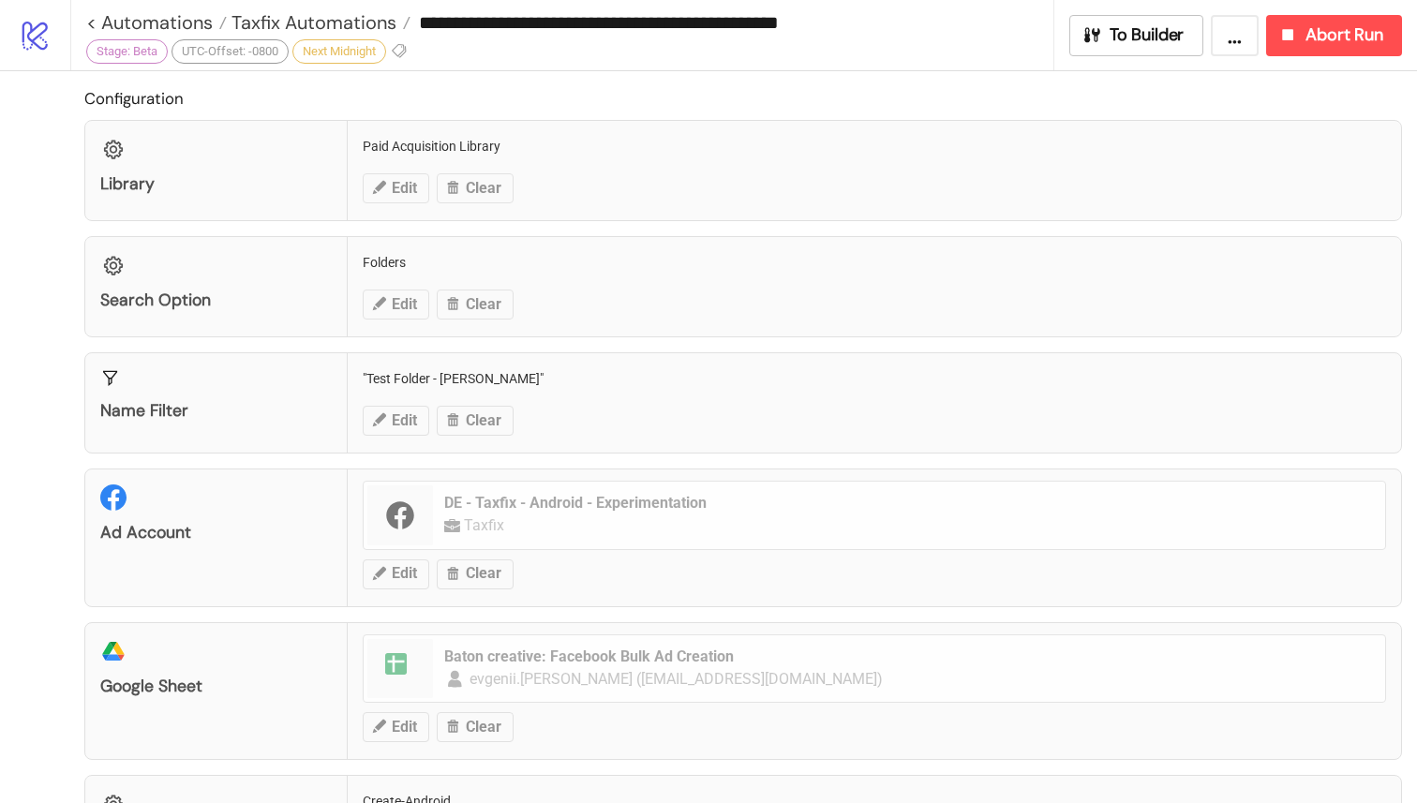
click at [1234, 40] on button "..." at bounding box center [1235, 35] width 48 height 41
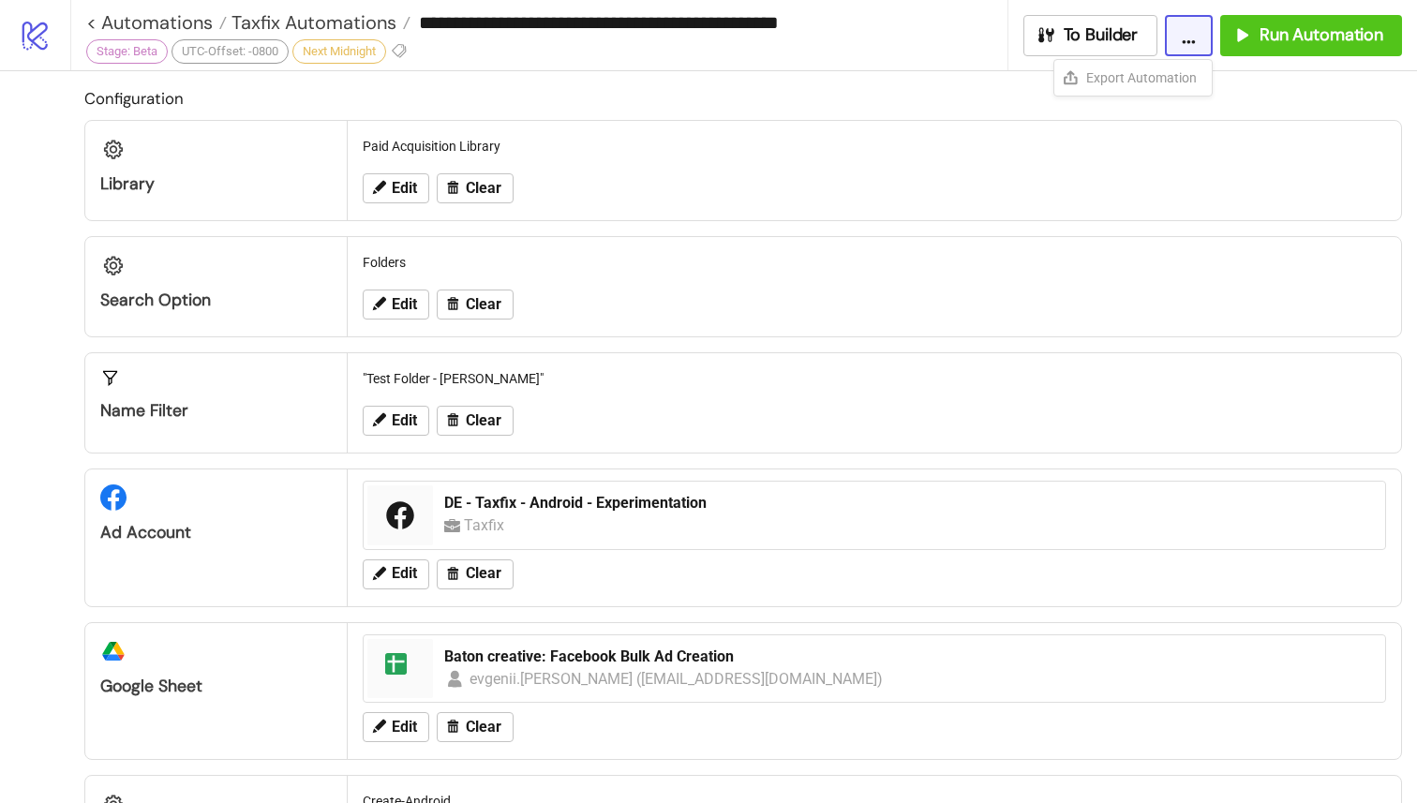
click at [1031, 193] on div "Edit Clear" at bounding box center [874, 188] width 1038 height 49
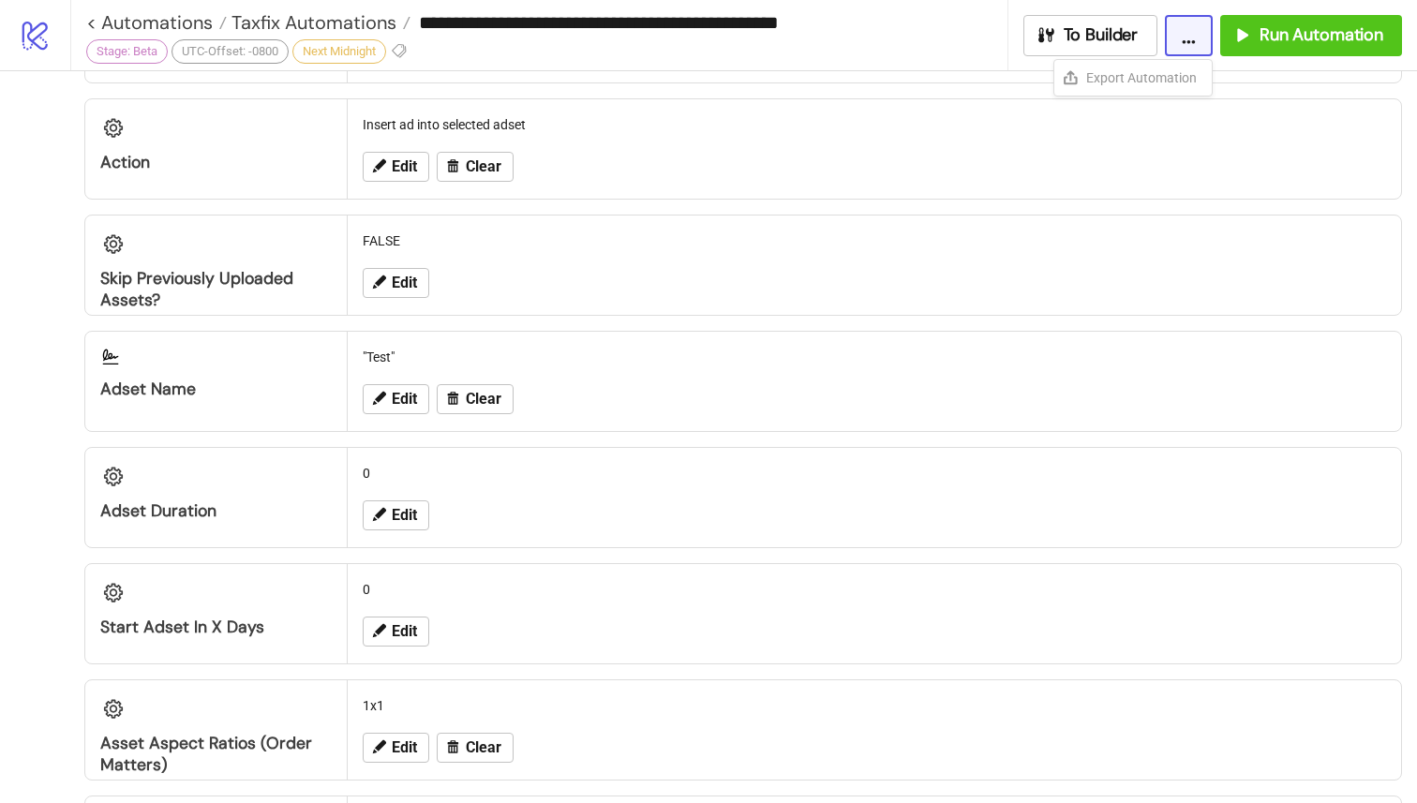
scroll to position [1239, 0]
